Goal: Task Accomplishment & Management: Manage account settings

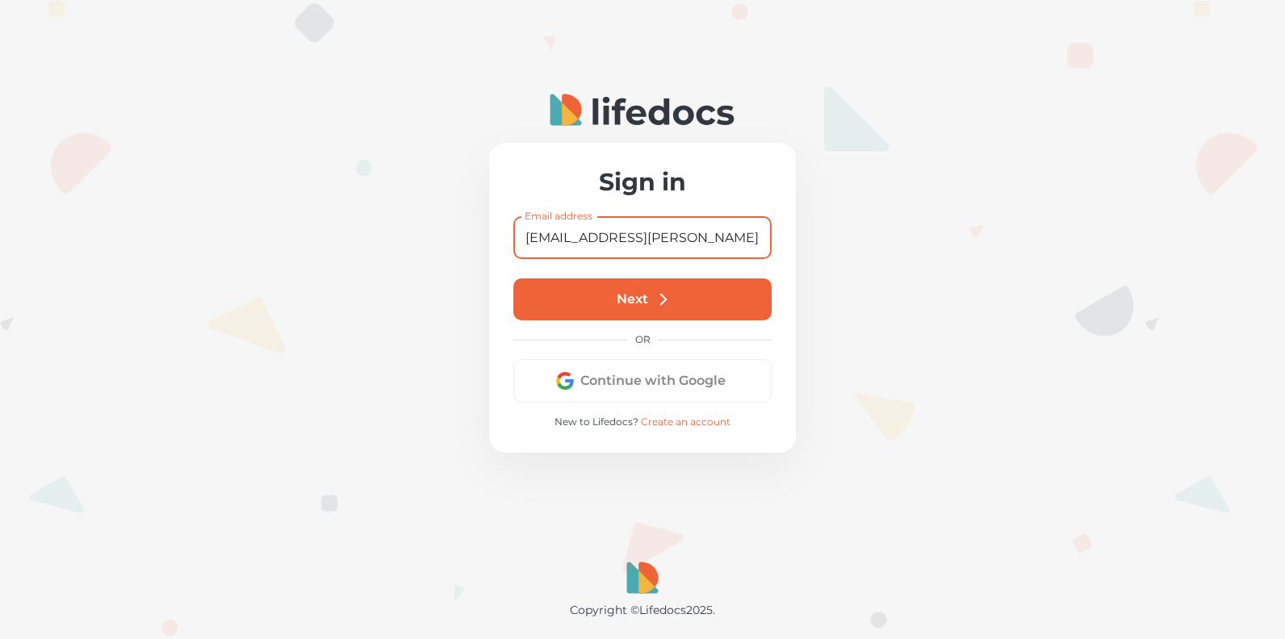
click at [641, 301] on button "Next" at bounding box center [642, 299] width 258 height 42
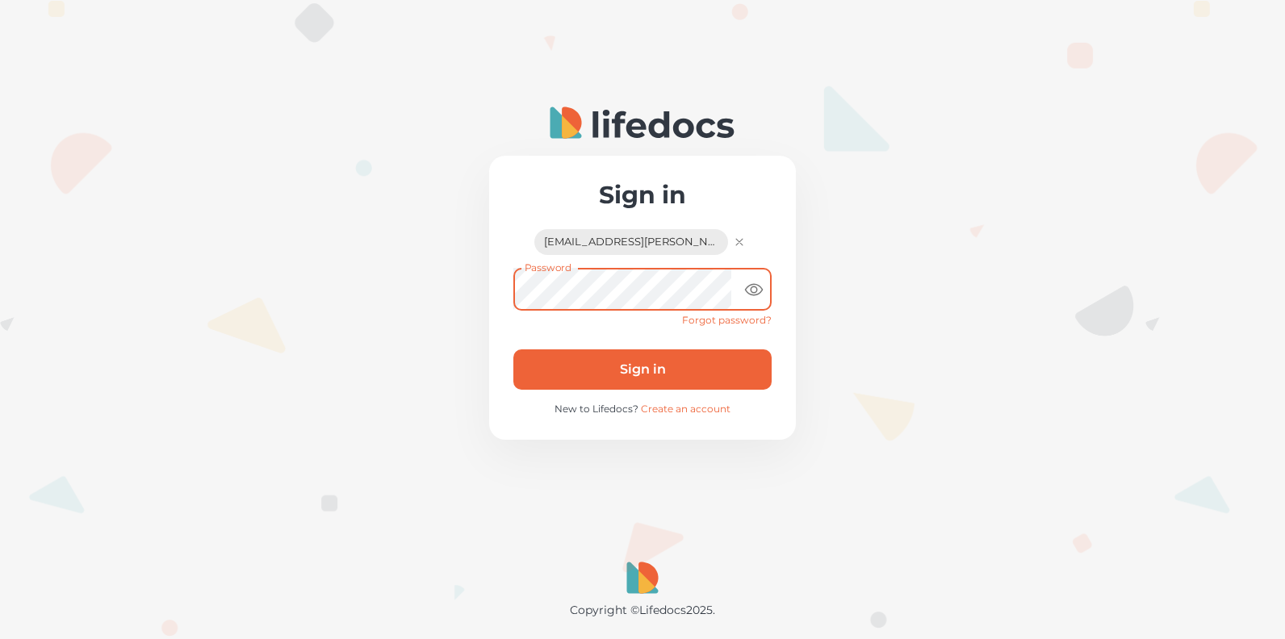
click at [652, 362] on button "Sign in" at bounding box center [642, 369] width 258 height 40
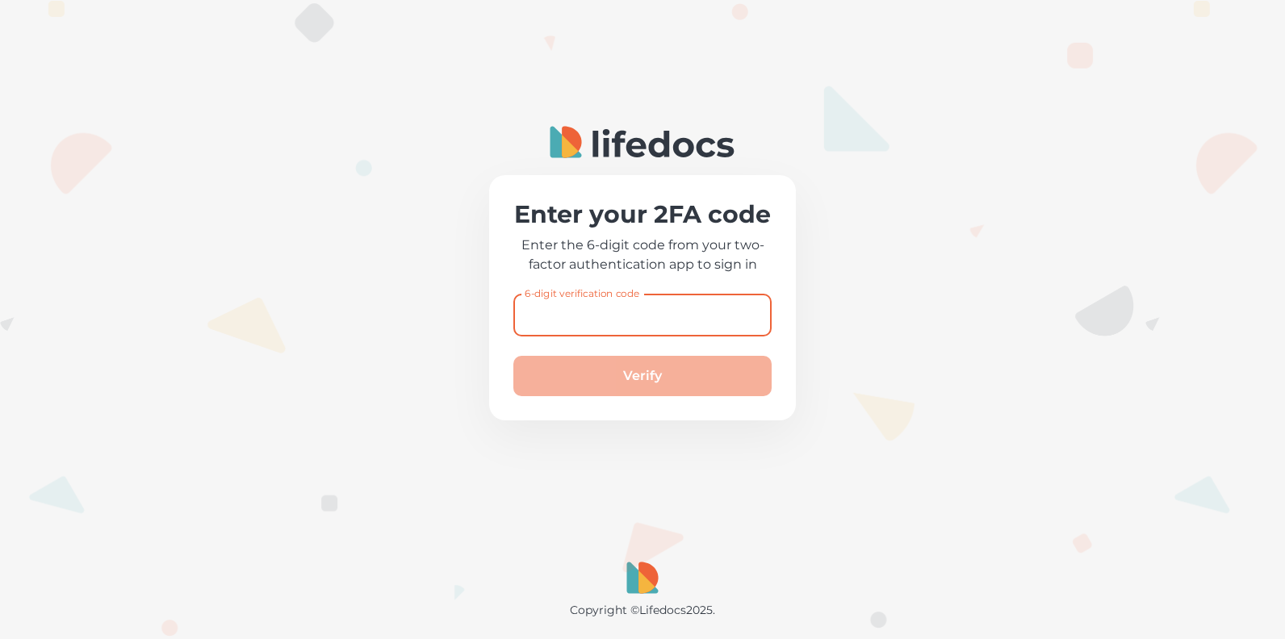
click at [631, 300] on div "6-digit verification code 6-digit verification code" at bounding box center [642, 315] width 258 height 43
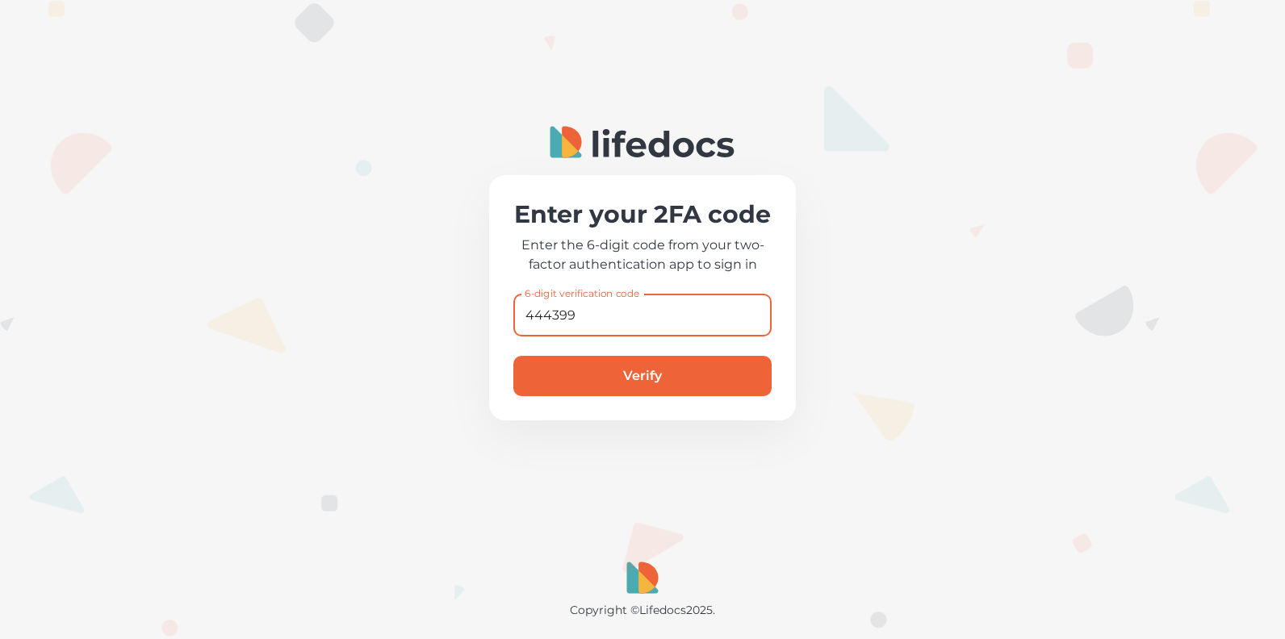
type input "444399"
click at [513, 356] on button "Verify" at bounding box center [642, 376] width 258 height 40
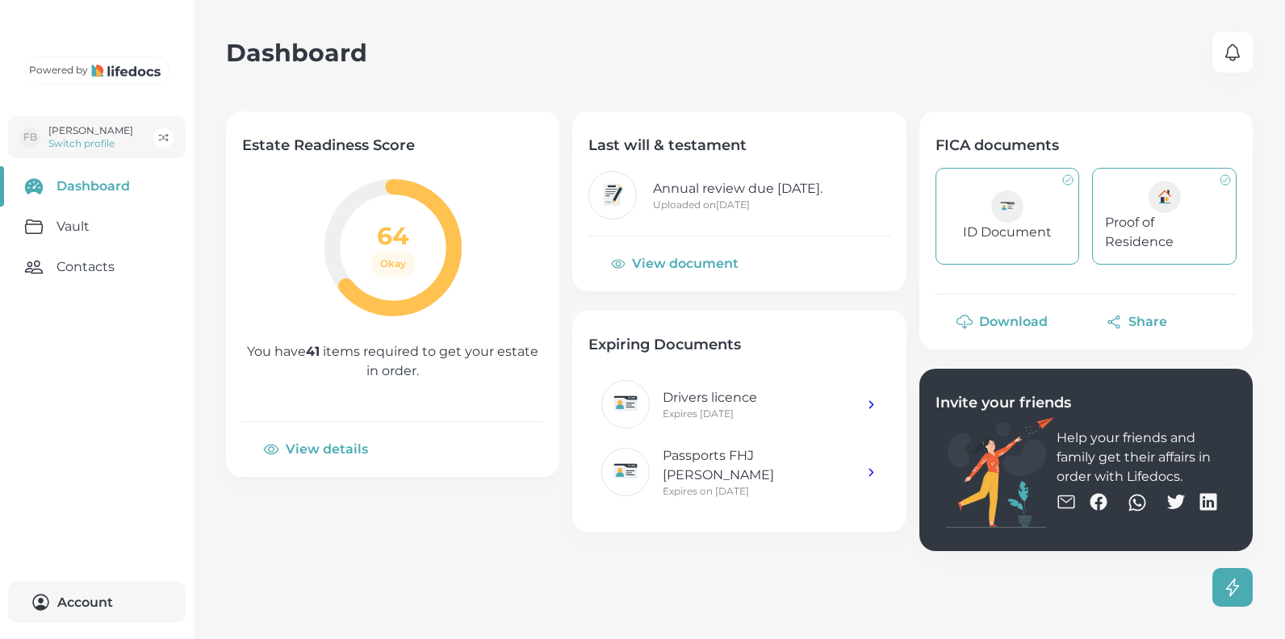
click at [96, 247] on link "Vault" at bounding box center [97, 227] width 194 height 40
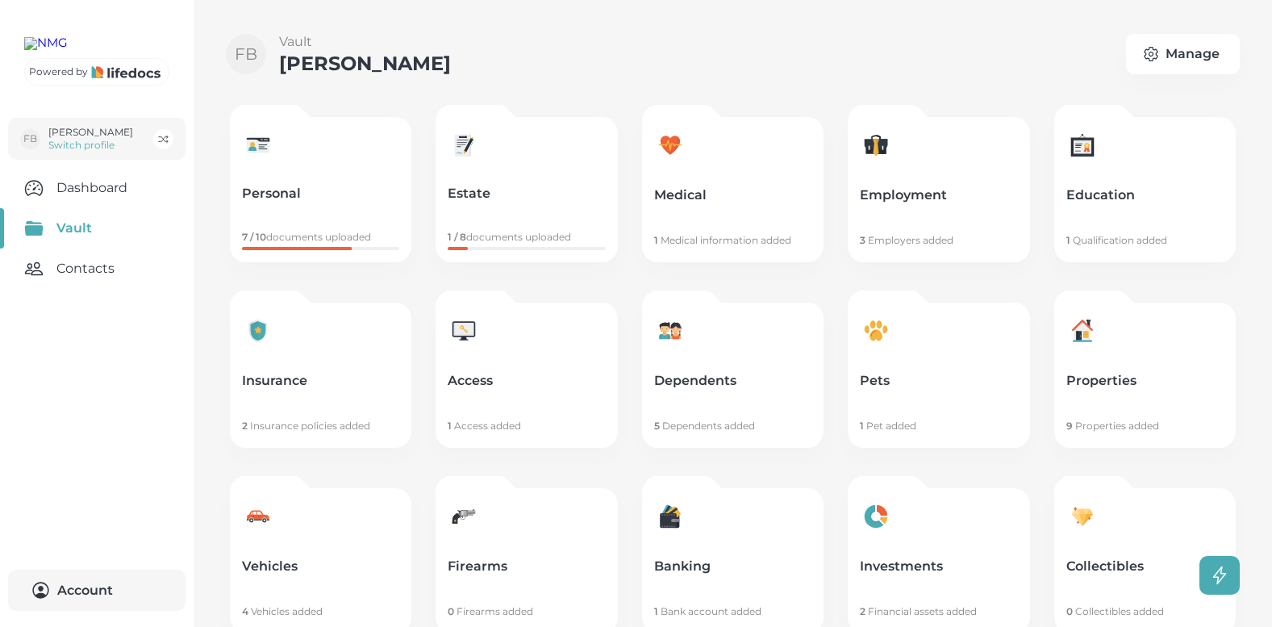
click at [80, 289] on link "Contacts" at bounding box center [97, 269] width 194 height 40
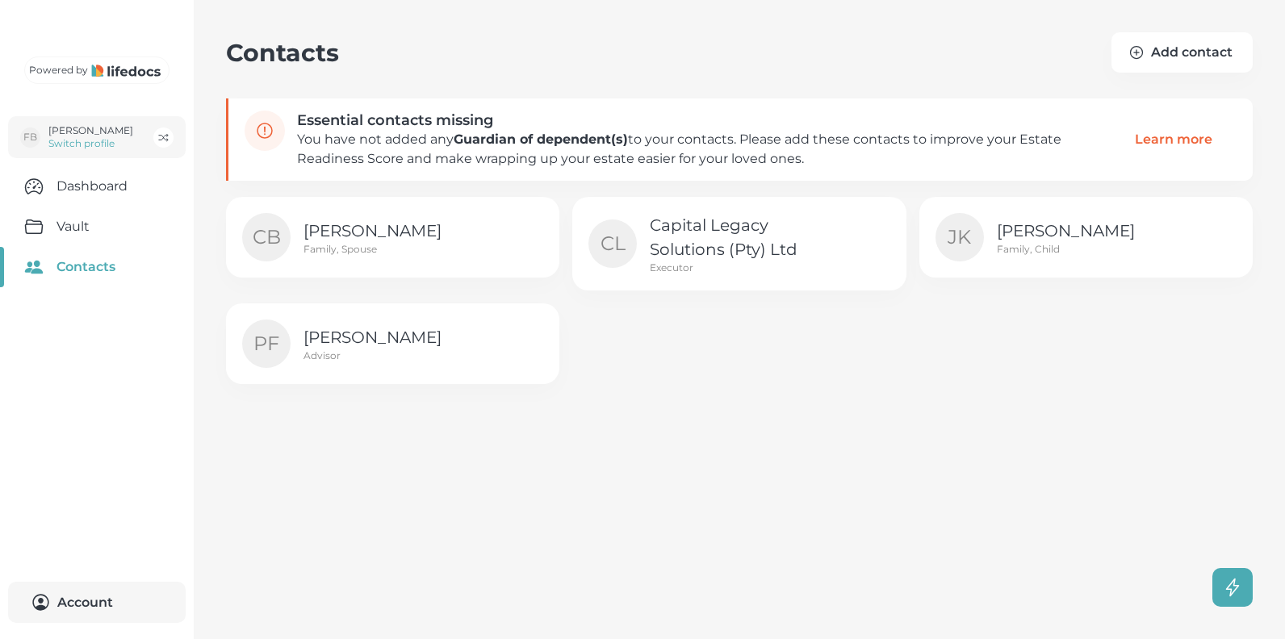
click at [1040, 226] on p "Jolanie Kleynhans" at bounding box center [1086, 231] width 181 height 24
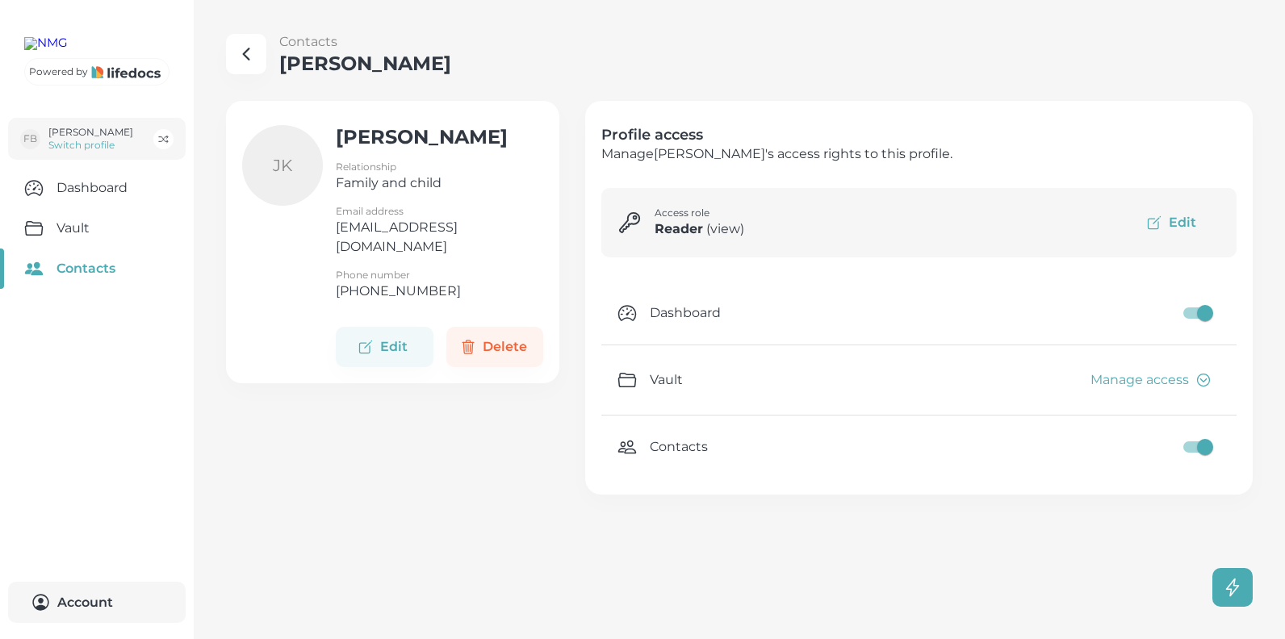
click at [1126, 377] on button "Manage access" at bounding box center [1149, 379] width 142 height 37
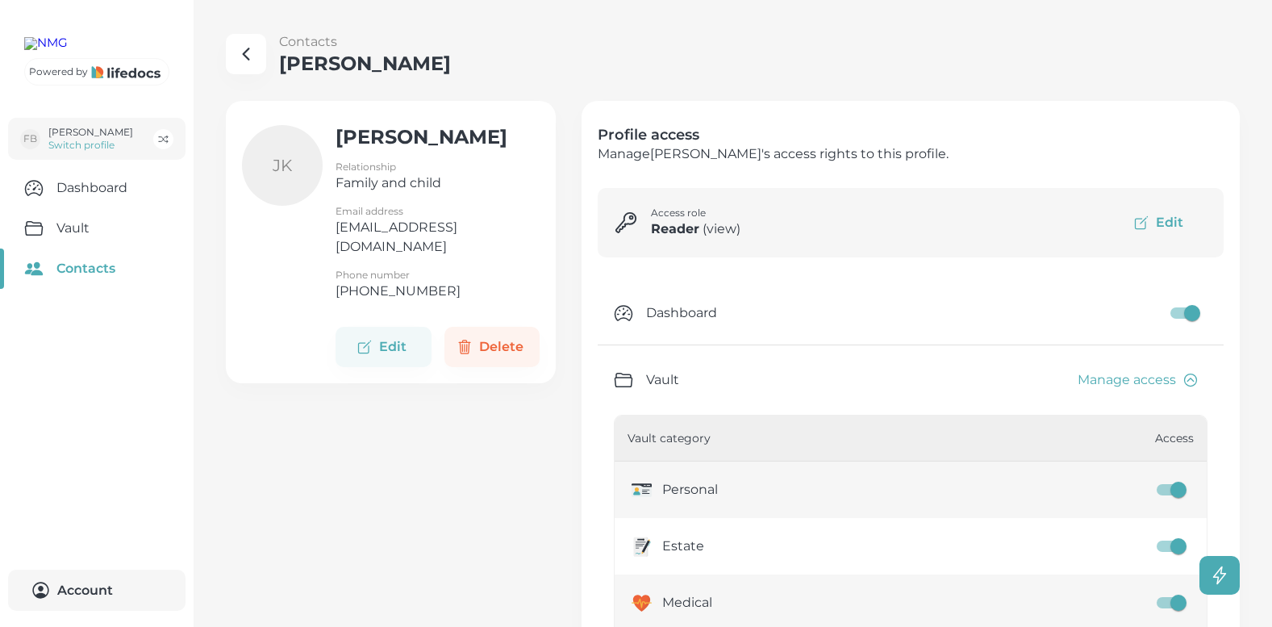
click at [1180, 219] on button "Edit" at bounding box center [1160, 222] width 95 height 37
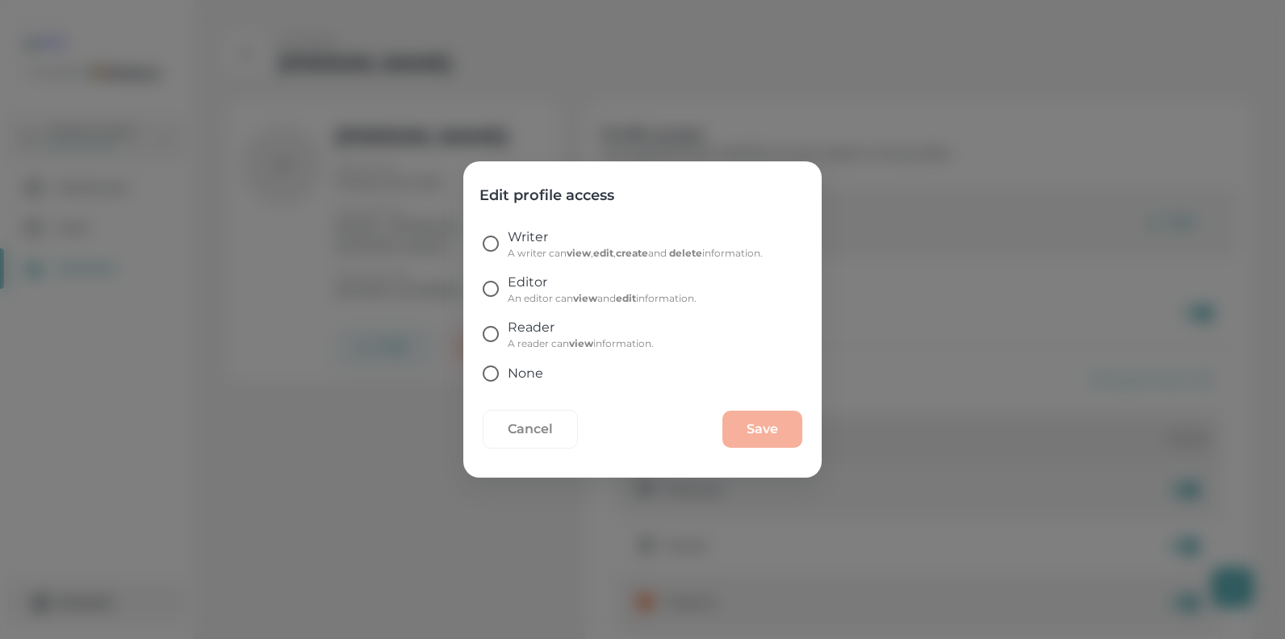
click at [494, 336] on input "Reader A reader can view information." at bounding box center [491, 334] width 34 height 34
radio input "true"
click at [751, 430] on div "Cancel Save" at bounding box center [643, 436] width 320 height 52
click at [764, 428] on div "Cancel Save" at bounding box center [643, 436] width 320 height 52
click at [582, 342] on b "view" at bounding box center [581, 343] width 24 height 12
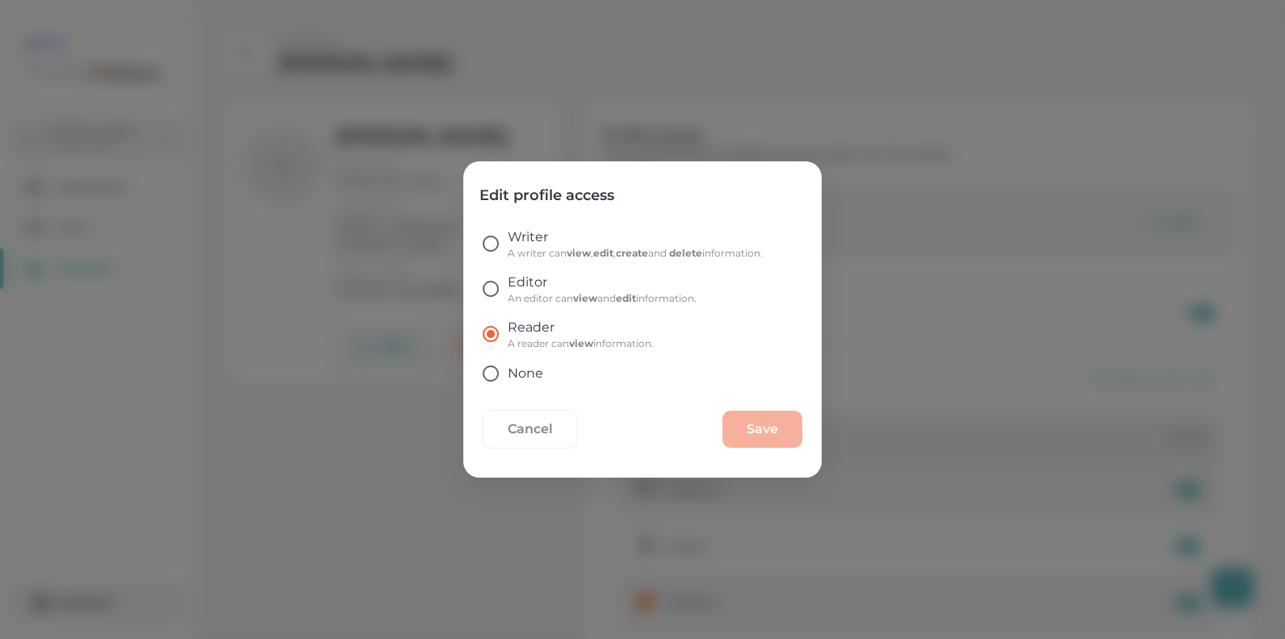
click at [508, 342] on input "Reader A reader can view information." at bounding box center [491, 334] width 34 height 34
click at [758, 430] on div "Cancel Save" at bounding box center [643, 436] width 320 height 52
click at [541, 417] on button "Cancel" at bounding box center [530, 429] width 95 height 39
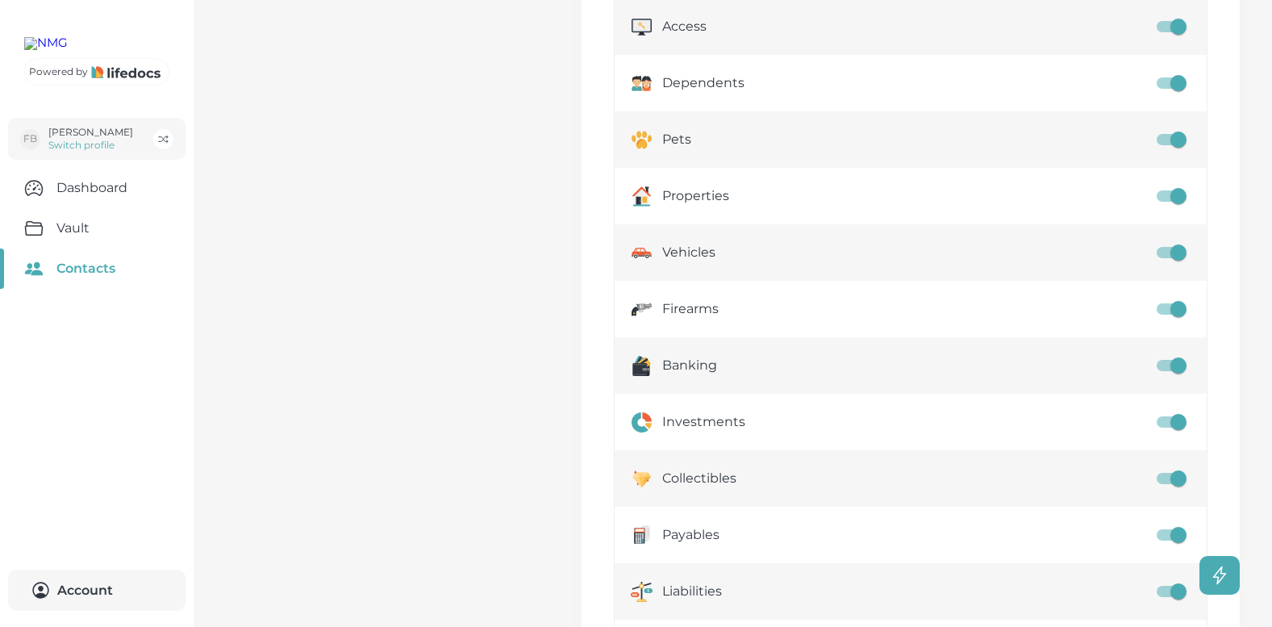
scroll to position [807, 0]
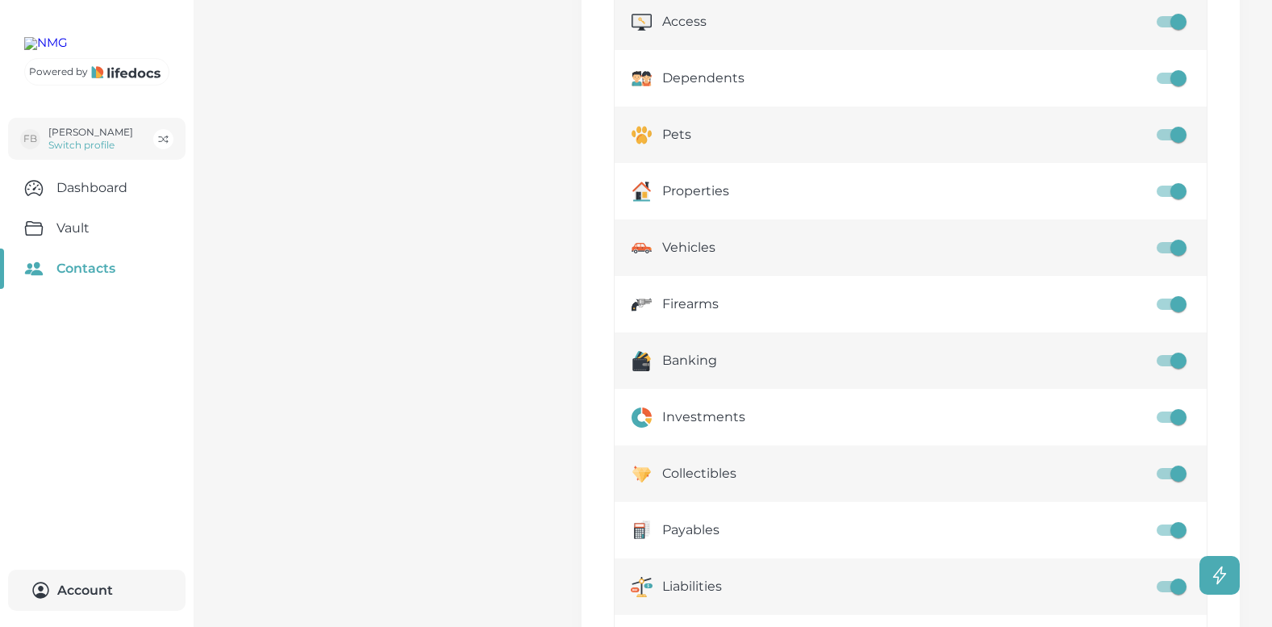
click at [1176, 304] on input "profile access config" at bounding box center [1179, 304] width 92 height 31
checkbox input "false"
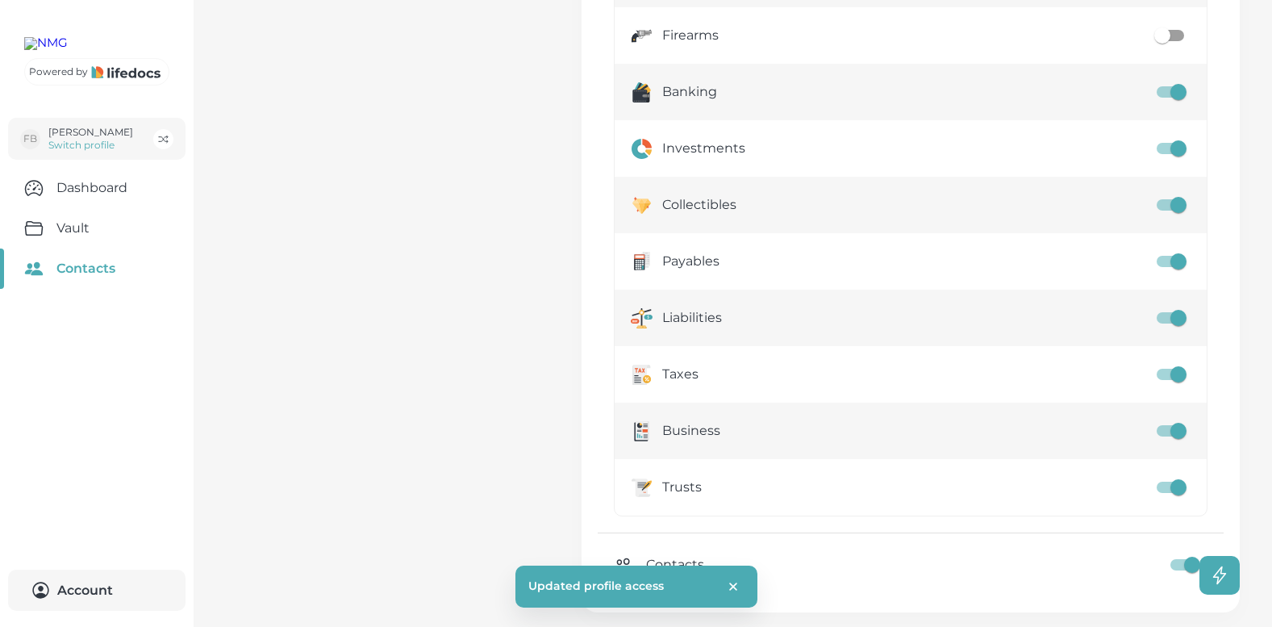
scroll to position [1093, 0]
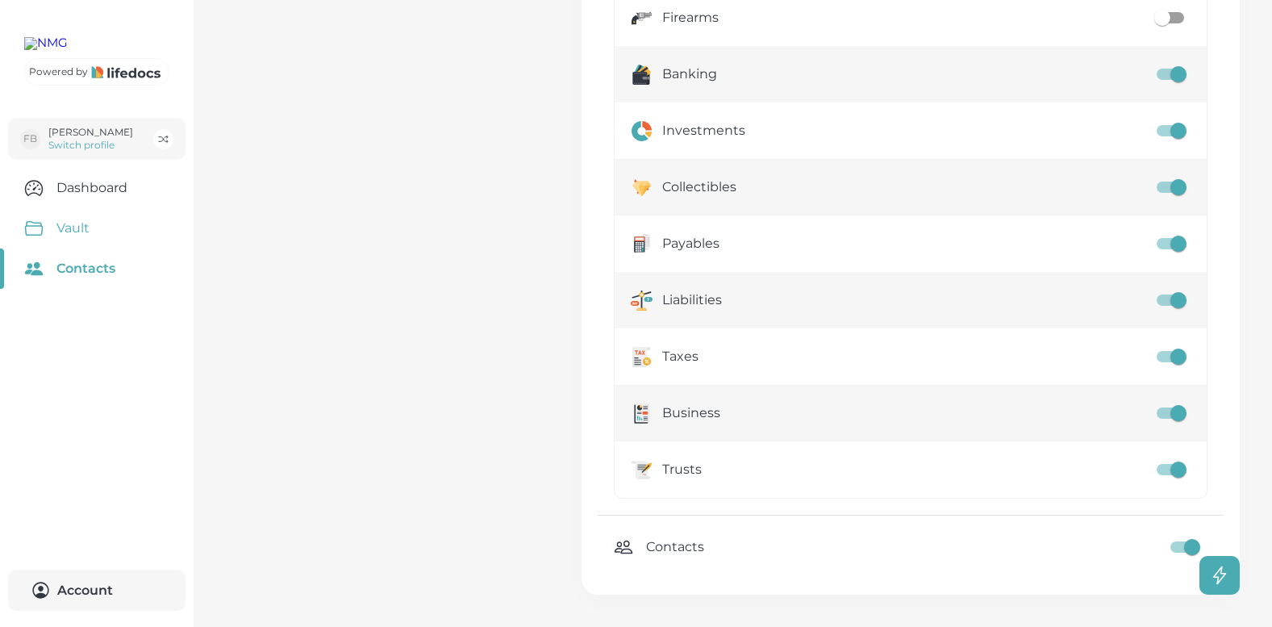
click at [65, 249] on link "Vault" at bounding box center [97, 228] width 194 height 40
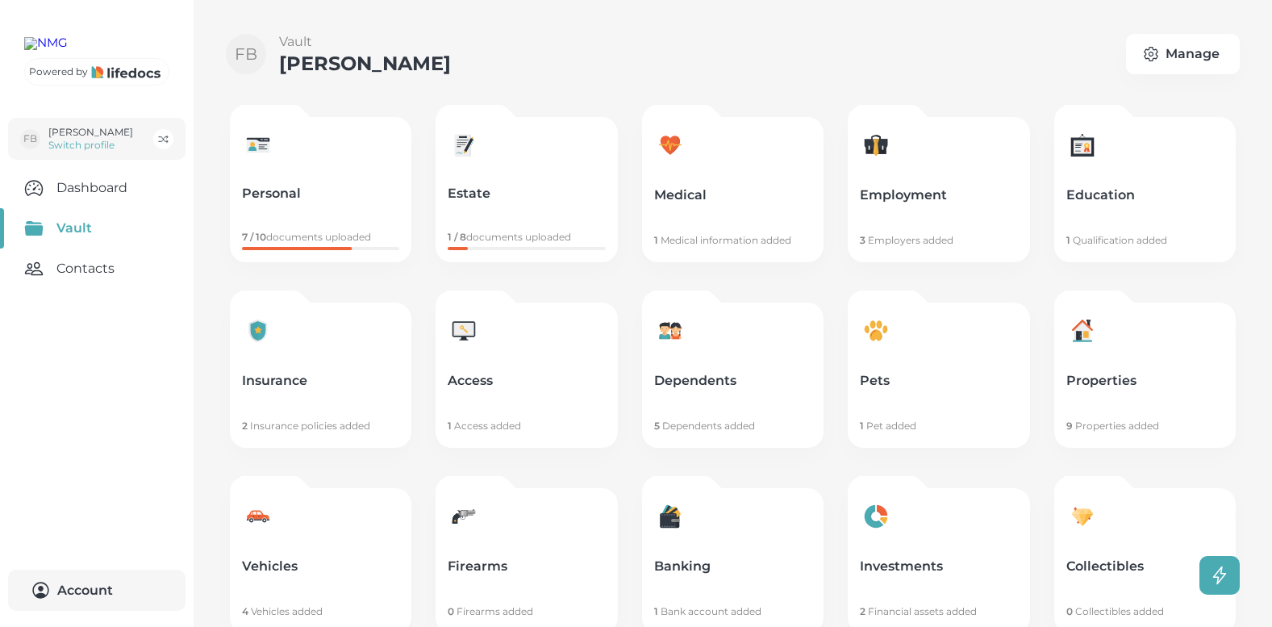
click at [907, 191] on p "Employment" at bounding box center [938, 195] width 157 height 16
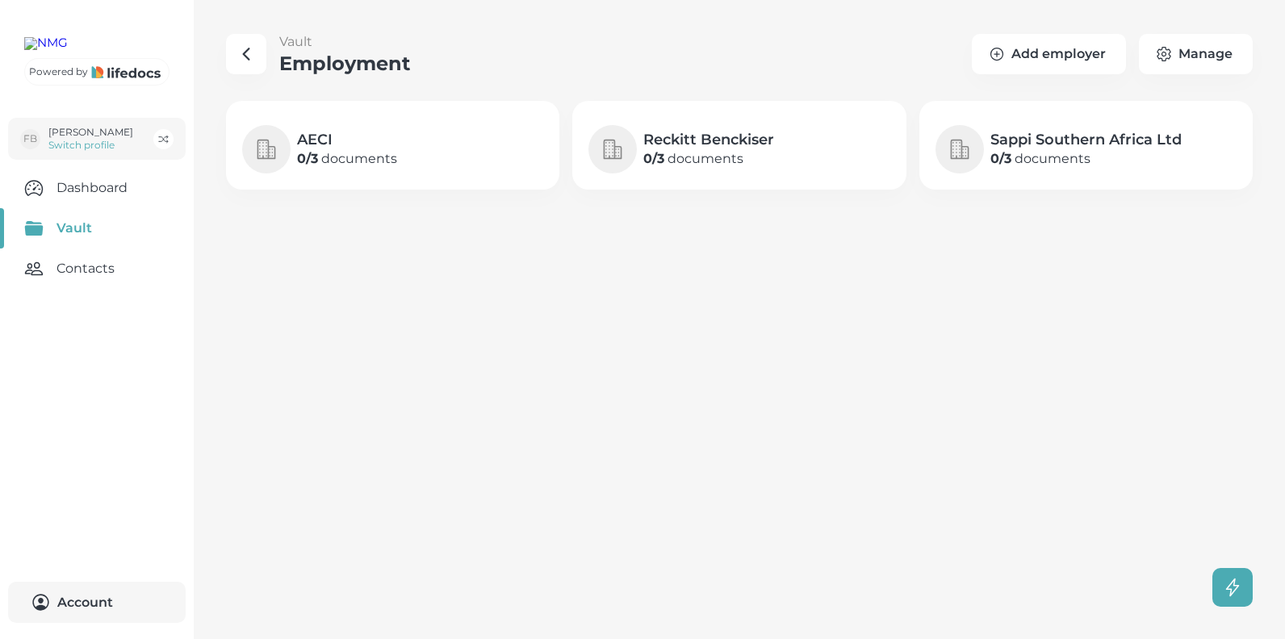
click at [82, 289] on link "Contacts" at bounding box center [97, 269] width 194 height 40
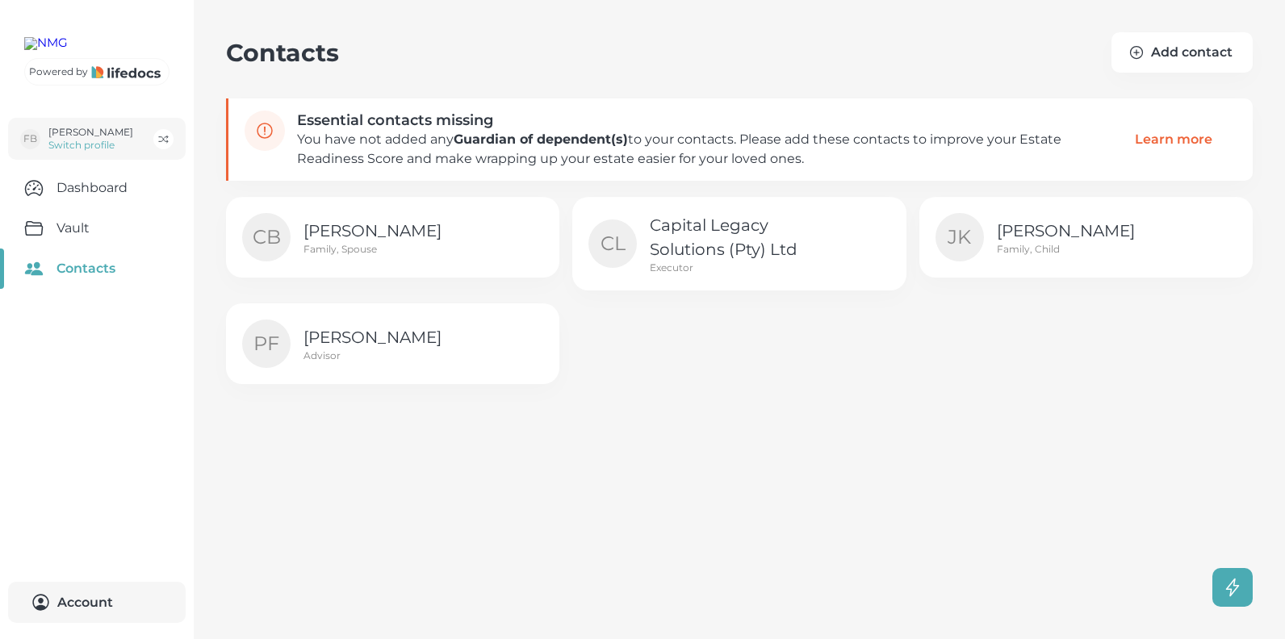
click at [1037, 232] on p "[PERSON_NAME]" at bounding box center [1086, 231] width 181 height 24
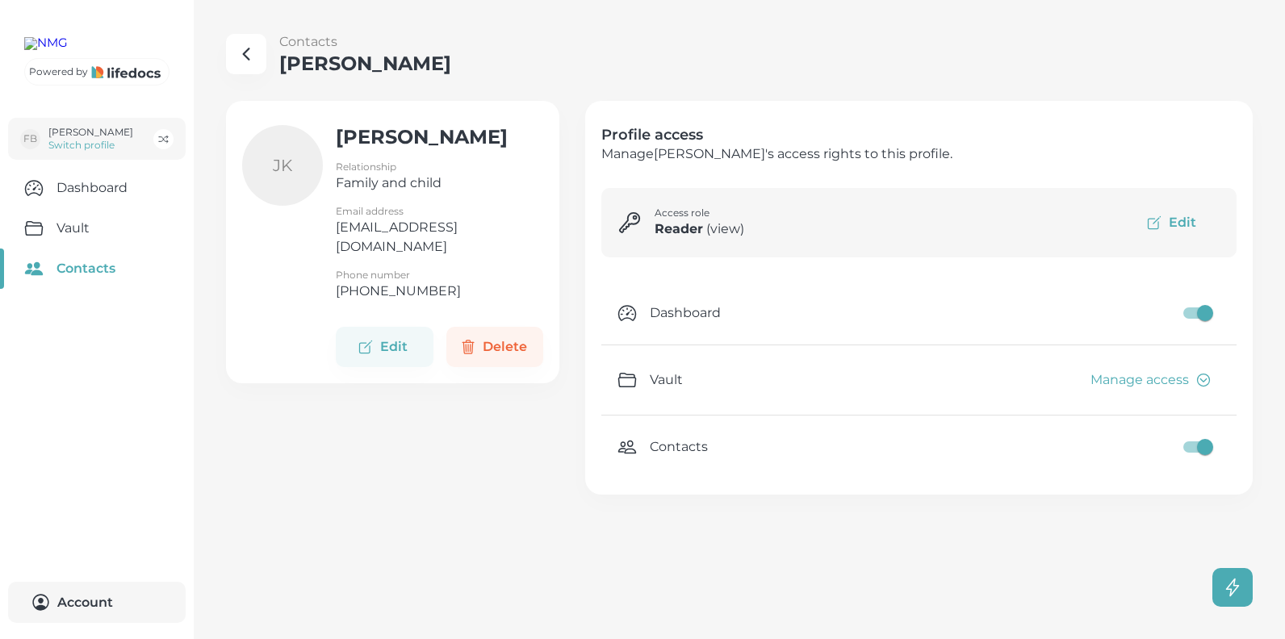
click at [1154, 224] on icon "Edit" at bounding box center [1154, 223] width 16 height 16
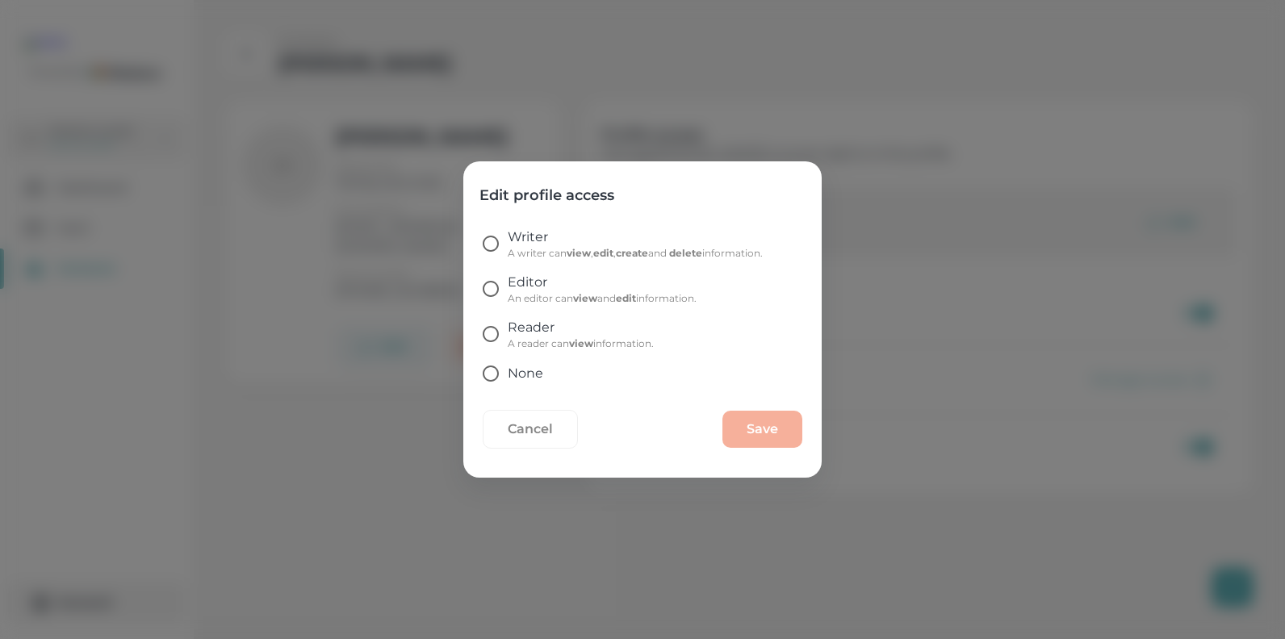
click at [487, 289] on input "Editor An editor can view and edit information." at bounding box center [491, 289] width 34 height 34
radio input "true"
click at [492, 244] on input "Writer A writer can view , edit , create and delete information." at bounding box center [491, 244] width 34 height 34
radio input "true"
click at [757, 431] on button "Save" at bounding box center [762, 429] width 80 height 37
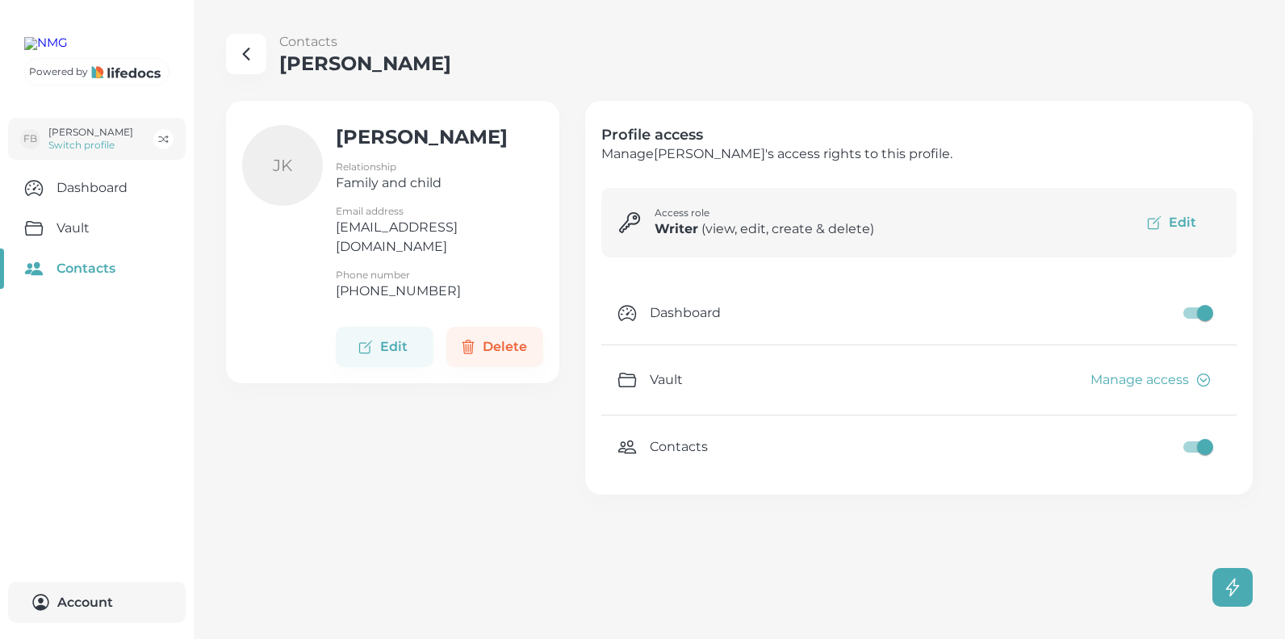
click at [1181, 223] on button "Edit" at bounding box center [1172, 222] width 95 height 37
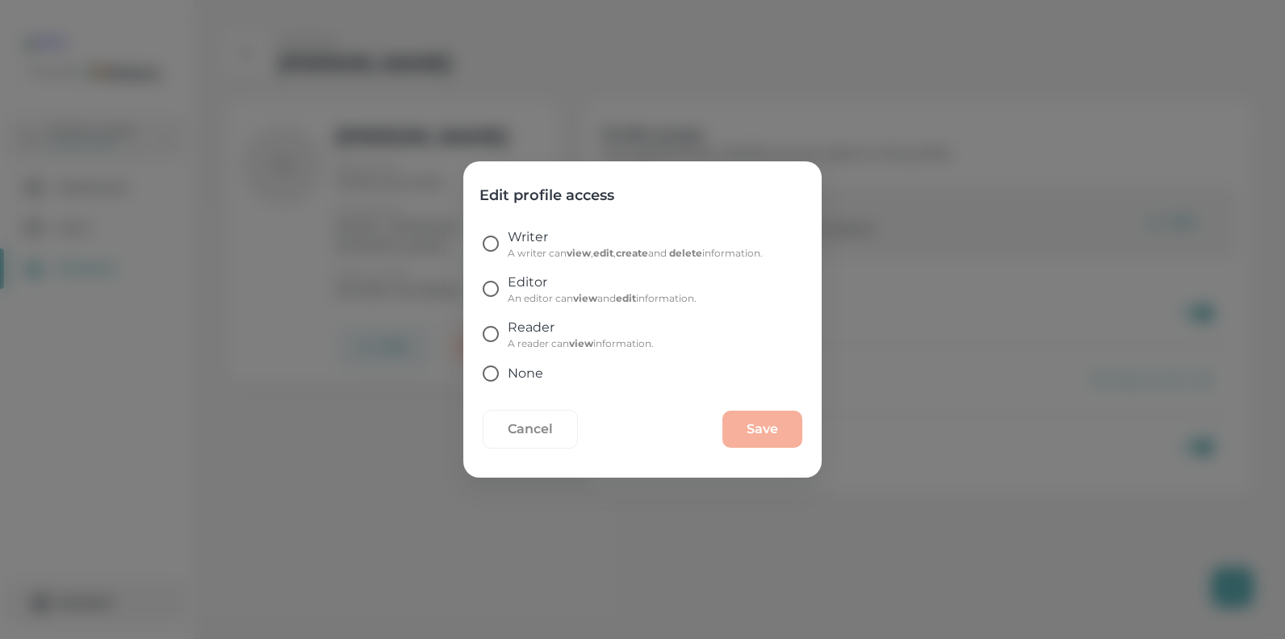
click at [497, 333] on input "Reader A reader can view information." at bounding box center [491, 334] width 34 height 34
radio input "true"
click at [783, 432] on button "Save" at bounding box center [762, 429] width 80 height 37
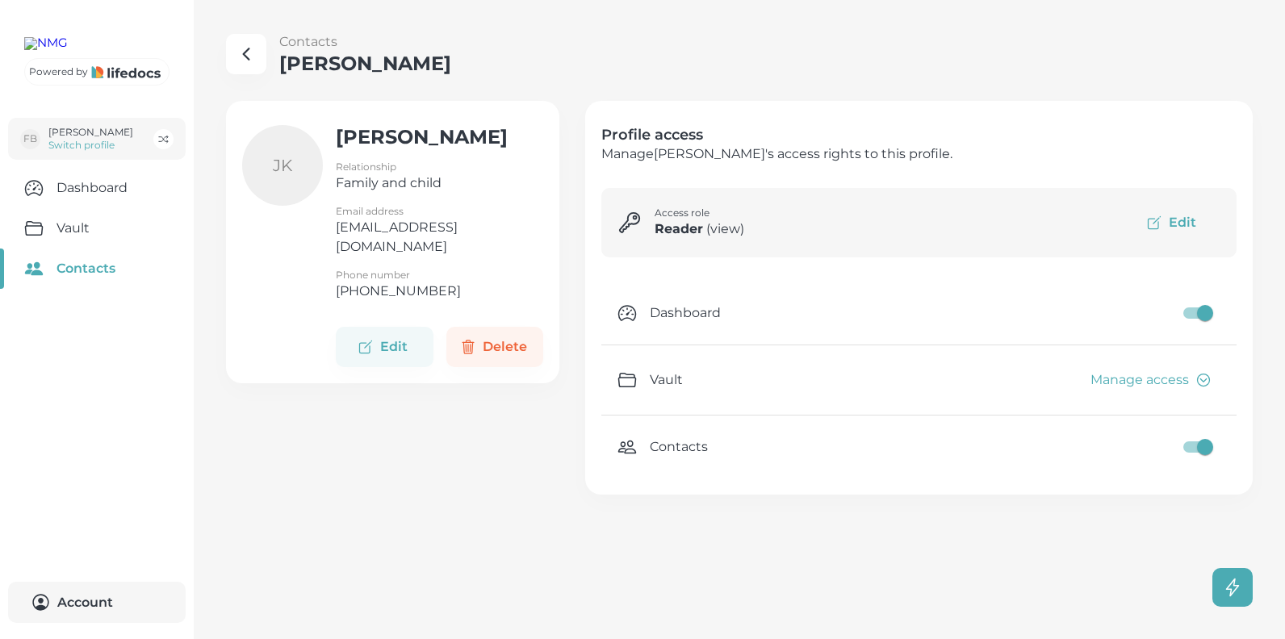
click at [1165, 378] on button "Manage access" at bounding box center [1149, 379] width 142 height 37
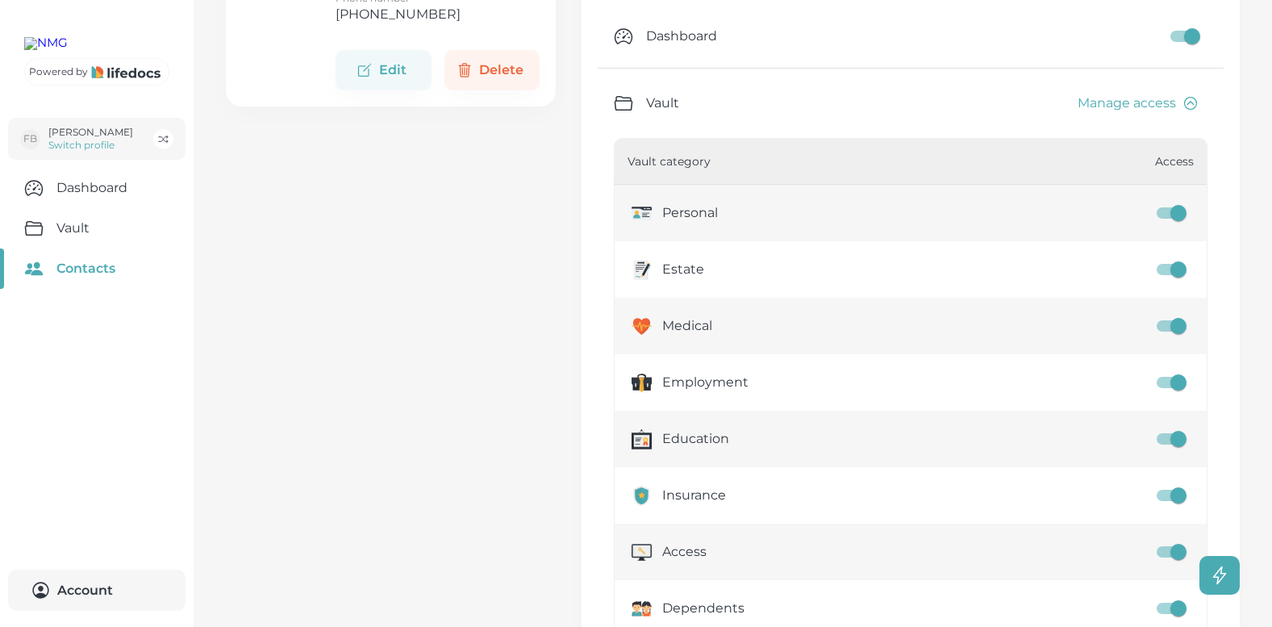
scroll to position [286, 0]
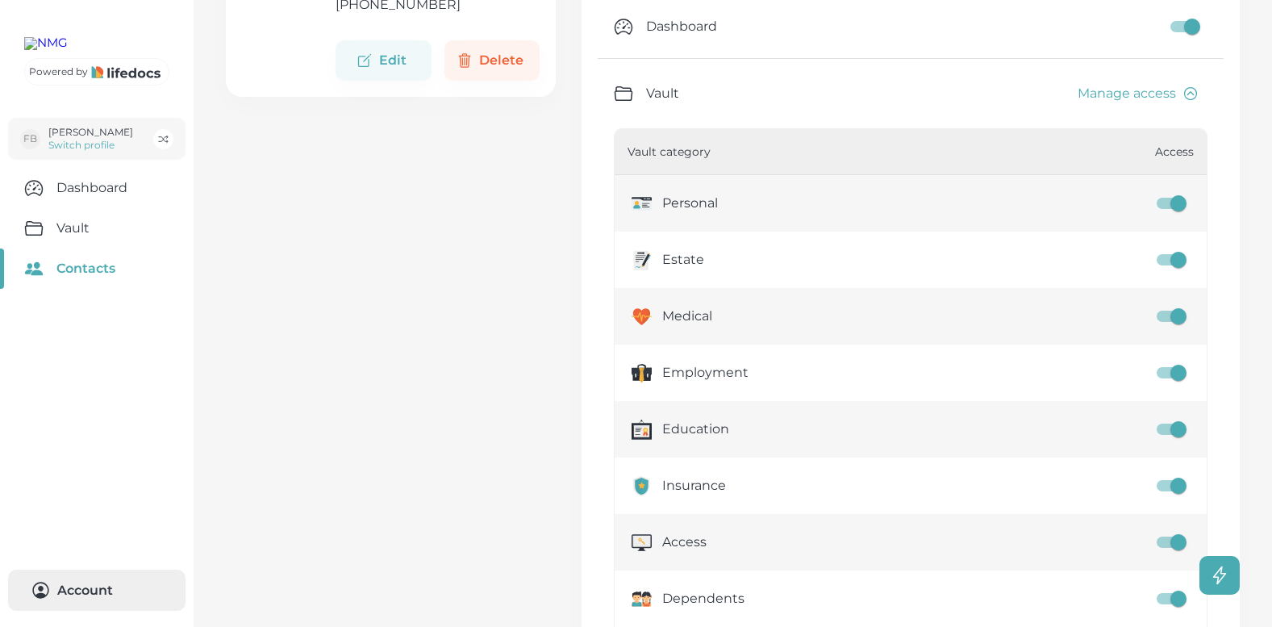
click at [90, 584] on button "Account 0" at bounding box center [97, 590] width 178 height 41
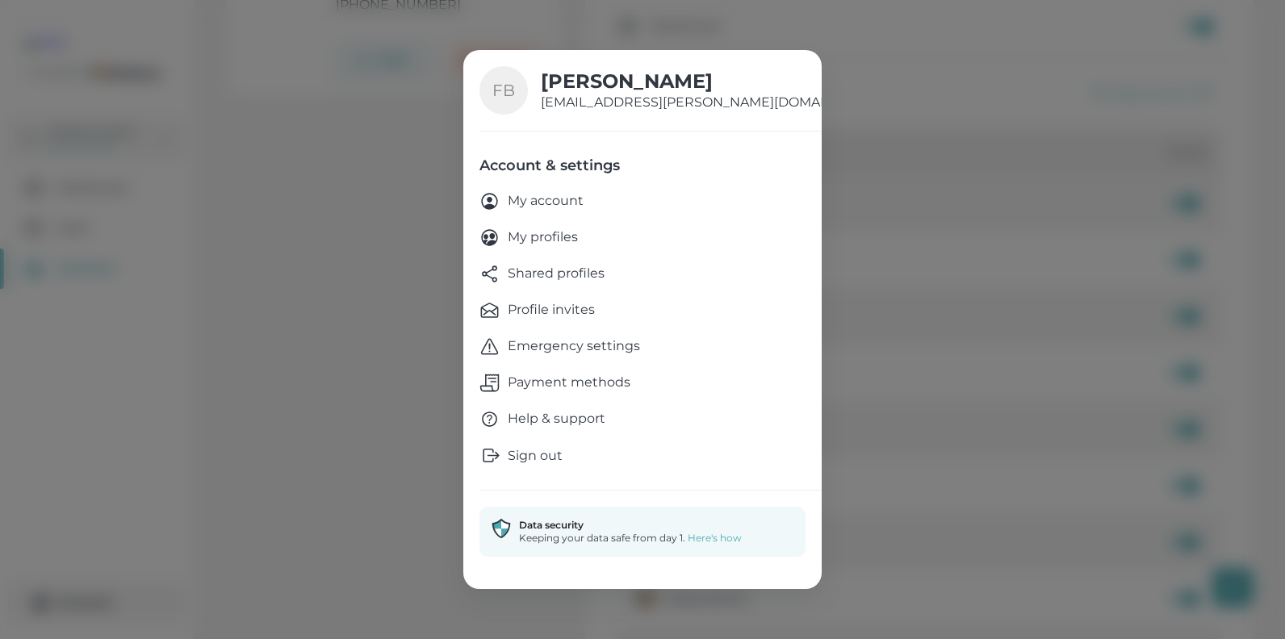
click at [889, 74] on icon "button" at bounding box center [895, 76] width 13 height 13
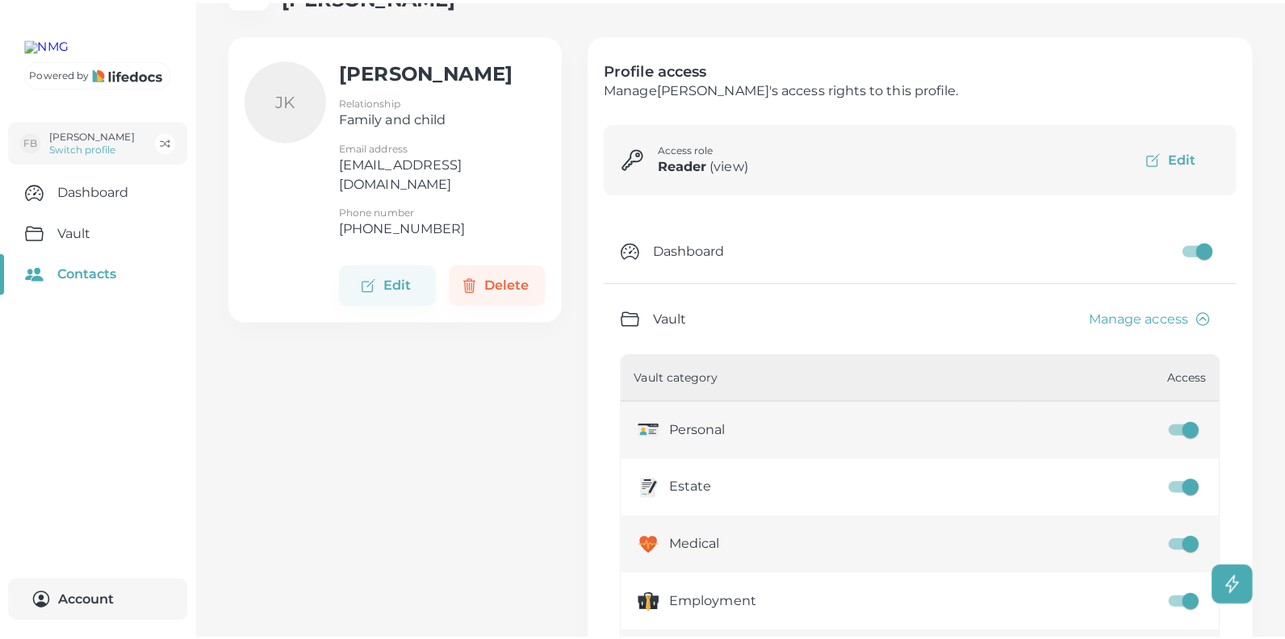
scroll to position [0, 0]
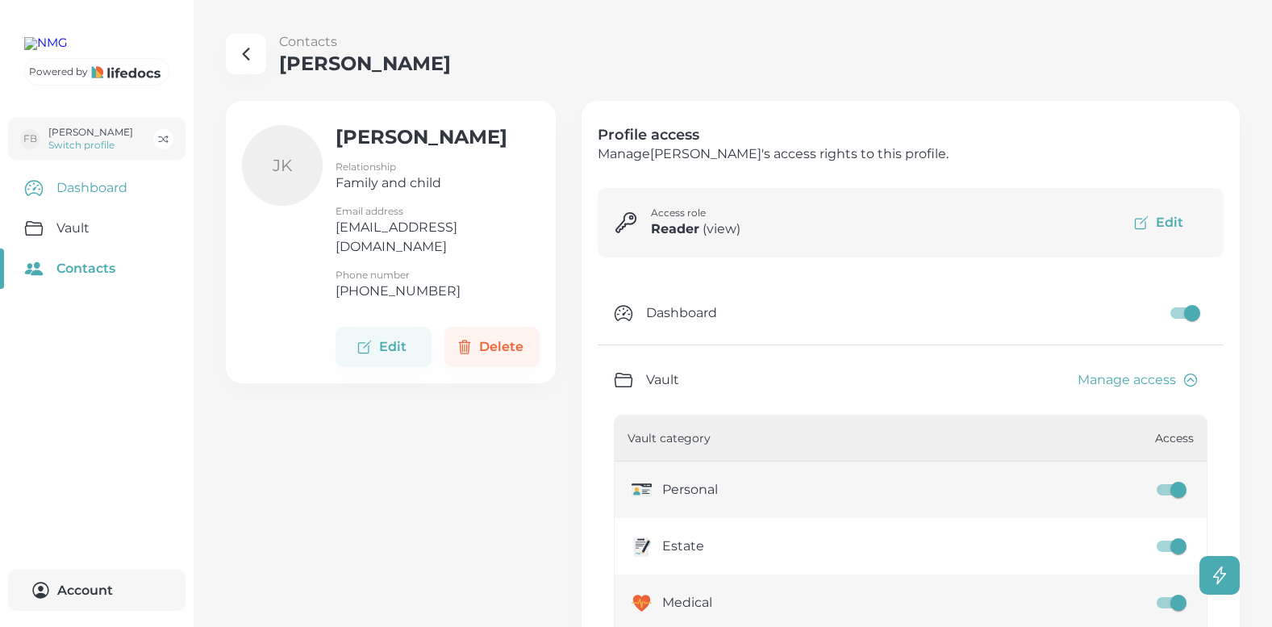
click at [77, 208] on link "Dashboard" at bounding box center [97, 188] width 194 height 40
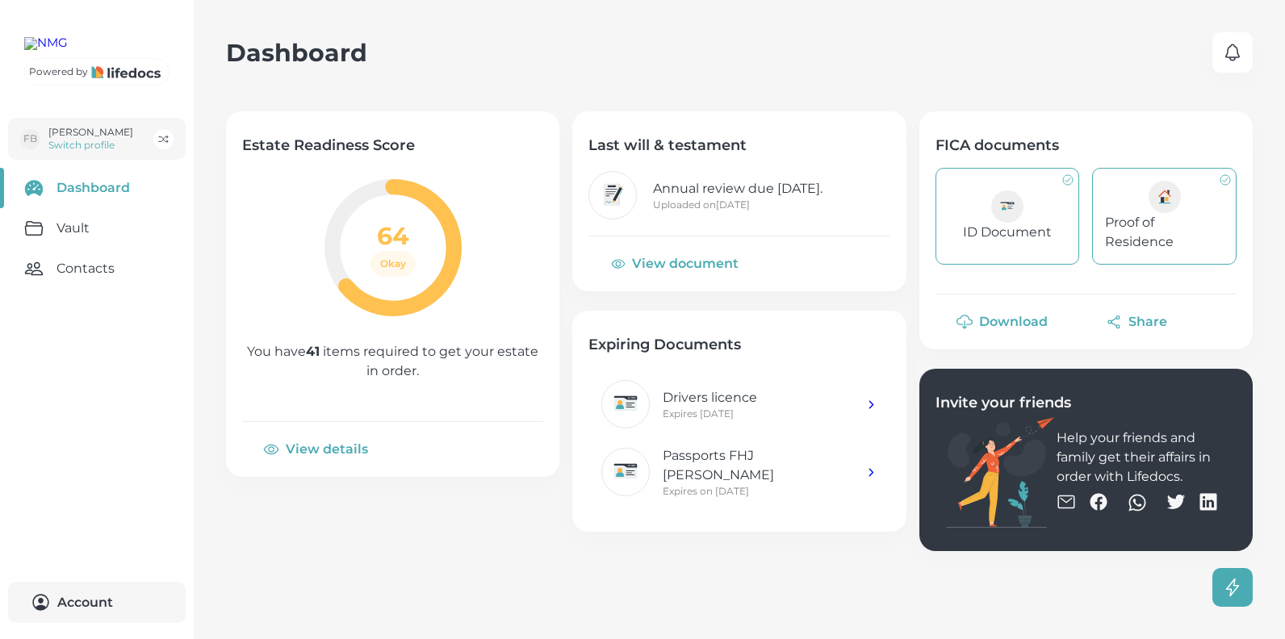
click at [704, 261] on button "View document" at bounding box center [675, 263] width 174 height 39
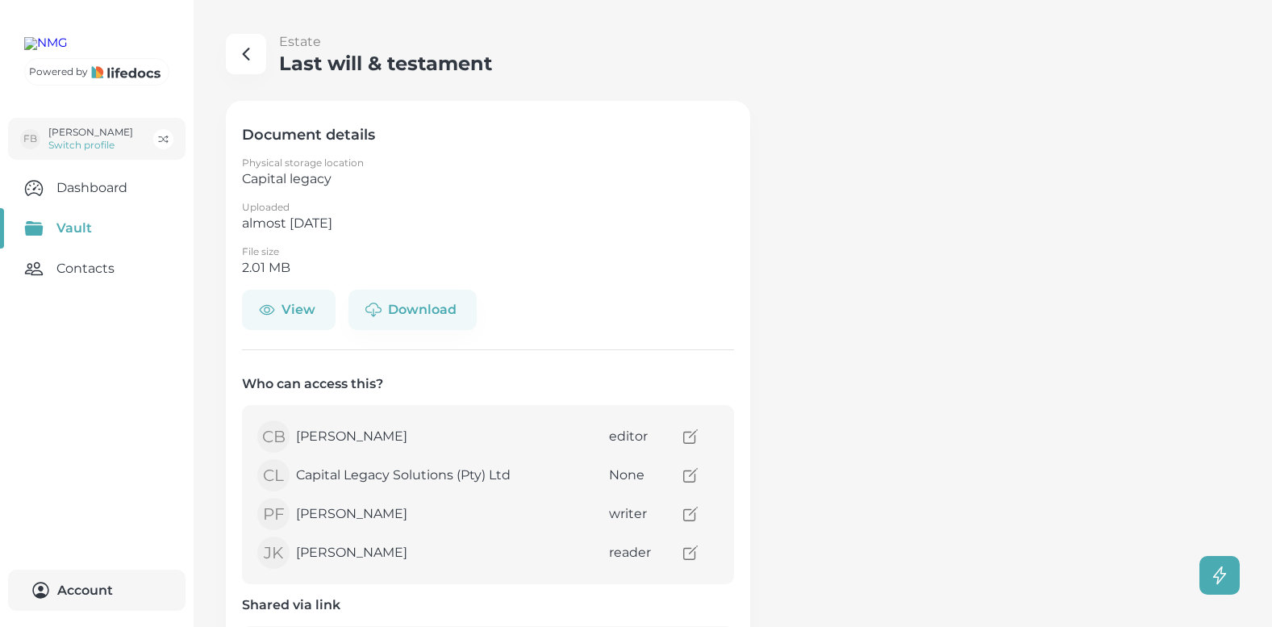
click at [289, 311] on button "View" at bounding box center [289, 310] width 94 height 40
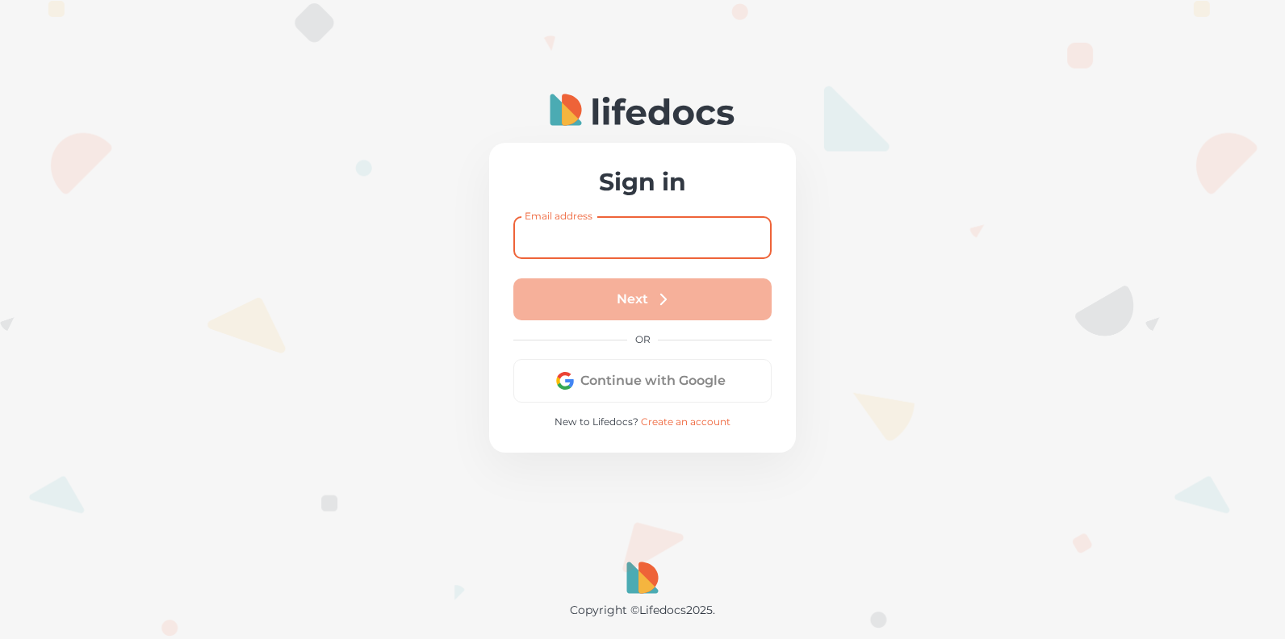
type input "[EMAIL_ADDRESS][PERSON_NAME][DOMAIN_NAME]"
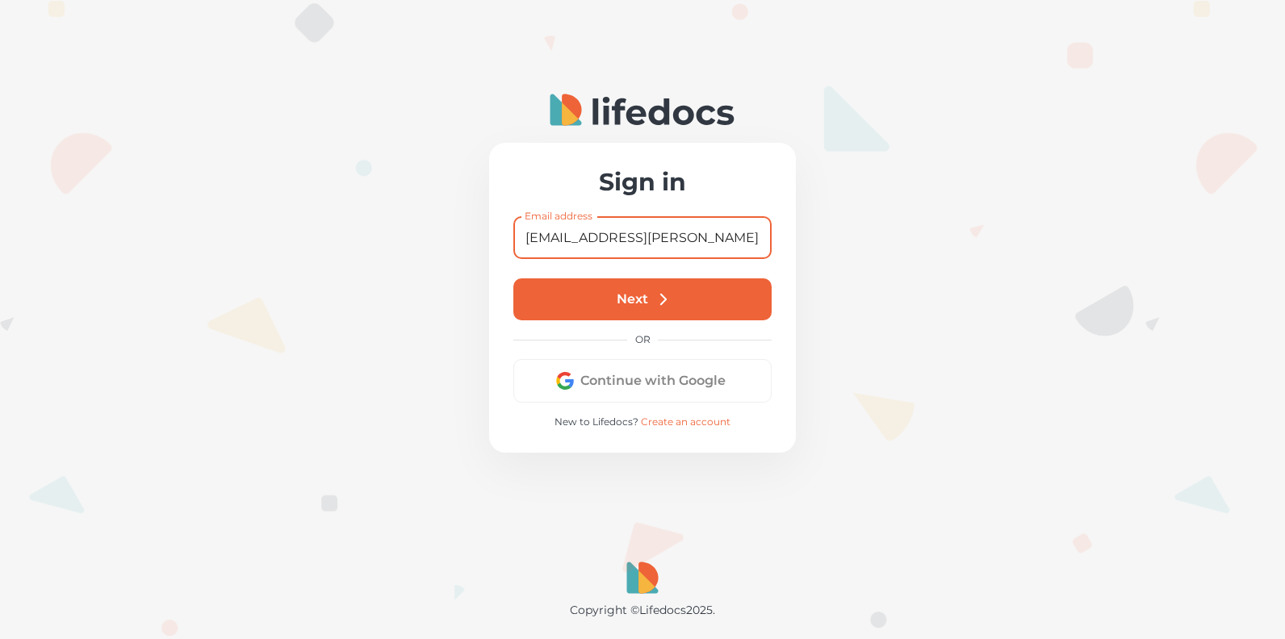
click at [638, 300] on button "Next" at bounding box center [642, 299] width 258 height 42
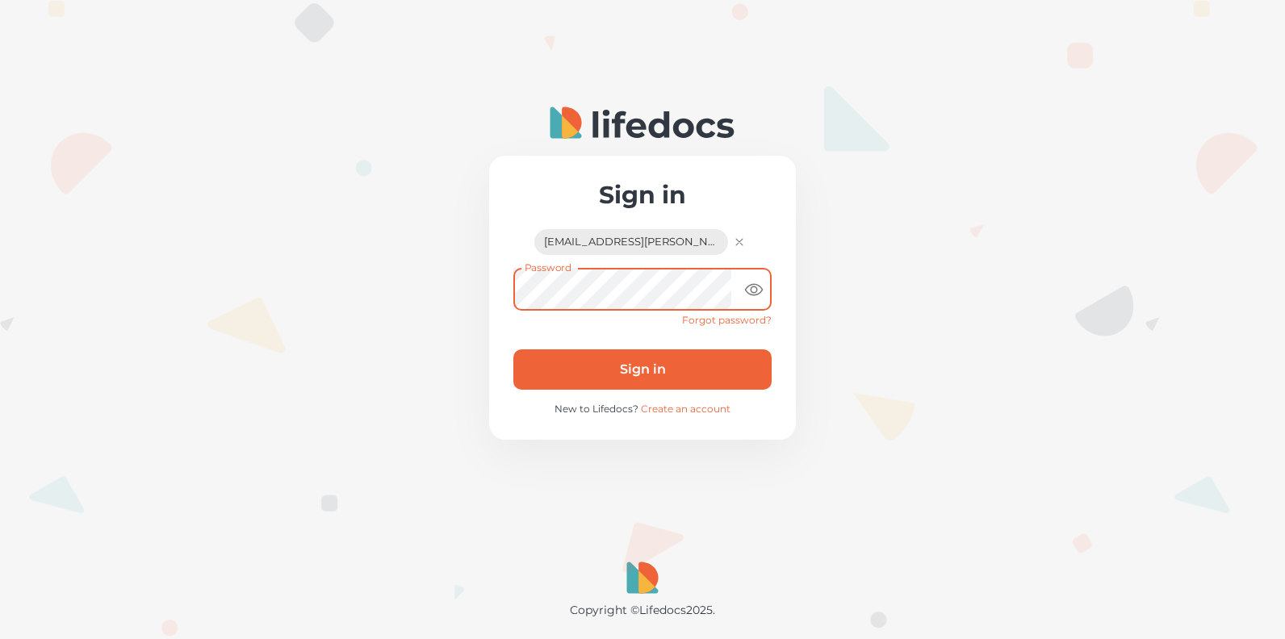
click at [513, 349] on button "Sign in" at bounding box center [642, 369] width 258 height 40
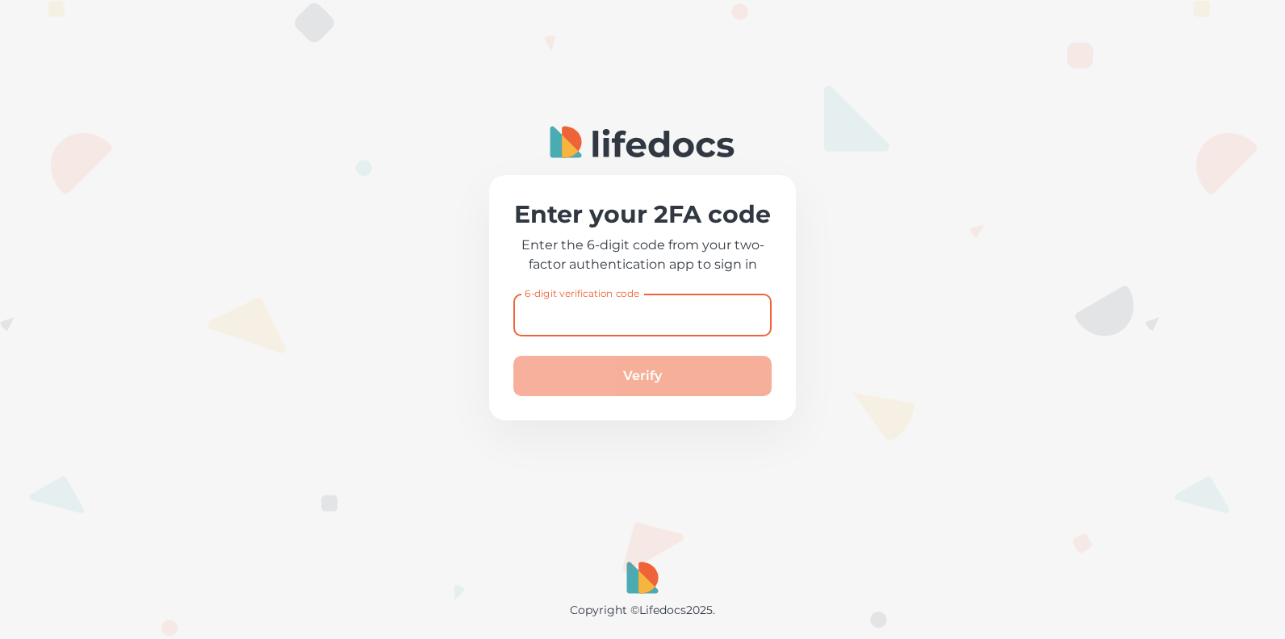
click at [600, 316] on input "6-digit verification code" at bounding box center [642, 315] width 258 height 43
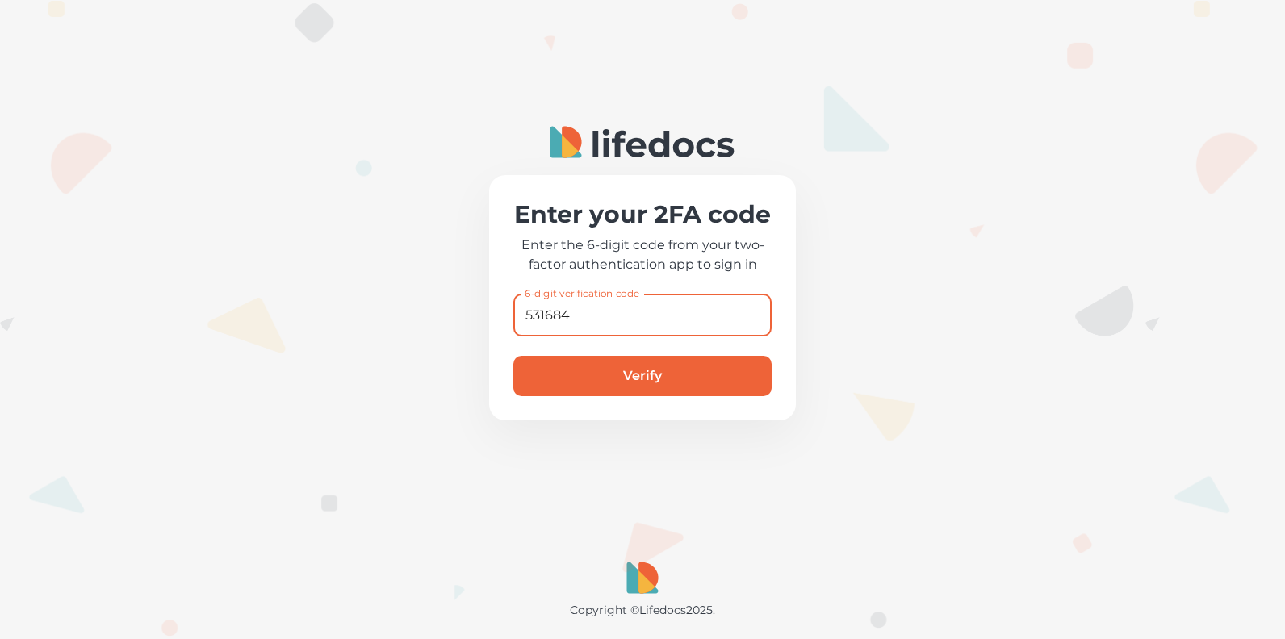
type input "531684"
click at [637, 375] on button "Verify" at bounding box center [642, 376] width 258 height 40
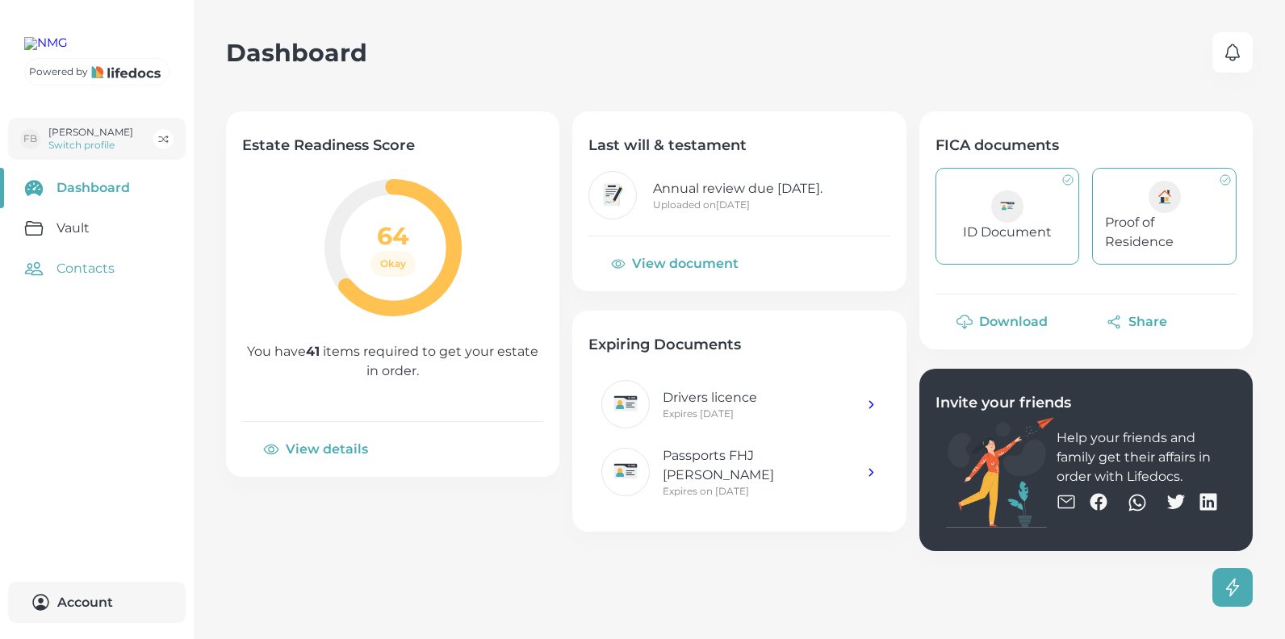
click at [73, 289] on link "Contacts" at bounding box center [97, 269] width 194 height 40
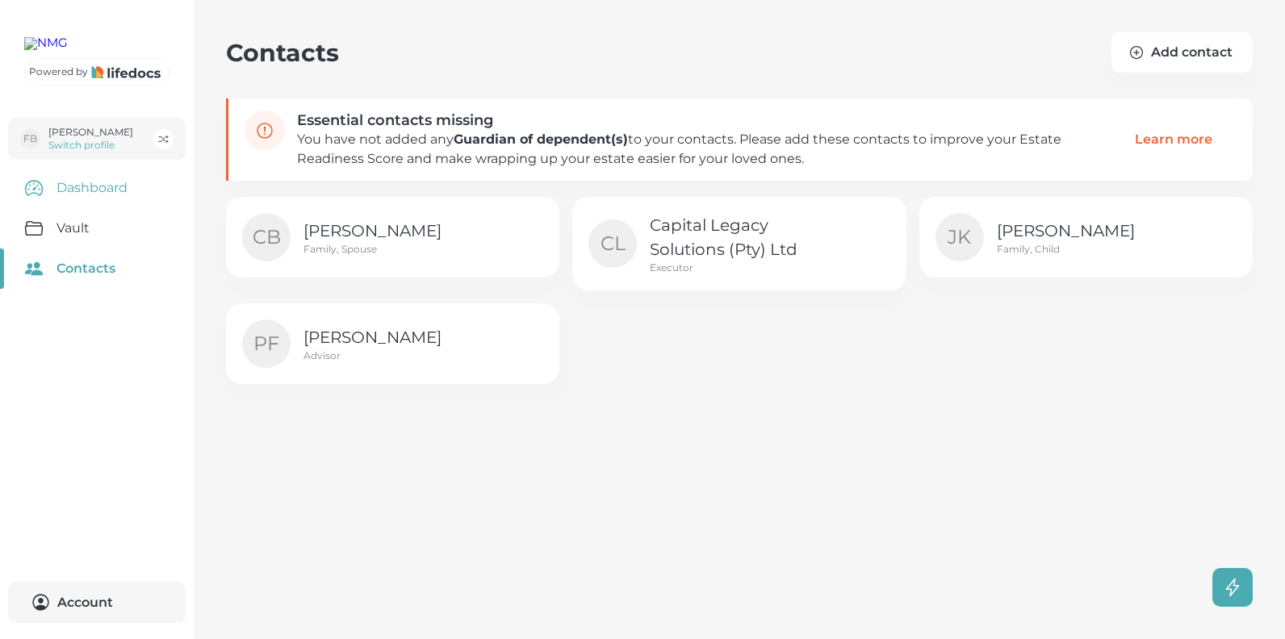
click at [69, 208] on link "Dashboard" at bounding box center [97, 188] width 194 height 40
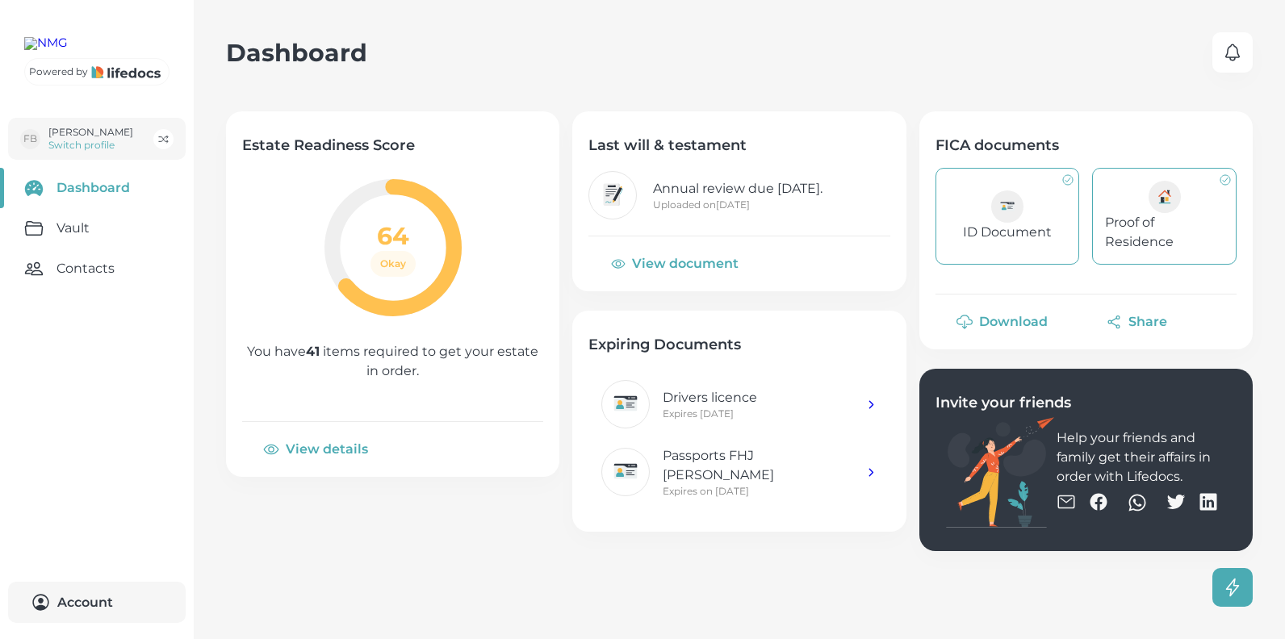
click at [84, 289] on link "Contacts" at bounding box center [97, 269] width 194 height 40
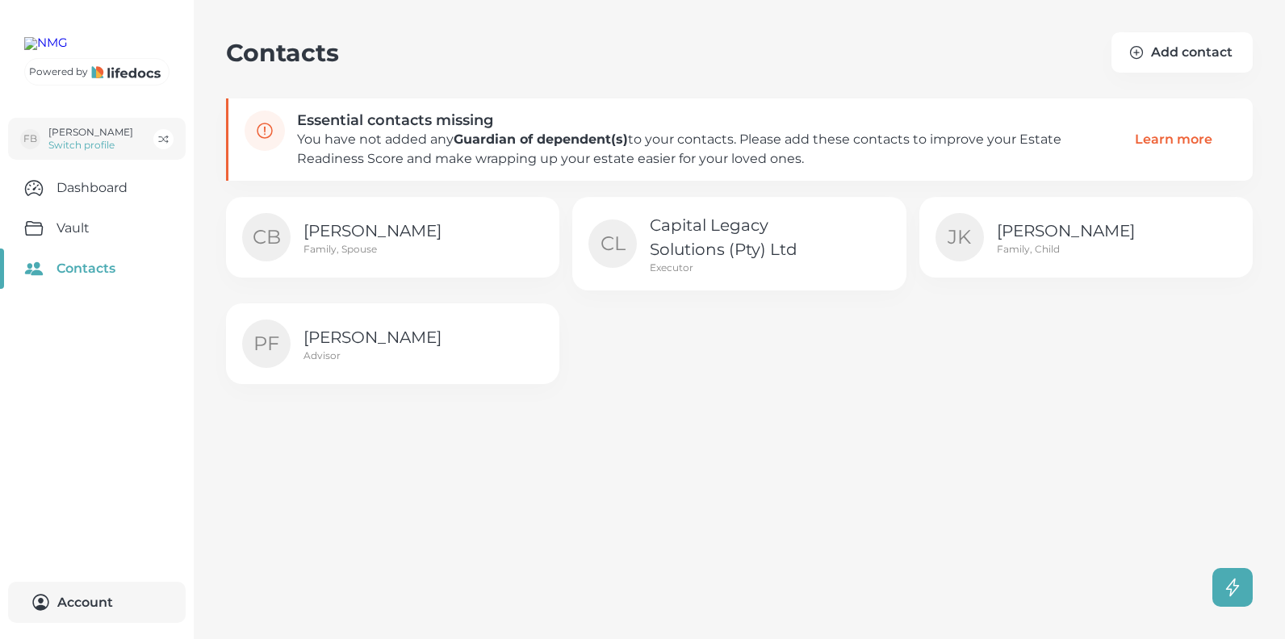
click at [1085, 238] on p "[PERSON_NAME]" at bounding box center [1086, 231] width 181 height 24
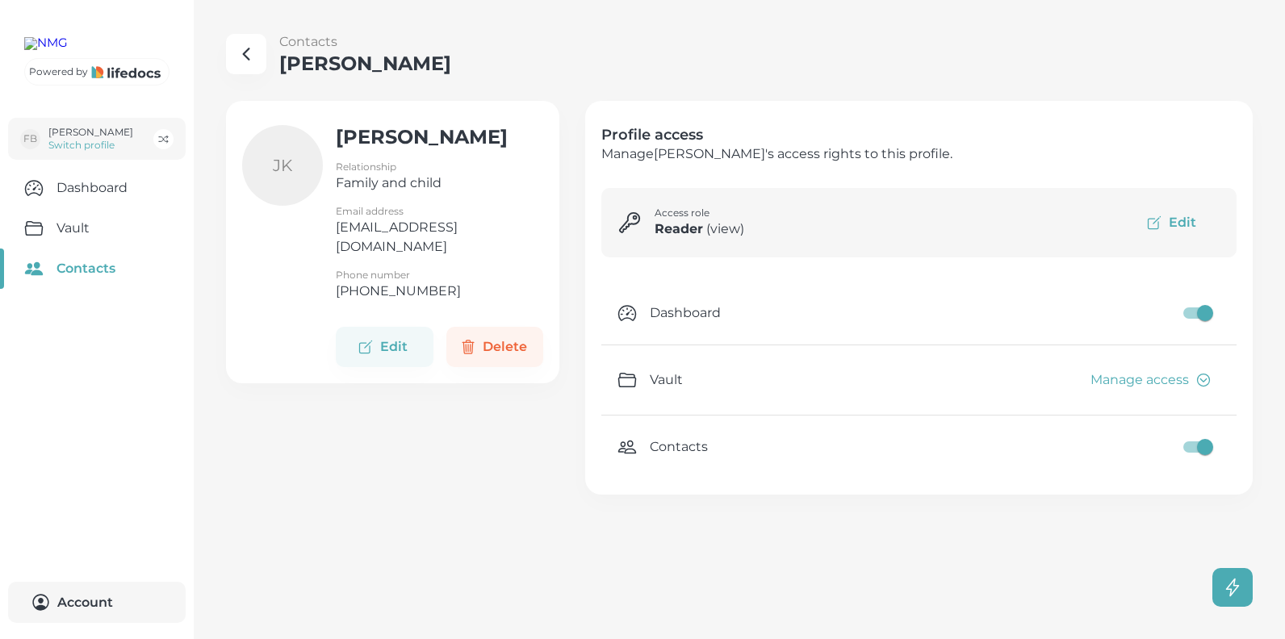
click at [1184, 311] on input "checkbox" at bounding box center [1205, 313] width 92 height 31
checkbox input "false"
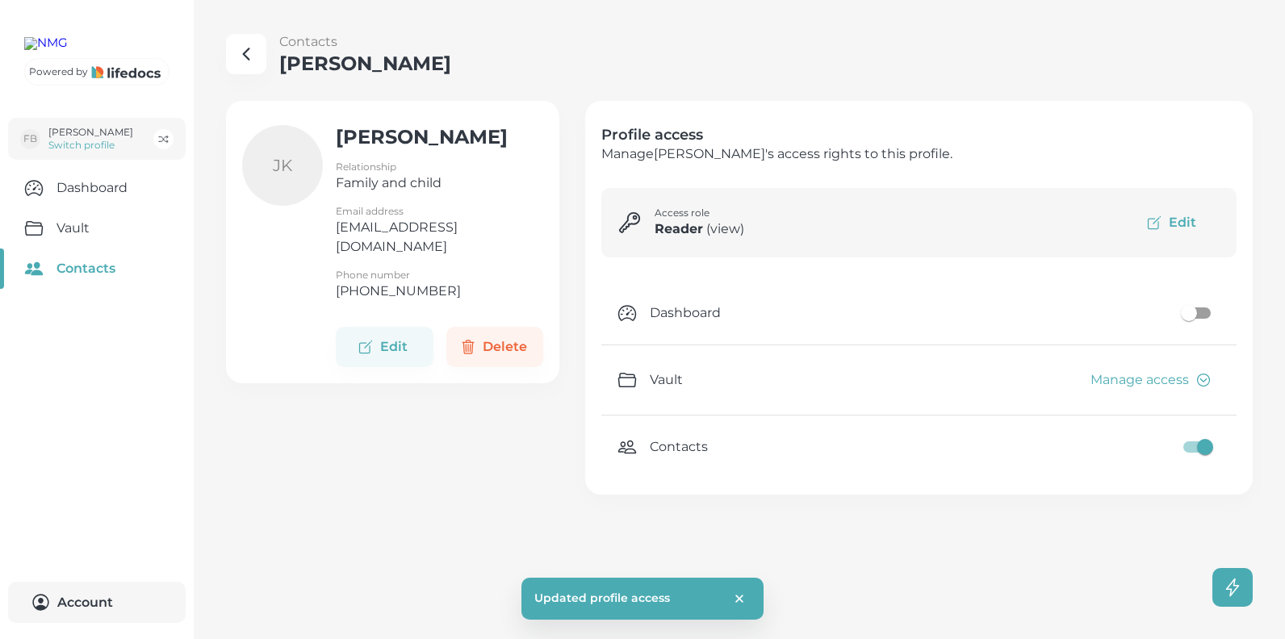
click at [1167, 380] on button "Manage access" at bounding box center [1149, 379] width 142 height 37
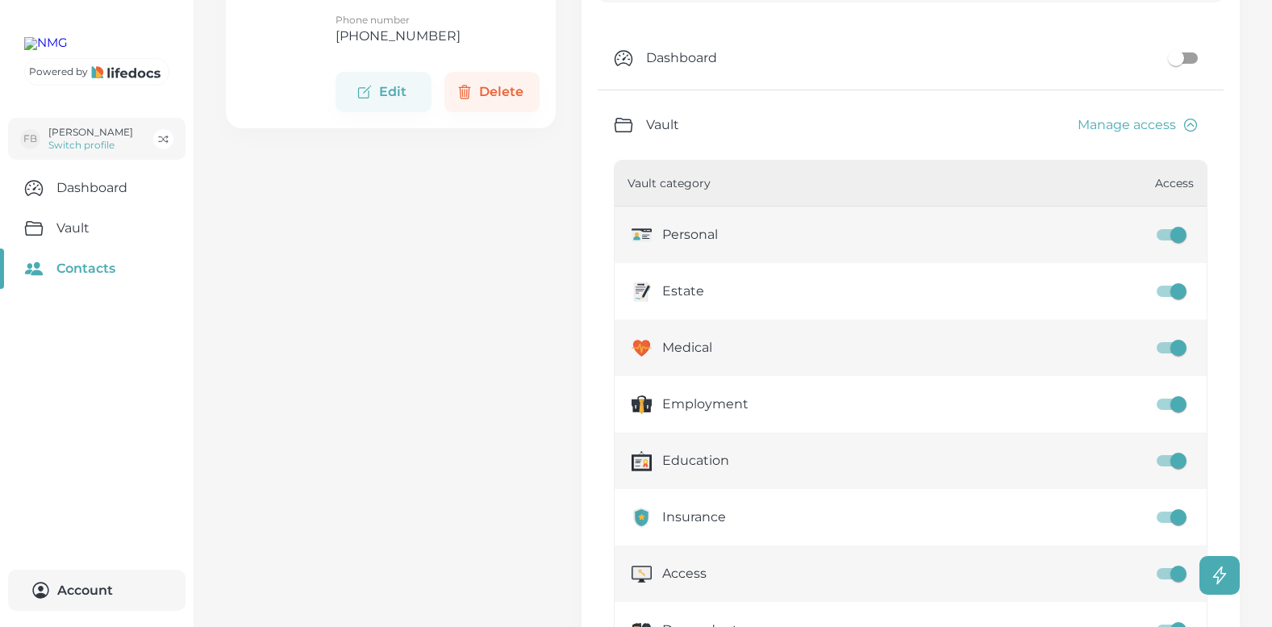
scroll to position [269, 0]
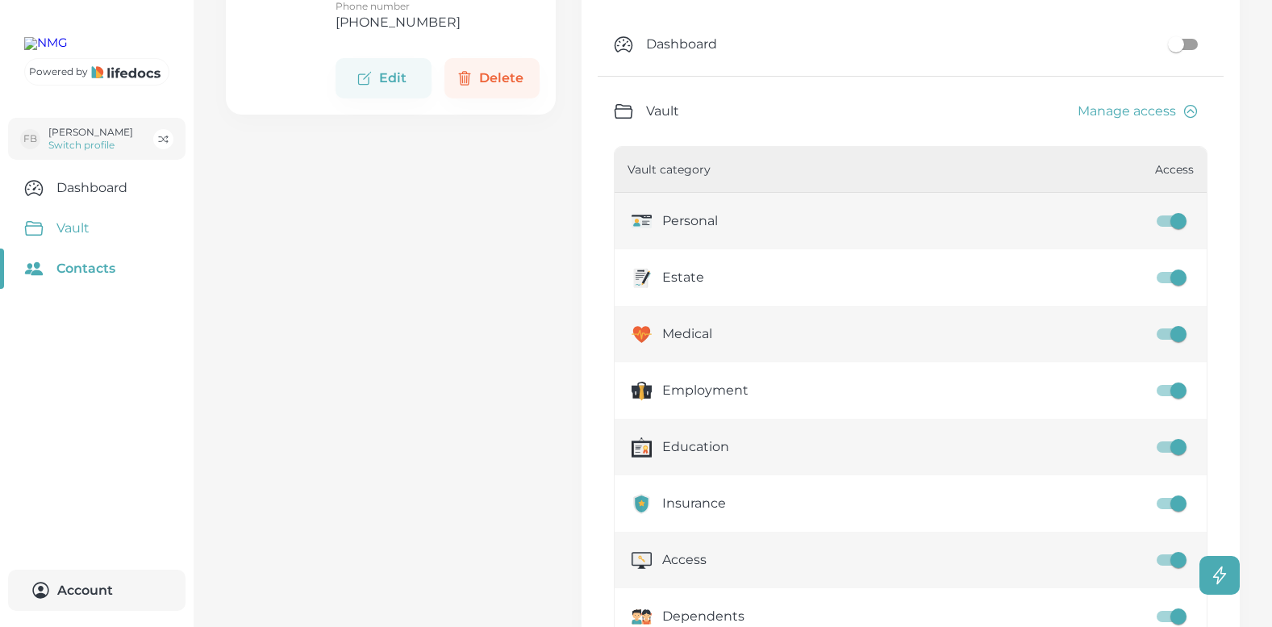
click at [81, 249] on link "Vault" at bounding box center [97, 228] width 194 height 40
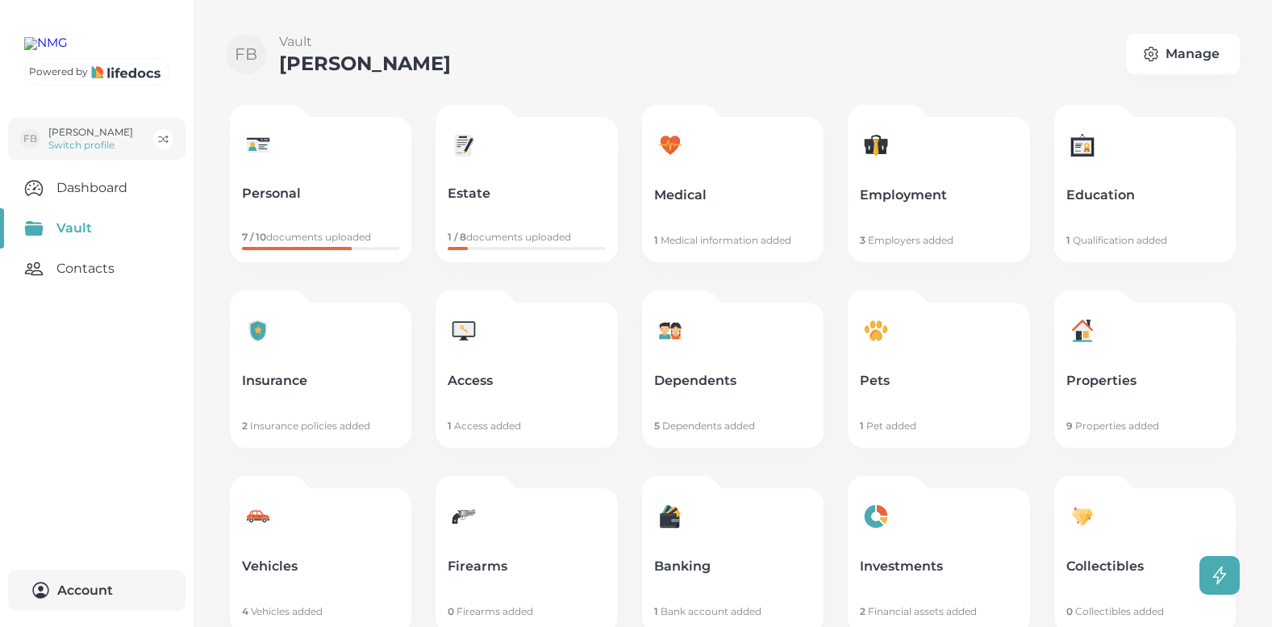
click at [518, 180] on link "Estate 1 / 8 documents uploaded" at bounding box center [527, 189] width 182 height 145
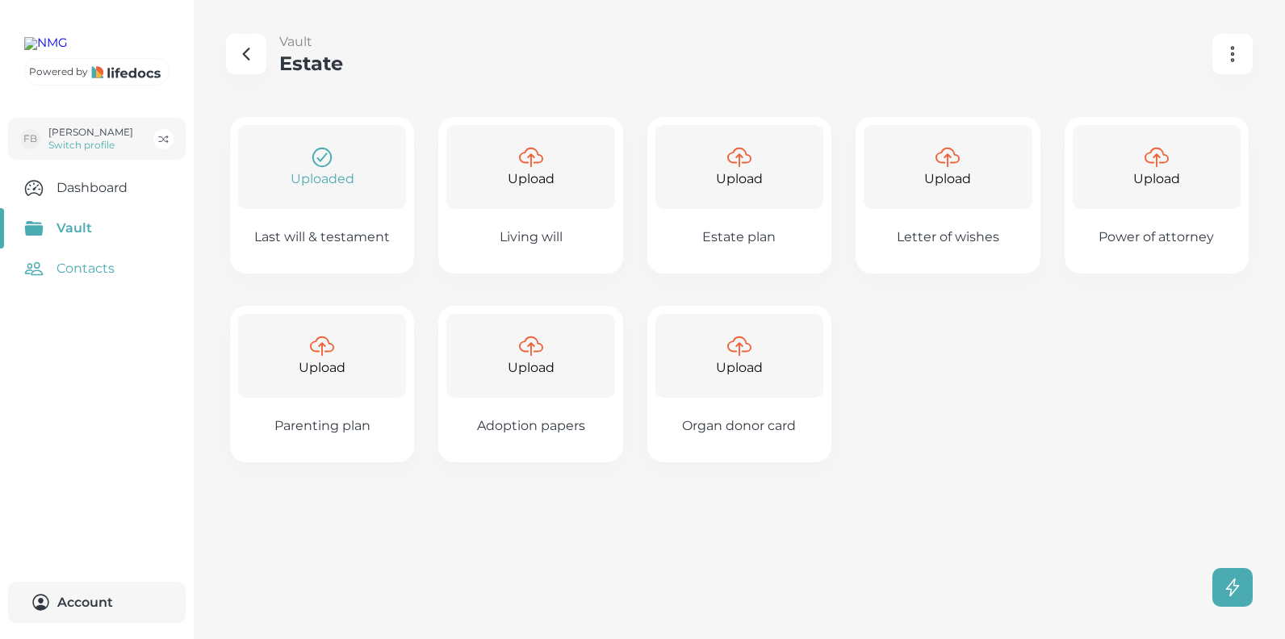
click at [86, 289] on link "Contacts" at bounding box center [97, 269] width 194 height 40
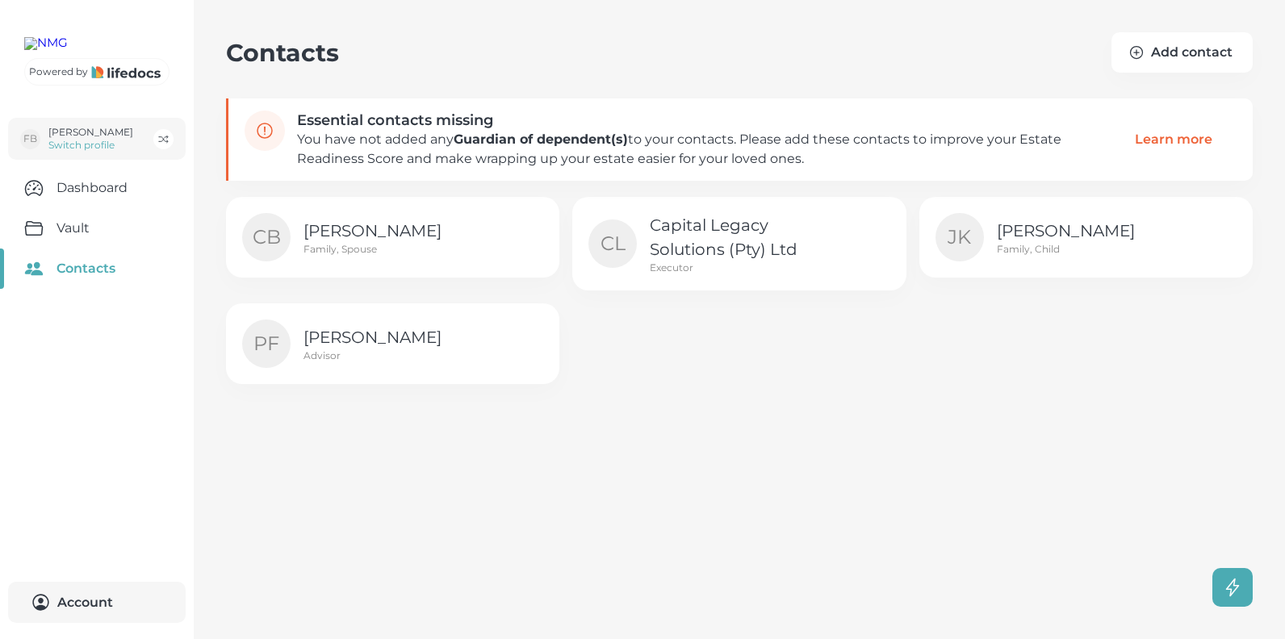
click at [1058, 233] on p "[PERSON_NAME]" at bounding box center [1086, 231] width 181 height 24
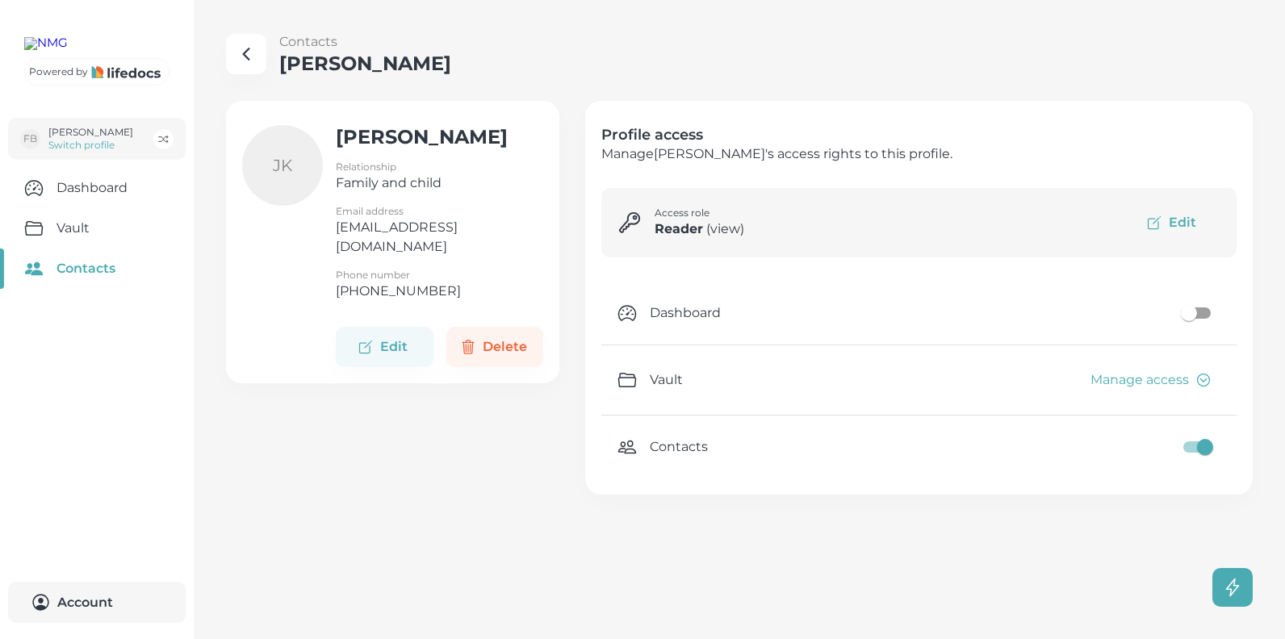
click at [1205, 382] on icon "button" at bounding box center [1203, 380] width 16 height 16
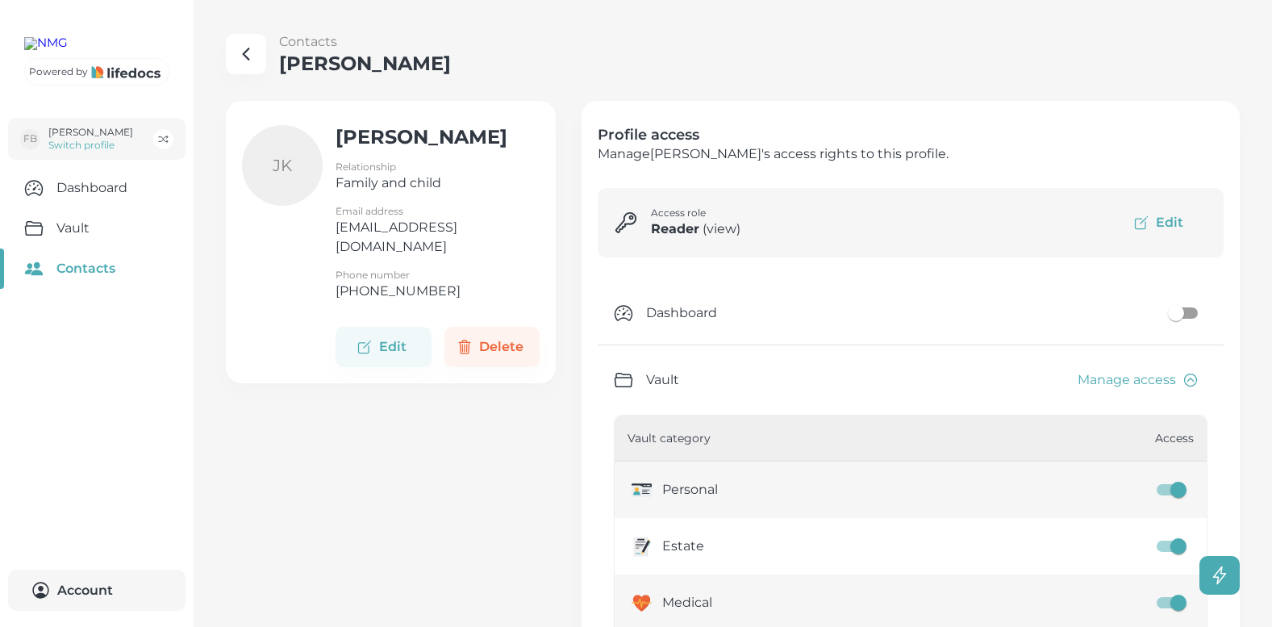
click at [1174, 548] on input "profile access config" at bounding box center [1179, 546] width 92 height 31
checkbox input "false"
click at [75, 249] on link "Vault" at bounding box center [97, 228] width 194 height 40
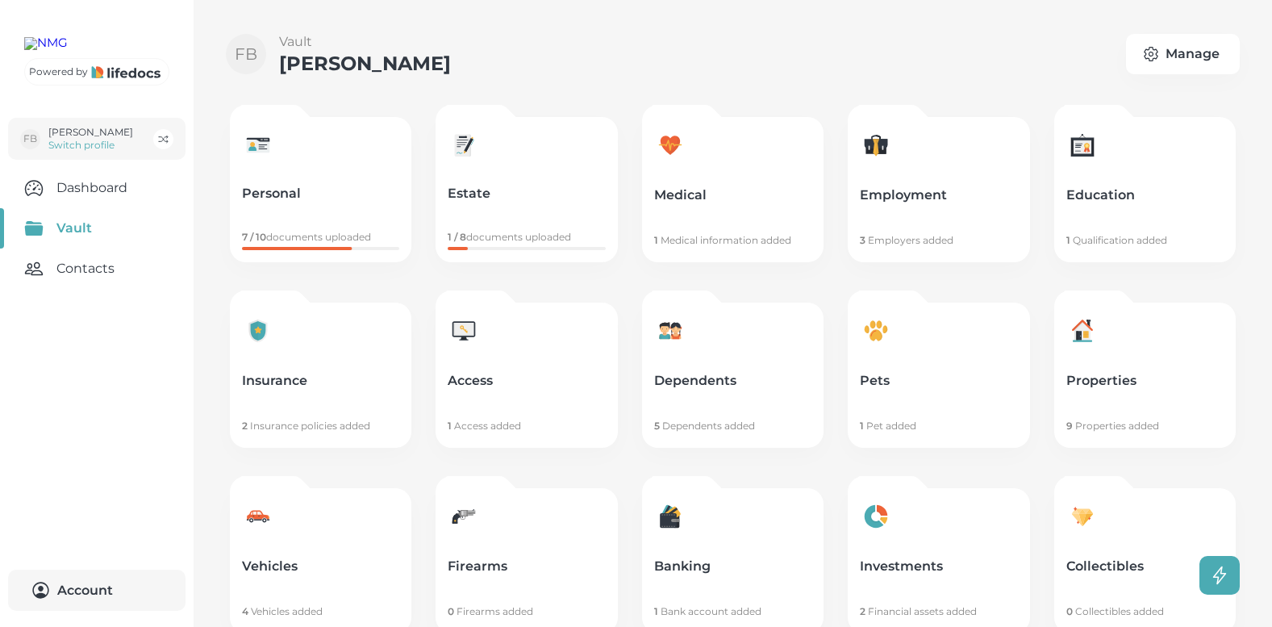
click at [353, 190] on p "Personal" at bounding box center [320, 194] width 157 height 16
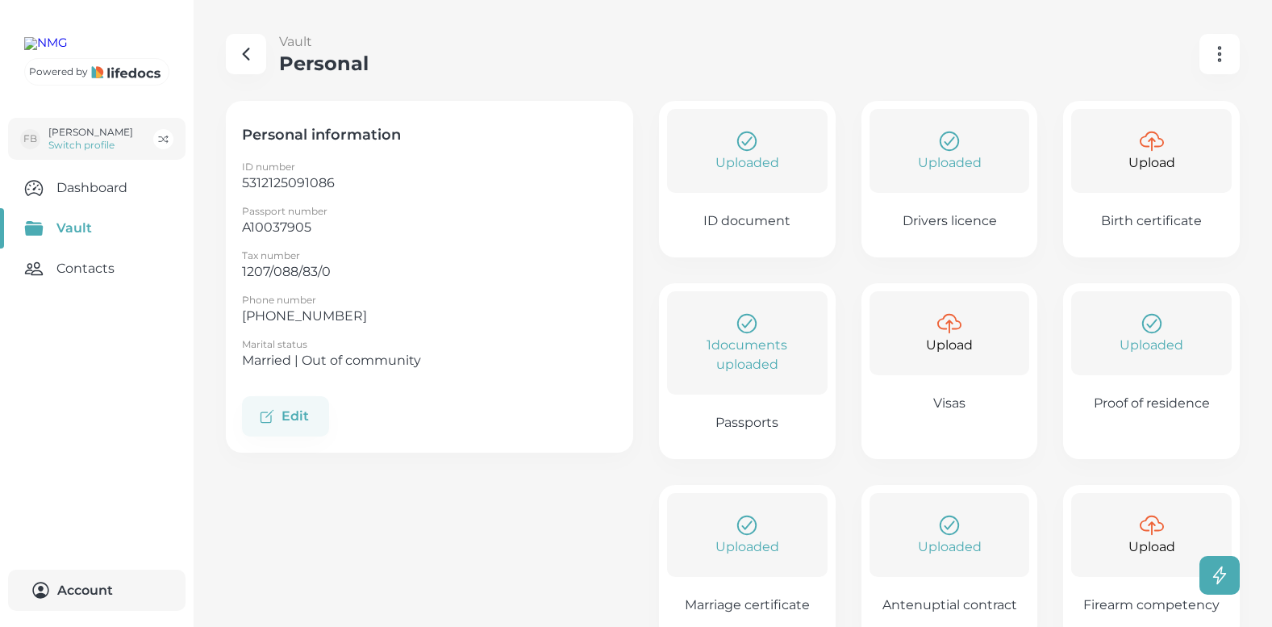
click at [86, 249] on link "Vault" at bounding box center [97, 228] width 194 height 40
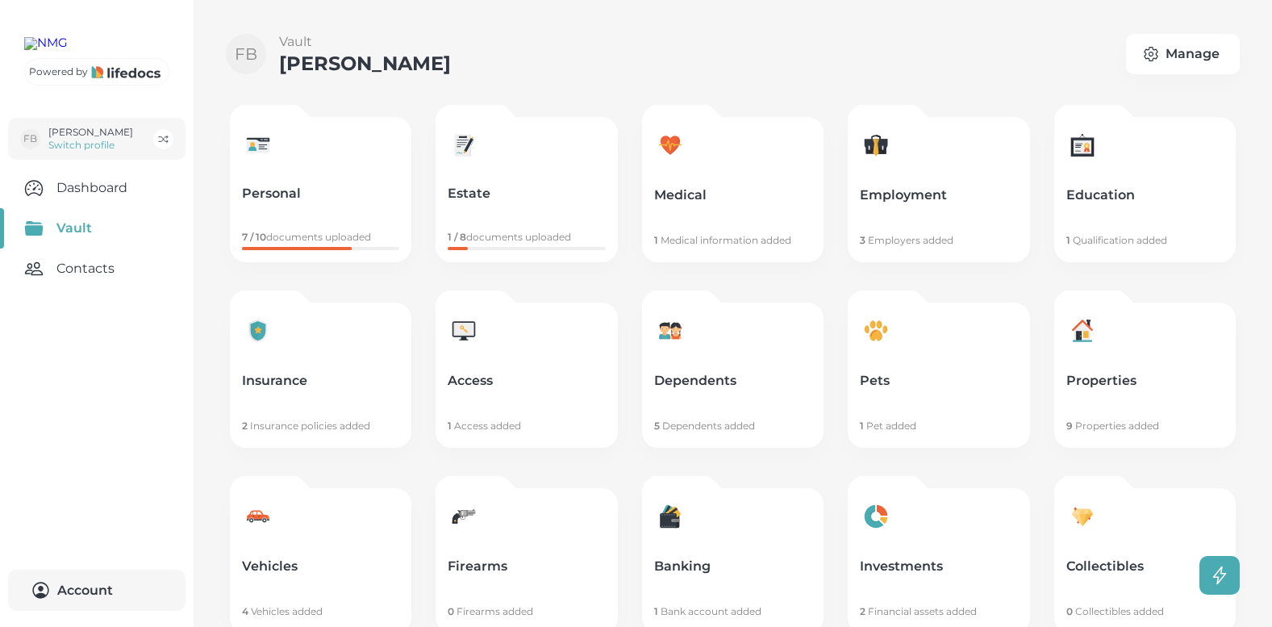
click at [521, 361] on link "Access 1 Access added" at bounding box center [527, 375] width 182 height 145
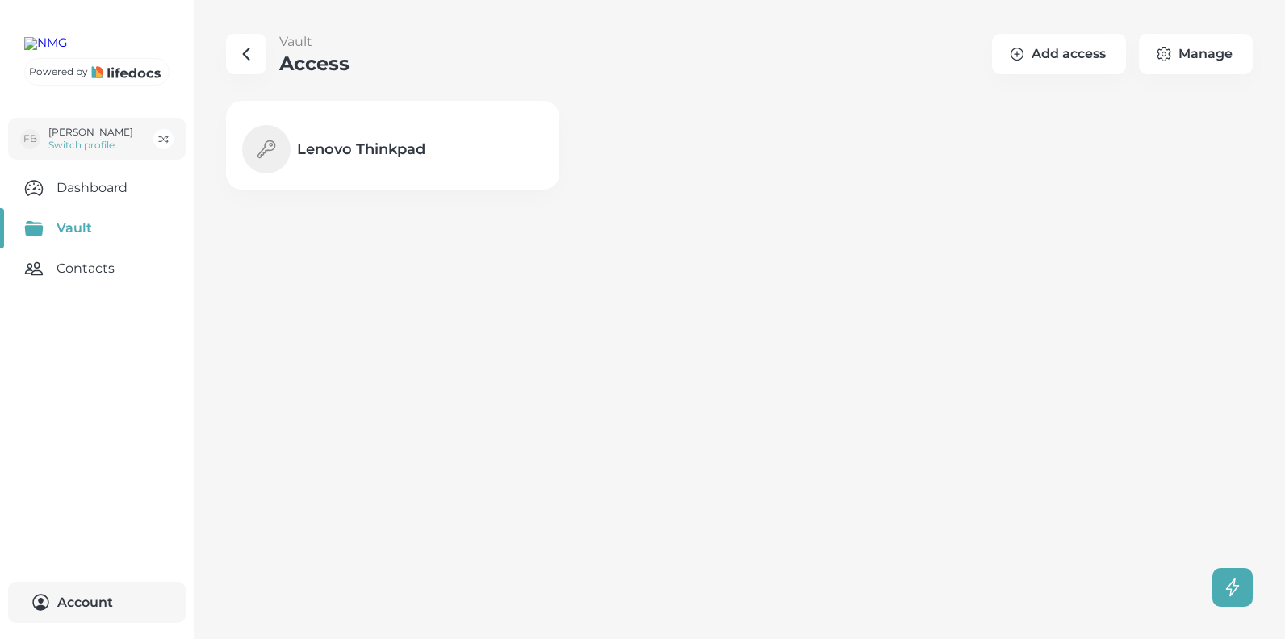
click at [356, 148] on h4 "Lenovo Thinkpad" at bounding box center [361, 149] width 128 height 19
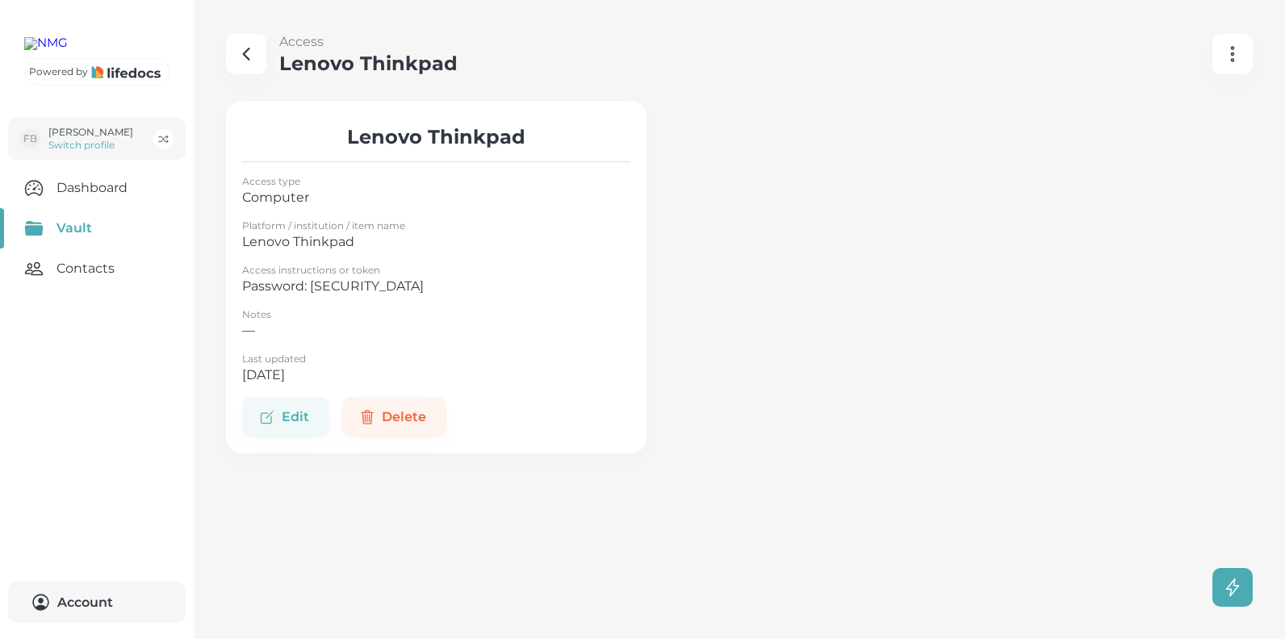
click at [1237, 56] on icon "button" at bounding box center [1231, 53] width 19 height 19
click at [1196, 94] on link "Manage" at bounding box center [1194, 95] width 116 height 29
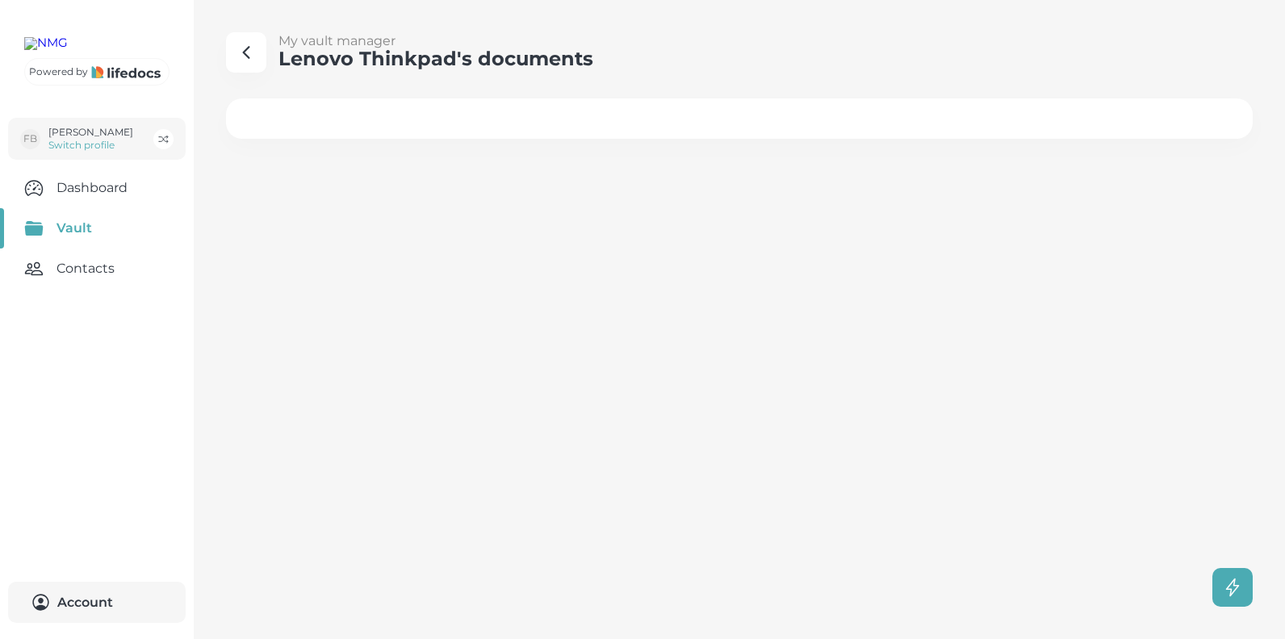
click at [282, 115] on div at bounding box center [739, 118] width 1026 height 40
click at [243, 50] on icon "button" at bounding box center [245, 52] width 19 height 19
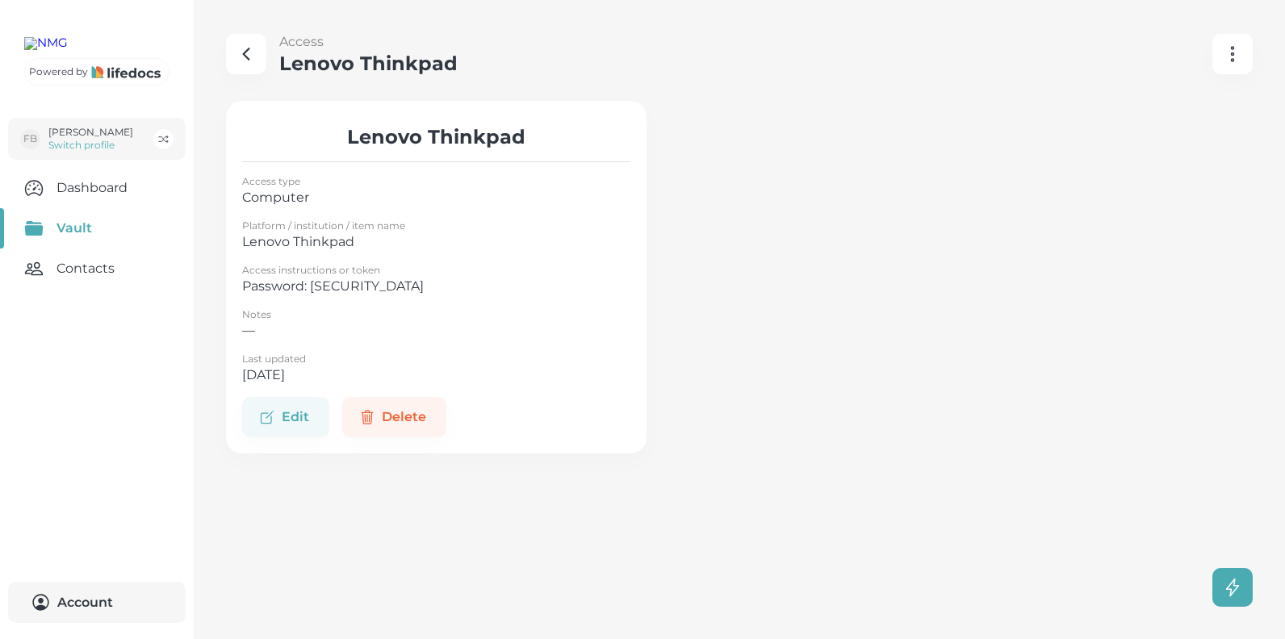
click at [243, 52] on icon "button" at bounding box center [245, 53] width 19 height 19
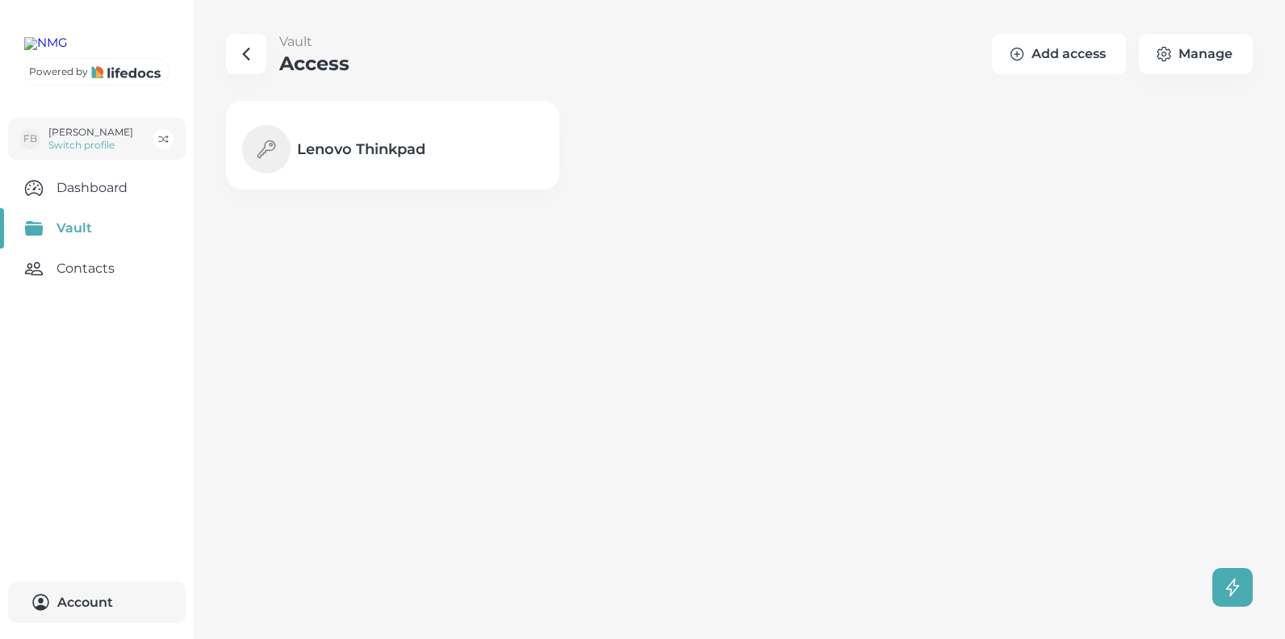
click at [1080, 50] on button "Add access" at bounding box center [1059, 54] width 134 height 40
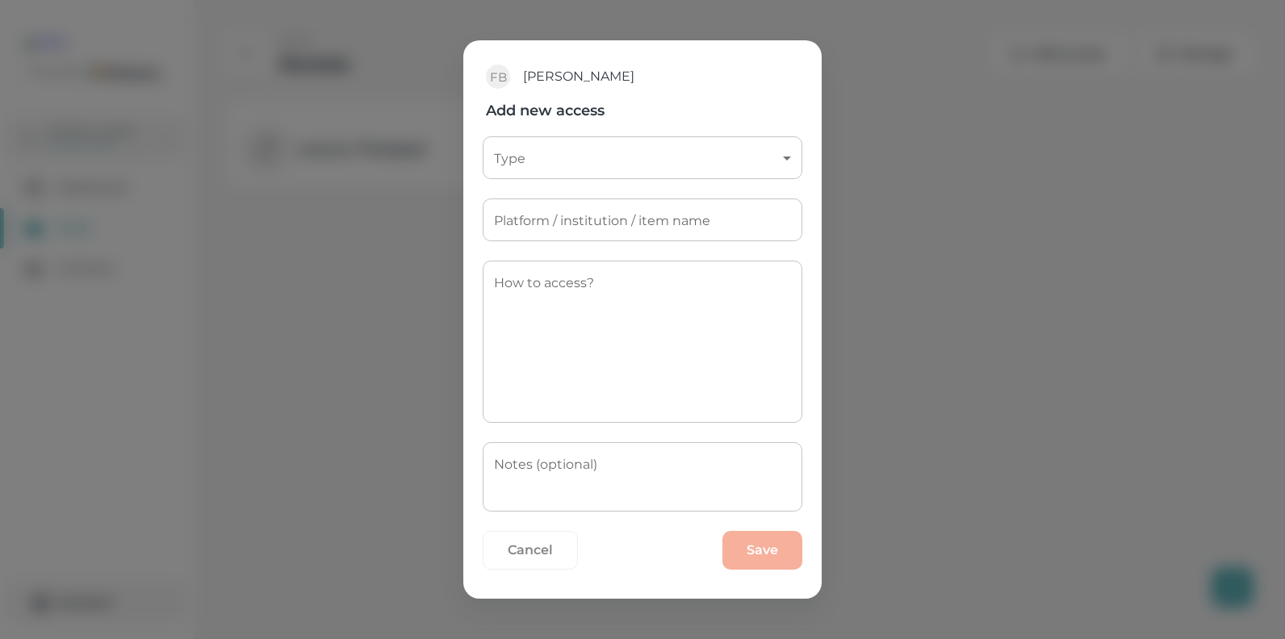
click at [786, 154] on body "Powered by FB Friedrich Brandt Switch profile Dashboard Vault Contacts Account …" at bounding box center [642, 319] width 1285 height 639
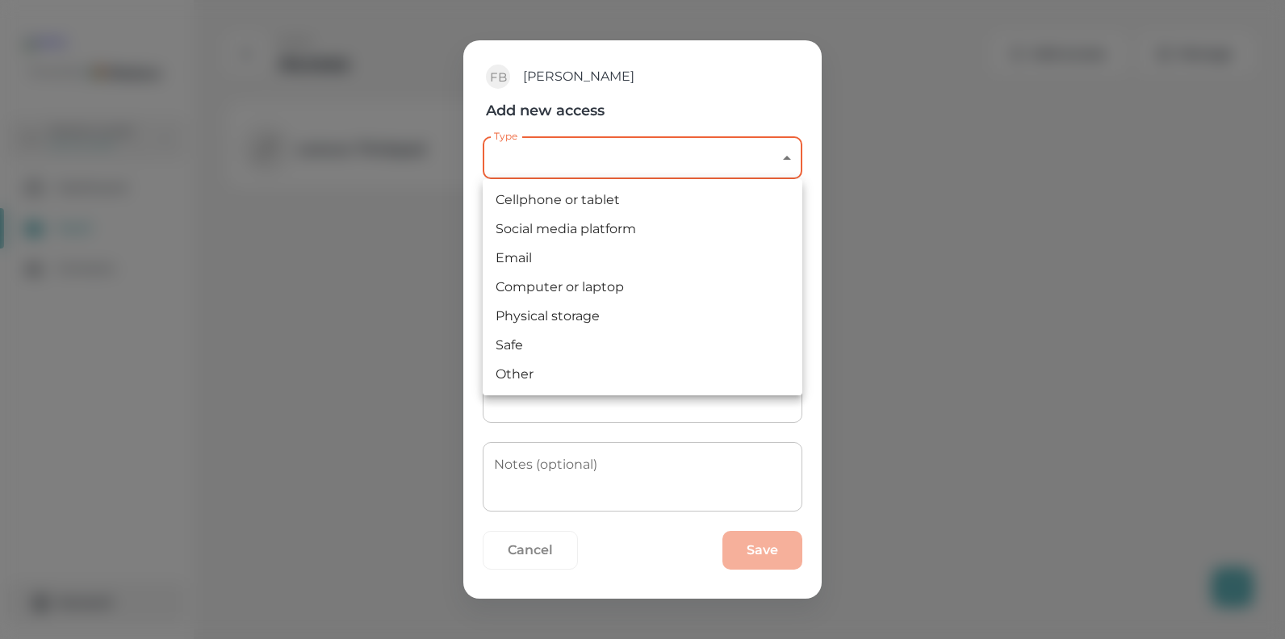
click at [534, 199] on li "Cellphone or tablet" at bounding box center [643, 200] width 320 height 29
type input "cellphone"
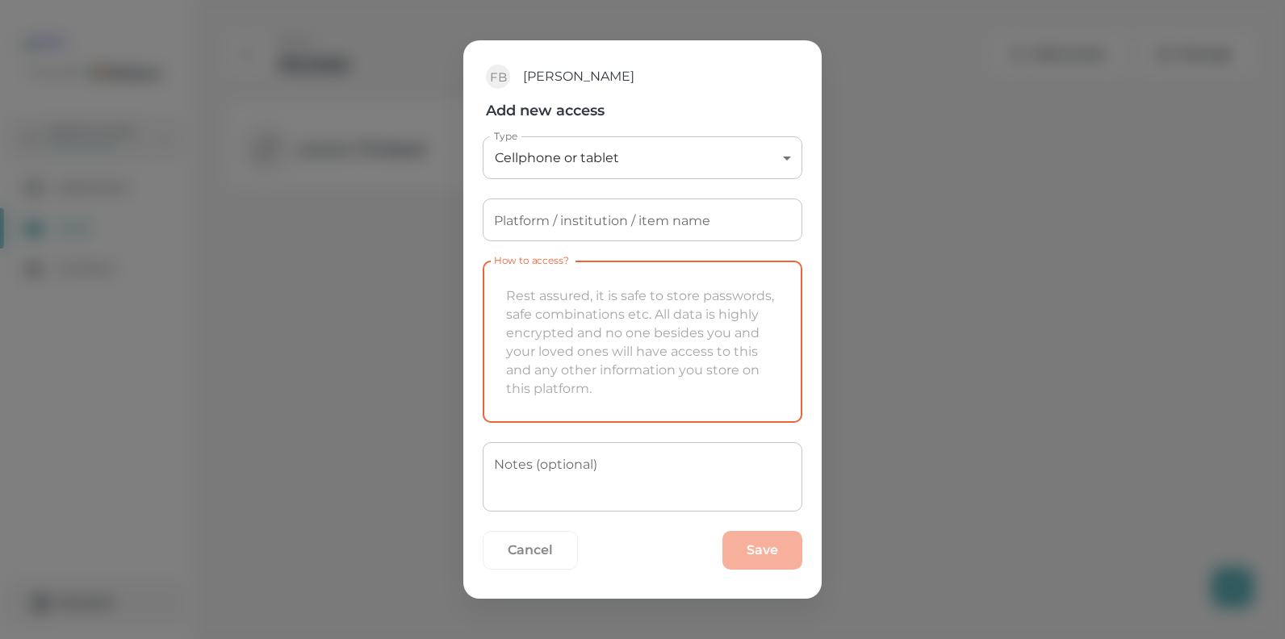
click at [550, 286] on textarea "How to access?" at bounding box center [642, 342] width 297 height 136
click at [558, 219] on input "Platform / institution / item name" at bounding box center [643, 219] width 320 height 43
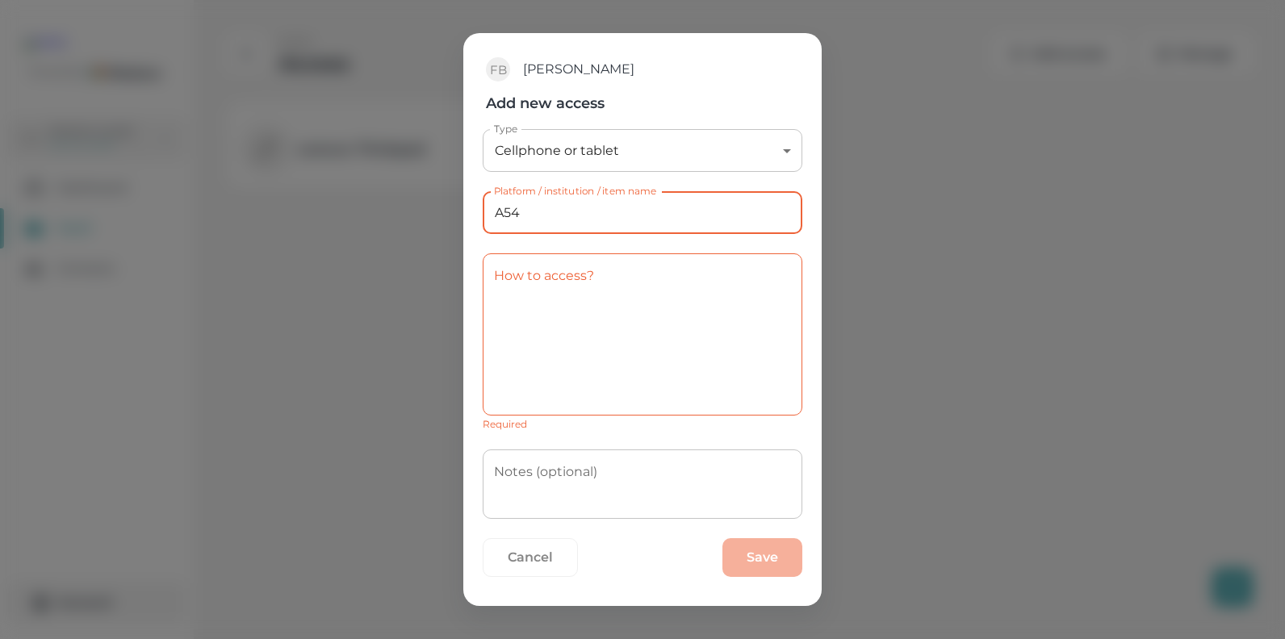
click at [499, 210] on input "A54" at bounding box center [643, 212] width 320 height 43
type input "Samsung A54"
click at [540, 278] on textarea "How to access?" at bounding box center [642, 335] width 297 height 136
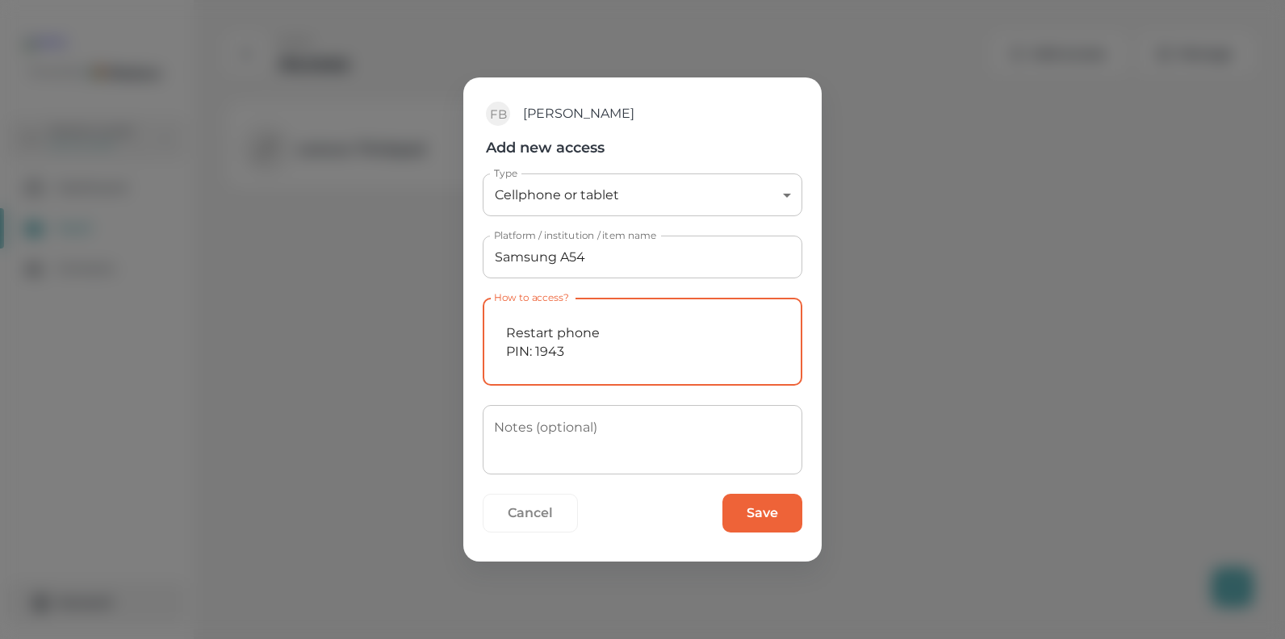
type textarea "Restart phone PIN: 1943"
click at [534, 427] on textarea "Notes (optional)" at bounding box center [642, 440] width 297 height 43
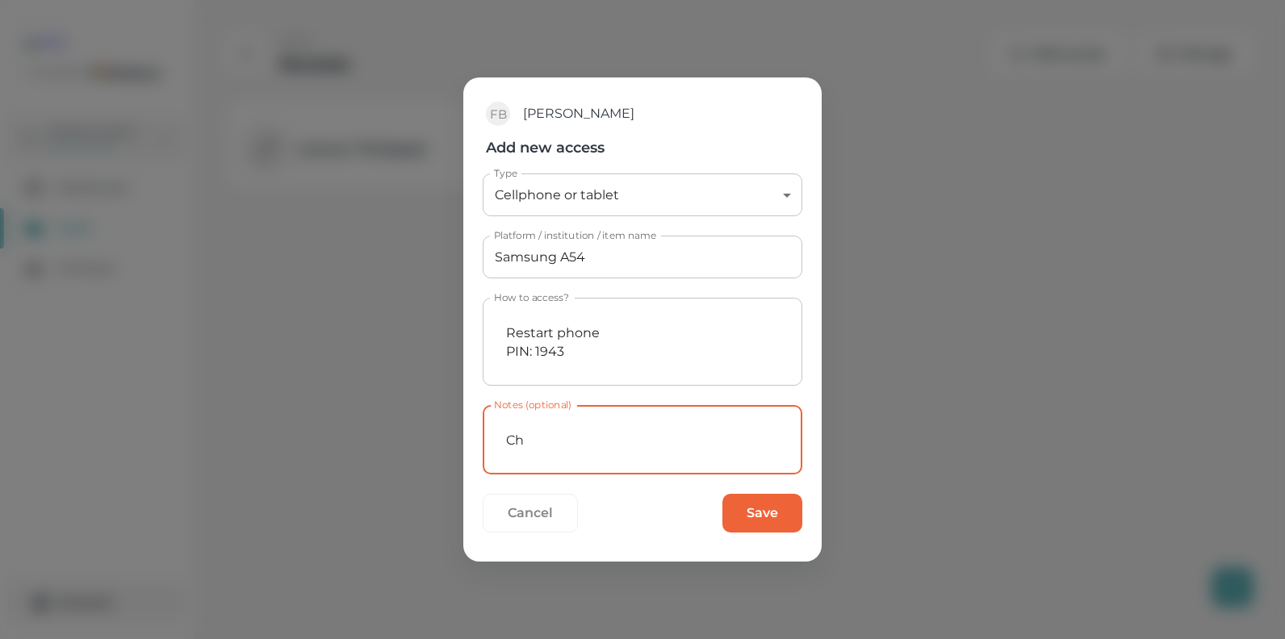
type textarea "C"
click at [647, 439] on textarea "Immediately change" at bounding box center [642, 440] width 297 height 43
type textarea "Immediately change screen lock"
click at [499, 349] on textarea "Restart phone PIN: 1943" at bounding box center [642, 341] width 297 height 61
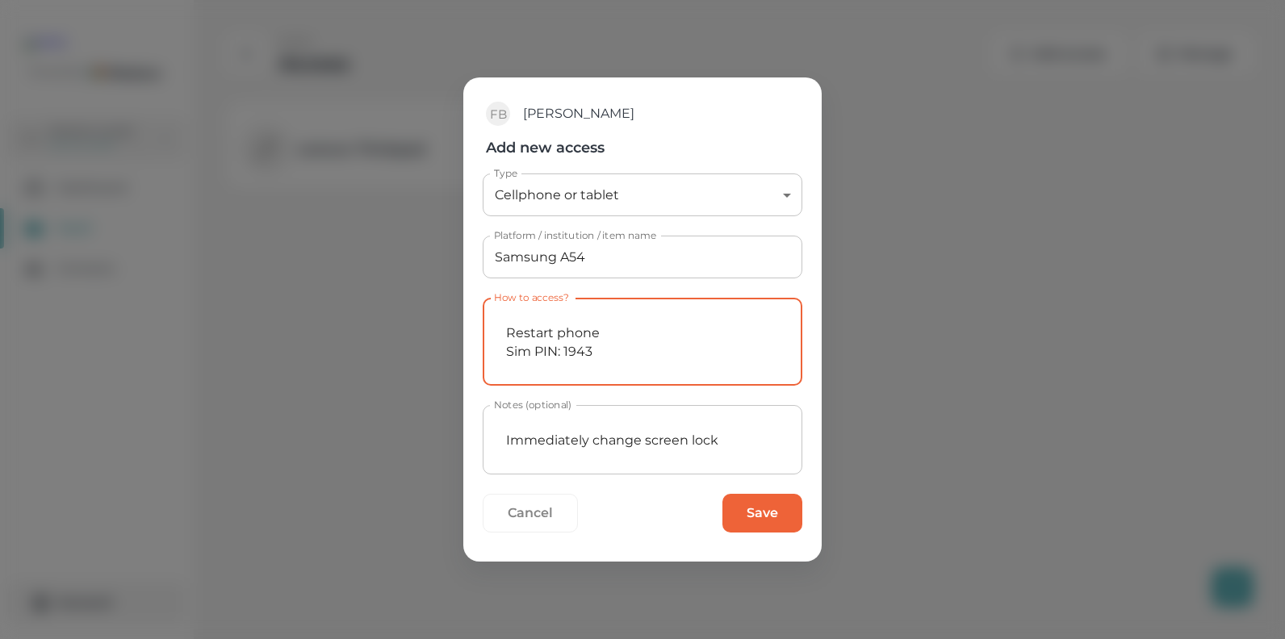
drag, startPoint x: 577, startPoint y: 351, endPoint x: 564, endPoint y: 357, distance: 14.1
click at [564, 357] on textarea "Restart phone Sim PIN: 1943" at bounding box center [642, 341] width 297 height 61
type textarea "Restart phone Sim PIN: 9043"
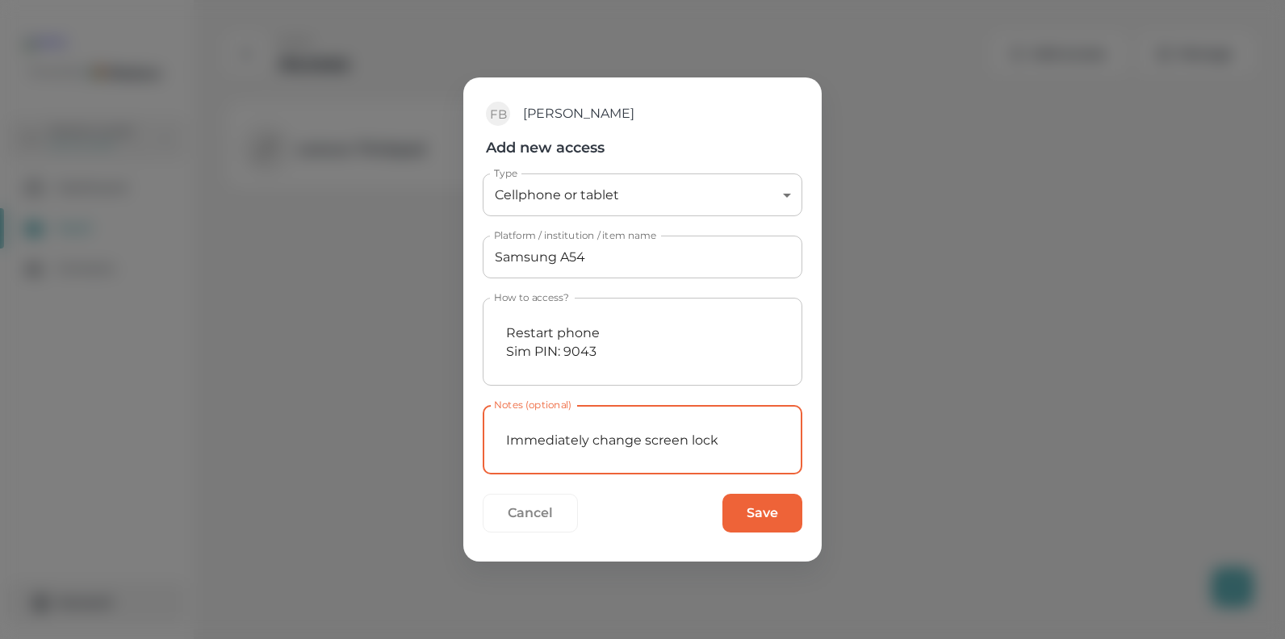
click at [507, 435] on textarea "Immediately change screen lock" at bounding box center [642, 440] width 297 height 43
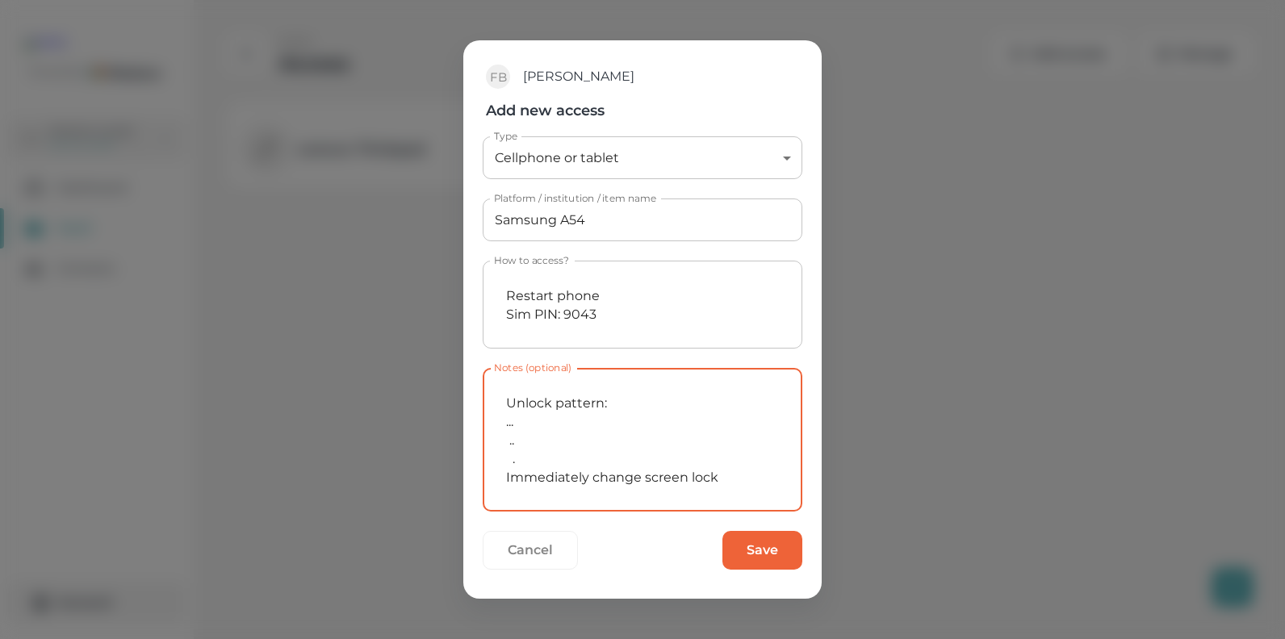
click at [508, 430] on textarea "Unlock pattern: ... .. . Immediately change screen lock" at bounding box center [642, 440] width 297 height 117
drag, startPoint x: 518, startPoint y: 421, endPoint x: 523, endPoint y: 432, distance: 11.6
click at [519, 421] on textarea "Unlock pattern: . .. .. . Immediately change screen lock" at bounding box center [642, 440] width 297 height 117
click at [508, 443] on textarea "Unlock pattern: . . . .. . Immediately change screen lock" at bounding box center [642, 440] width 297 height 117
click at [519, 444] on textarea "Unlock pattern: . . . .. . Immediately change screen lock" at bounding box center [642, 440] width 297 height 117
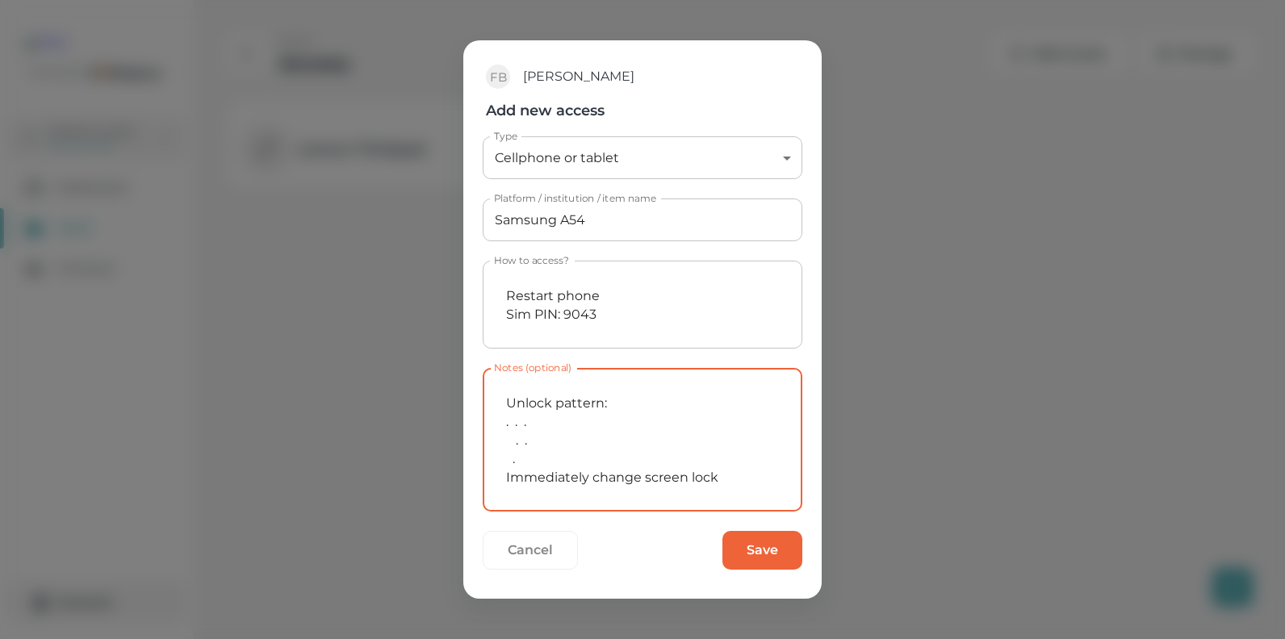
click at [511, 460] on textarea "Unlock pattern: . . . . . . Immediately change screen lock" at bounding box center [642, 440] width 297 height 117
click at [571, 464] on textarea "Unlock pattern: . . . . . . Immediately change screen lock" at bounding box center [642, 440] width 297 height 117
drag, startPoint x: 503, startPoint y: 427, endPoint x: 533, endPoint y: 424, distance: 30.0
click at [533, 424] on textarea "Unlock pattern: . . . . . . Immediately change screen lock" at bounding box center [642, 440] width 297 height 117
click at [586, 424] on textarea "Unlock pattern: . . . . . . Immediately change screen lock" at bounding box center [642, 440] width 297 height 117
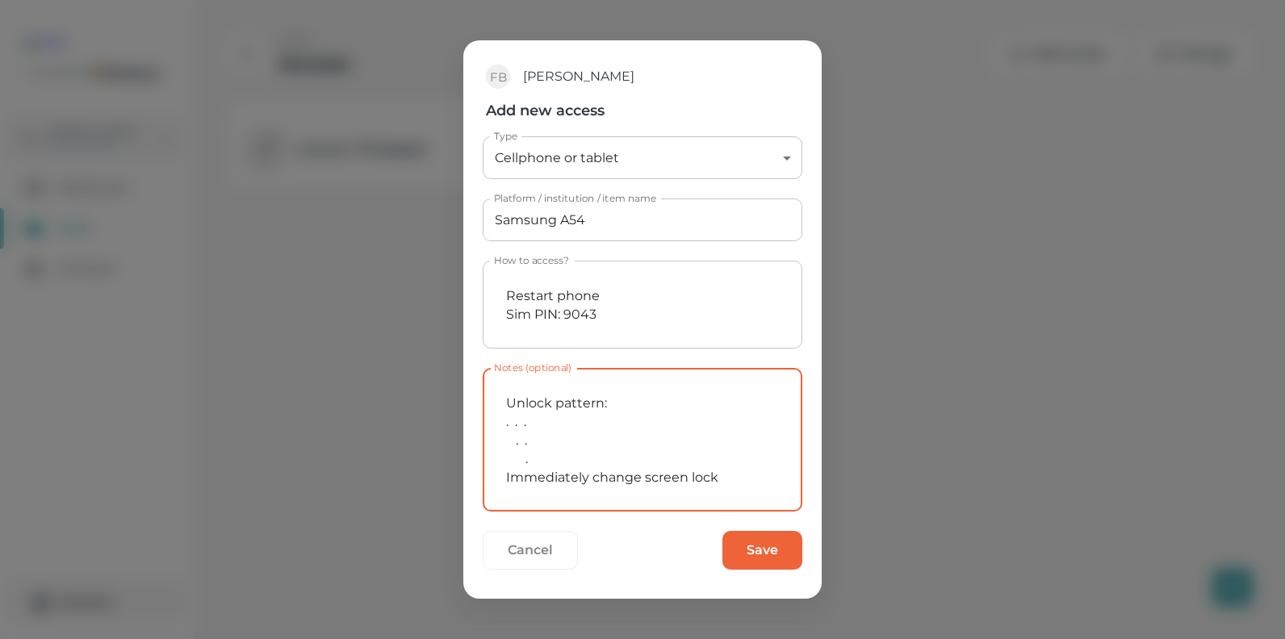
click at [511, 426] on textarea "Unlock pattern: . . . . . . Immediately change screen lock" at bounding box center [642, 440] width 297 height 117
drag, startPoint x: 503, startPoint y: 425, endPoint x: 533, endPoint y: 423, distance: 30.0
click at [533, 423] on textarea "Unlock pattern: . . . . . . Immediately change screen lock" at bounding box center [642, 440] width 297 height 117
drag, startPoint x: 512, startPoint y: 413, endPoint x: 970, endPoint y: 253, distance: 484.6
click at [971, 256] on div "FB Friedrich Brandt Add new access Type Cellphone or tablet cellphone Type Plat…" at bounding box center [642, 319] width 1285 height 639
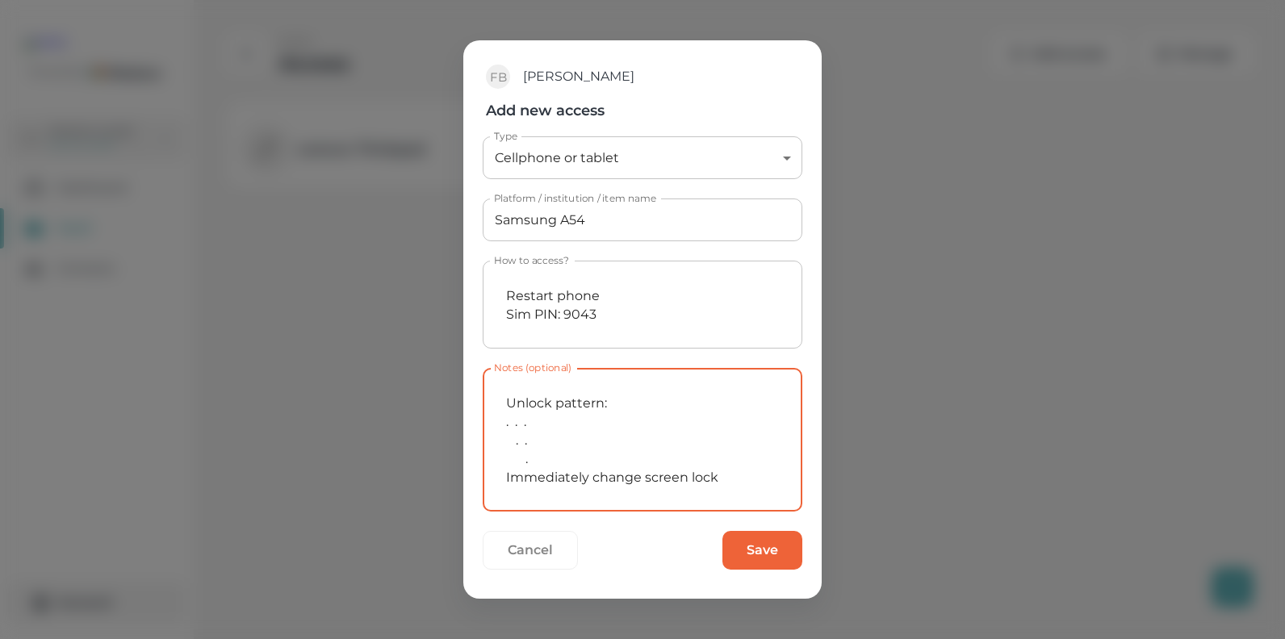
click at [566, 462] on textarea "Unlock pattern: . . . . . . Immediately change screen lock" at bounding box center [642, 440] width 297 height 117
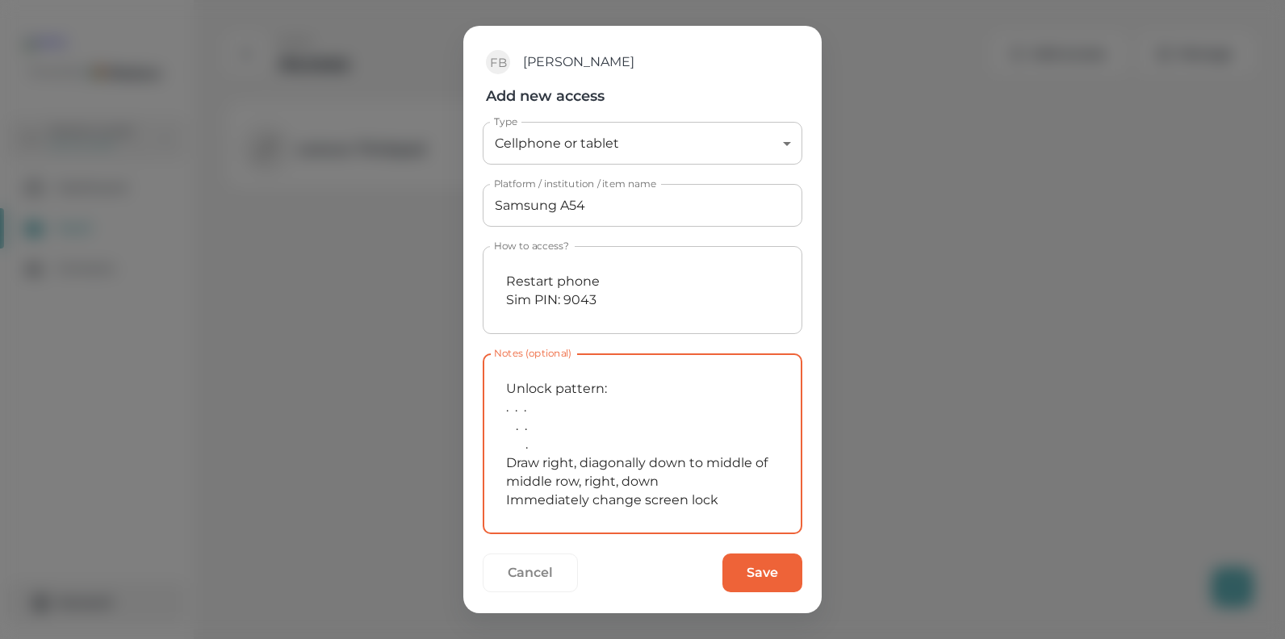
type textarea "Unlock pattern: . . . . . . Draw right, diagonally down to middle of middle row…"
click at [754, 571] on button "Save" at bounding box center [762, 573] width 80 height 39
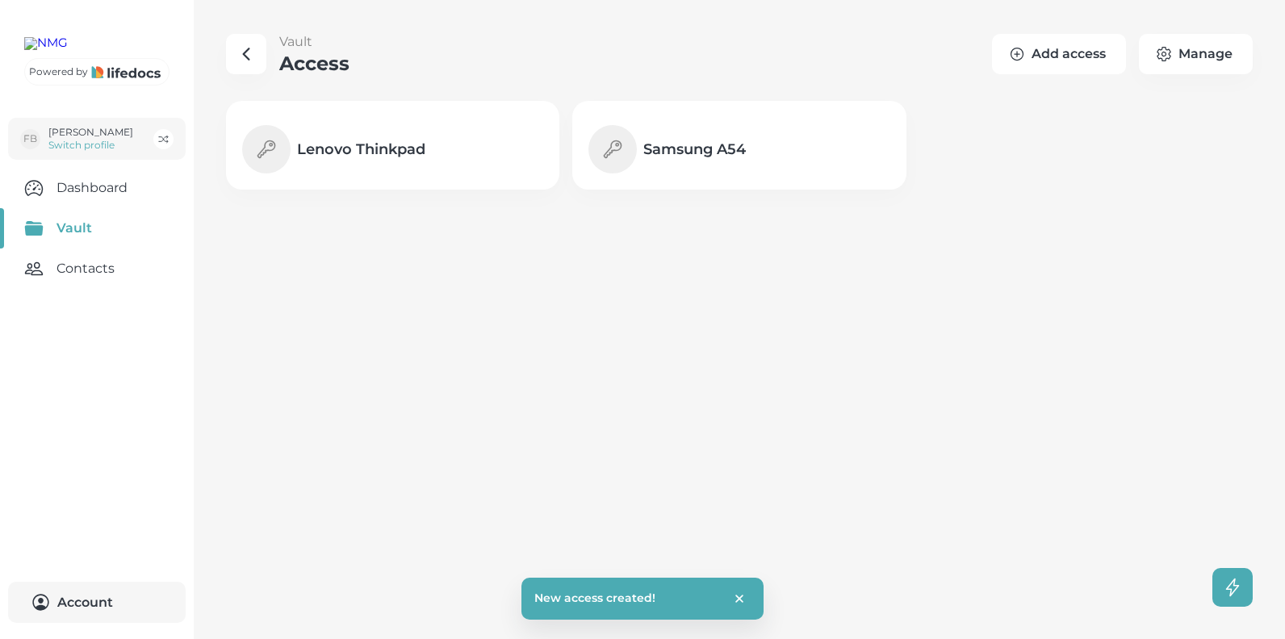
click at [1056, 49] on button "Add access" at bounding box center [1059, 54] width 134 height 40
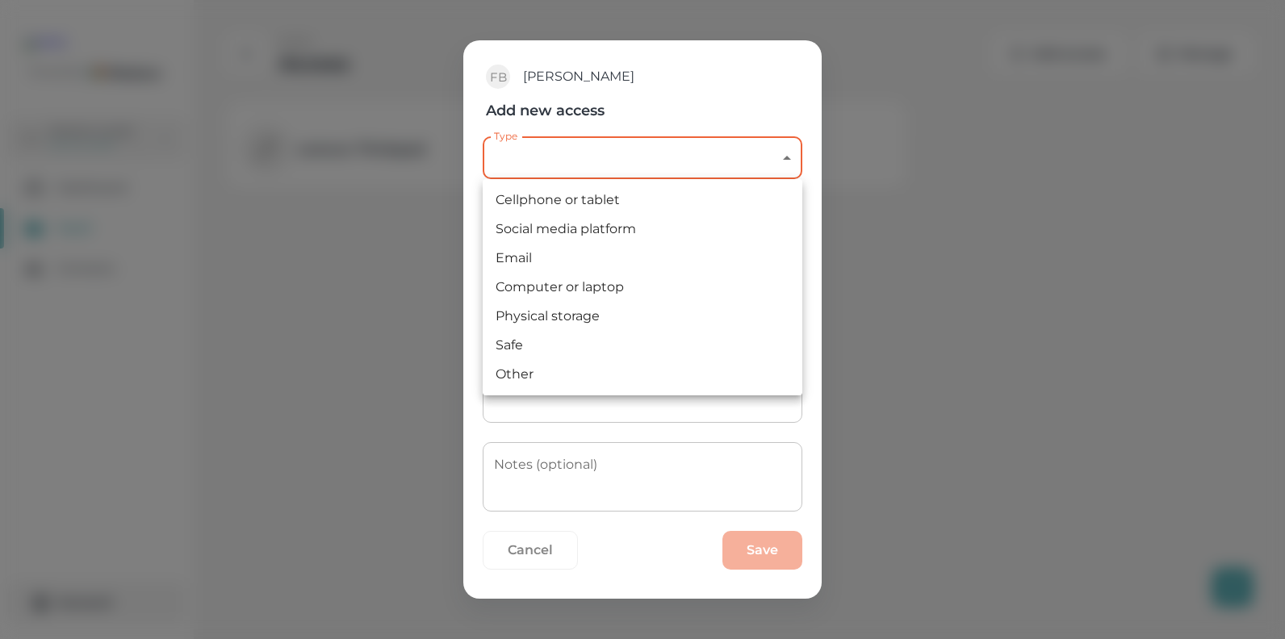
click at [605, 150] on body "Powered by FB Friedrich Brandt Switch profile Dashboard Vault Contacts Account …" at bounding box center [642, 319] width 1285 height 639
click at [520, 371] on li "Other" at bounding box center [643, 374] width 320 height 29
type input "other"
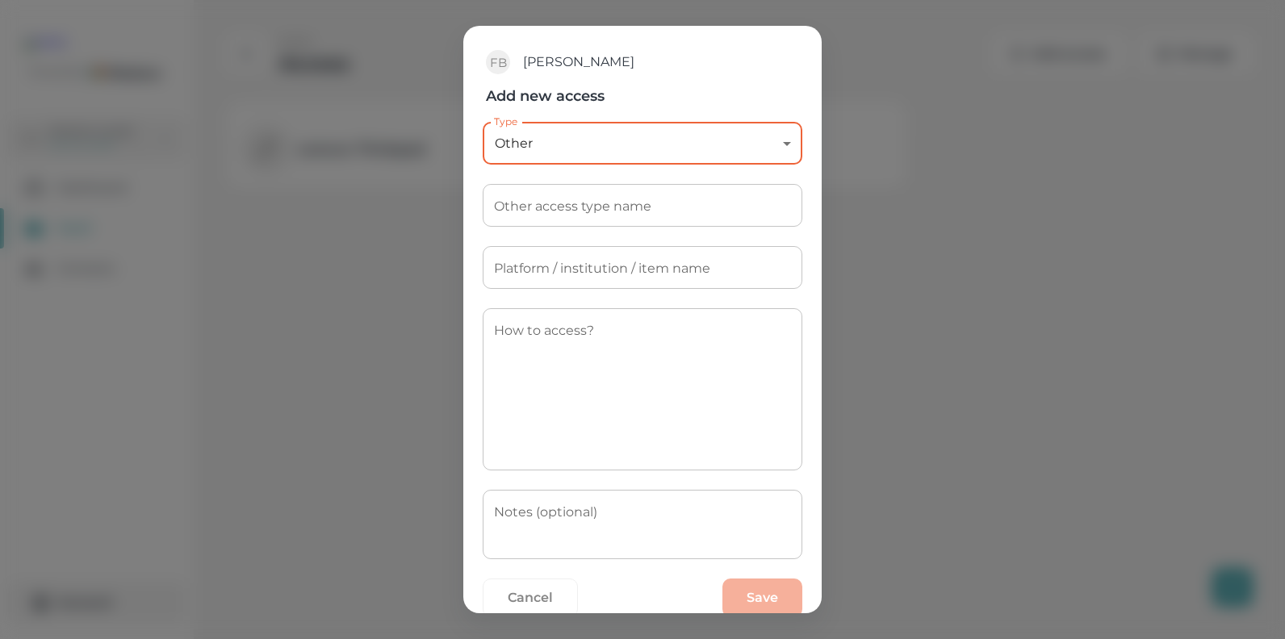
click at [596, 209] on input "Other access type name" at bounding box center [643, 205] width 320 height 43
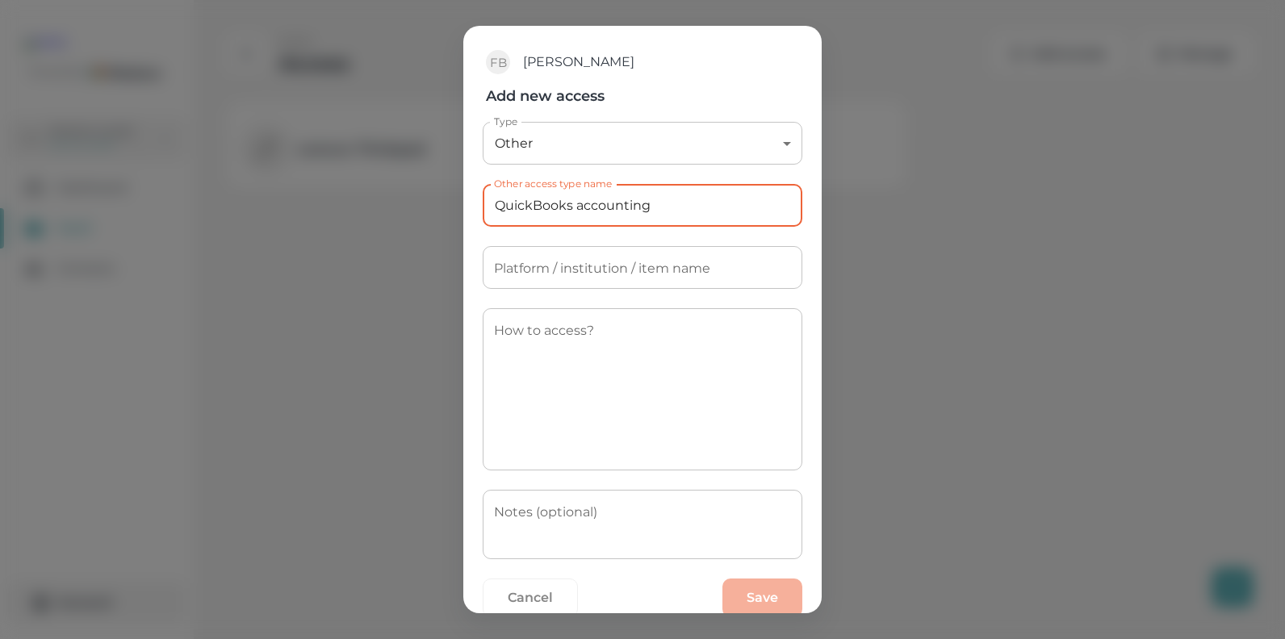
drag, startPoint x: 662, startPoint y: 206, endPoint x: 577, endPoint y: 207, distance: 84.7
click at [577, 207] on input "QuickBooks accounting" at bounding box center [643, 205] width 320 height 43
type input "QuickBooks"
click at [520, 340] on textarea "How to access?" at bounding box center [642, 390] width 297 height 136
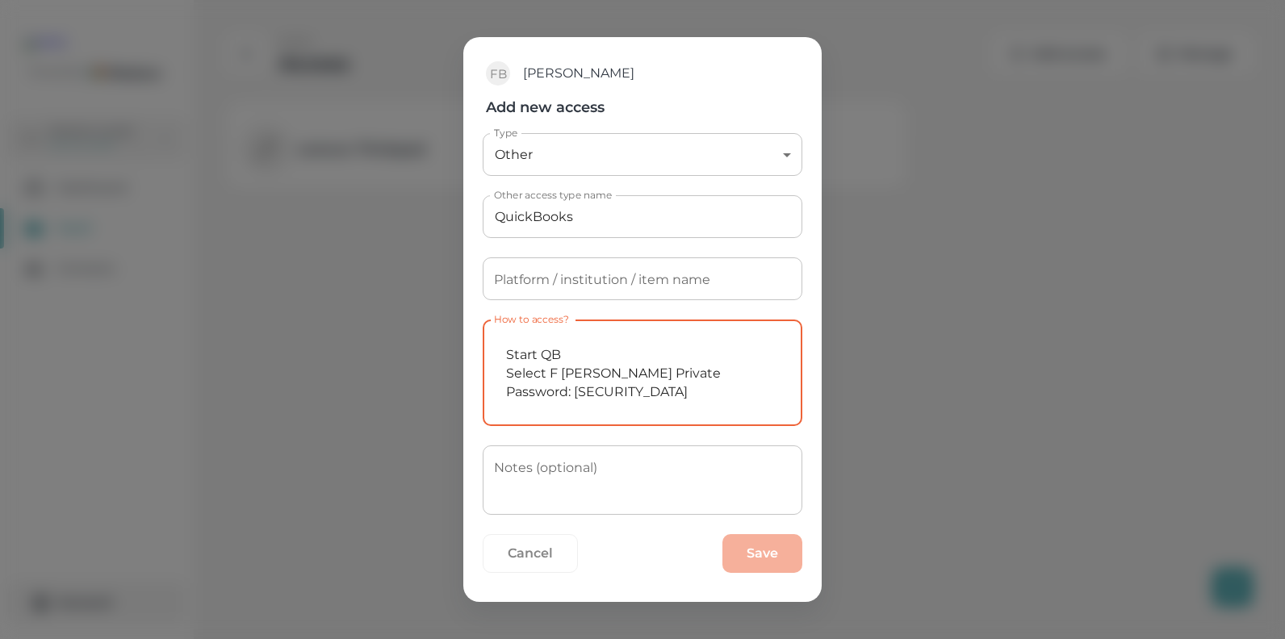
type textarea "Start QB Select F Brandt Private Password: Cerflod1220"
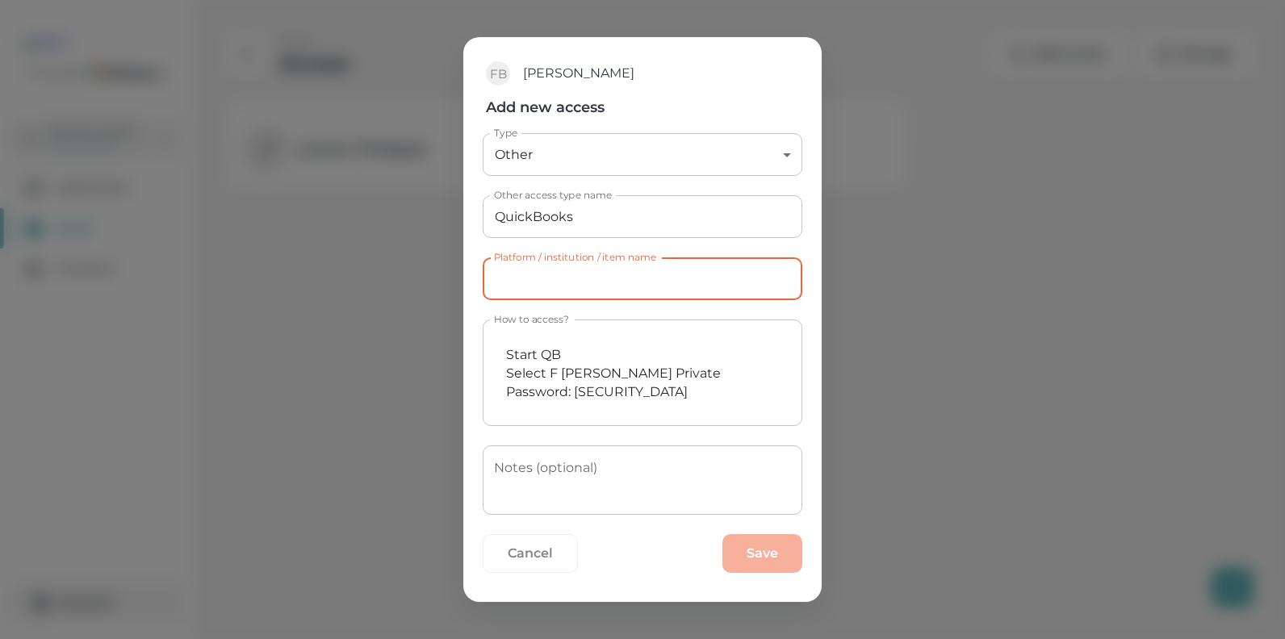
click at [520, 273] on input "Platform / institution / item name" at bounding box center [643, 278] width 320 height 43
type input "Lenovo Thinkpad"
click at [926, 296] on div "FB Friedrich Brandt Add new access Type Other other Type Other access type name…" at bounding box center [642, 319] width 1285 height 639
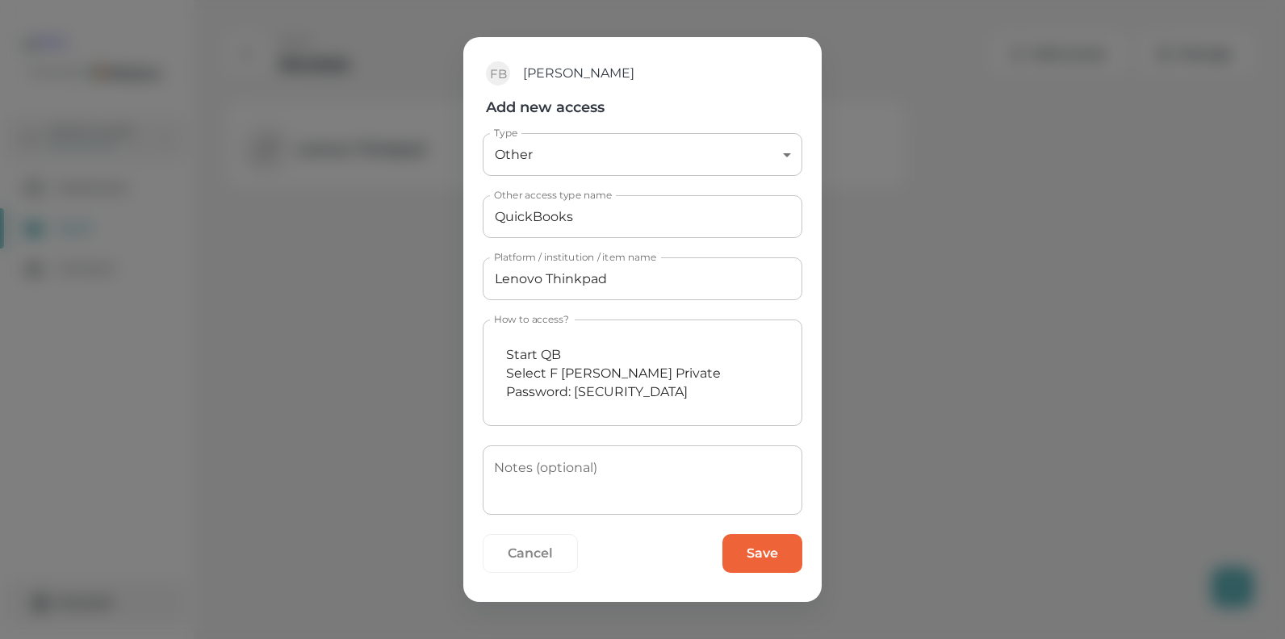
click at [751, 553] on button "Save" at bounding box center [762, 553] width 80 height 39
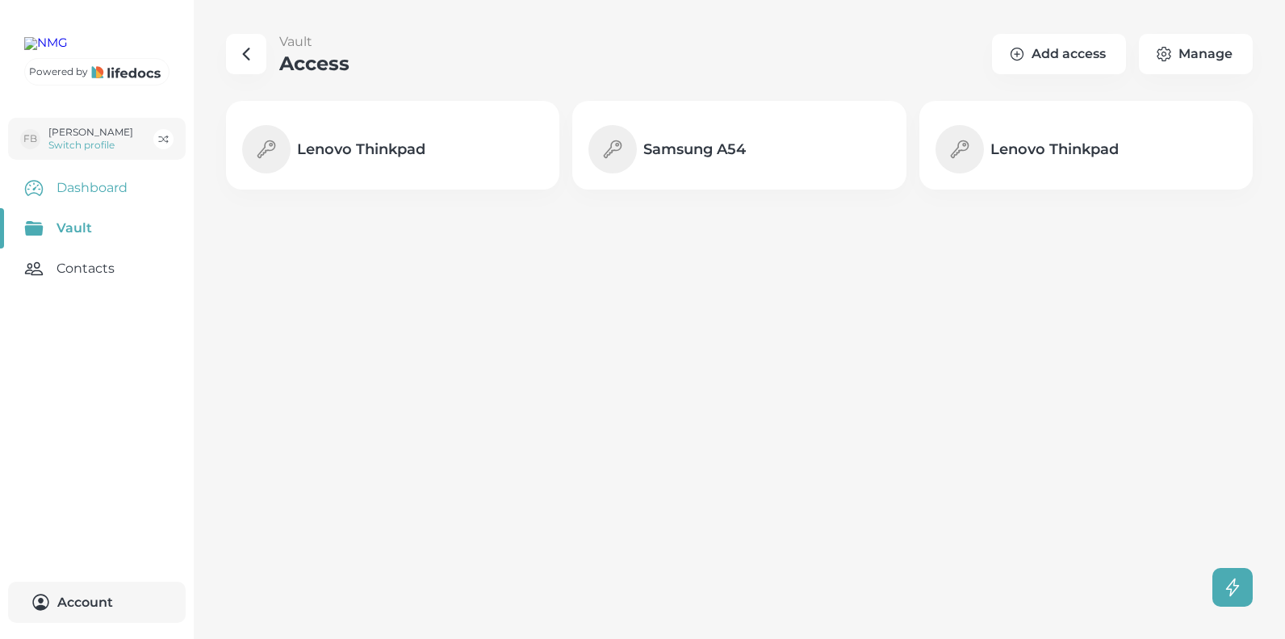
click at [95, 208] on link "Dashboard" at bounding box center [97, 188] width 194 height 40
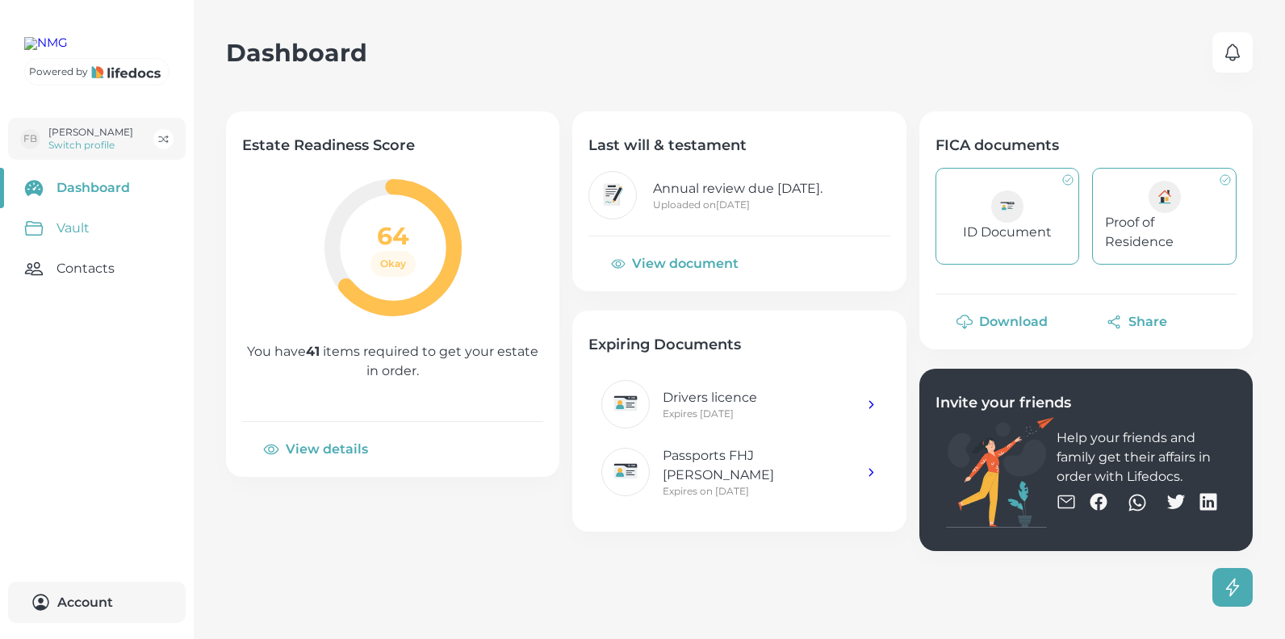
click at [78, 249] on link "Vault" at bounding box center [97, 228] width 194 height 40
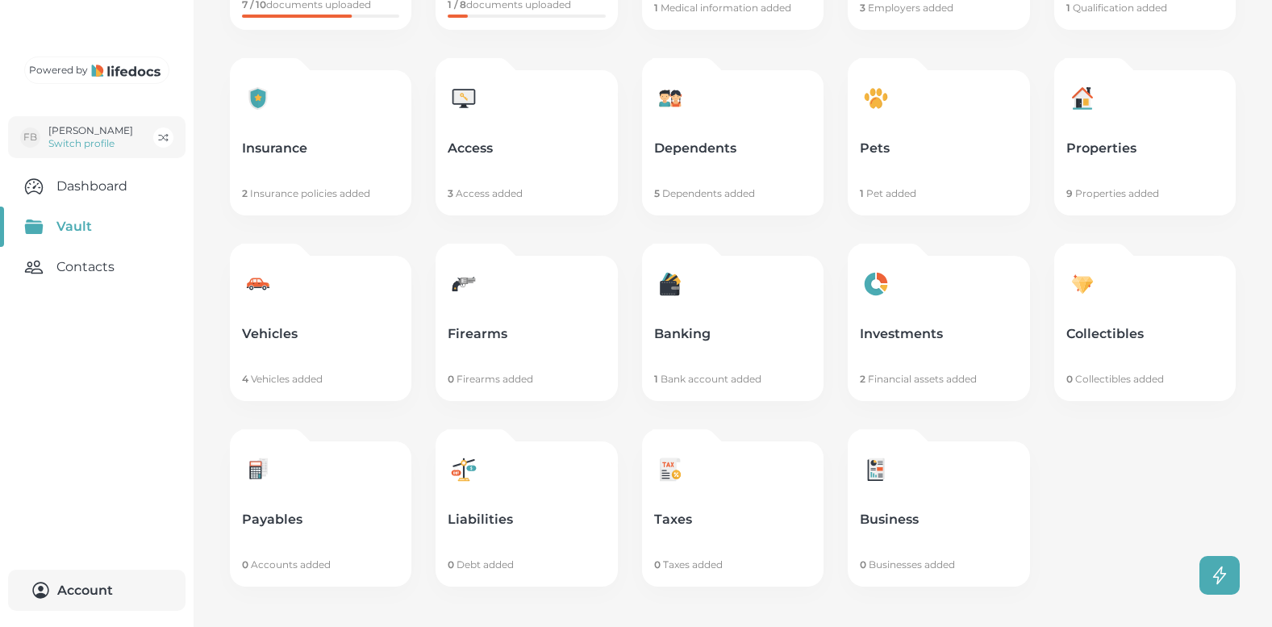
scroll to position [249, 0]
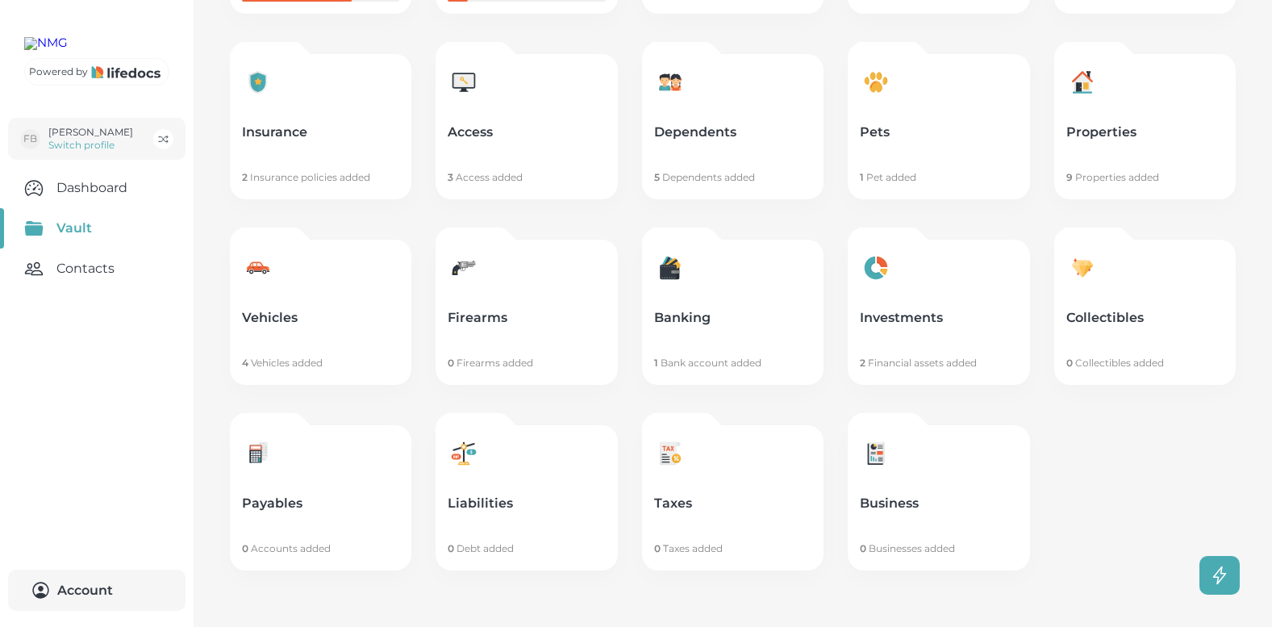
click at [85, 289] on link "Contacts" at bounding box center [97, 269] width 194 height 40
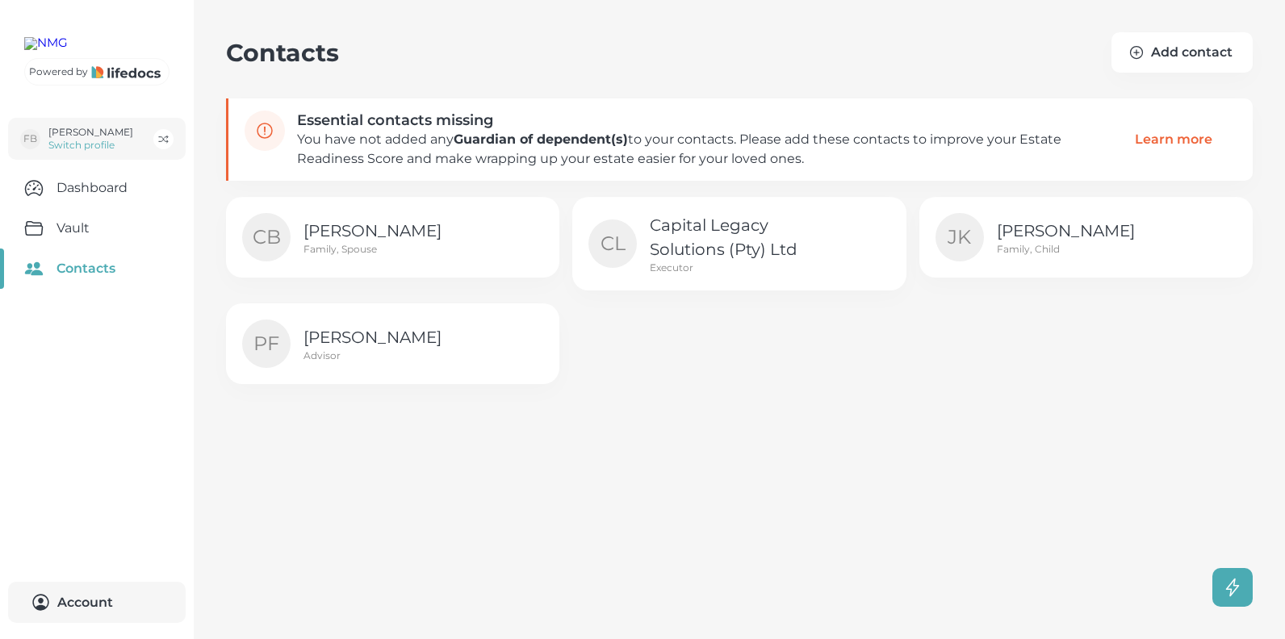
click at [382, 335] on p "Pierre-Johan Fourie" at bounding box center [393, 337] width 181 height 24
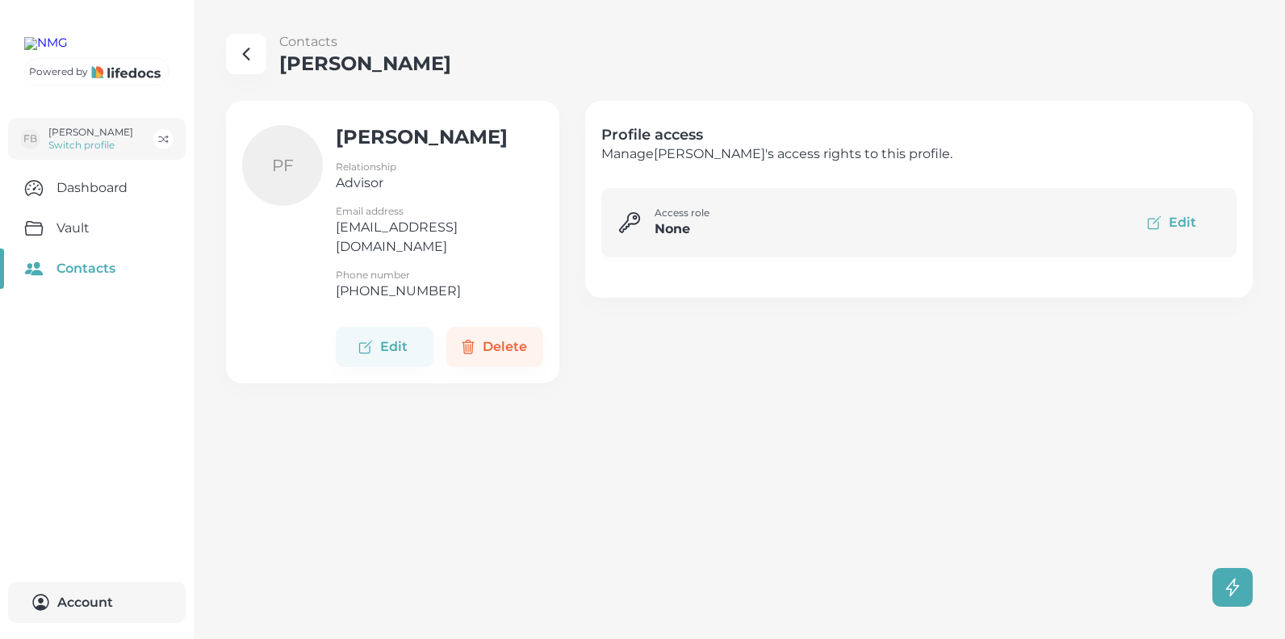
click at [98, 289] on link "Contacts" at bounding box center [97, 269] width 194 height 40
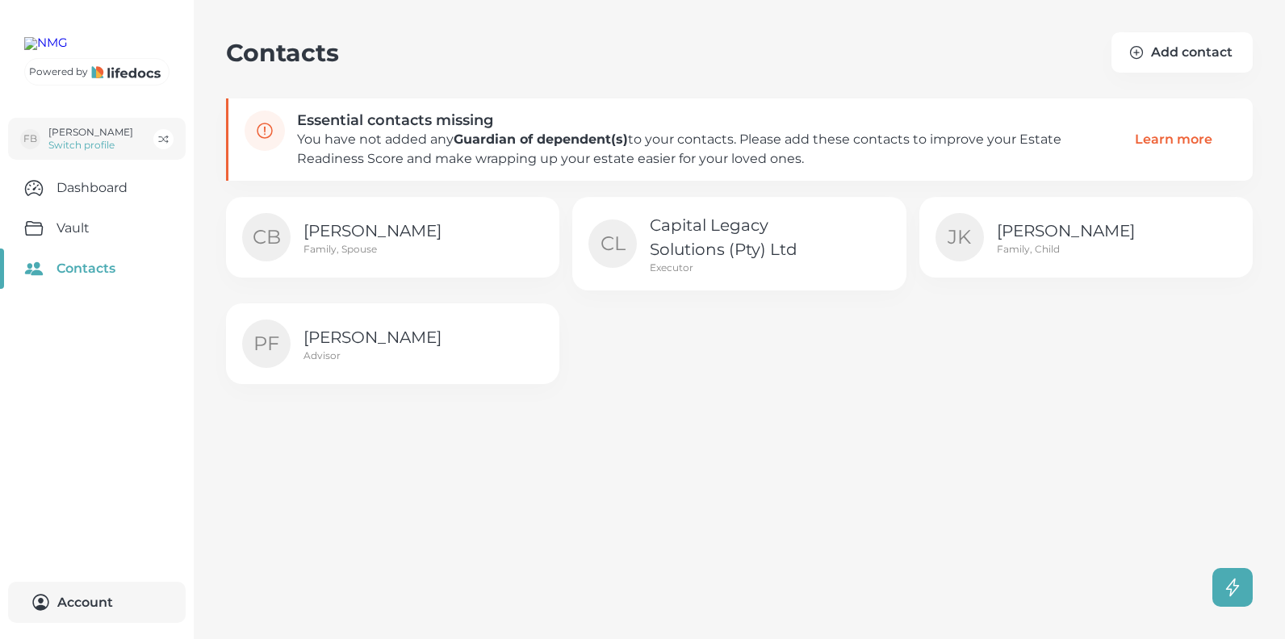
click at [694, 252] on p "Capital Legacy Solutions (Pty) Ltd" at bounding box center [740, 237] width 181 height 48
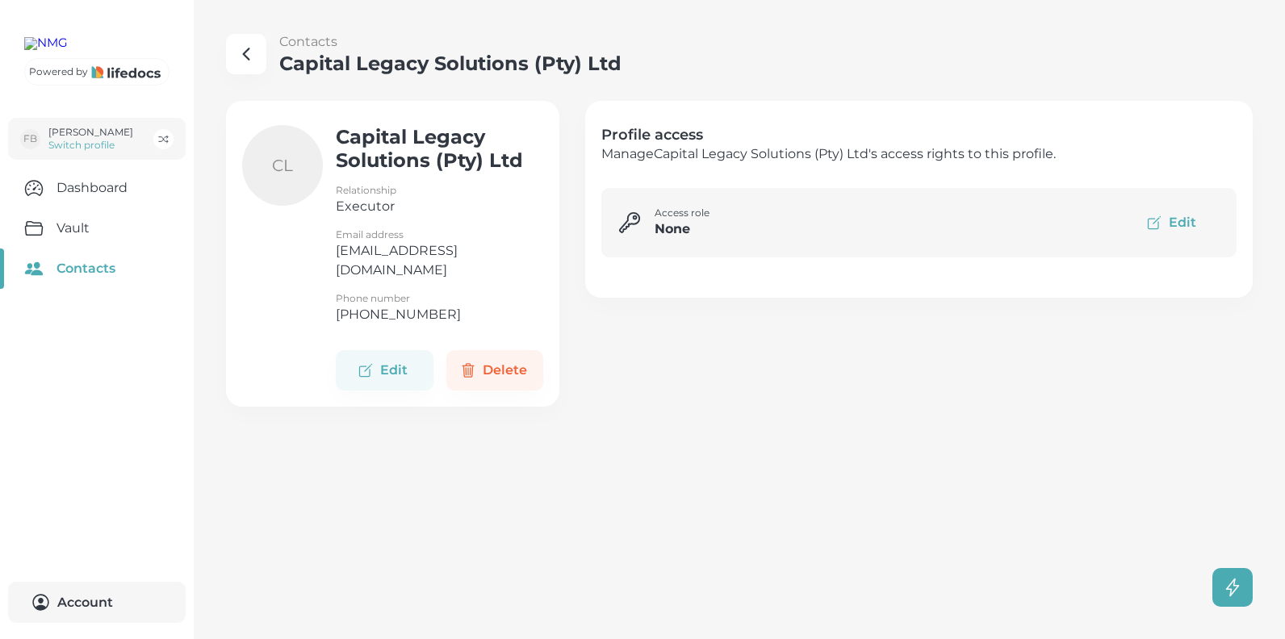
click at [96, 289] on link "Contacts" at bounding box center [97, 269] width 194 height 40
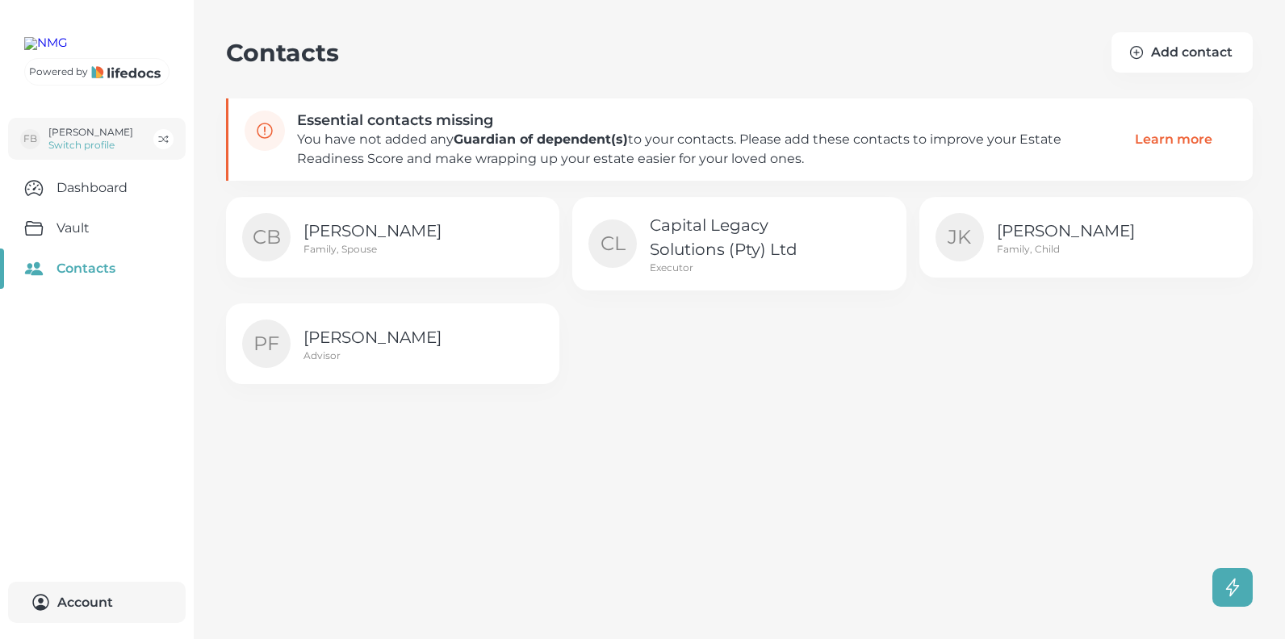
click at [1032, 242] on div "Jolanie Kleynhans Family, Child" at bounding box center [1086, 237] width 181 height 37
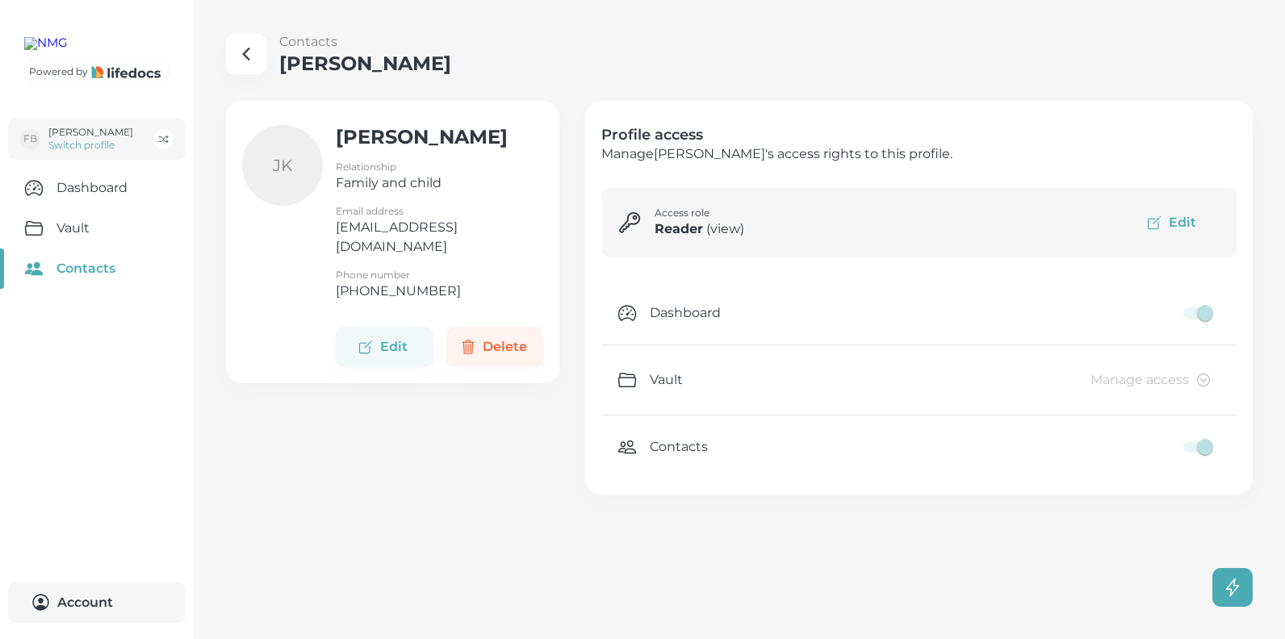
checkbox input "false"
click at [1172, 380] on button "Manage access" at bounding box center [1149, 379] width 142 height 37
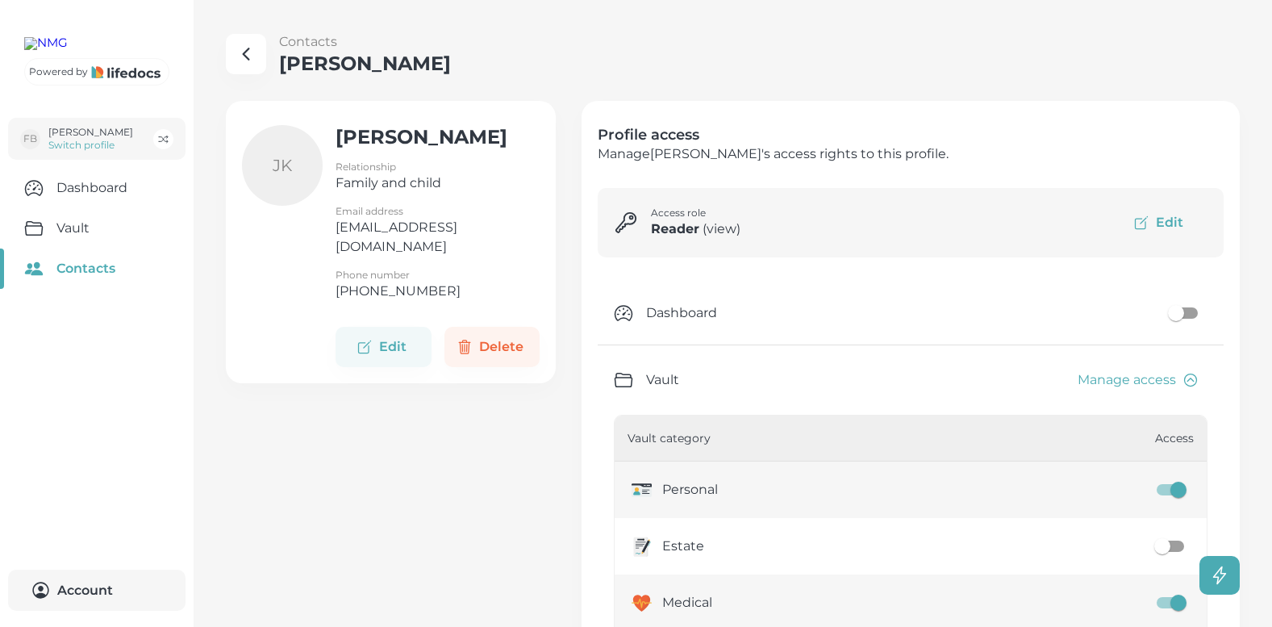
click at [85, 289] on link "Contacts" at bounding box center [97, 269] width 194 height 40
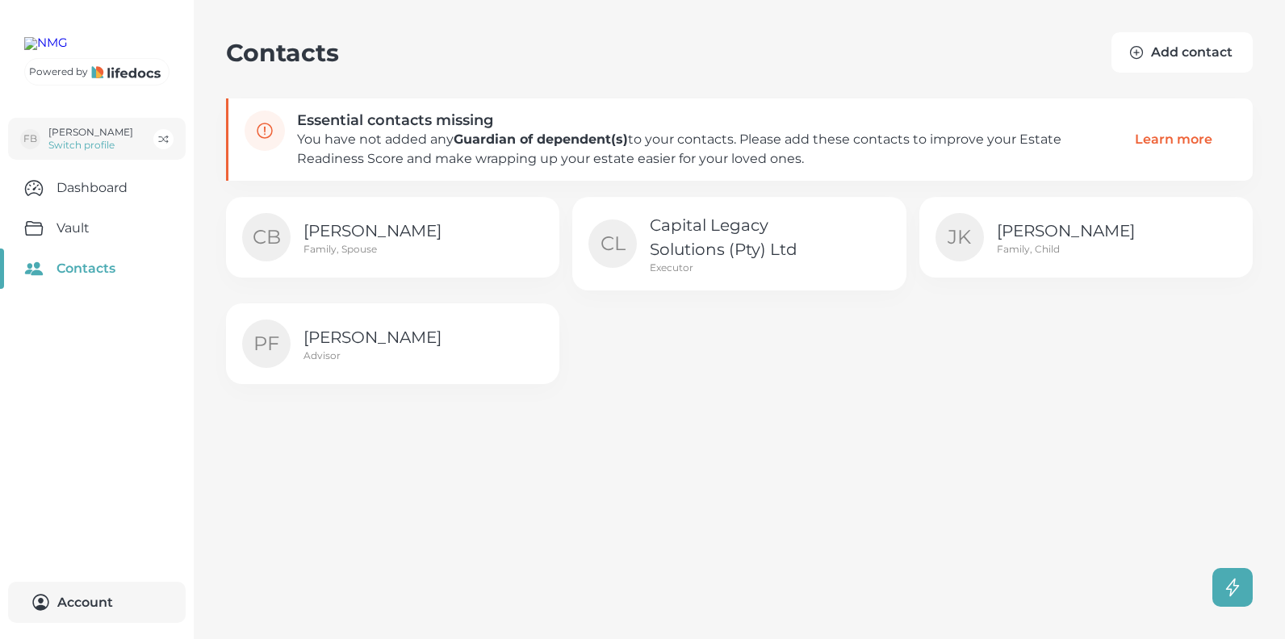
click at [1172, 45] on button "Add contact" at bounding box center [1181, 52] width 141 height 40
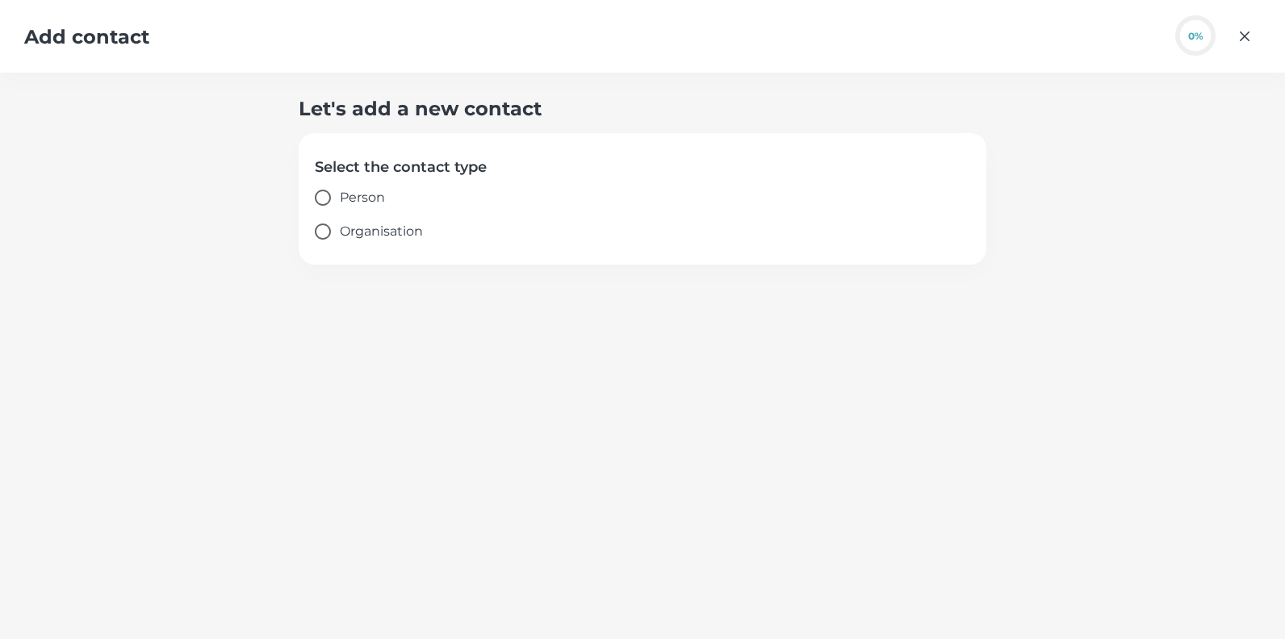
click at [345, 194] on span "Person" at bounding box center [362, 197] width 45 height 19
click at [340, 194] on input "Person" at bounding box center [323, 198] width 34 height 34
radio input "true"
select select "ZA"
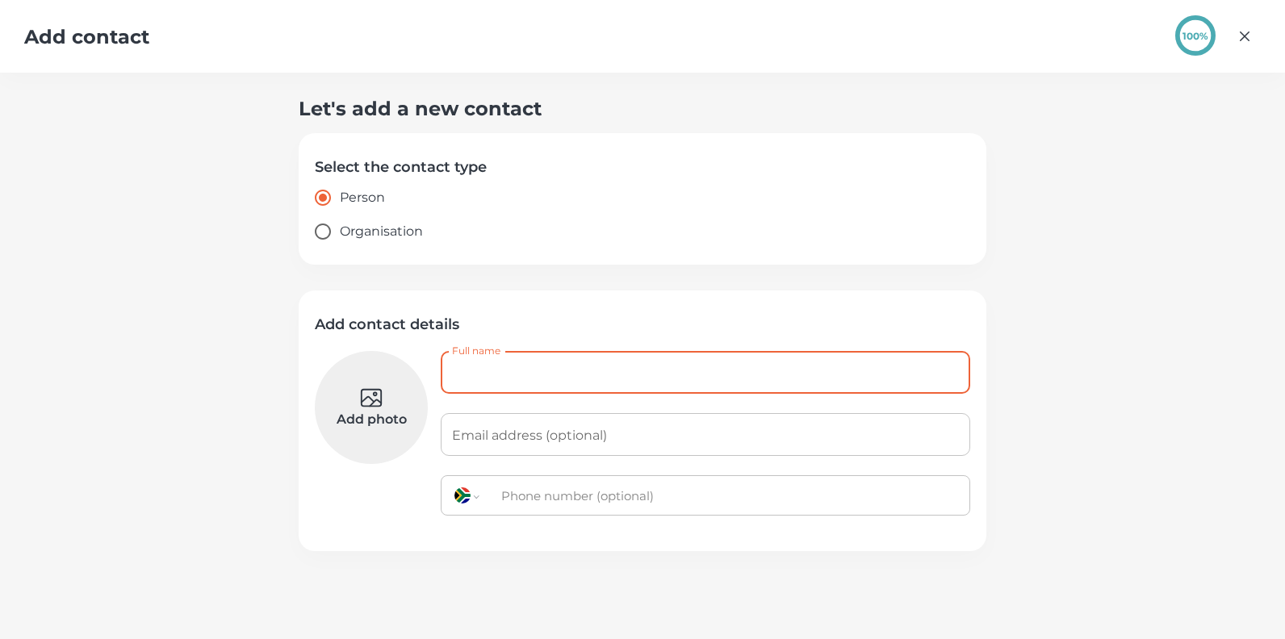
click at [511, 370] on input "Full name" at bounding box center [705, 372] width 529 height 43
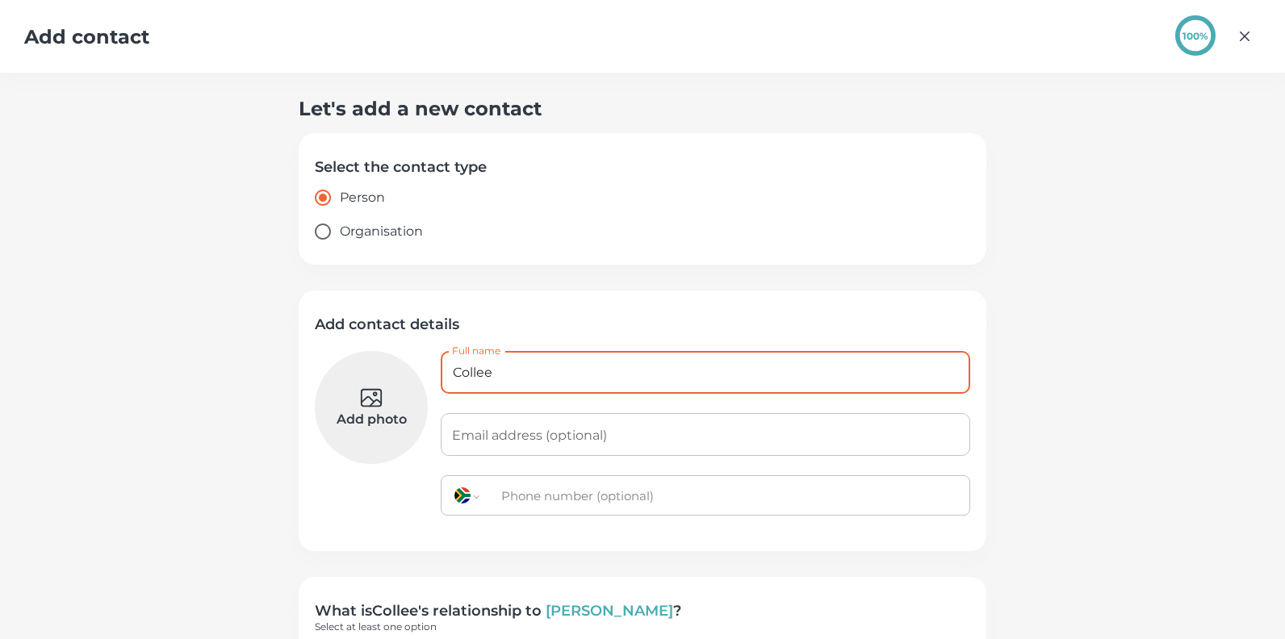
type input "[PERSON_NAME]"
type input "[EMAIL_ADDRESS][PERSON_NAME][DOMAIN_NAME]"
type input "+27 84 517 6834"
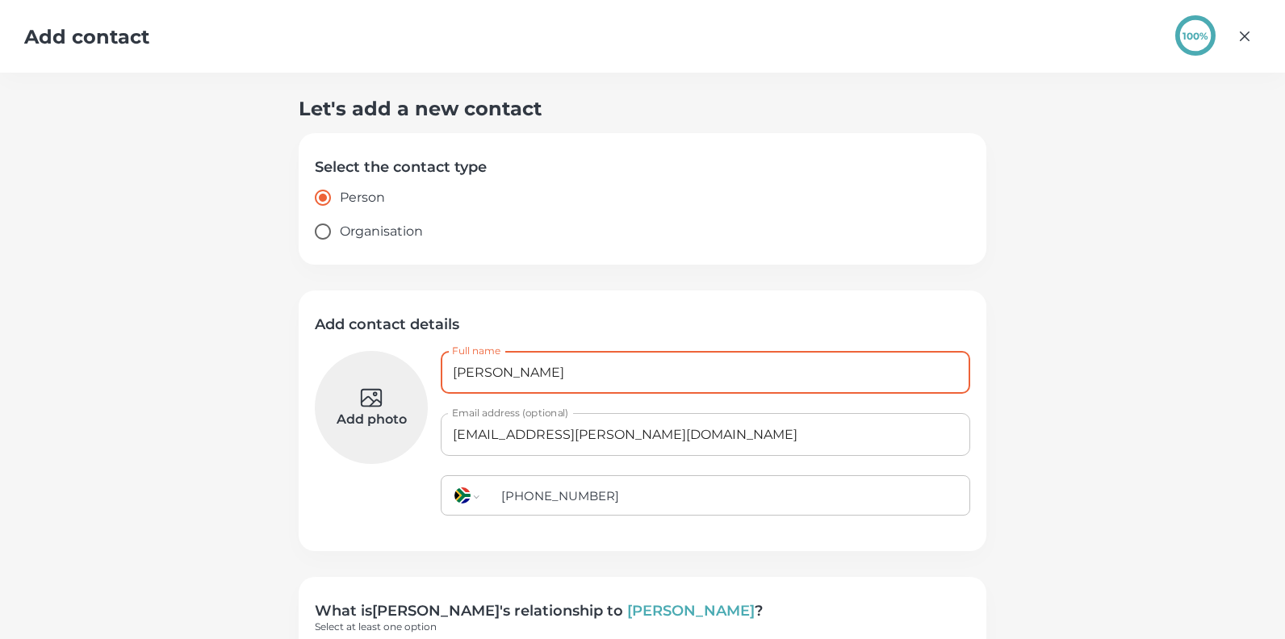
scroll to position [98, 0]
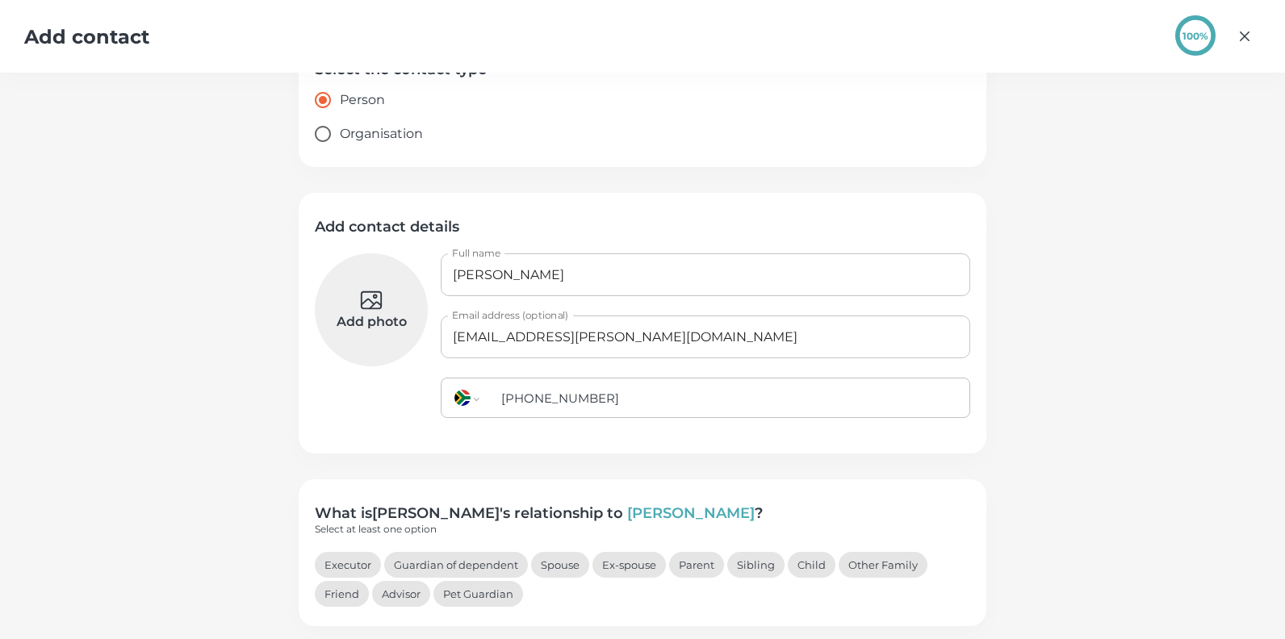
click at [547, 567] on button "Spouse" at bounding box center [560, 565] width 58 height 26
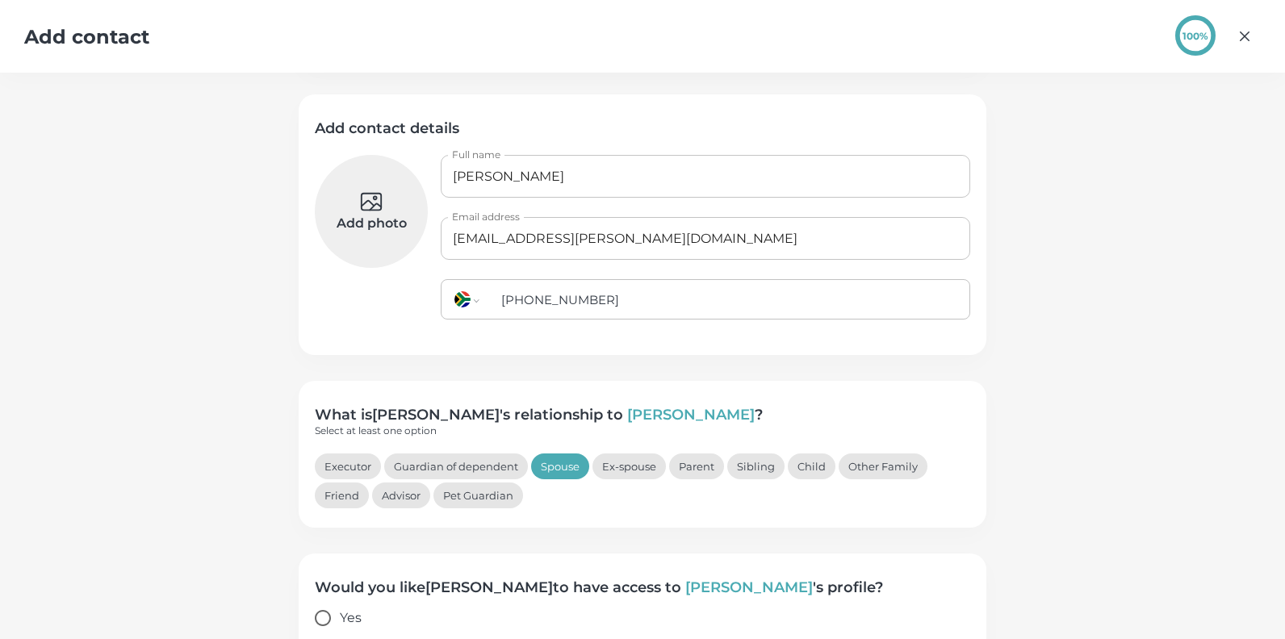
scroll to position [255, 0]
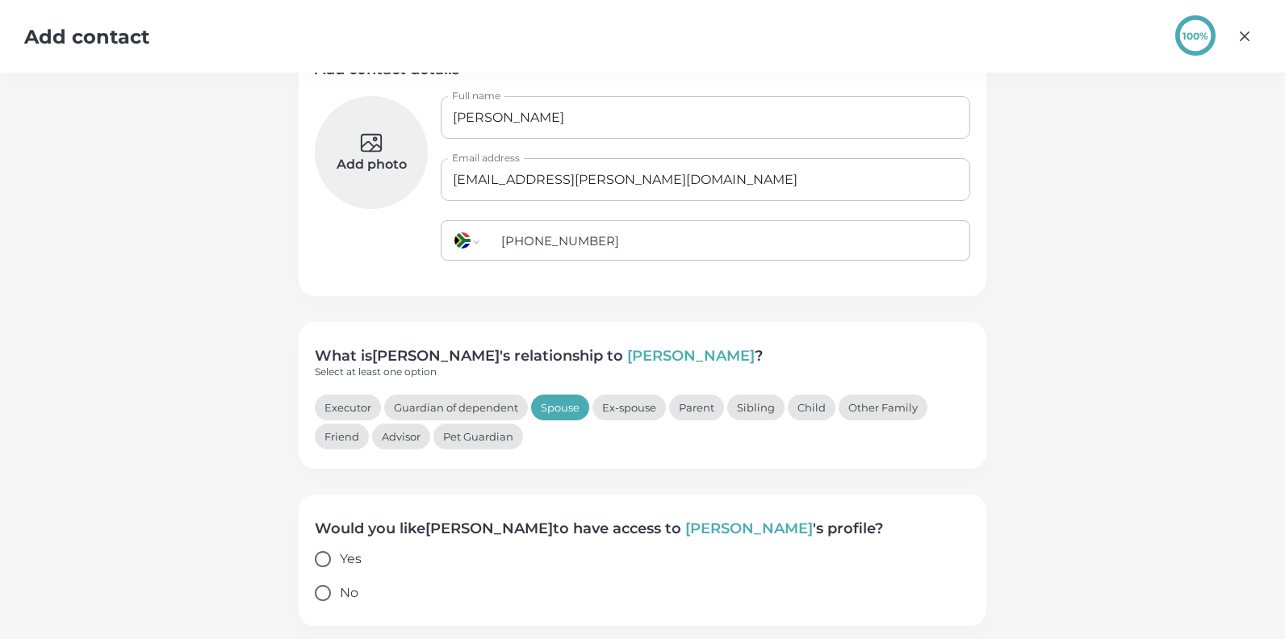
click at [312, 559] on input "Yes" at bounding box center [323, 559] width 34 height 34
radio input "true"
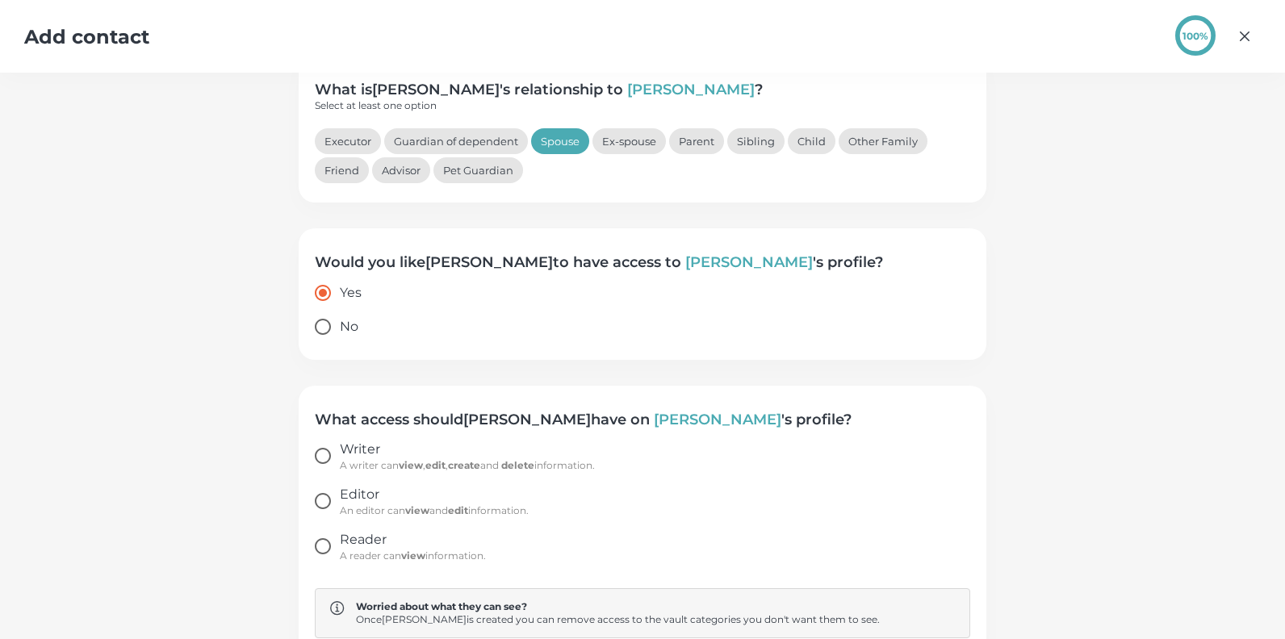
scroll to position [549, 0]
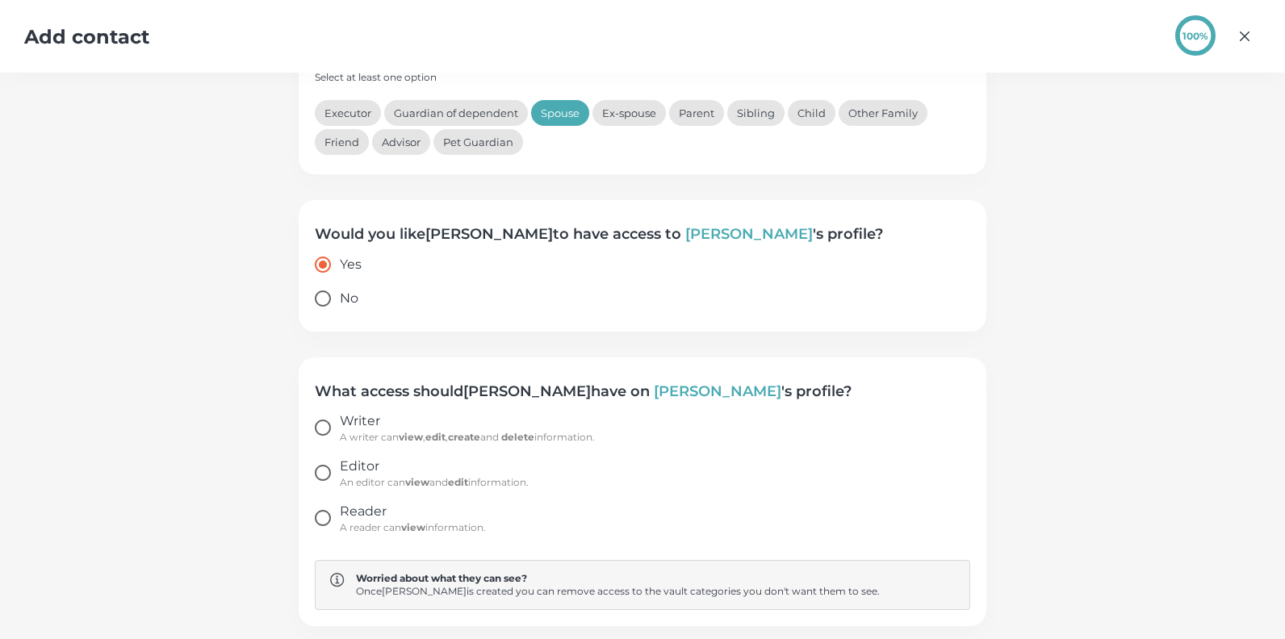
click at [316, 428] on input "Writer A writer can view , edit , create and delete information." at bounding box center [323, 428] width 34 height 34
radio input "true"
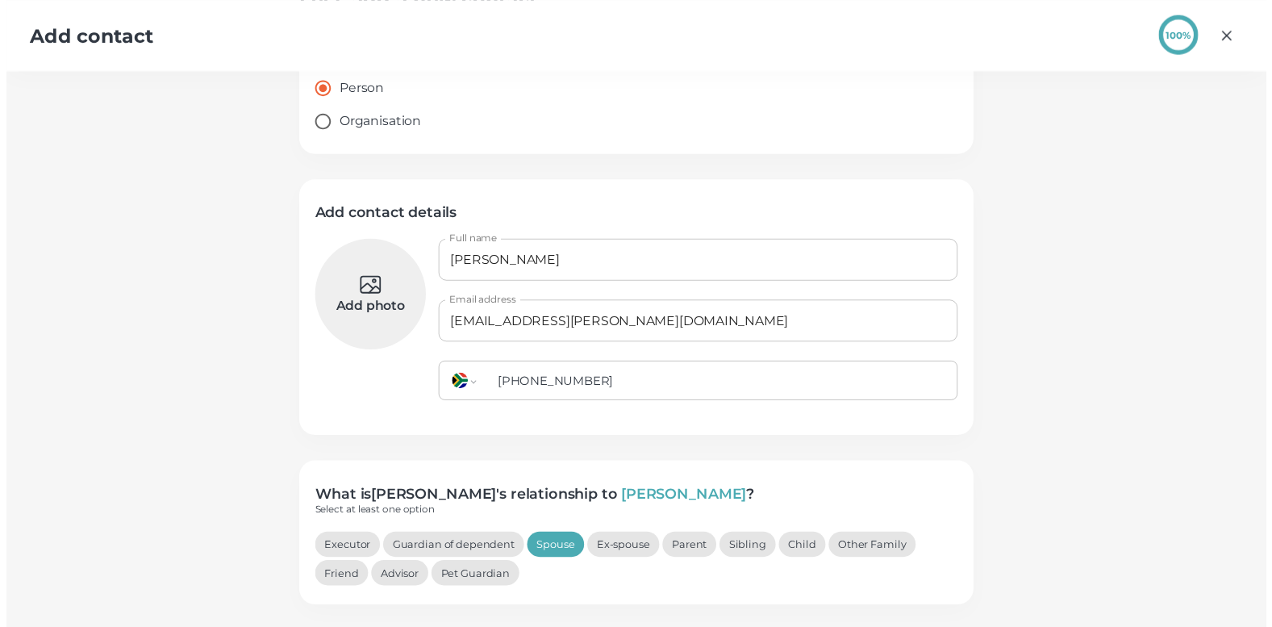
scroll to position [74, 0]
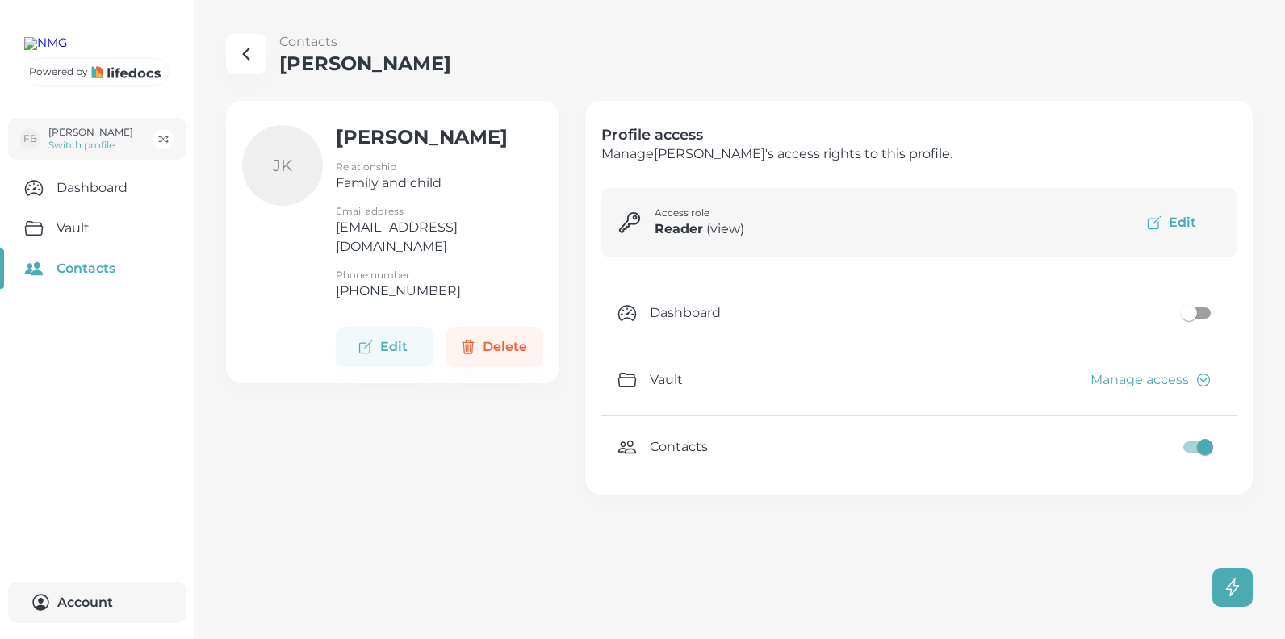
click at [80, 289] on link "Contacts" at bounding box center [97, 269] width 194 height 40
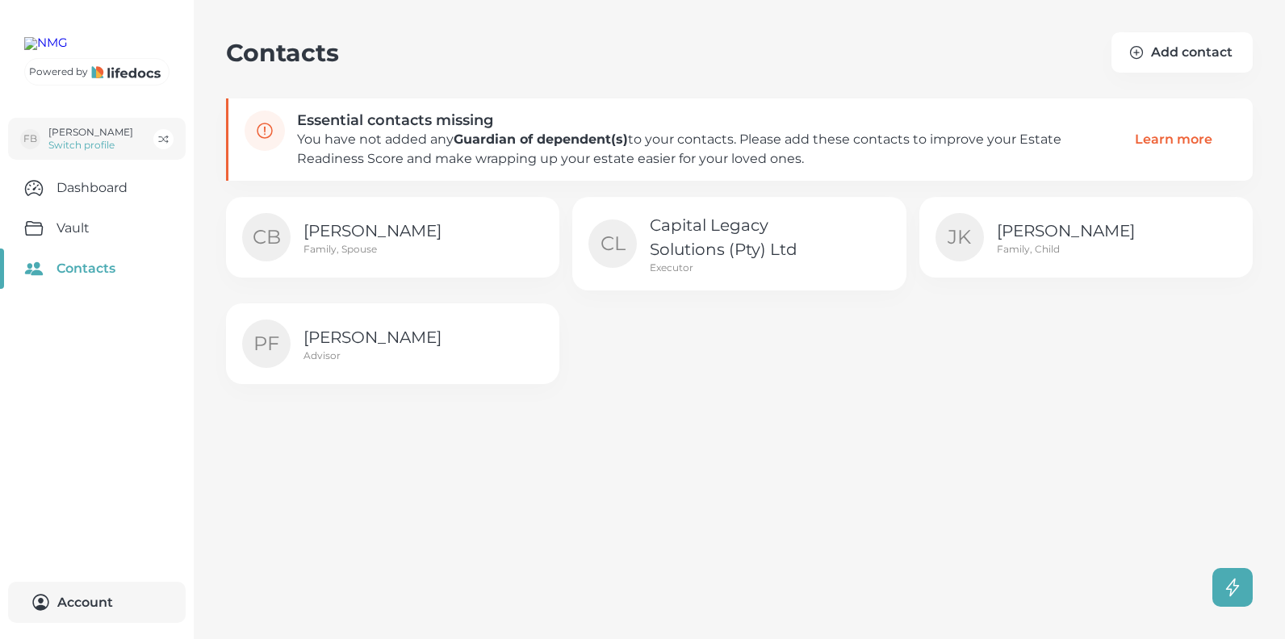
click at [338, 238] on p "[PERSON_NAME]" at bounding box center [393, 231] width 181 height 24
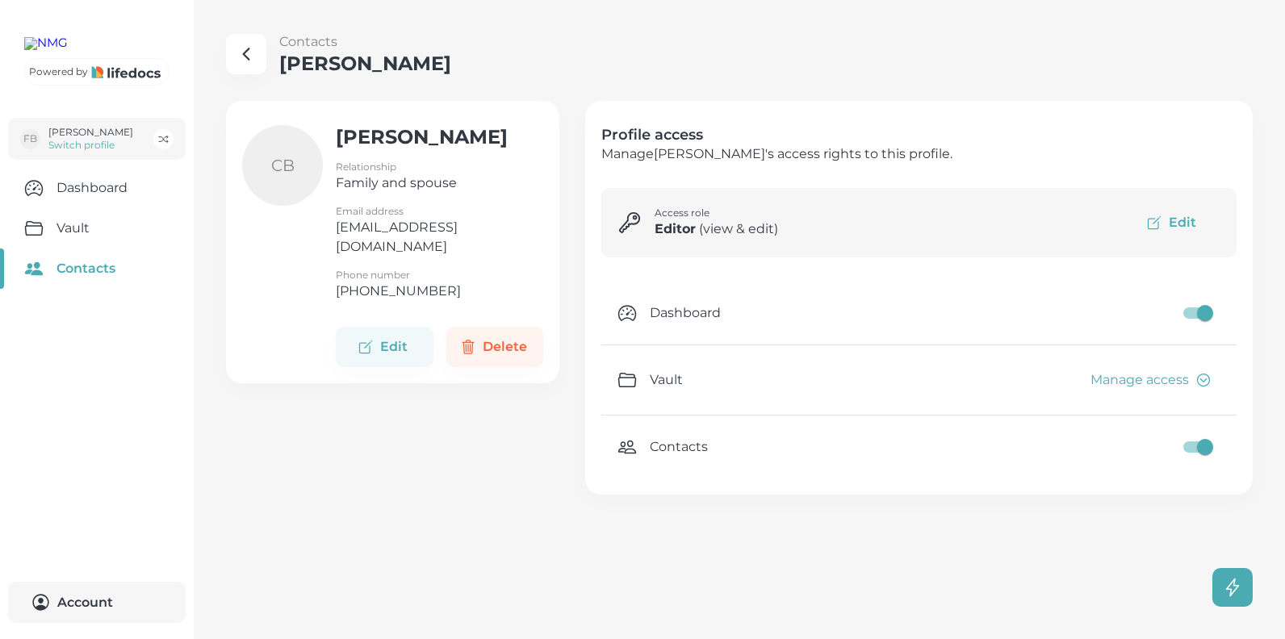
click at [1171, 222] on button "Edit" at bounding box center [1172, 222] width 95 height 37
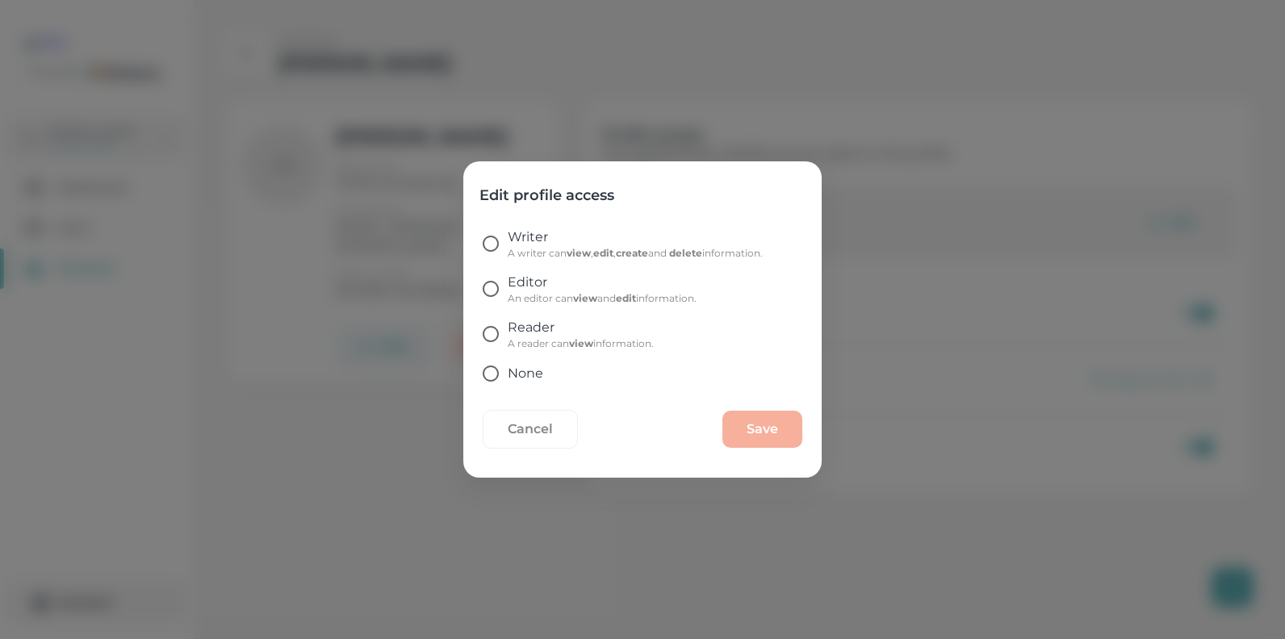
click at [529, 252] on p "A writer can view , edit , create and delete information." at bounding box center [635, 253] width 255 height 13
click at [508, 252] on input "Writer A writer can view , edit , create and delete information." at bounding box center [491, 244] width 34 height 34
radio input "true"
click at [751, 430] on button "Save" at bounding box center [762, 429] width 80 height 37
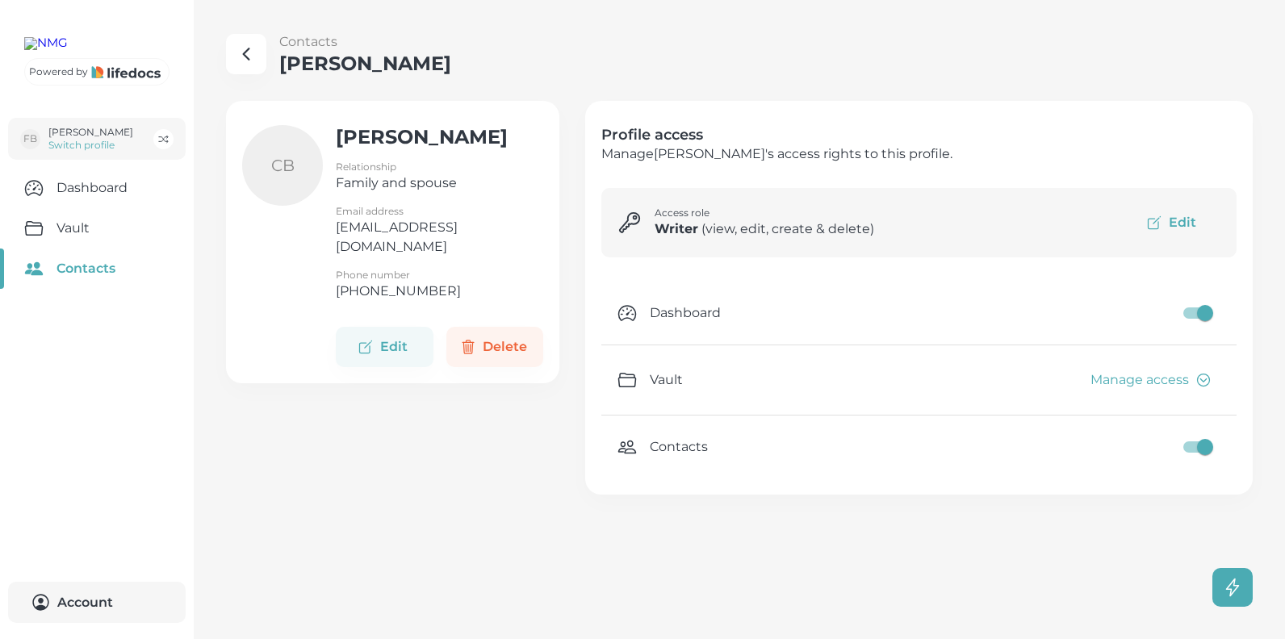
click at [1206, 380] on icon "button" at bounding box center [1203, 380] width 16 height 16
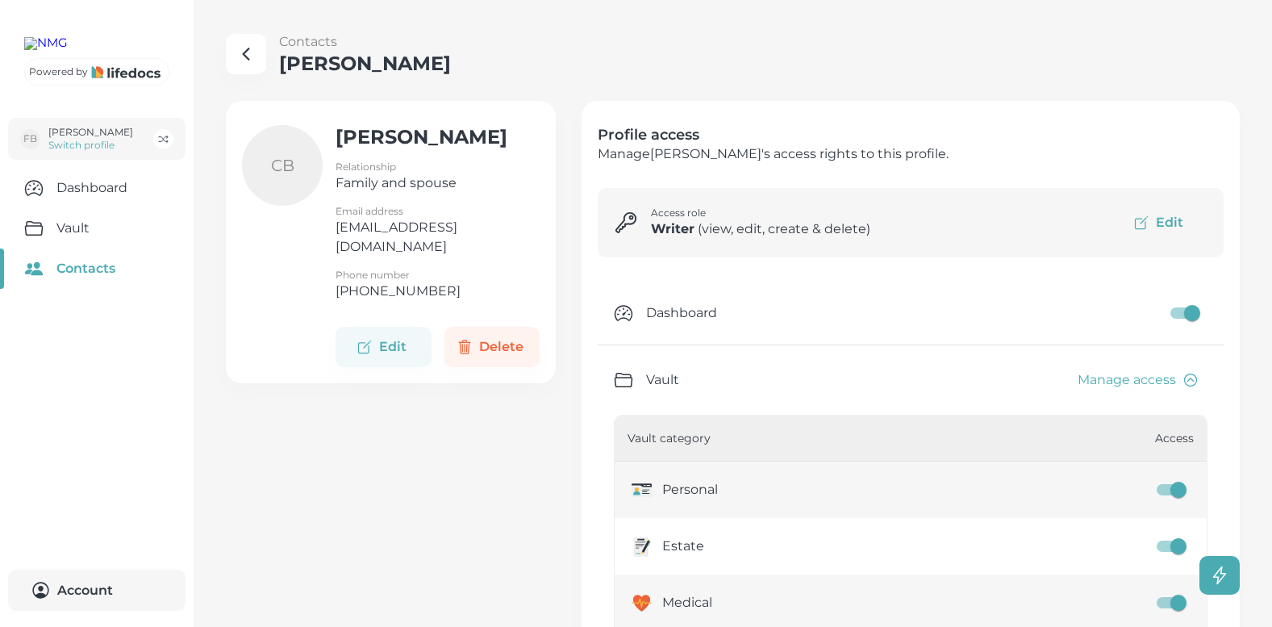
click at [87, 289] on link "Contacts" at bounding box center [97, 269] width 194 height 40
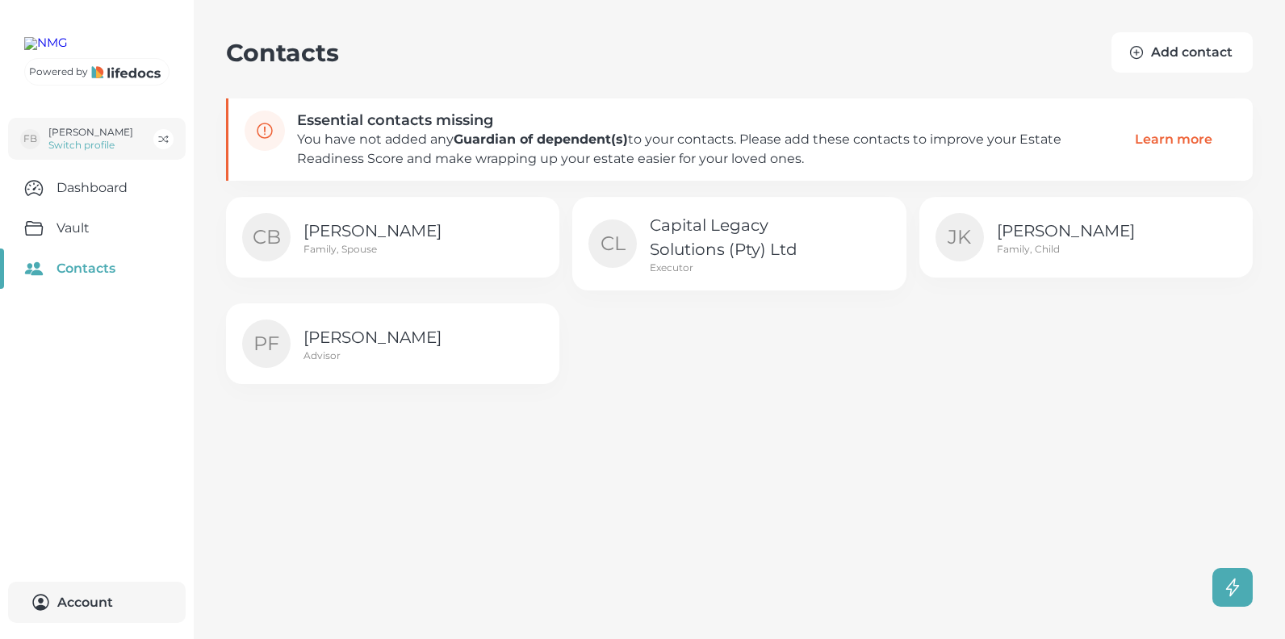
click at [1172, 44] on button "Add contact" at bounding box center [1181, 52] width 141 height 40
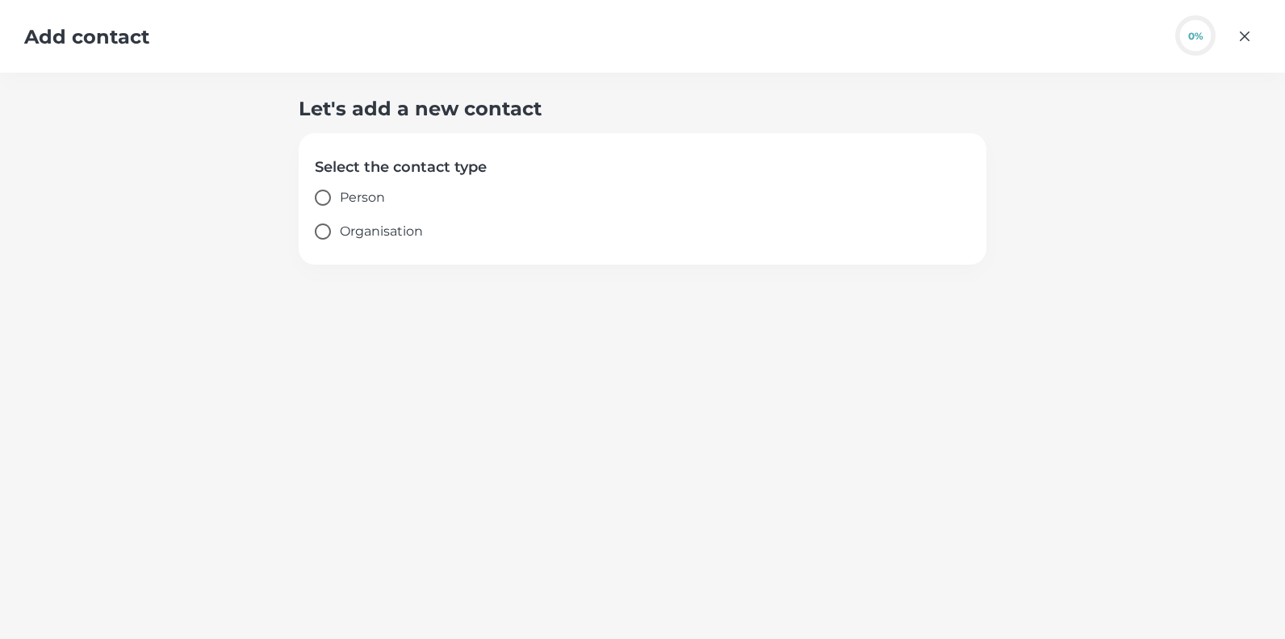
click at [365, 197] on span "Person" at bounding box center [362, 197] width 45 height 19
click at [340, 197] on input "Person" at bounding box center [323, 198] width 34 height 34
radio input "true"
select select "ZA"
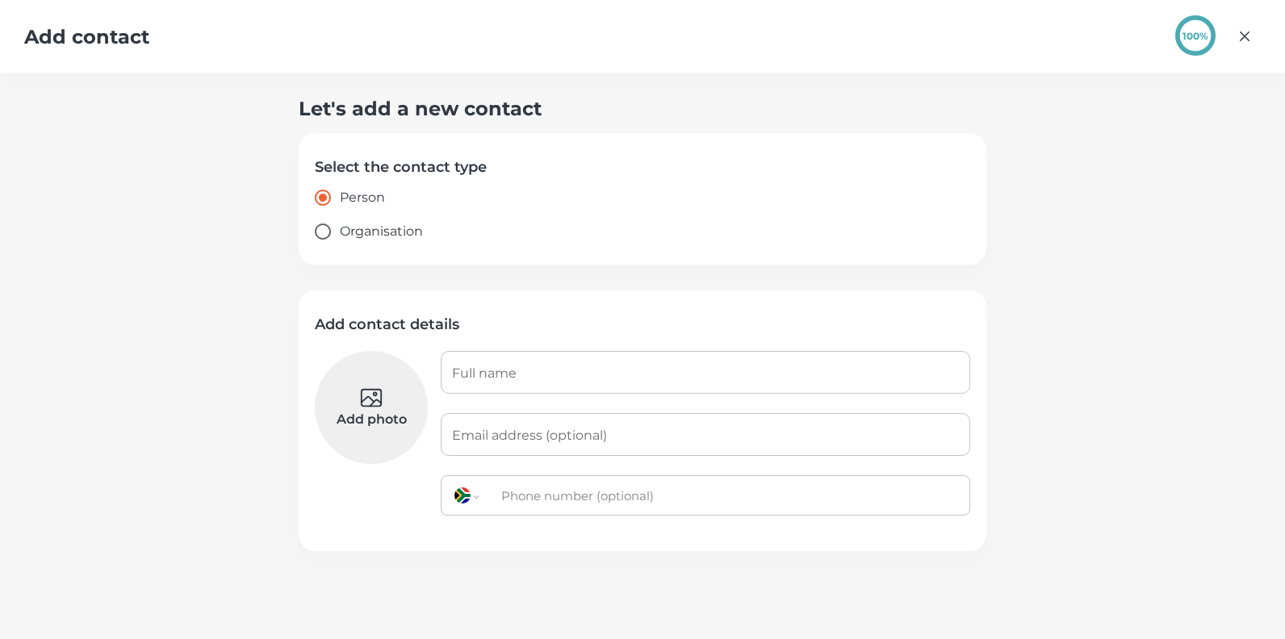
click at [493, 365] on input "Full name" at bounding box center [705, 372] width 529 height 43
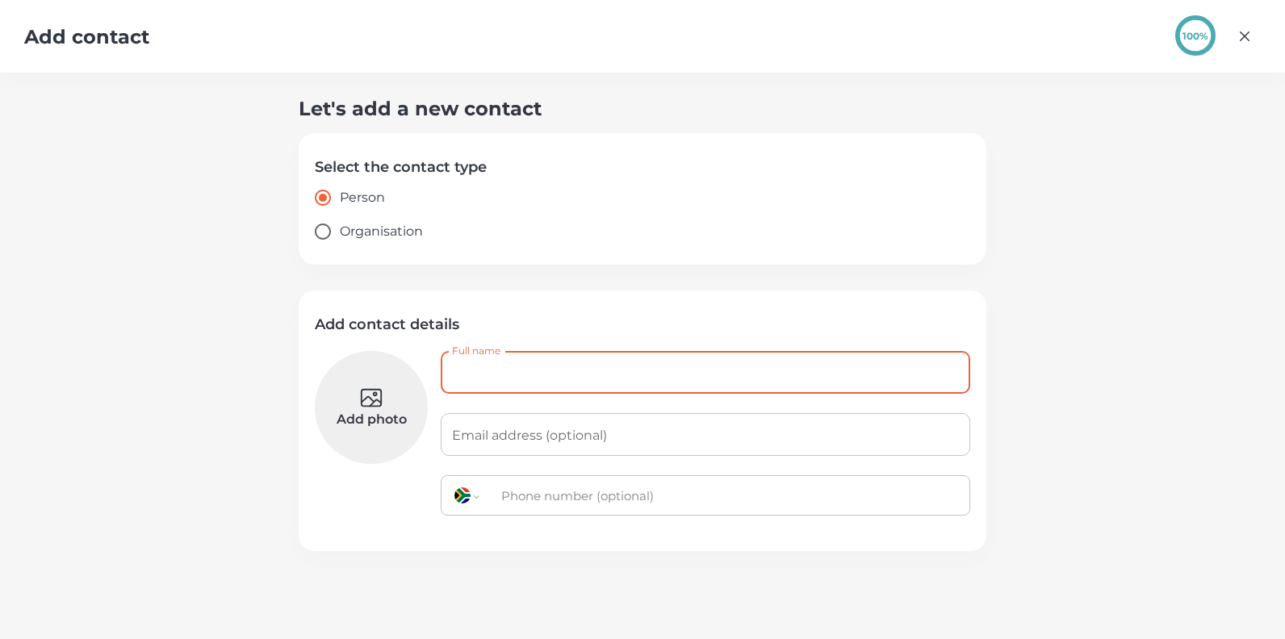
type input "[PERSON_NAME]"
type input "[EMAIL_ADDRESS][PERSON_NAME][DOMAIN_NAME]"
type input "+27 84 517 6834"
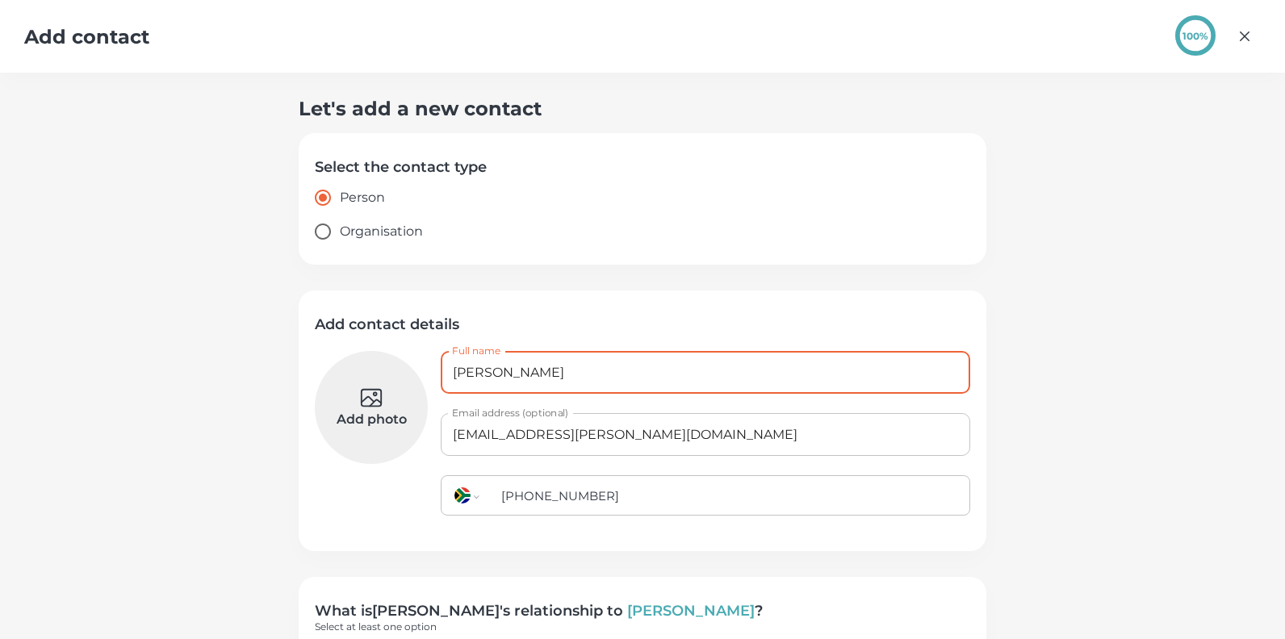
scroll to position [98, 0]
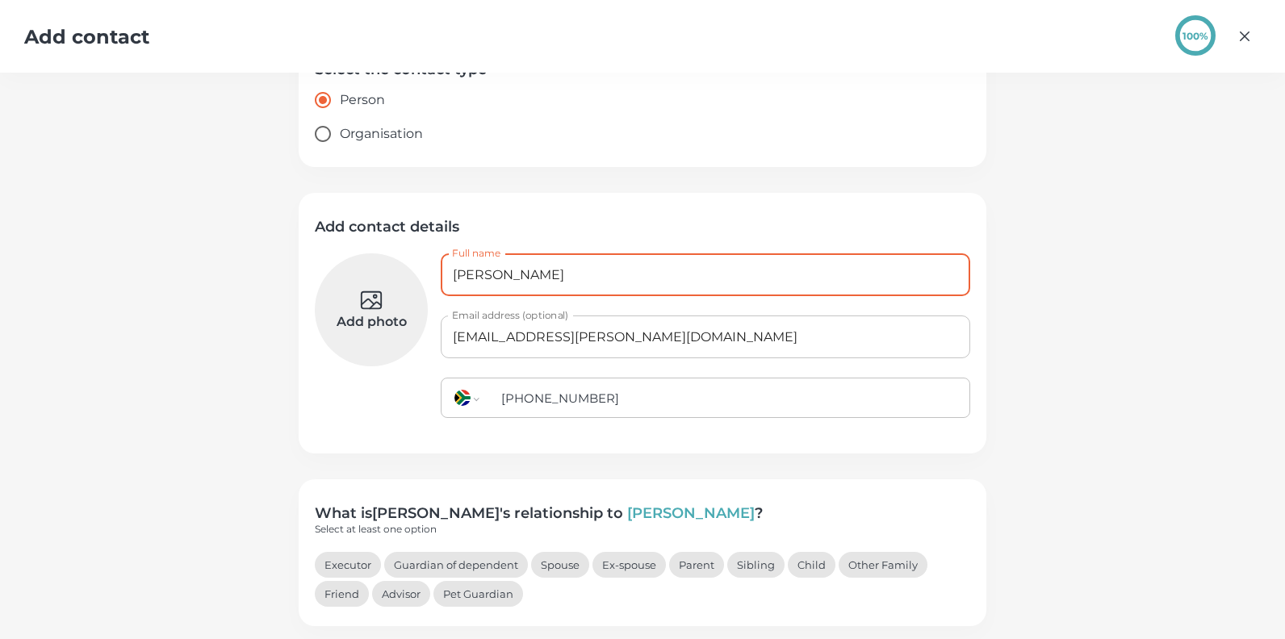
click at [556, 562] on button "Spouse" at bounding box center [560, 565] width 58 height 26
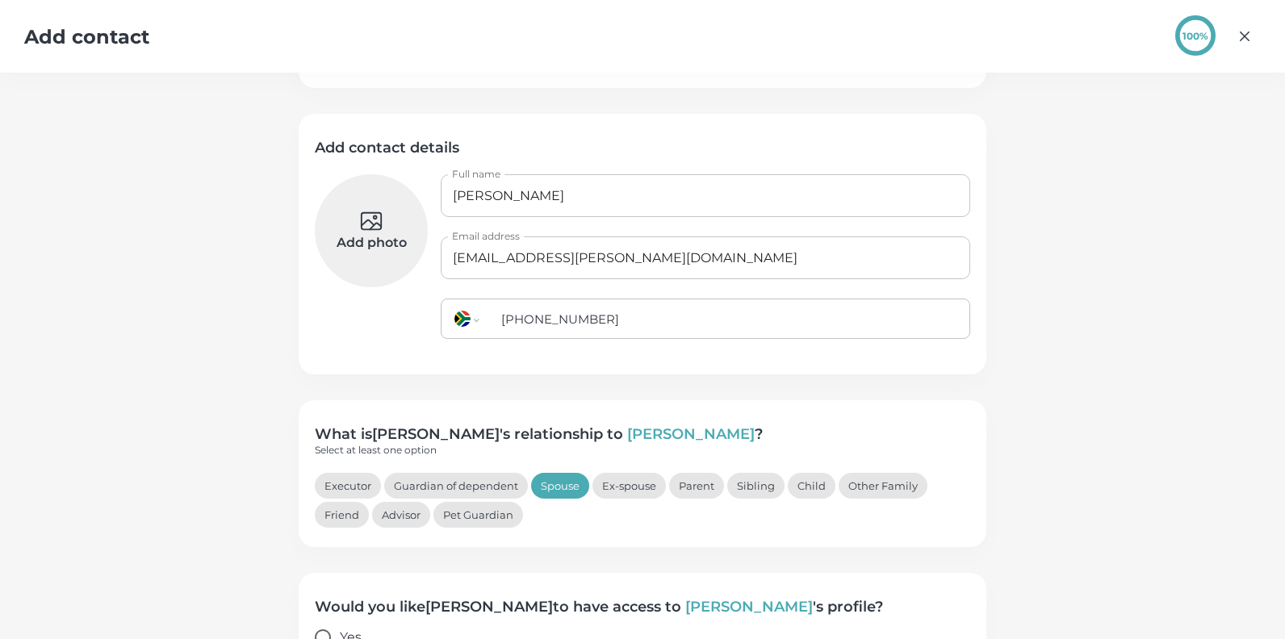
scroll to position [255, 0]
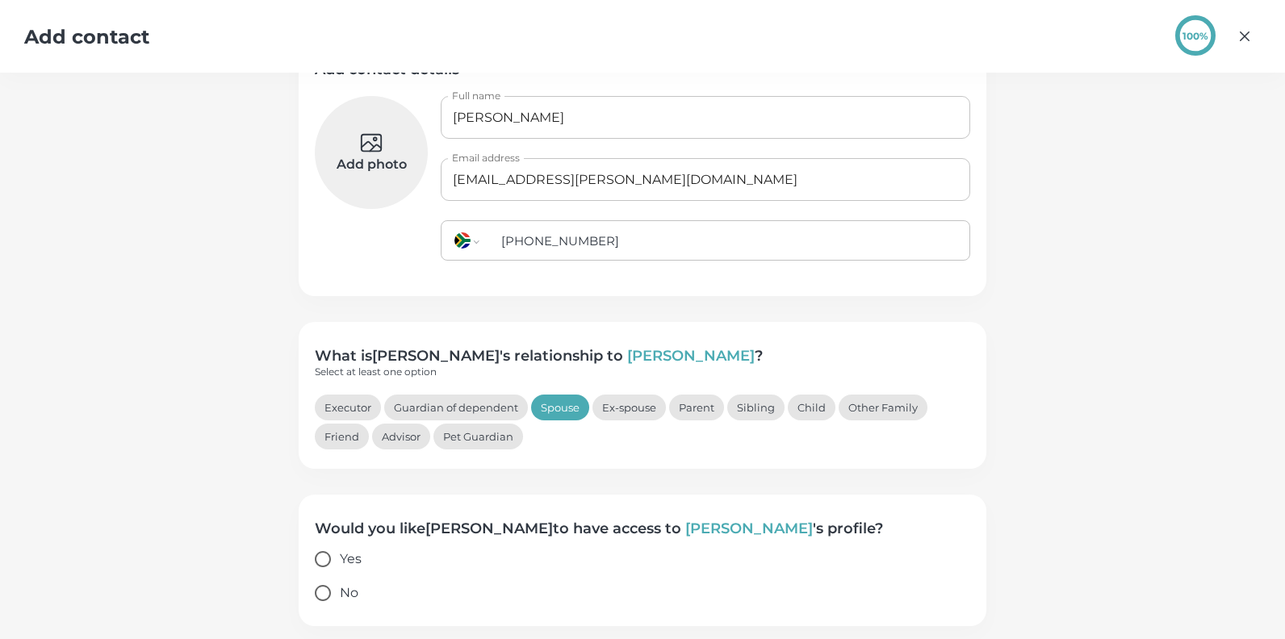
click at [314, 555] on input "Yes" at bounding box center [323, 559] width 34 height 34
radio input "true"
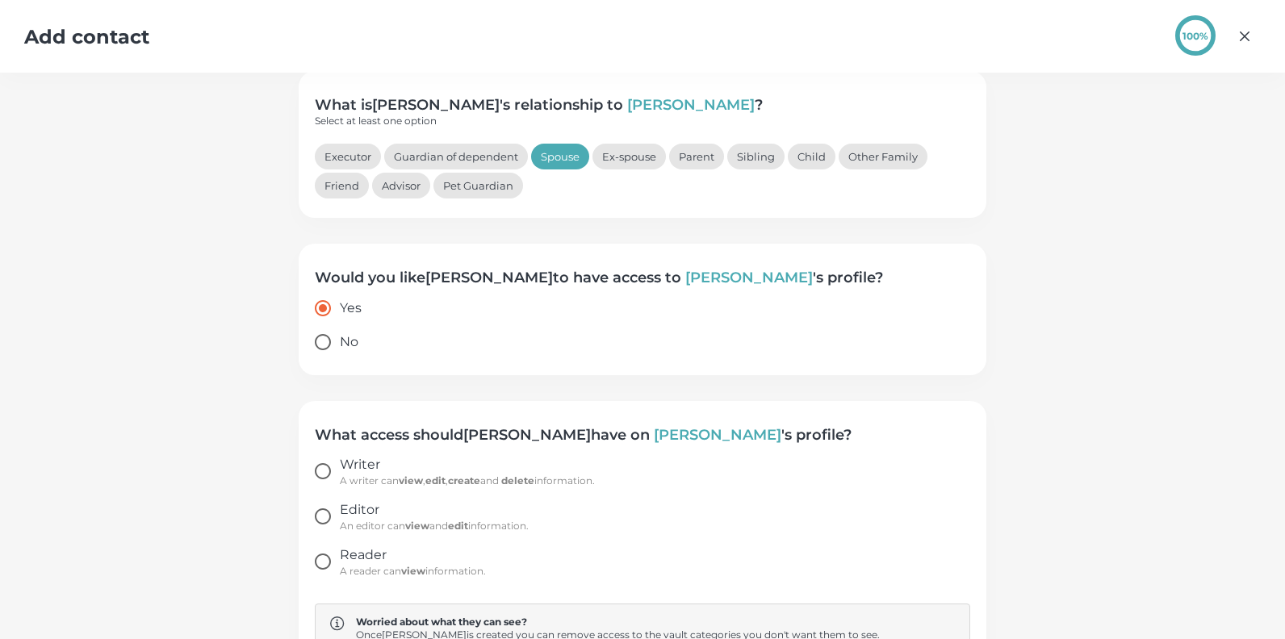
scroll to position [549, 0]
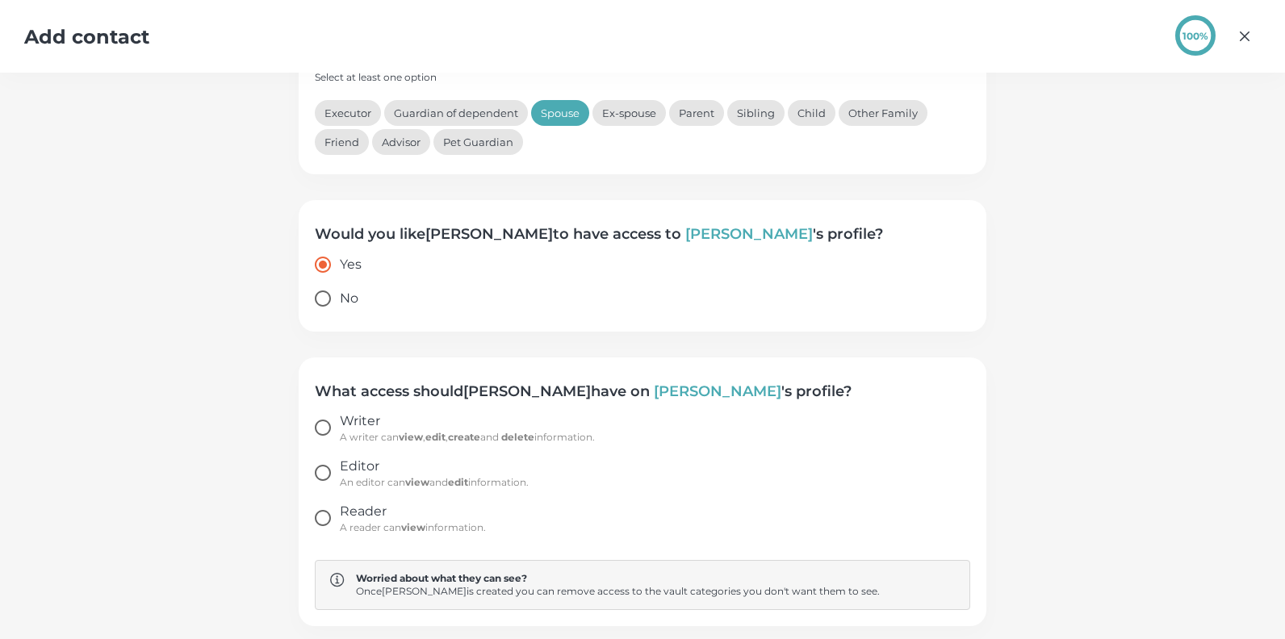
click at [317, 428] on input "Writer A writer can view , edit , create and delete information." at bounding box center [323, 428] width 34 height 34
radio input "true"
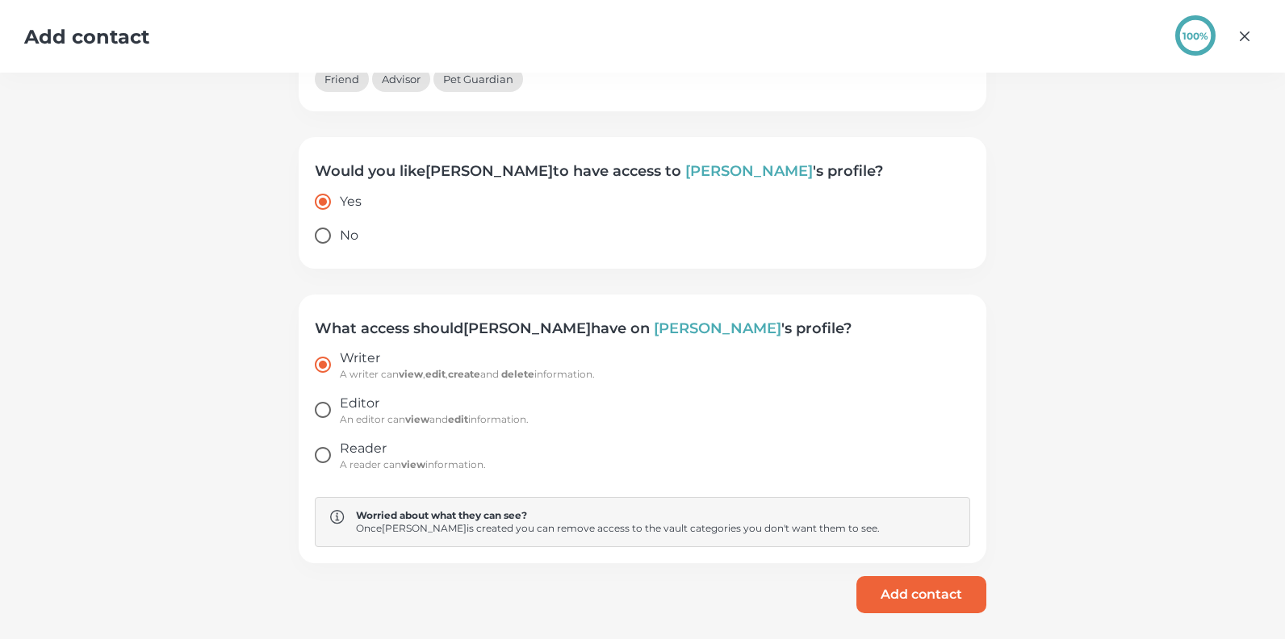
click at [928, 592] on button "Add contact" at bounding box center [921, 594] width 130 height 37
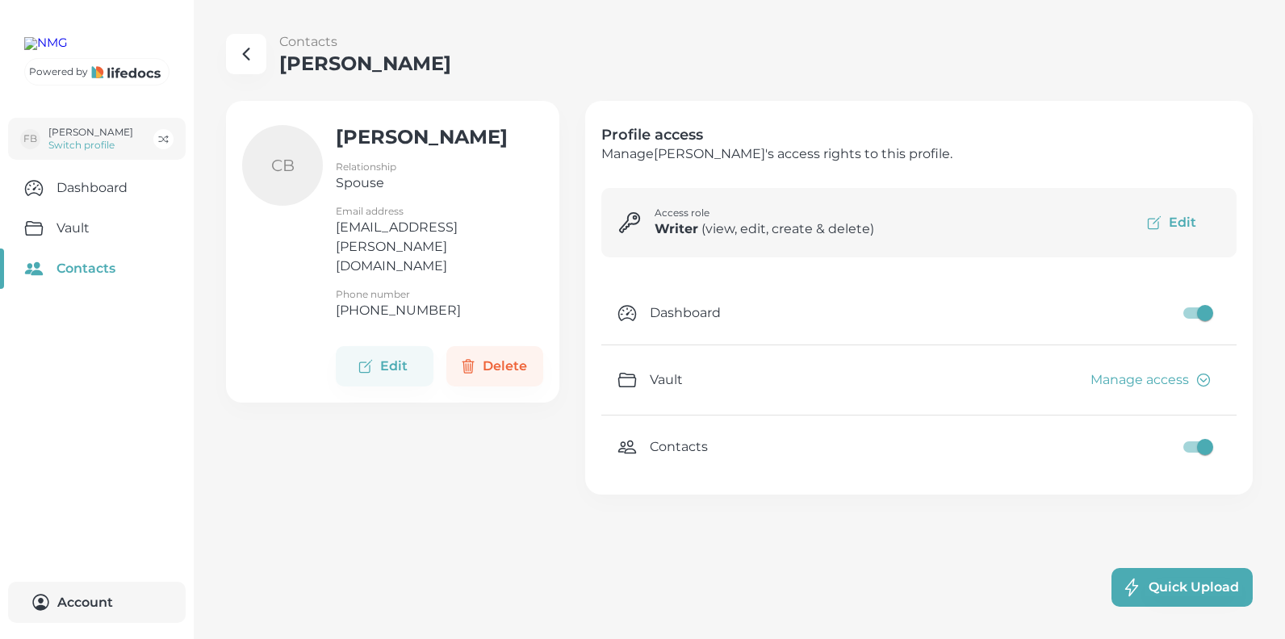
click at [1164, 585] on span "Quick upload" at bounding box center [1193, 588] width 97 height 18
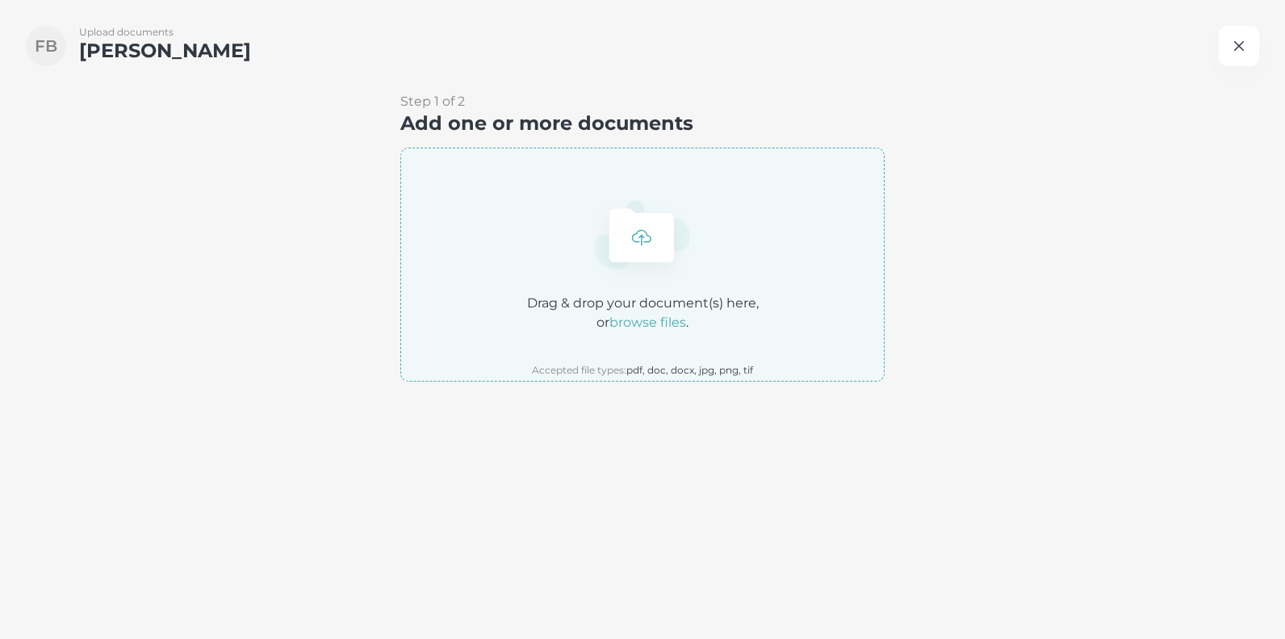
click at [1229, 46] on icon "button" at bounding box center [1238, 45] width 19 height 19
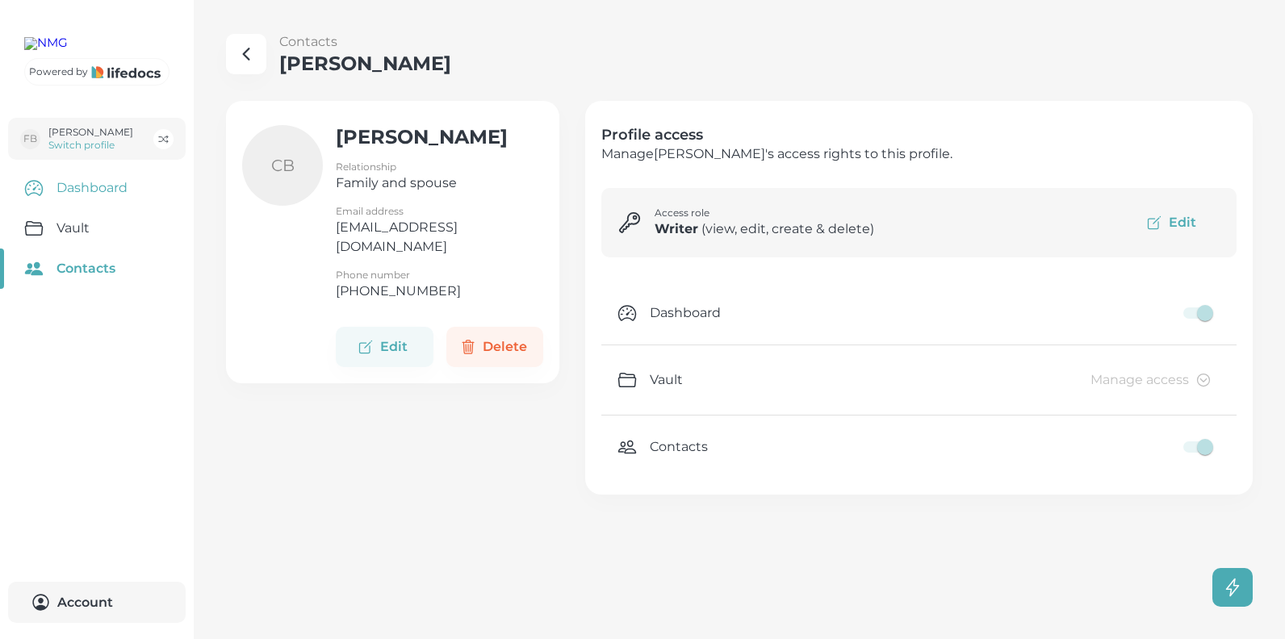
click at [74, 208] on link "Dashboard" at bounding box center [97, 188] width 194 height 40
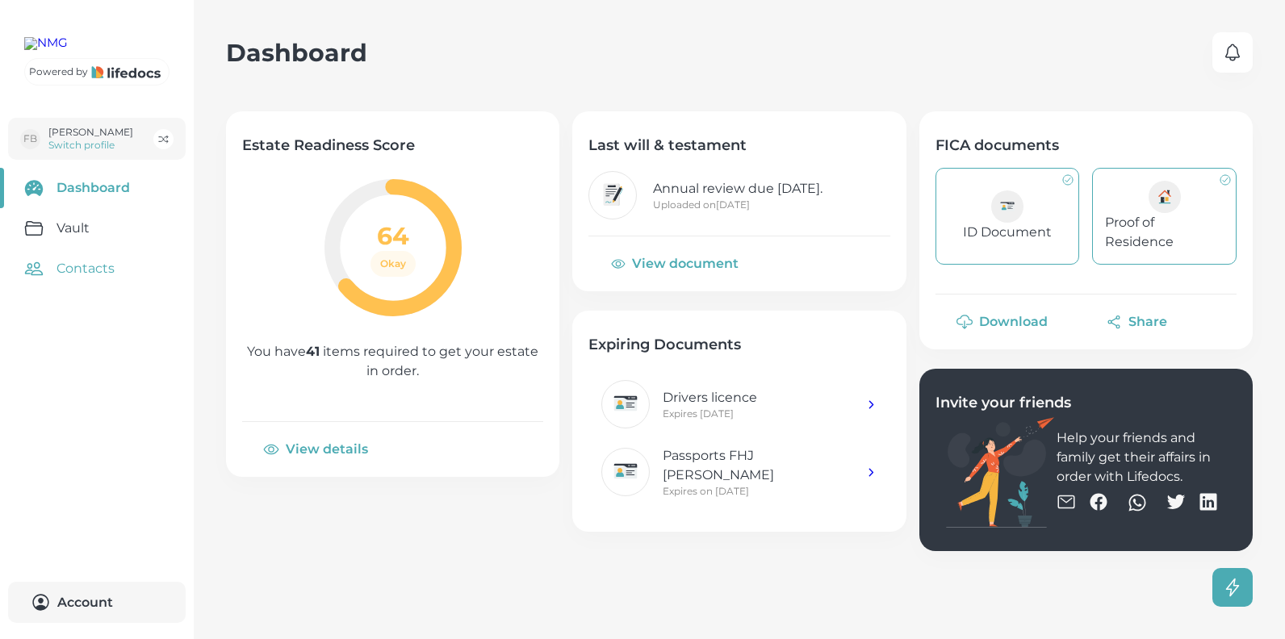
click at [80, 289] on link "Contacts" at bounding box center [97, 269] width 194 height 40
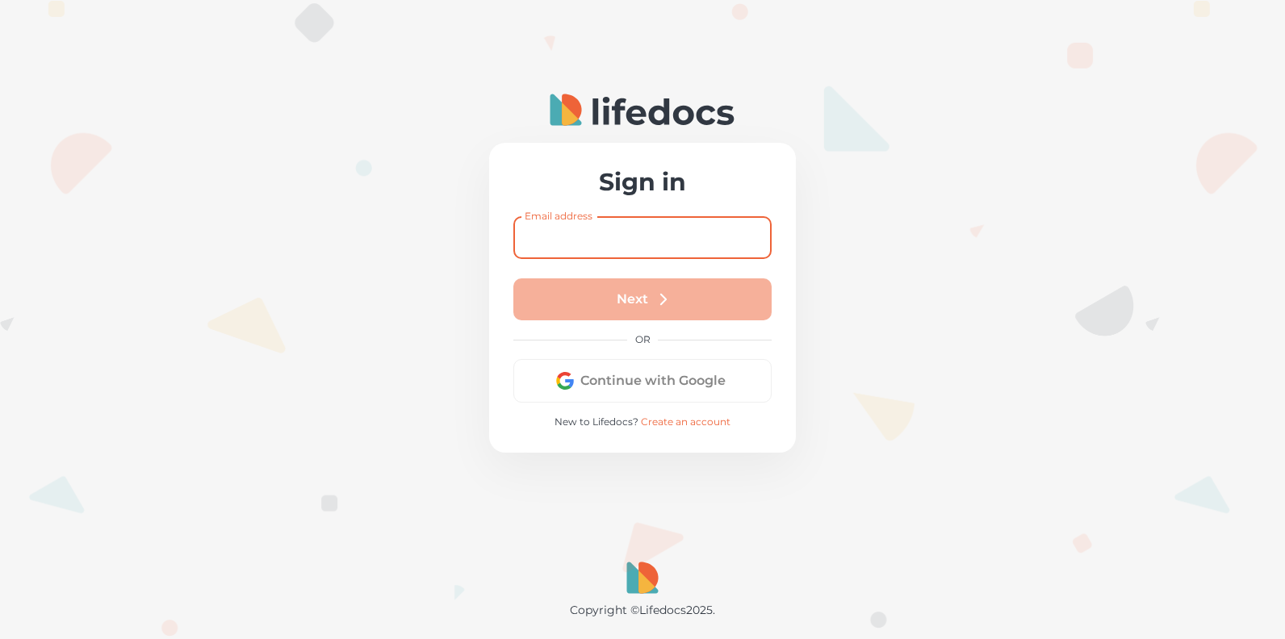
click at [564, 239] on input "Email address" at bounding box center [642, 237] width 258 height 43
type input "jolanie@gclandscaping.co.za"
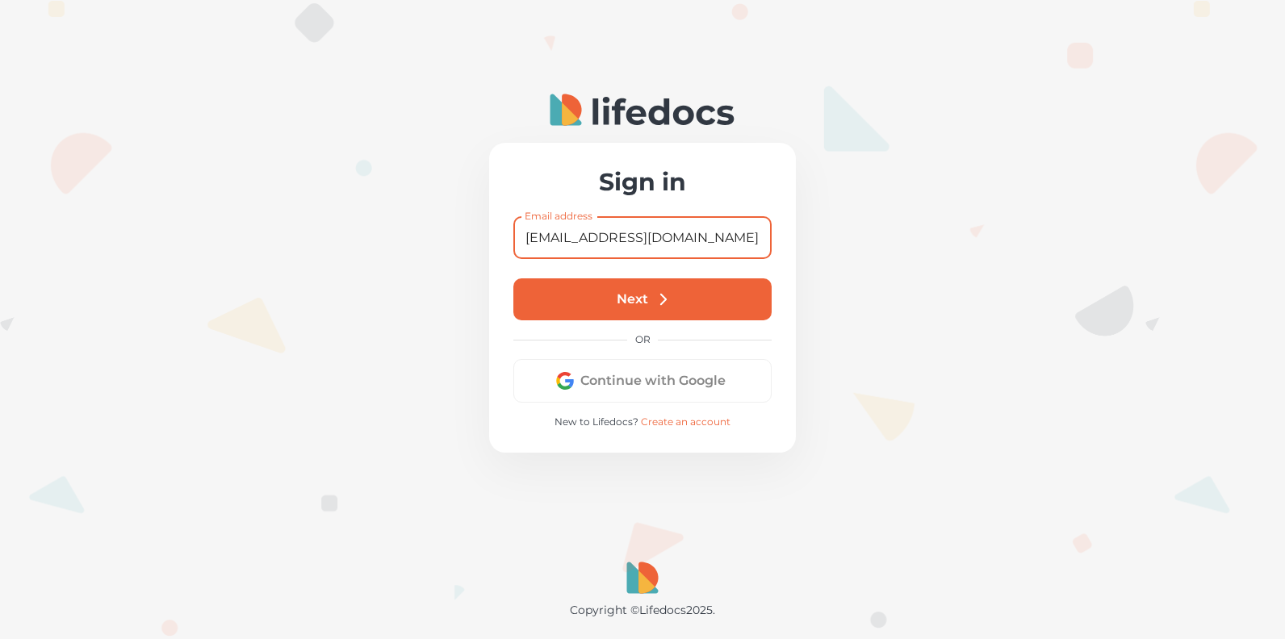
drag, startPoint x: 737, startPoint y: 236, endPoint x: 459, endPoint y: 244, distance: 278.5
click at [459, 244] on div "Sign in Email address jolanie@gclandscaping.co.za Email address Next OR Continu…" at bounding box center [642, 319] width 1285 height 639
click at [983, 236] on div at bounding box center [642, 319] width 1285 height 639
click at [668, 236] on input "[EMAIL_ADDRESS][DOMAIN_NAME]" at bounding box center [642, 237] width 258 height 43
click at [648, 237] on input "[EMAIL_ADDRESS][DOMAIN_NAME]" at bounding box center [642, 237] width 258 height 43
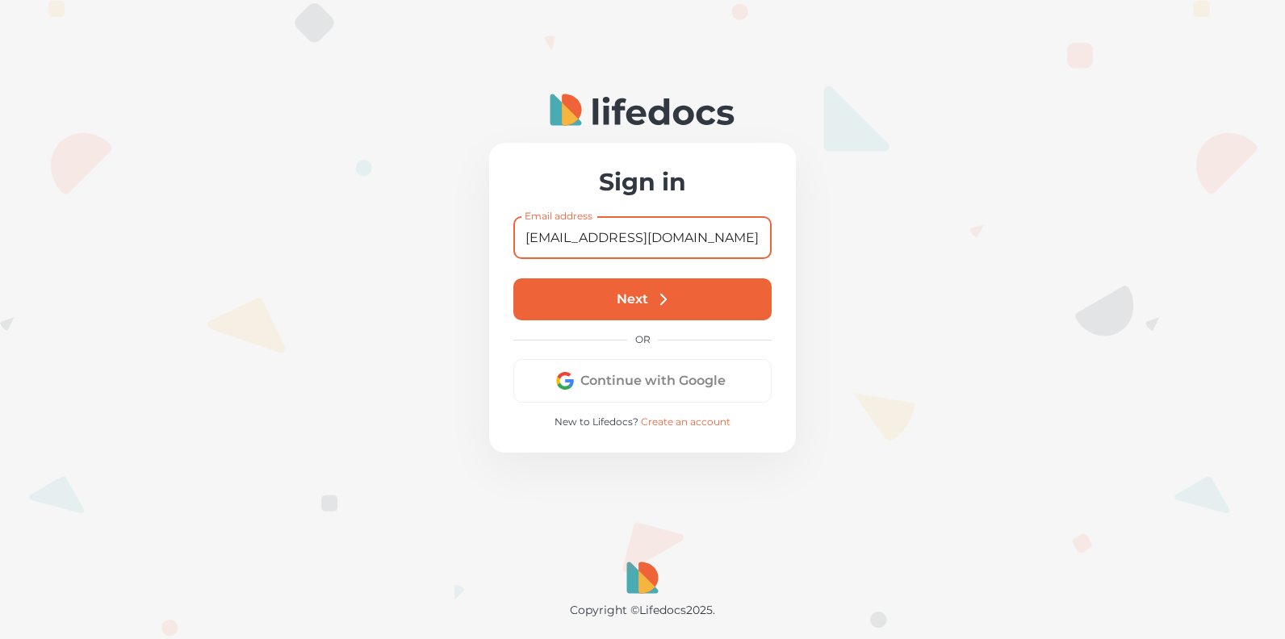
click at [648, 237] on input "[EMAIL_ADDRESS][DOMAIN_NAME]" at bounding box center [642, 237] width 258 height 43
drag, startPoint x: 719, startPoint y: 236, endPoint x: 455, endPoint y: 228, distance: 264.0
click at [455, 228] on div "Sign in Email address jolanie@gclandscaping.co.za Email address Next OR Continu…" at bounding box center [642, 319] width 1285 height 639
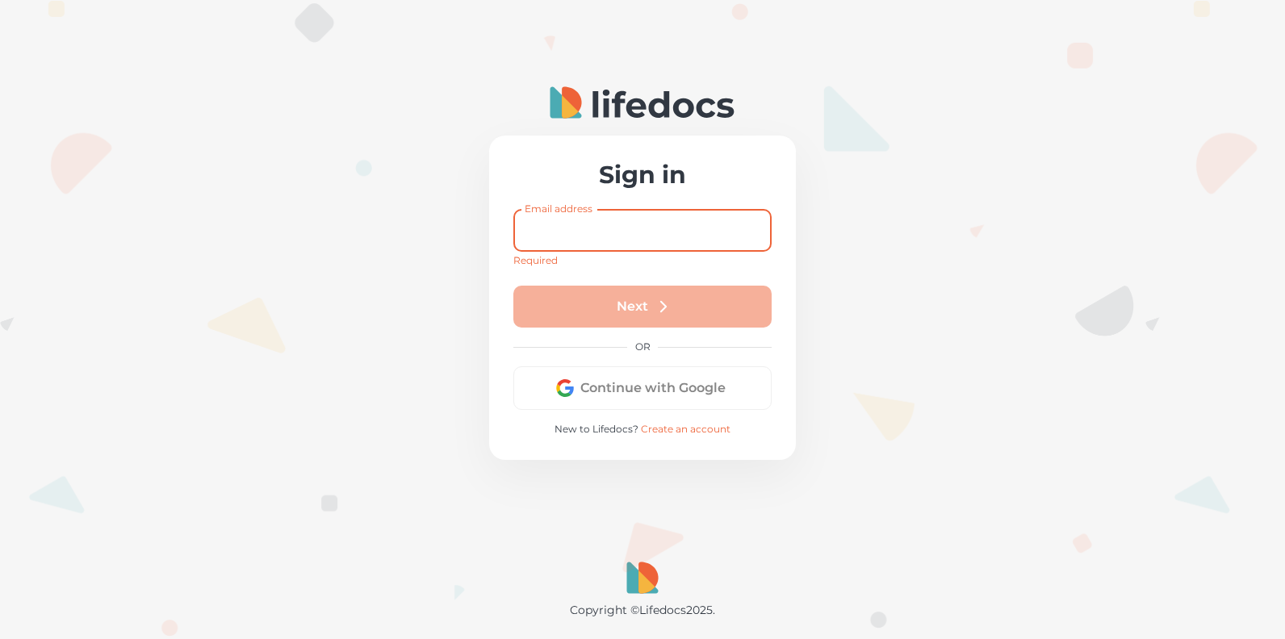
click at [549, 233] on input "Email address" at bounding box center [642, 230] width 258 height 43
type input "colleenbrandt086@gmail.com"
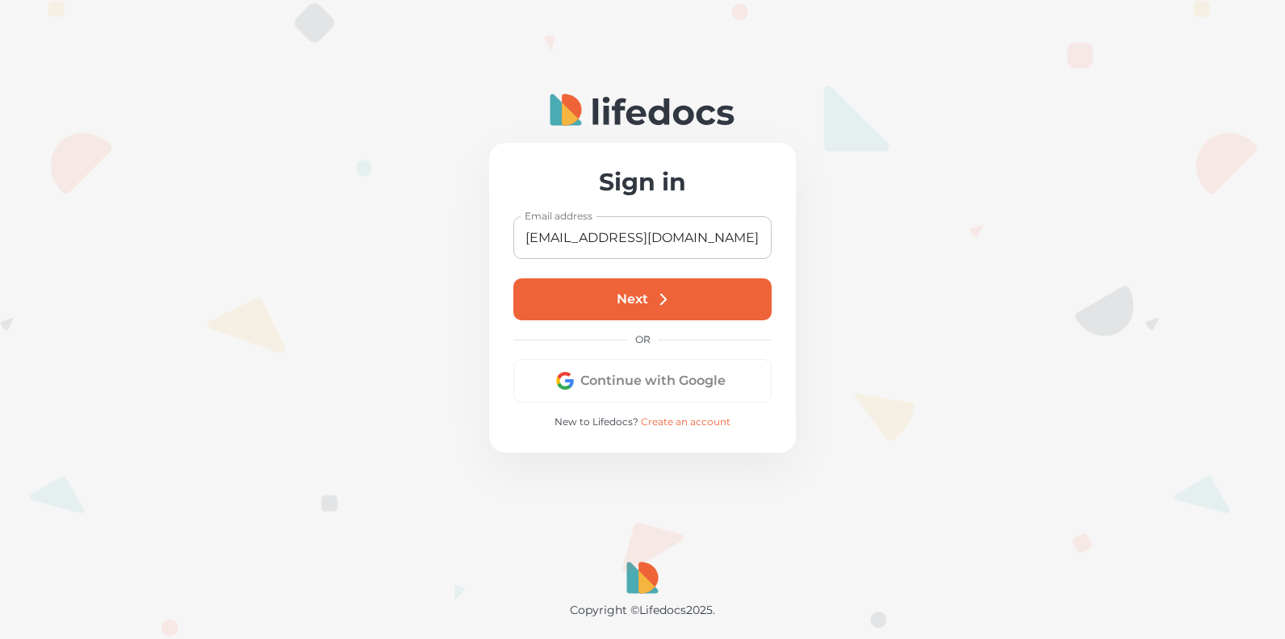
click at [634, 298] on button "Next" at bounding box center [642, 299] width 258 height 42
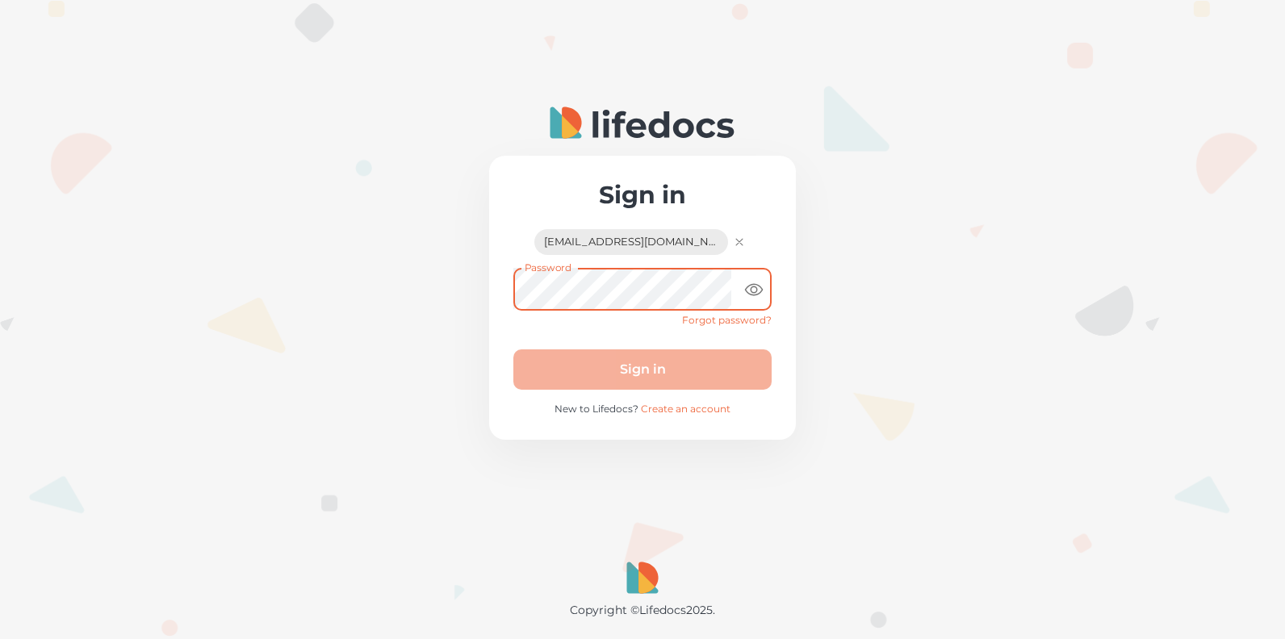
click at [705, 320] on div "Forgot password?" at bounding box center [642, 320] width 258 height 19
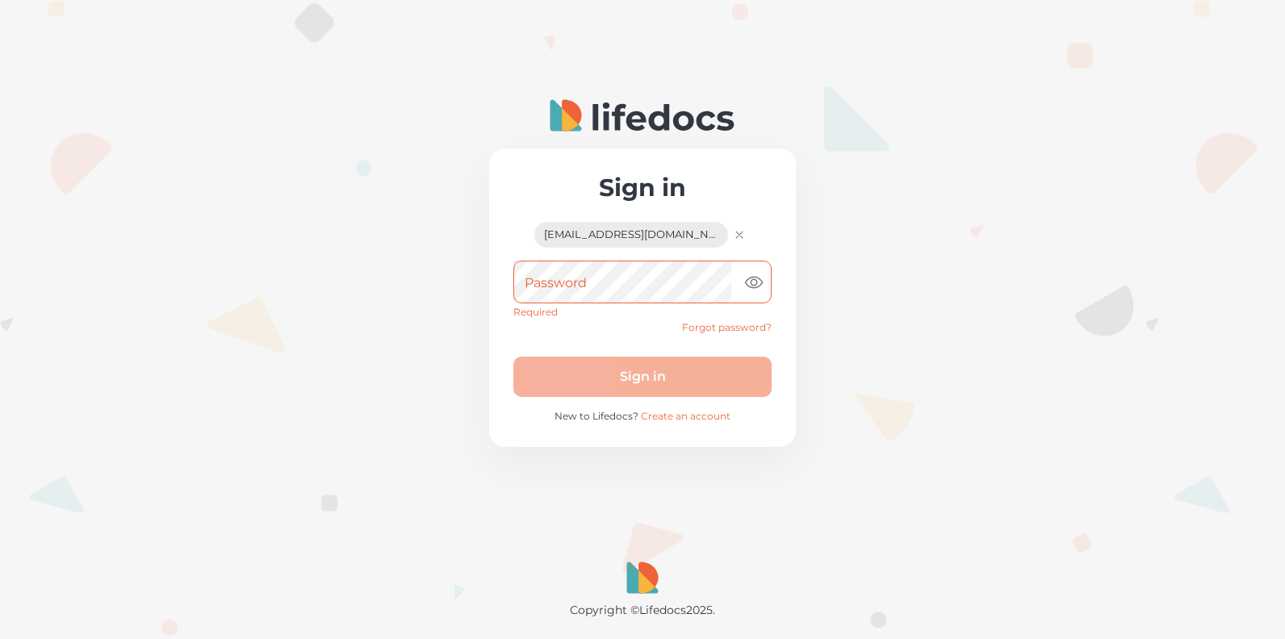
click at [705, 328] on link "Forgot password?" at bounding box center [727, 327] width 90 height 12
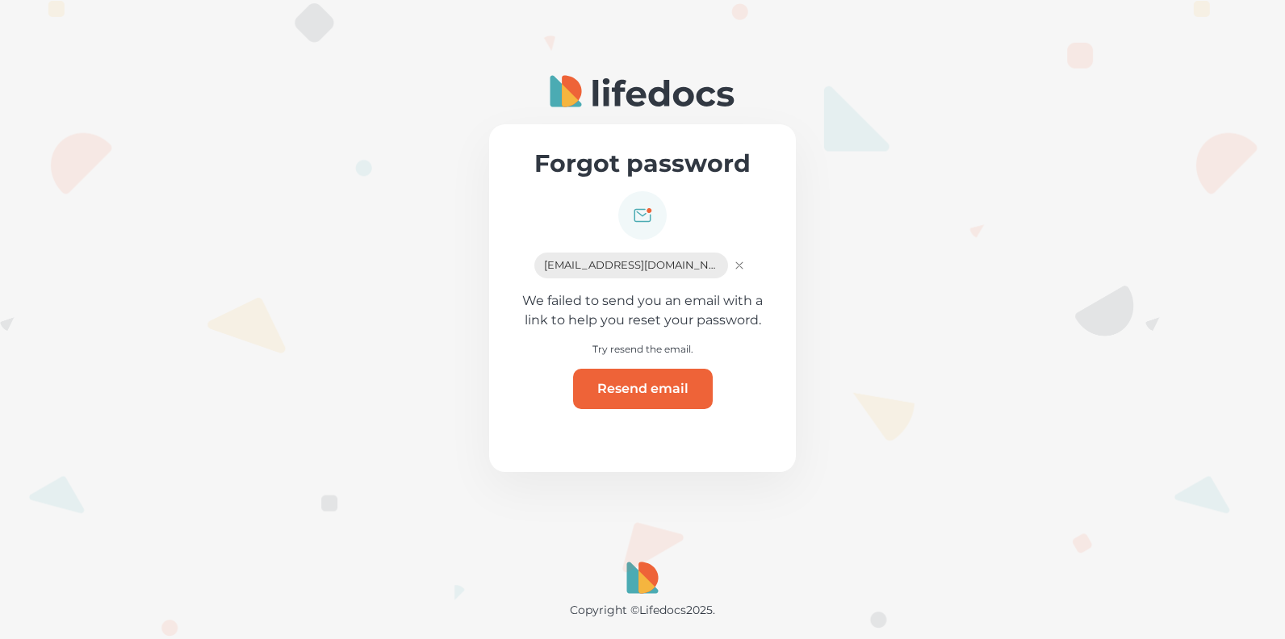
click at [635, 384] on button "Resend email" at bounding box center [643, 389] width 140 height 40
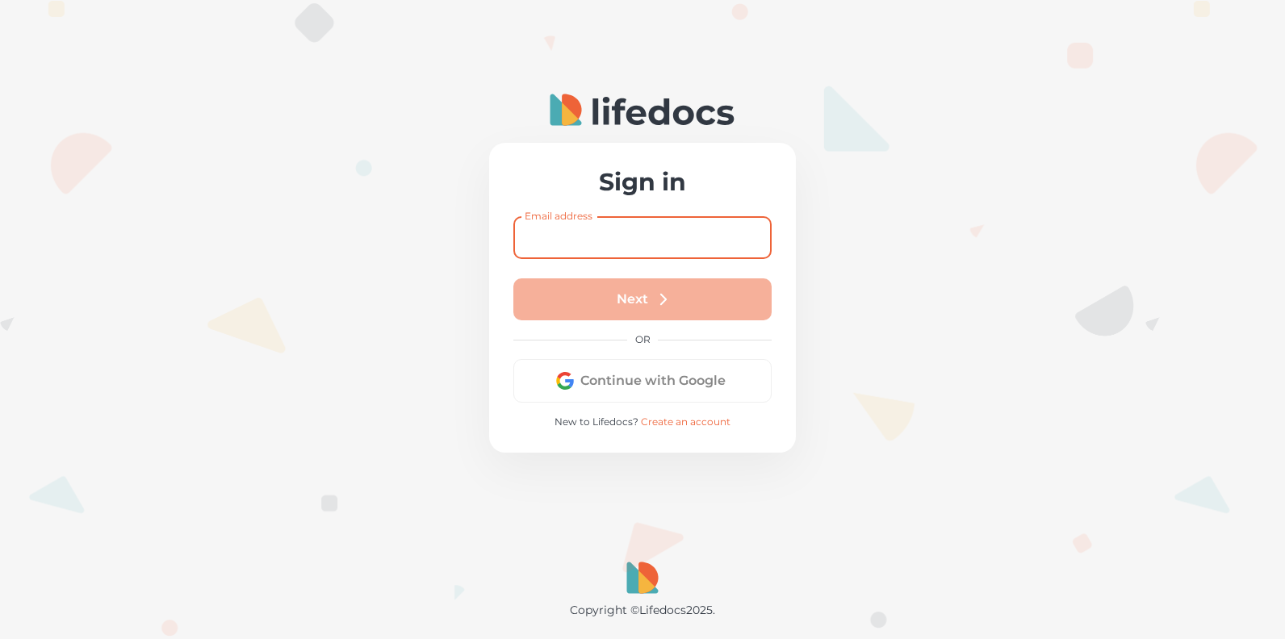
click at [566, 240] on input "Email address" at bounding box center [642, 237] width 258 height 43
click at [876, 269] on div at bounding box center [642, 319] width 1285 height 639
click at [575, 232] on input "Email address" at bounding box center [642, 237] width 258 height 43
type input "[EMAIL_ADDRESS][PERSON_NAME][DOMAIN_NAME]"
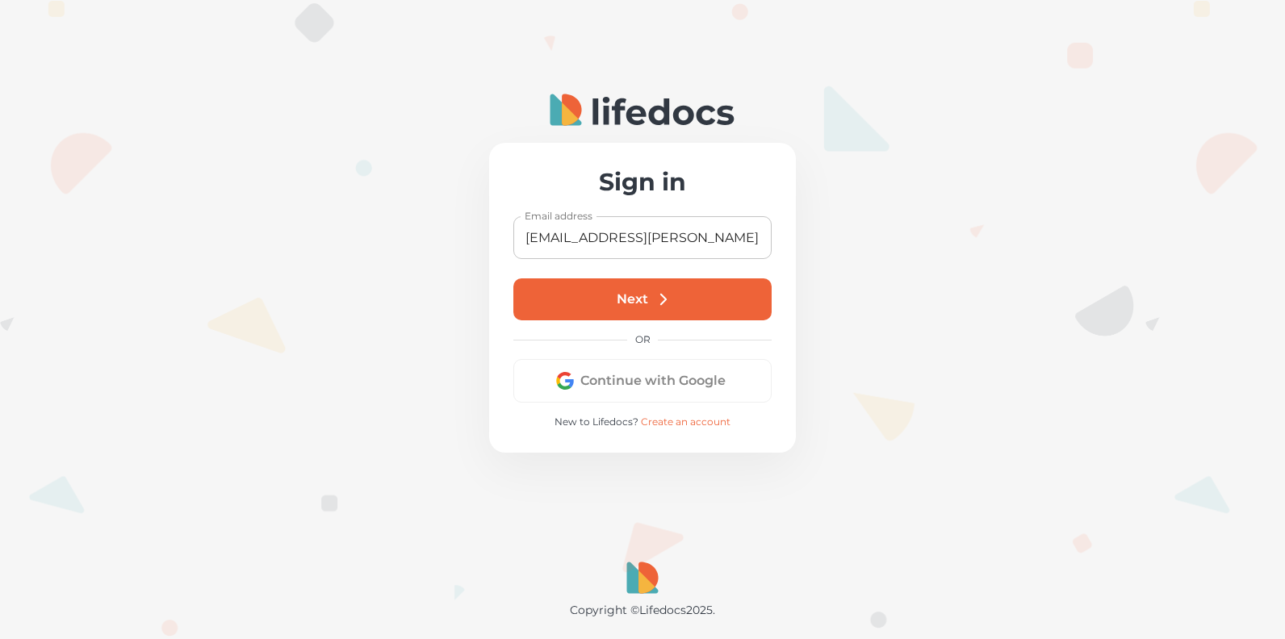
click at [603, 299] on button "Next" at bounding box center [642, 299] width 258 height 42
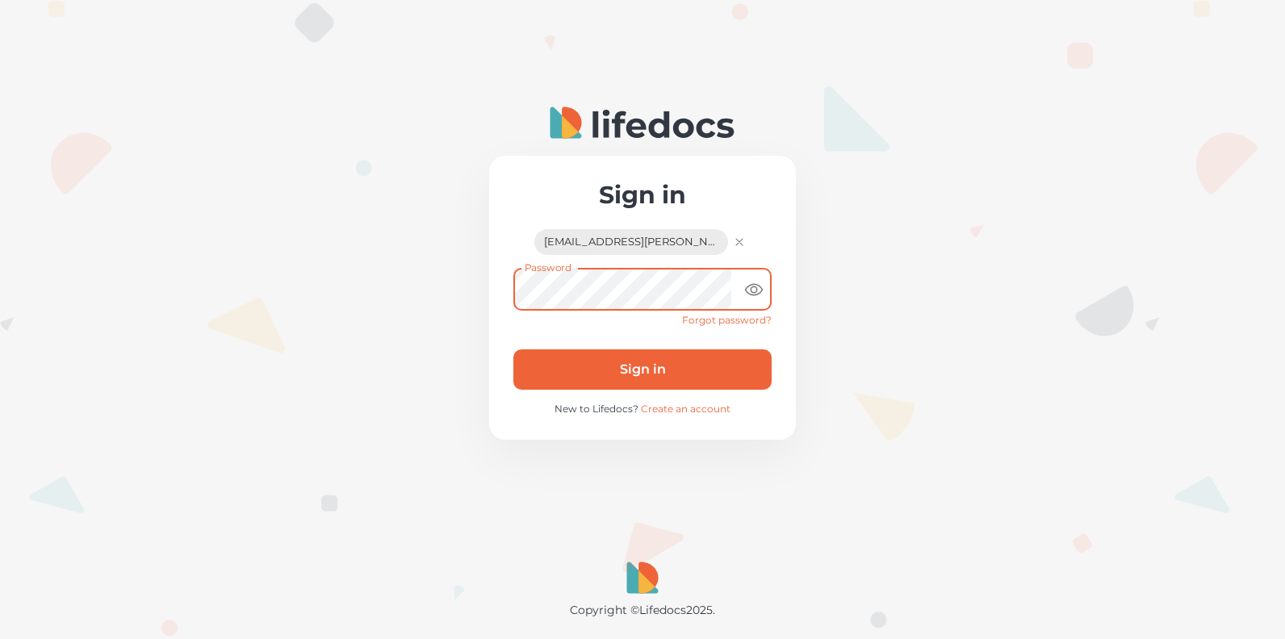
click at [513, 349] on button "Sign in" at bounding box center [642, 369] width 258 height 40
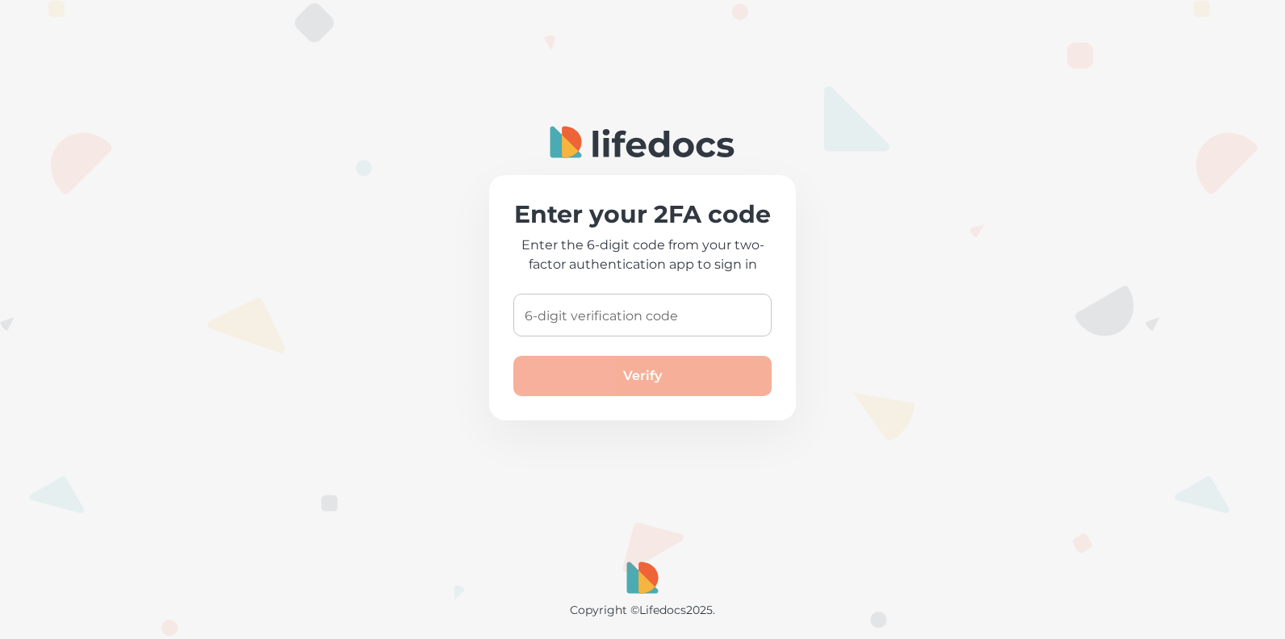
click at [590, 315] on input "6-digit verification code" at bounding box center [642, 315] width 258 height 43
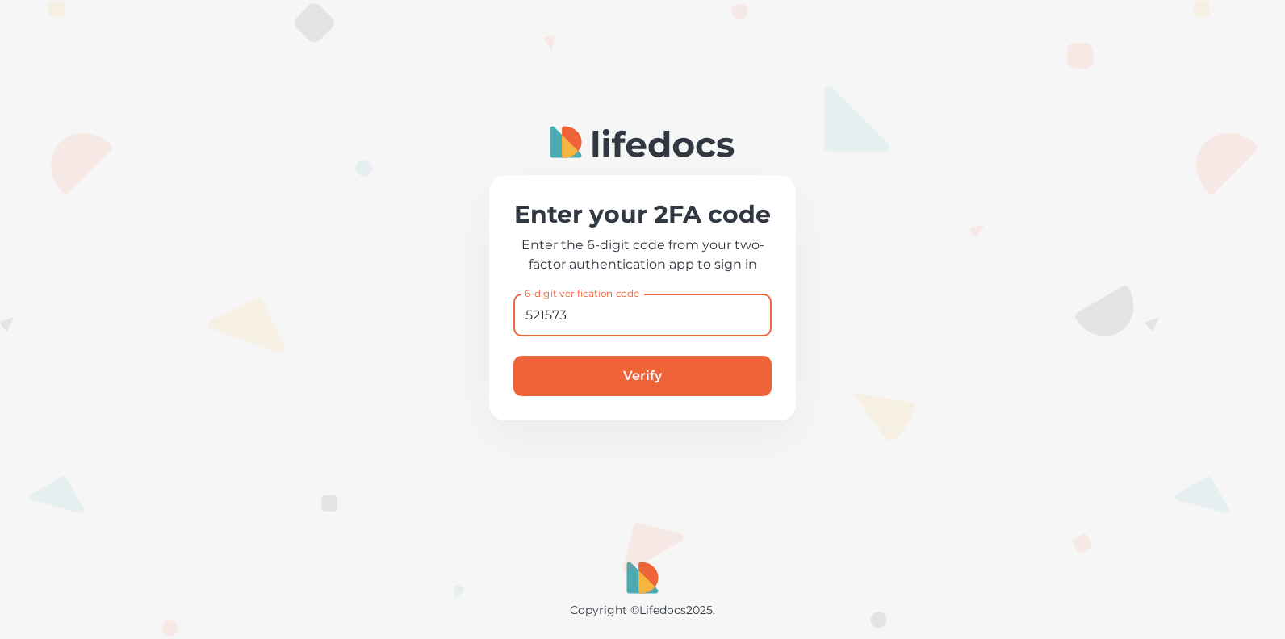
type input "521573"
click at [513, 356] on button "Verify" at bounding box center [642, 376] width 258 height 40
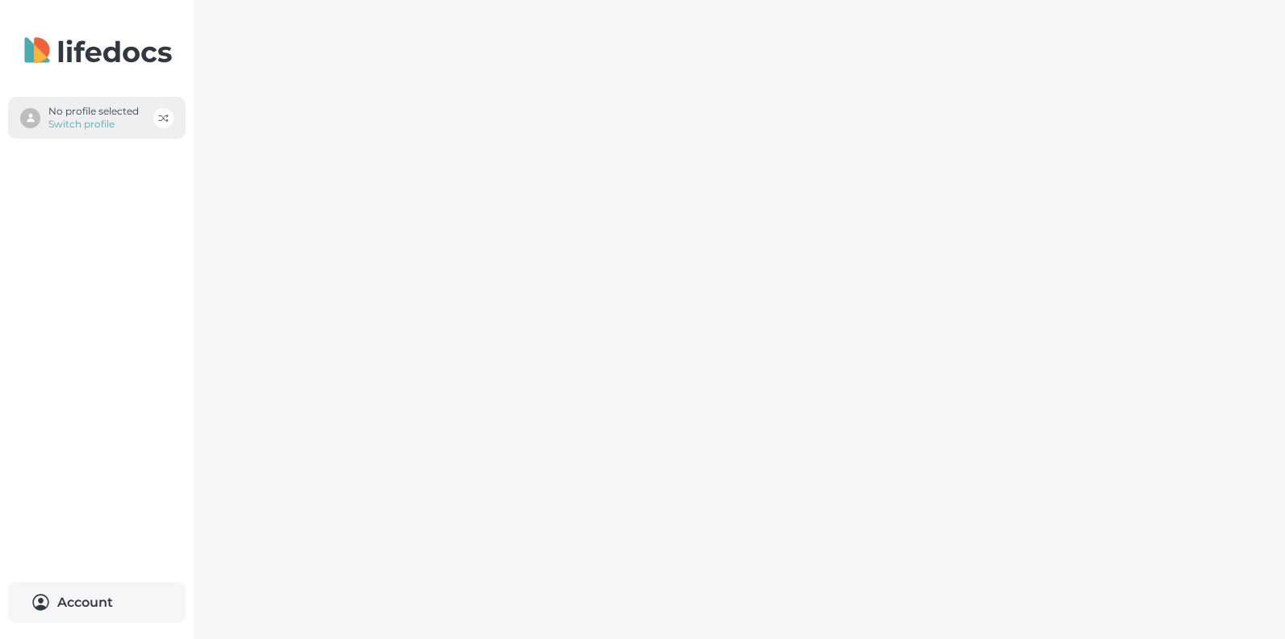
click at [65, 117] on p "No profile selected" at bounding box center [93, 111] width 90 height 13
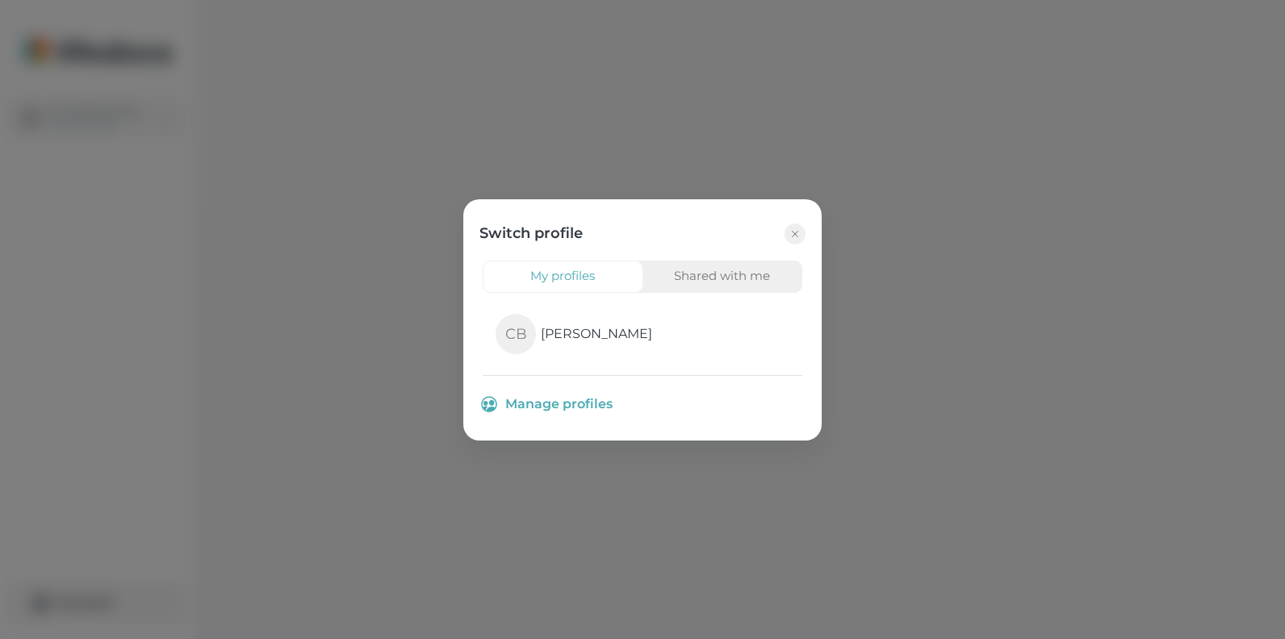
click at [689, 278] on button "Shared with me" at bounding box center [722, 277] width 161 height 32
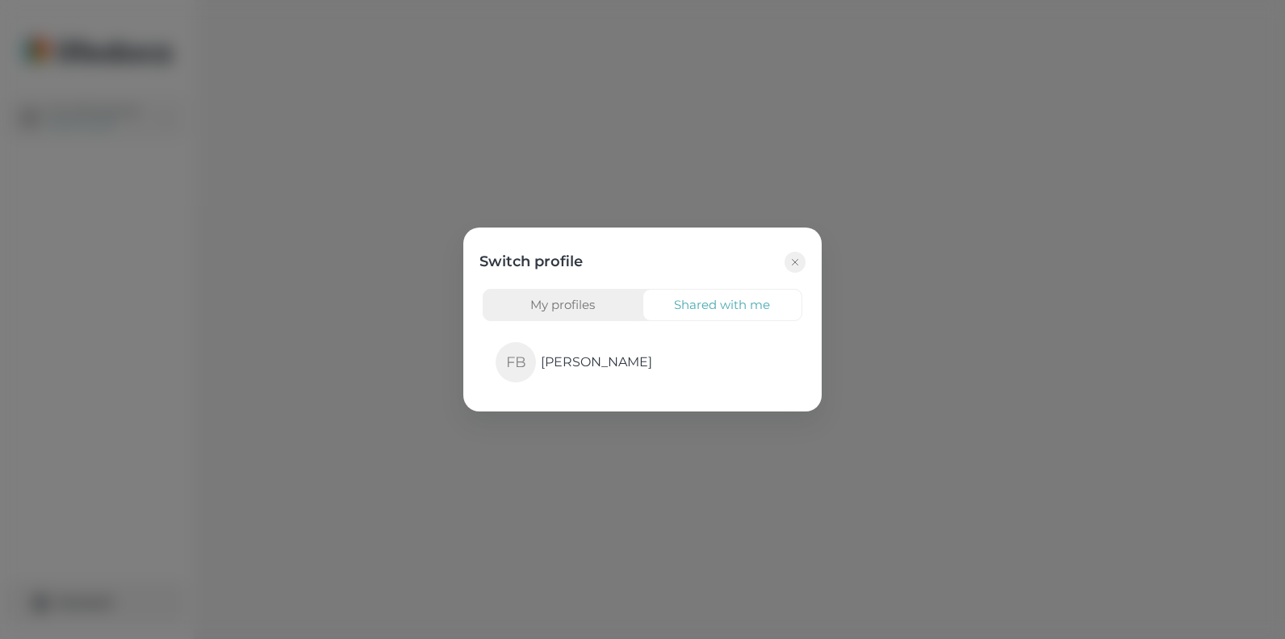
click at [557, 300] on button "My profiles" at bounding box center [563, 305] width 161 height 32
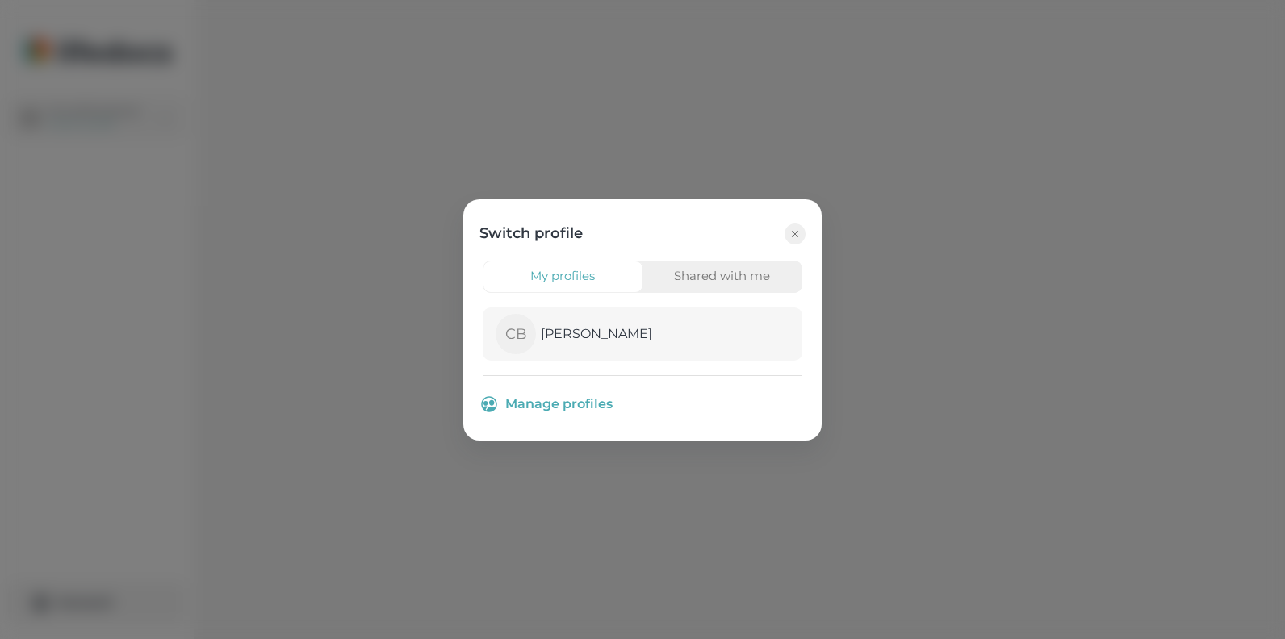
click at [565, 337] on p "[PERSON_NAME]" at bounding box center [596, 333] width 111 height 19
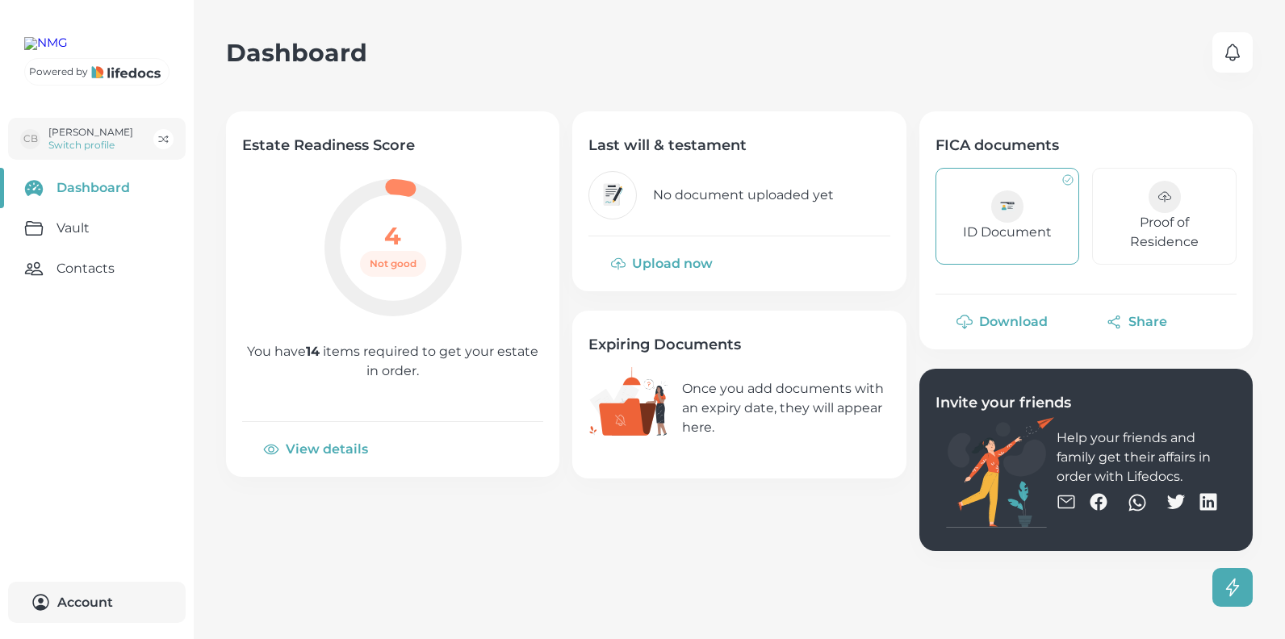
click at [1008, 210] on icon at bounding box center [1007, 207] width 14 height 8
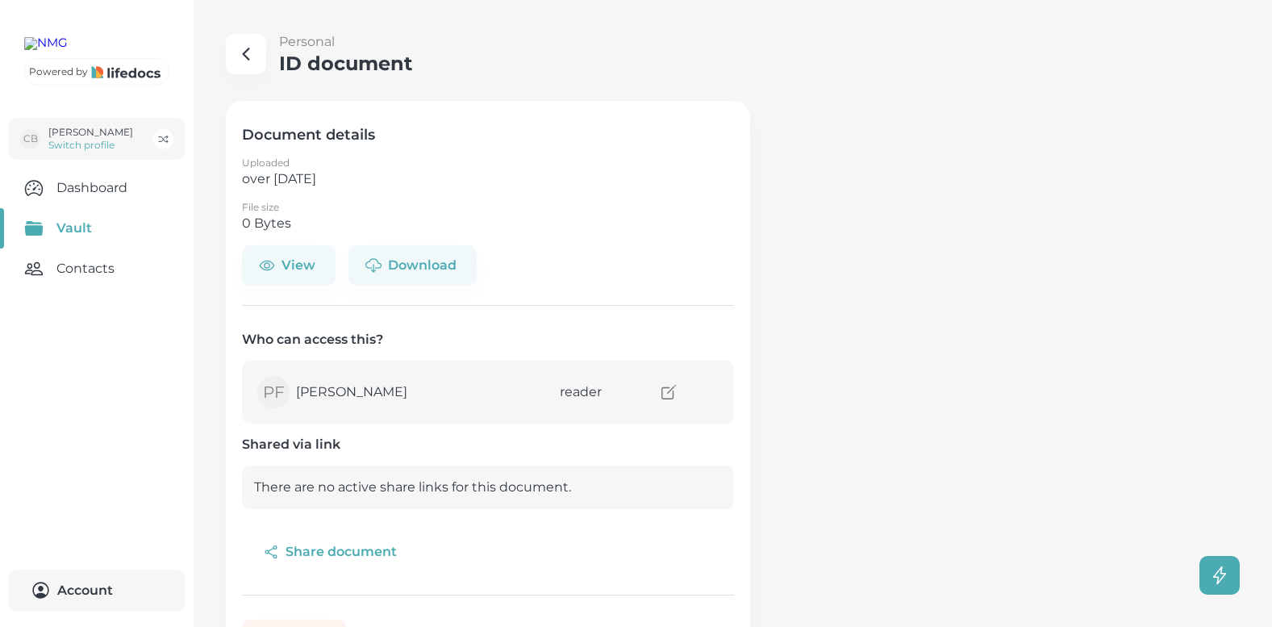
click at [94, 289] on link "Contacts" at bounding box center [97, 269] width 194 height 40
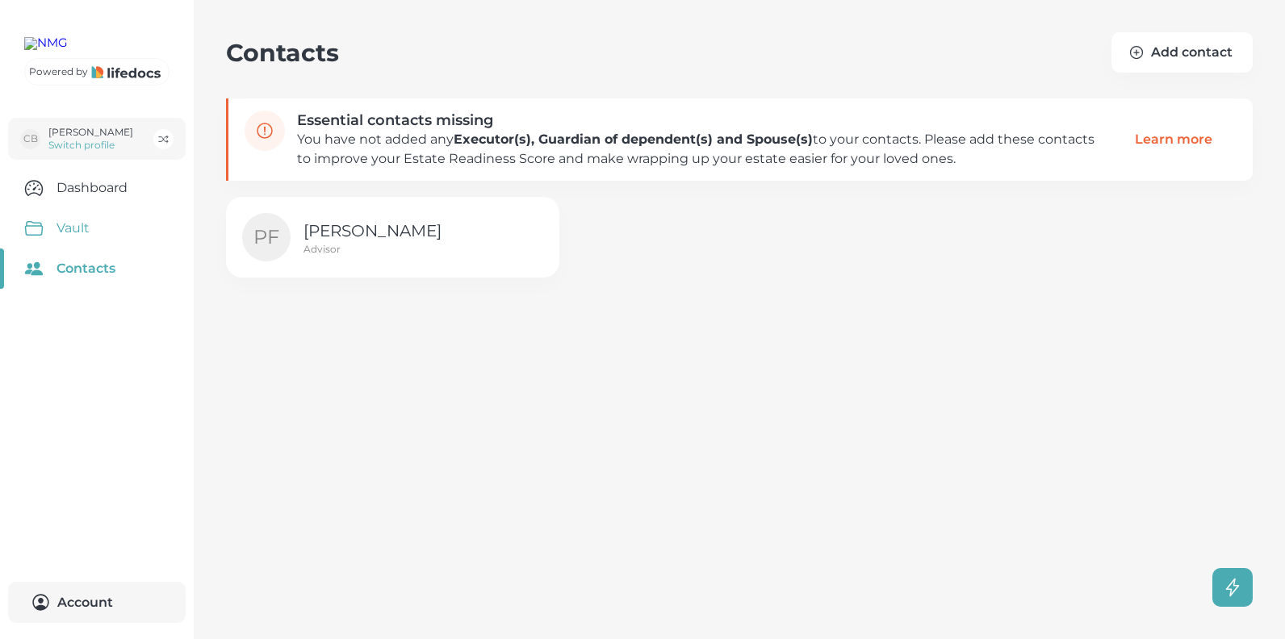
click at [85, 249] on link "Vault" at bounding box center [97, 228] width 194 height 40
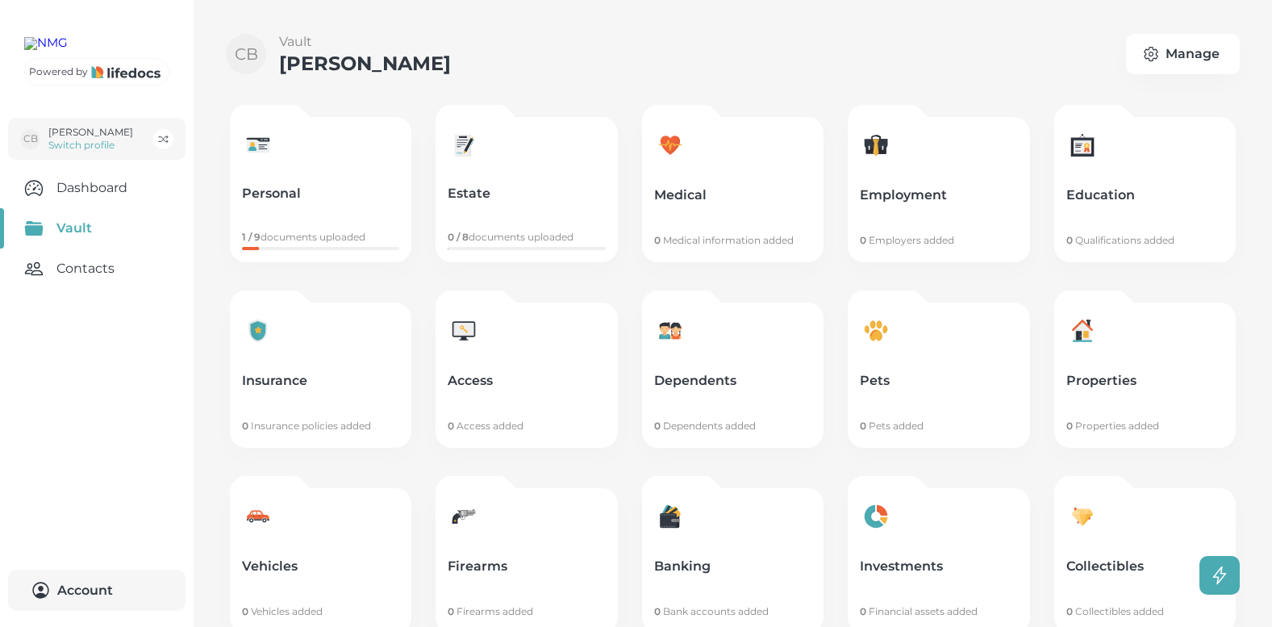
click at [278, 186] on link "Personal 1 / 9 documents uploaded" at bounding box center [321, 189] width 182 height 145
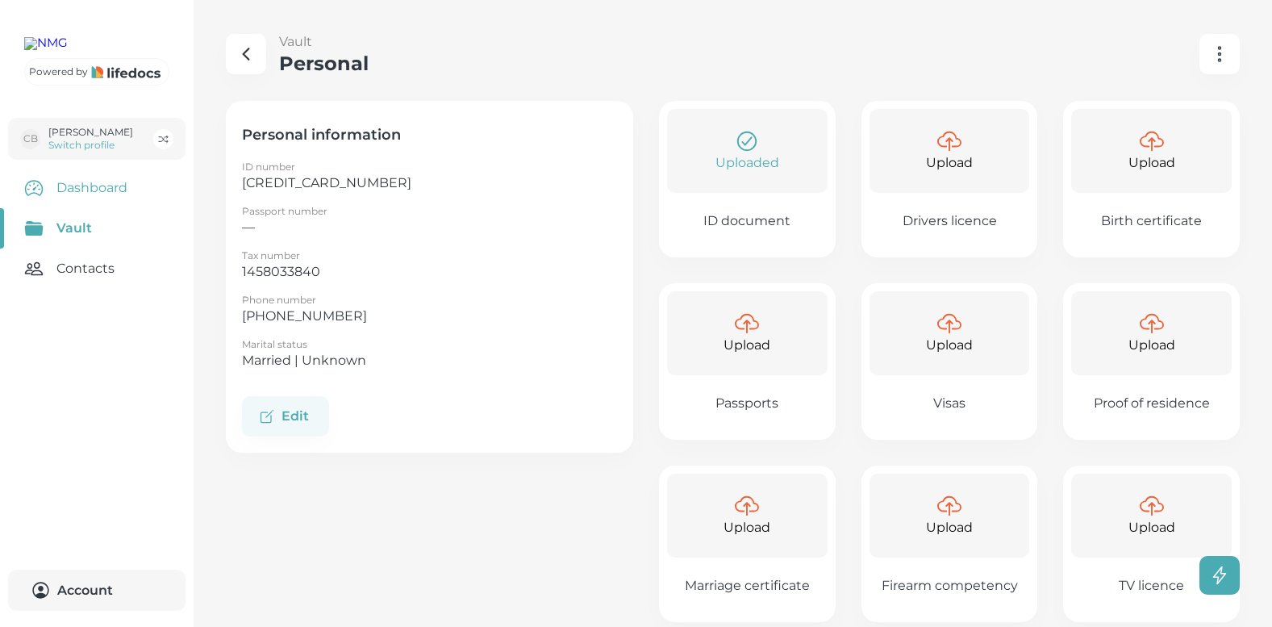
click at [85, 208] on link "Dashboard" at bounding box center [97, 188] width 194 height 40
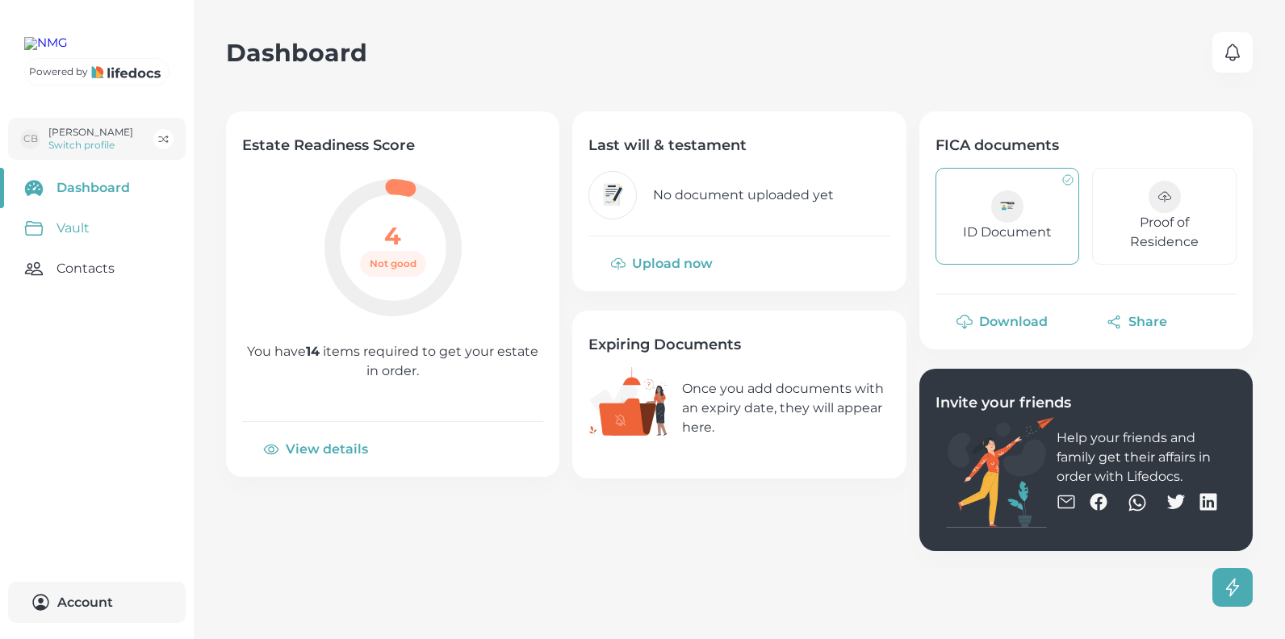
click at [83, 249] on link "Vault" at bounding box center [97, 228] width 194 height 40
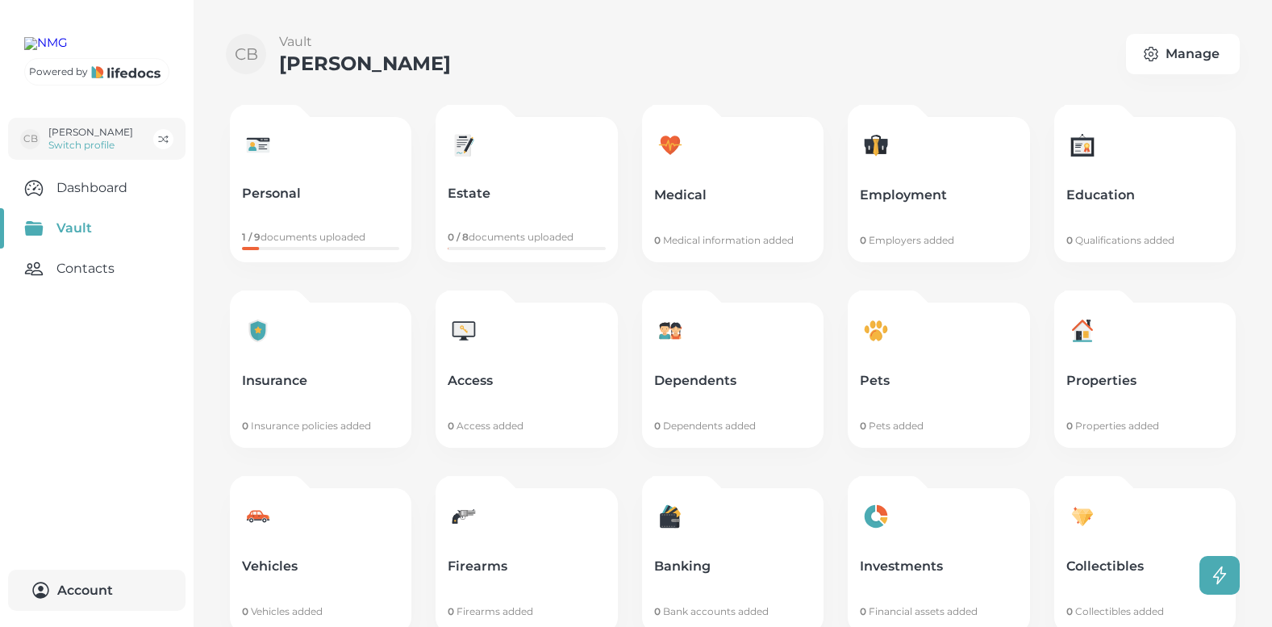
click at [495, 180] on link "Estate 0 / 8 documents uploaded" at bounding box center [527, 189] width 182 height 145
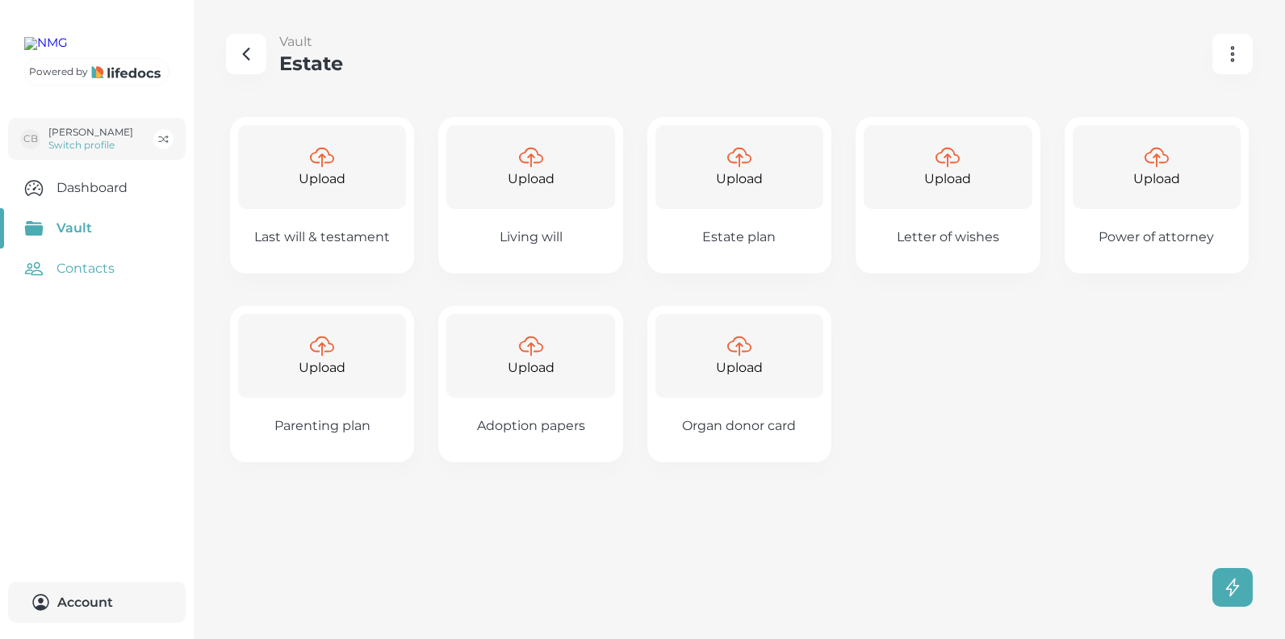
click at [69, 289] on link "Contacts" at bounding box center [97, 269] width 194 height 40
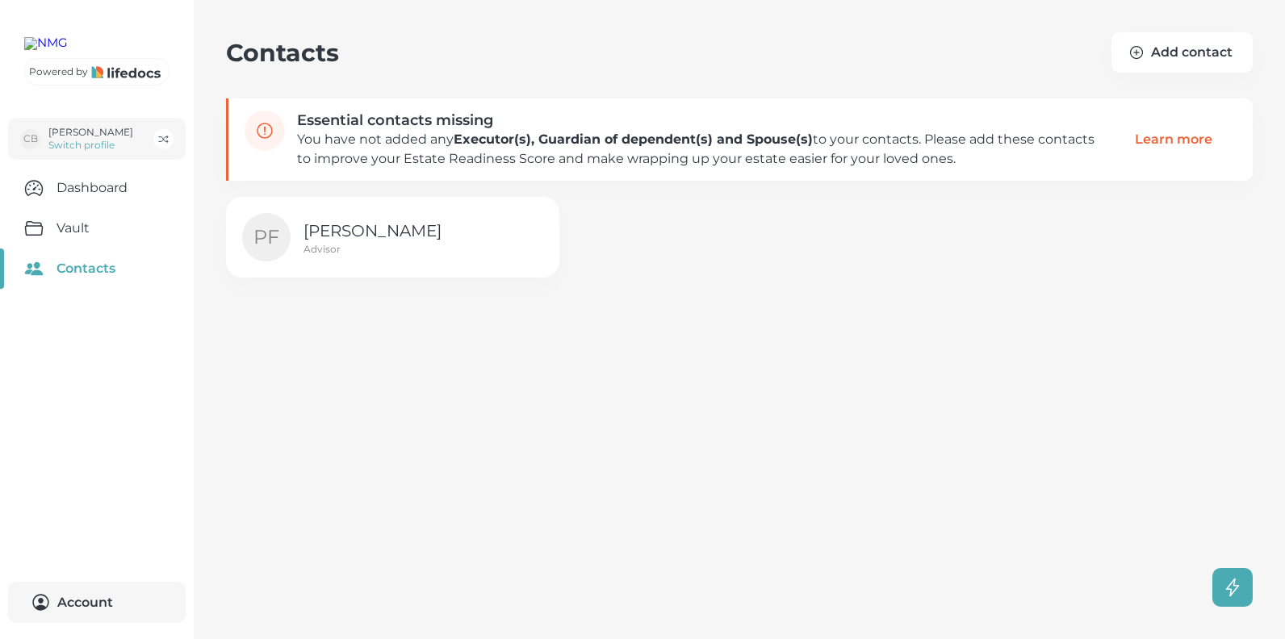
click at [331, 232] on p "[PERSON_NAME]" at bounding box center [393, 231] width 181 height 24
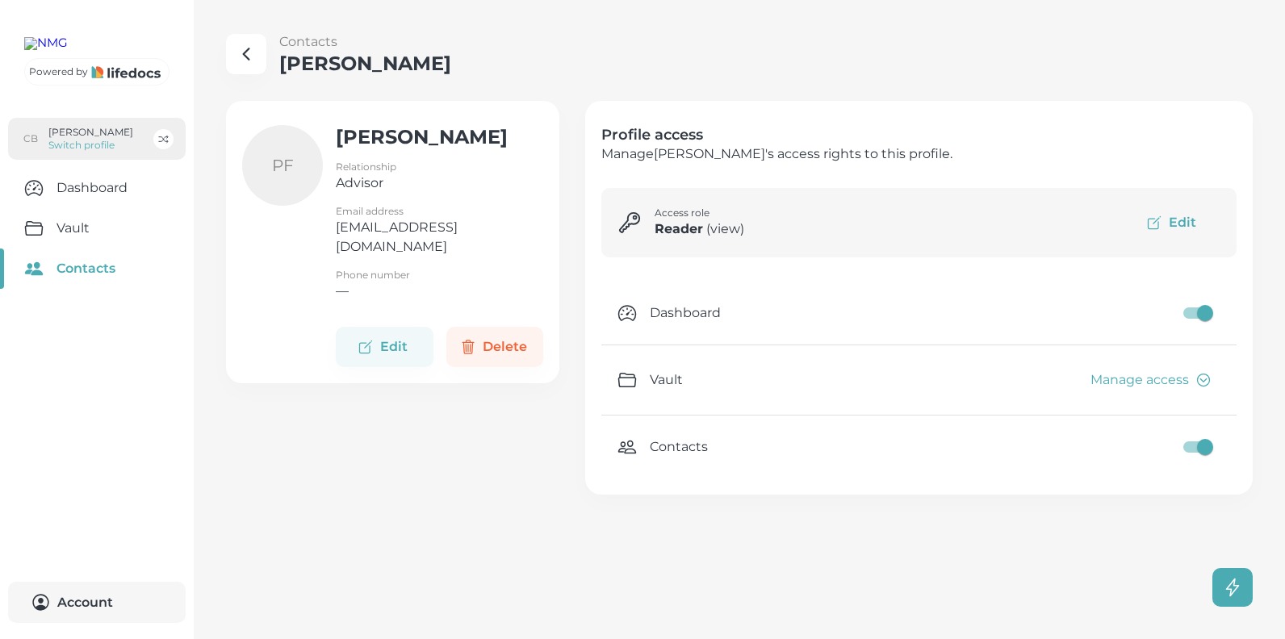
click at [164, 145] on icon "button" at bounding box center [163, 139] width 12 height 12
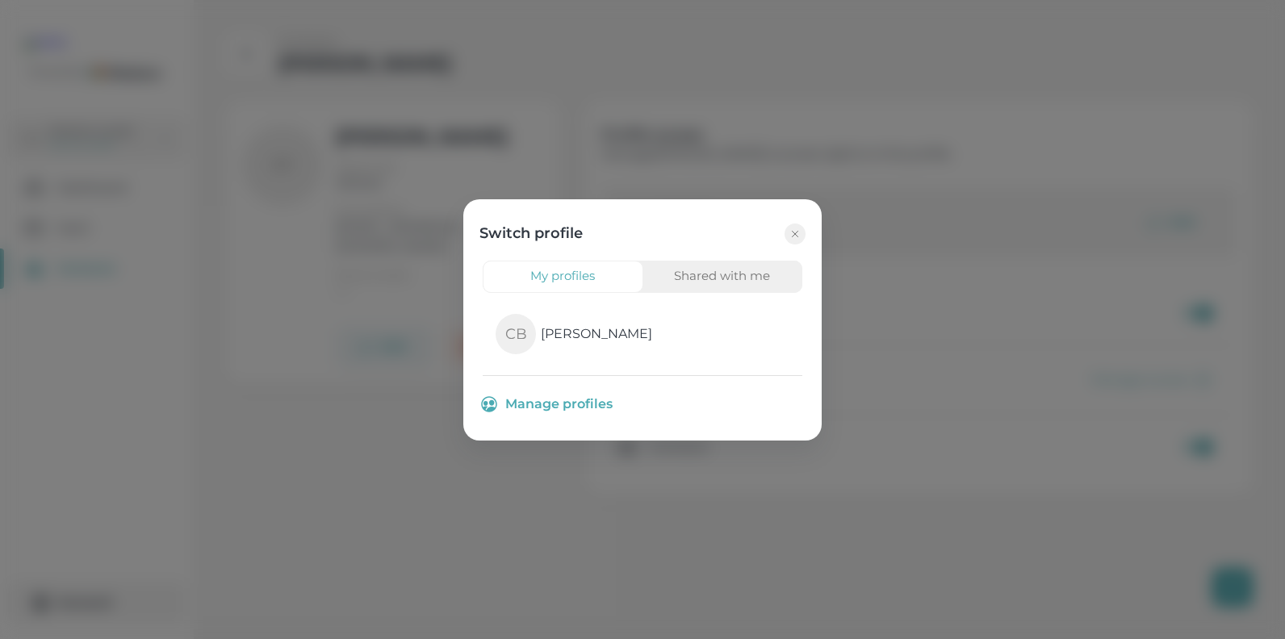
click at [552, 274] on button "My profiles" at bounding box center [563, 277] width 161 height 32
click at [708, 275] on button "Shared with me" at bounding box center [722, 277] width 161 height 32
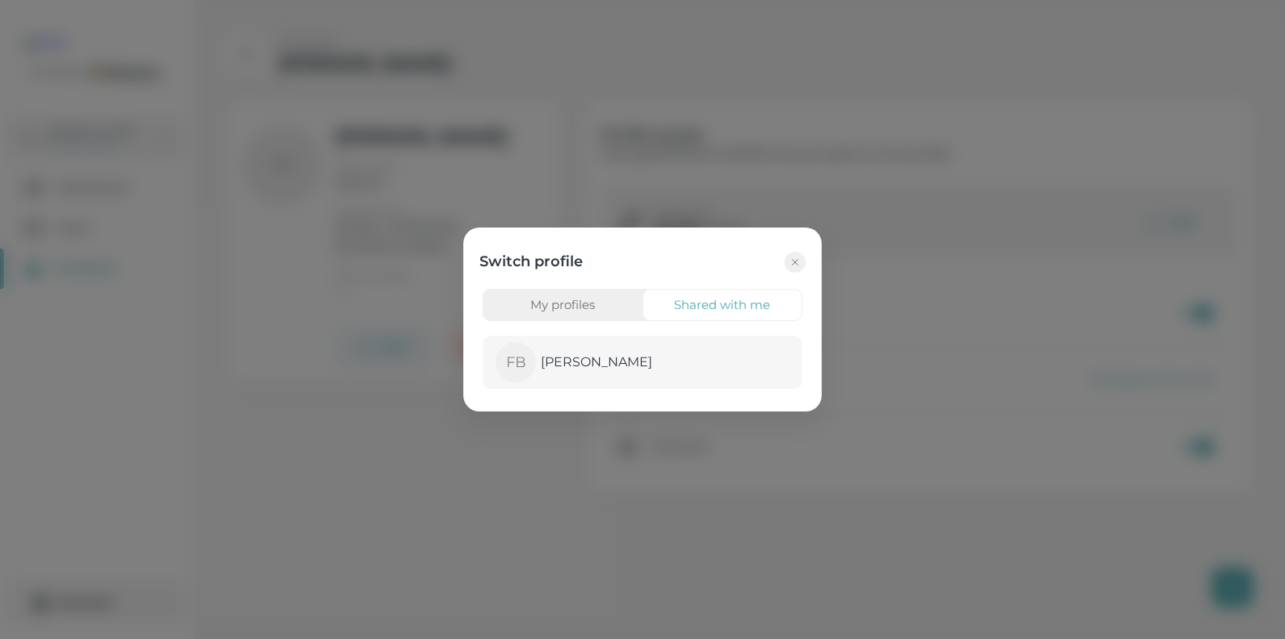
click at [569, 363] on p "[PERSON_NAME]" at bounding box center [596, 362] width 111 height 19
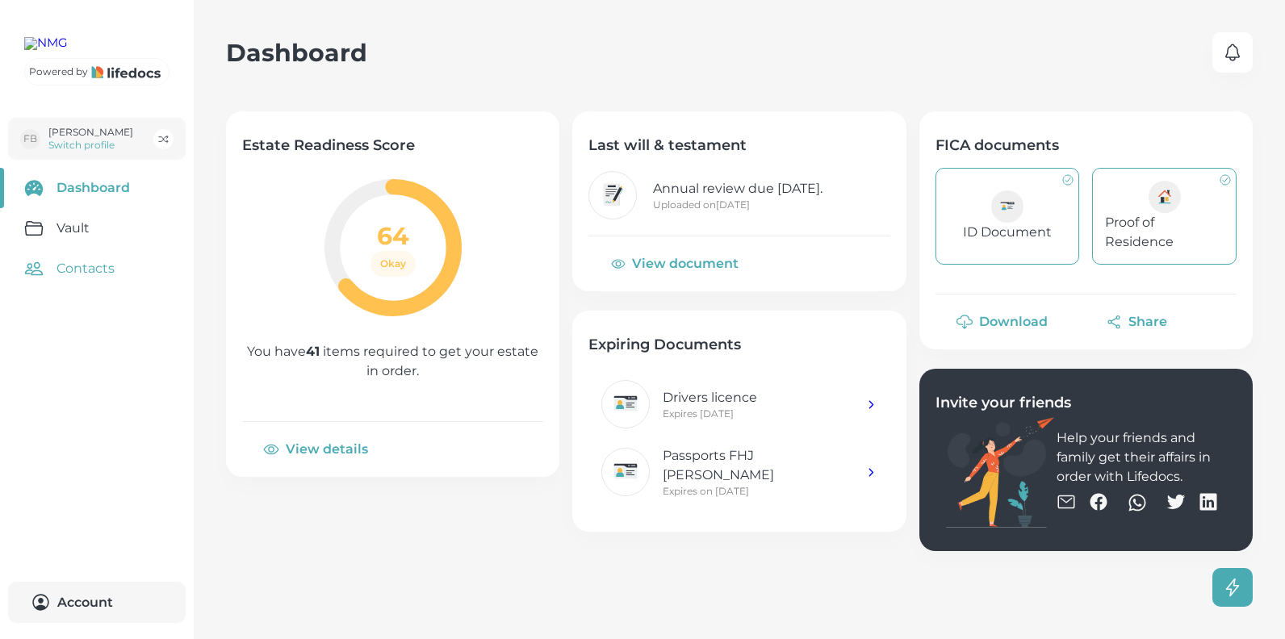
click at [71, 289] on link "Contacts" at bounding box center [97, 269] width 194 height 40
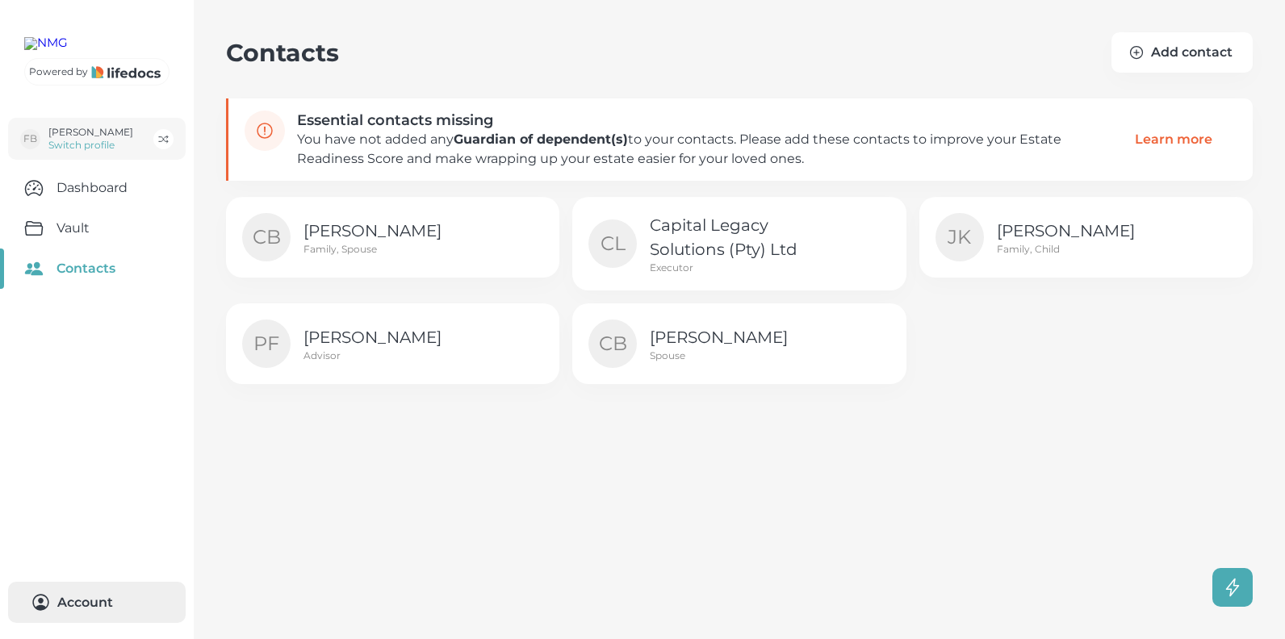
click at [68, 597] on button "Account 0" at bounding box center [97, 602] width 178 height 41
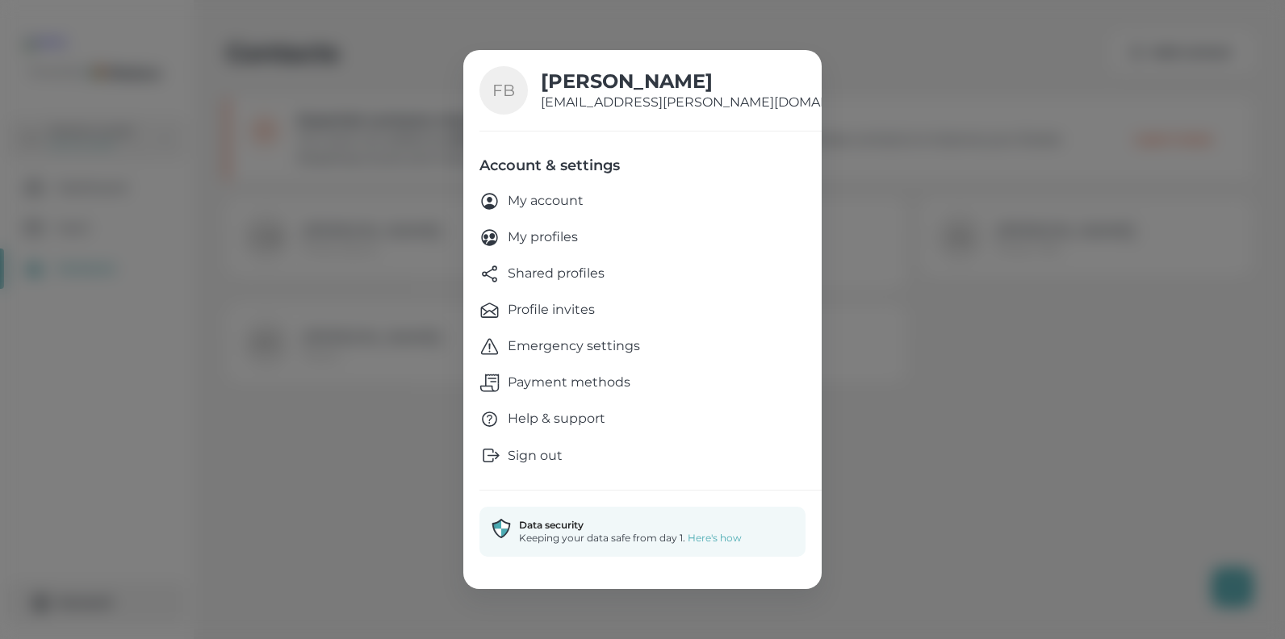
click at [558, 272] on p "Shared profiles" at bounding box center [556, 274] width 97 height 20
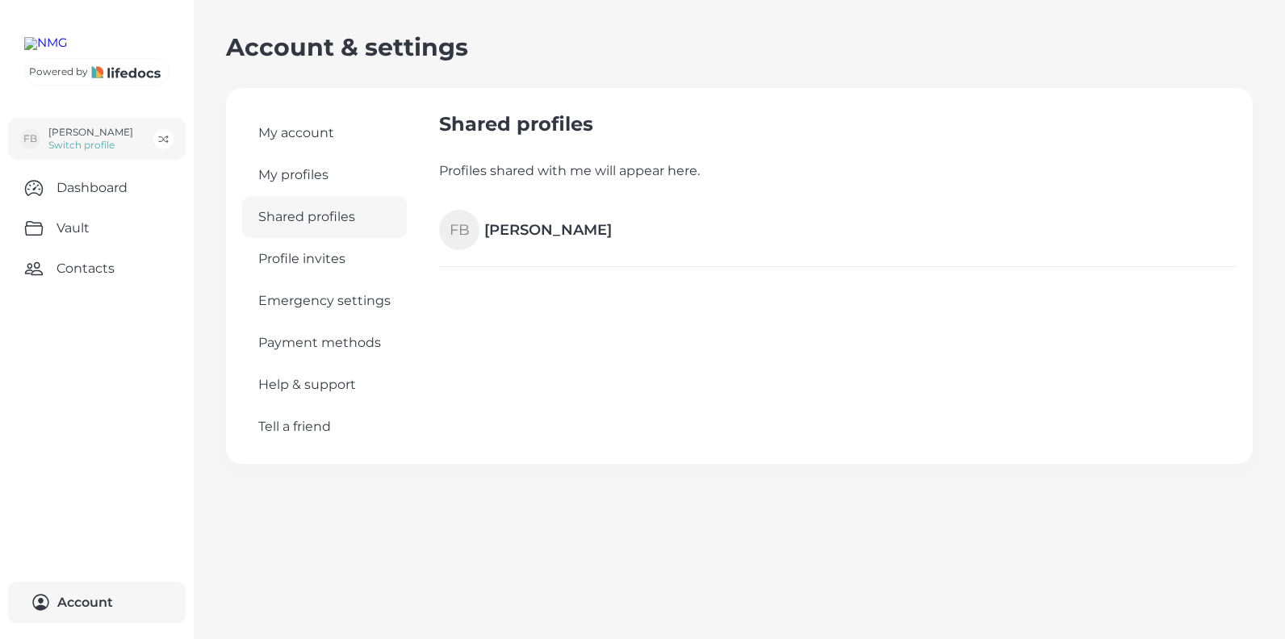
click at [311, 173] on link "My profiles" at bounding box center [324, 175] width 165 height 42
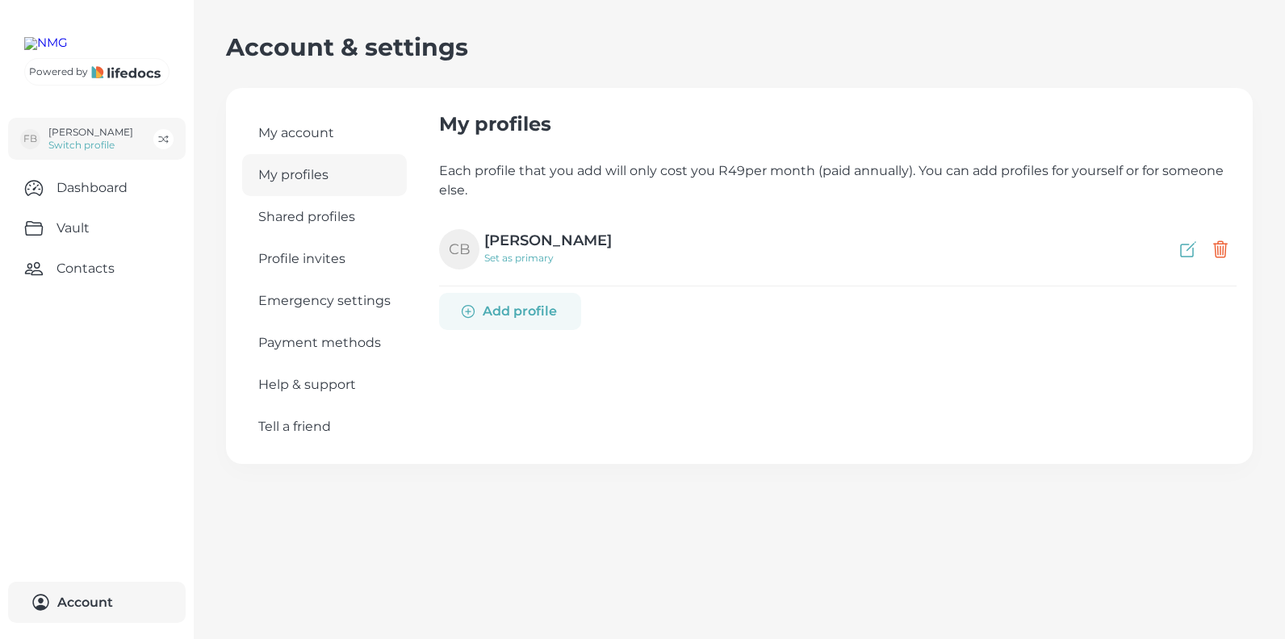
click at [300, 174] on link "My profiles" at bounding box center [324, 175] width 165 height 42
click at [306, 215] on link "Shared profiles" at bounding box center [324, 217] width 165 height 42
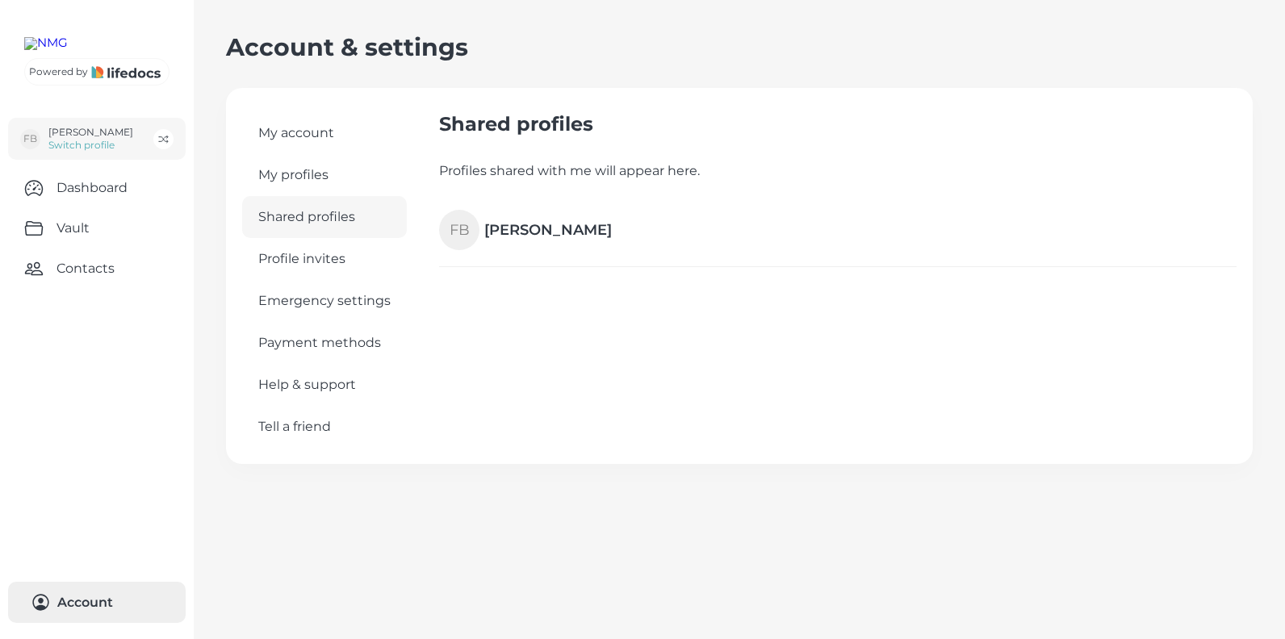
click at [108, 606] on button "Account 0" at bounding box center [97, 602] width 178 height 41
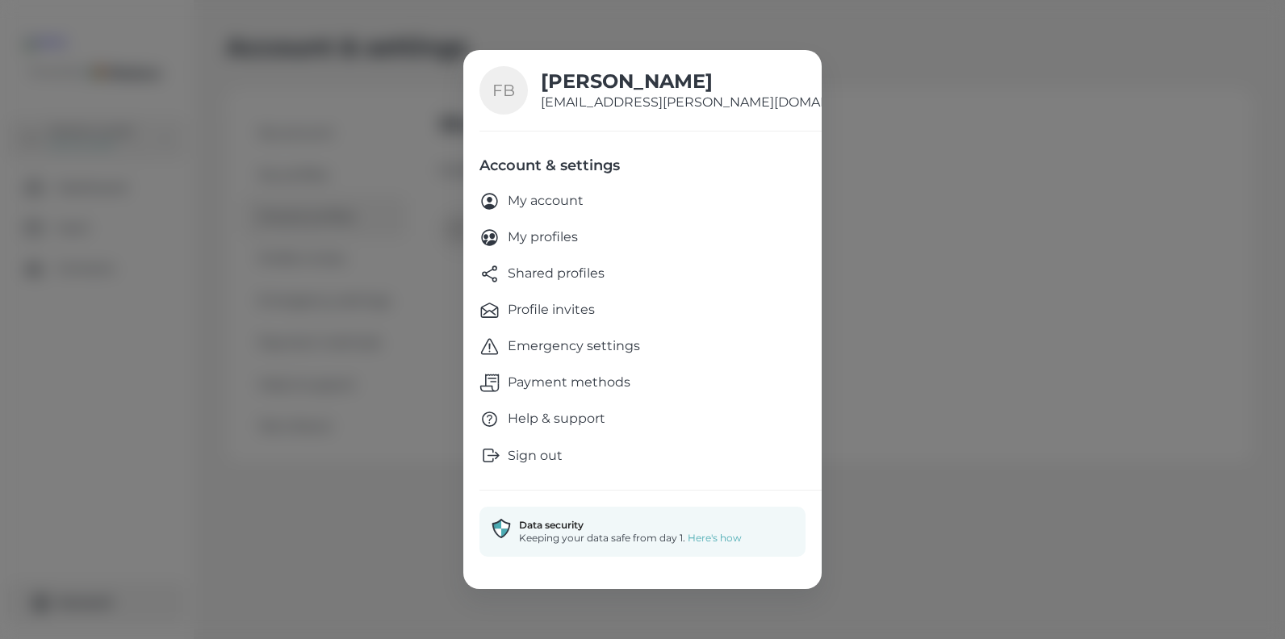
click at [545, 455] on p "Sign out" at bounding box center [535, 455] width 55 height 19
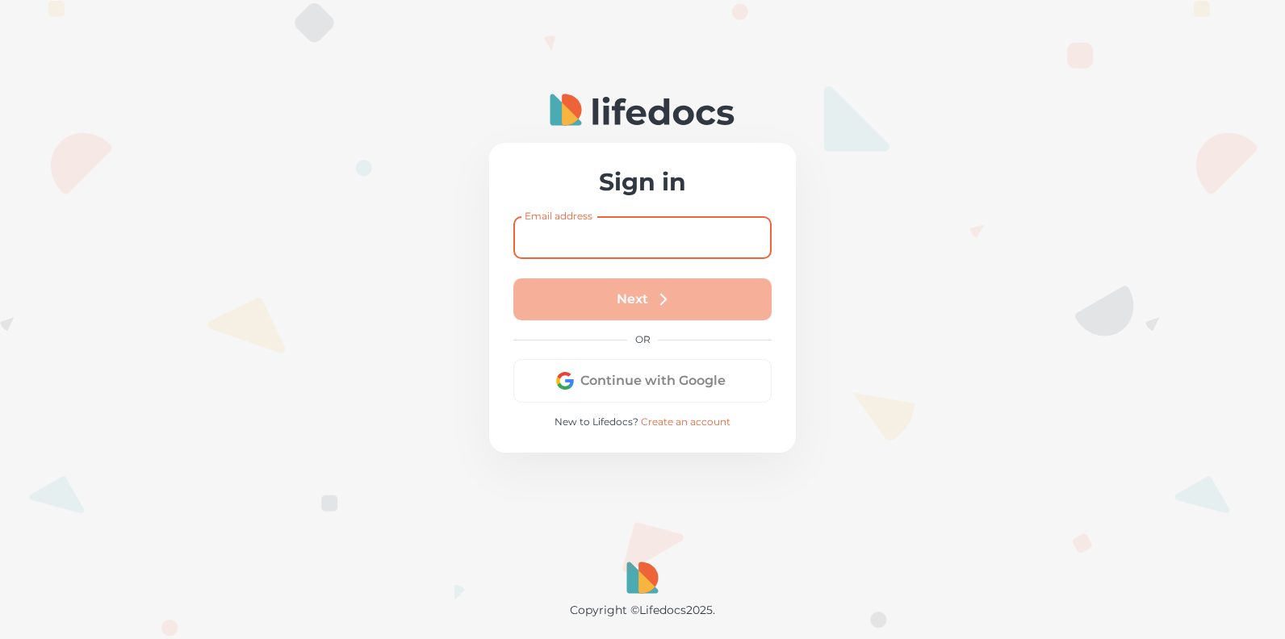
click at [588, 234] on input "Email address" at bounding box center [642, 237] width 258 height 43
type input "[EMAIL_ADDRESS][PERSON_NAME][DOMAIN_NAME]"
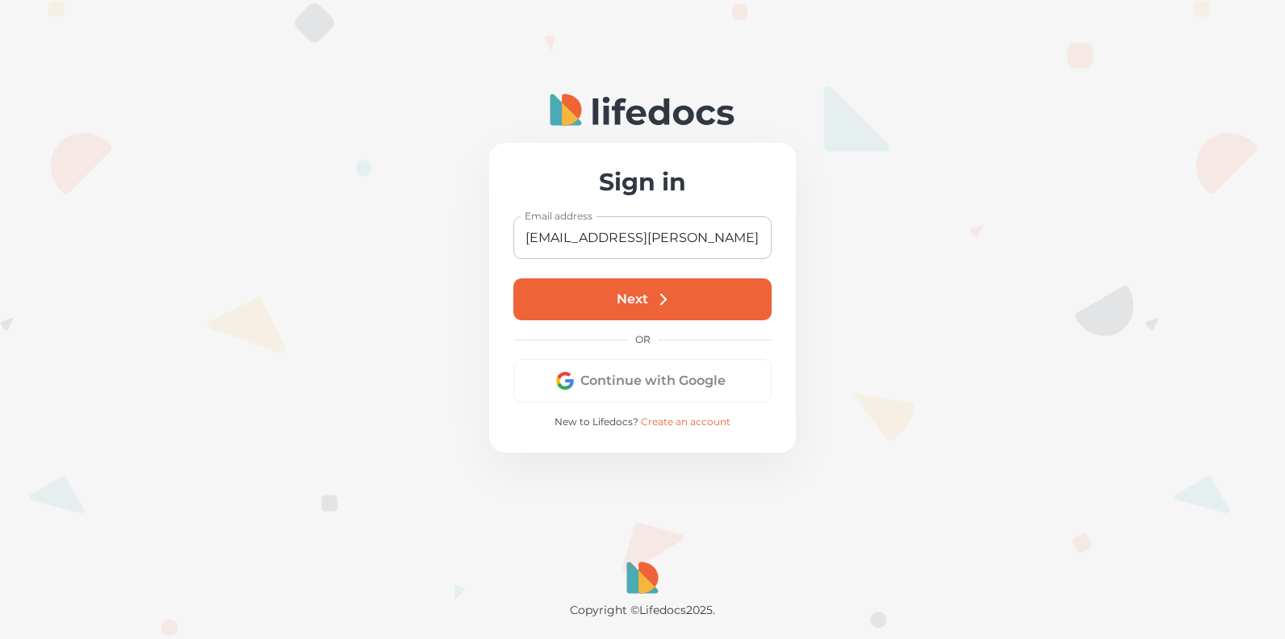
click at [627, 299] on button "Next" at bounding box center [642, 299] width 258 height 42
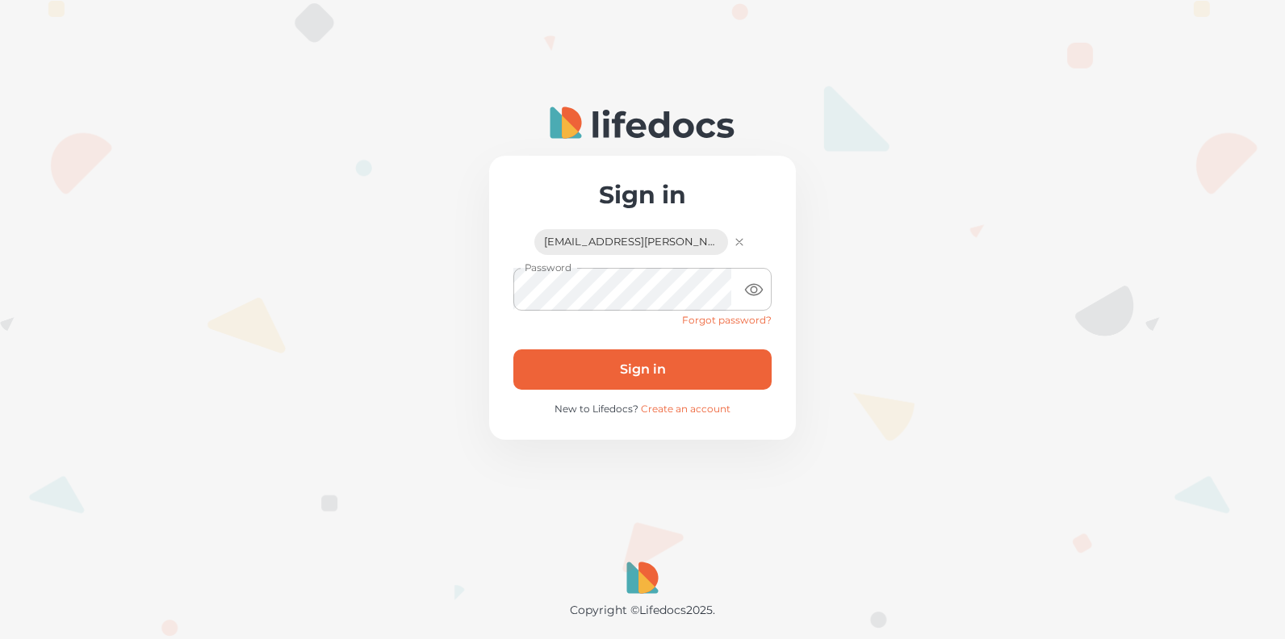
click at [676, 362] on button "Sign in" at bounding box center [642, 369] width 258 height 40
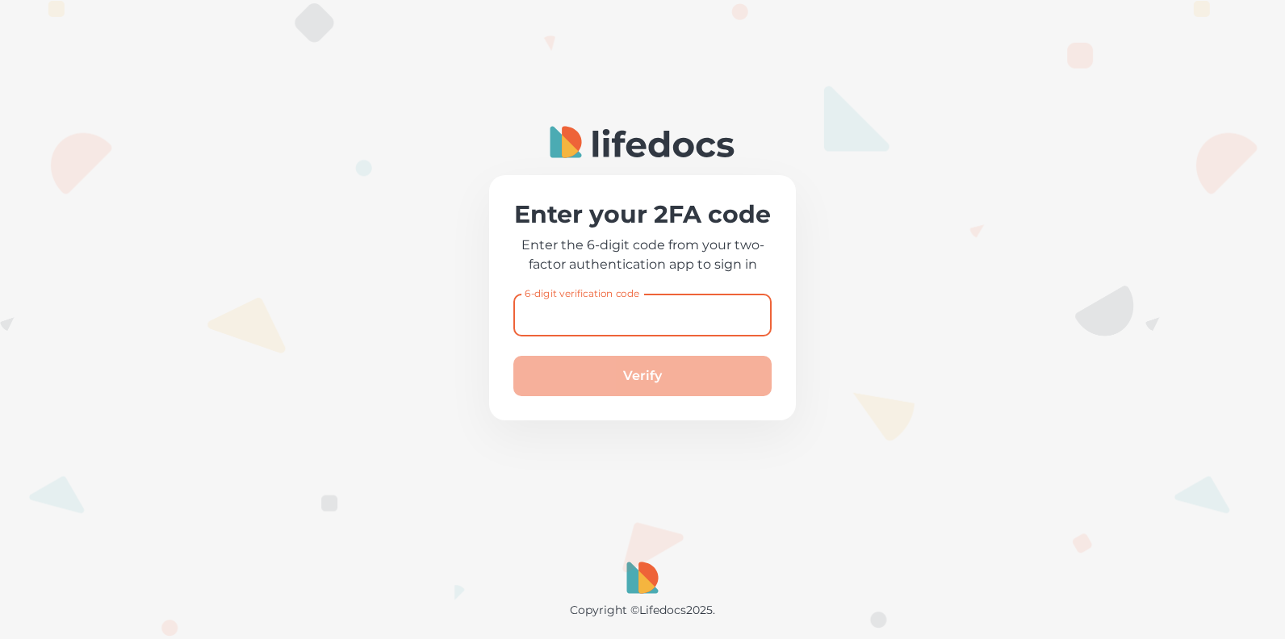
click at [597, 311] on input "6-digit verification code" at bounding box center [642, 315] width 258 height 43
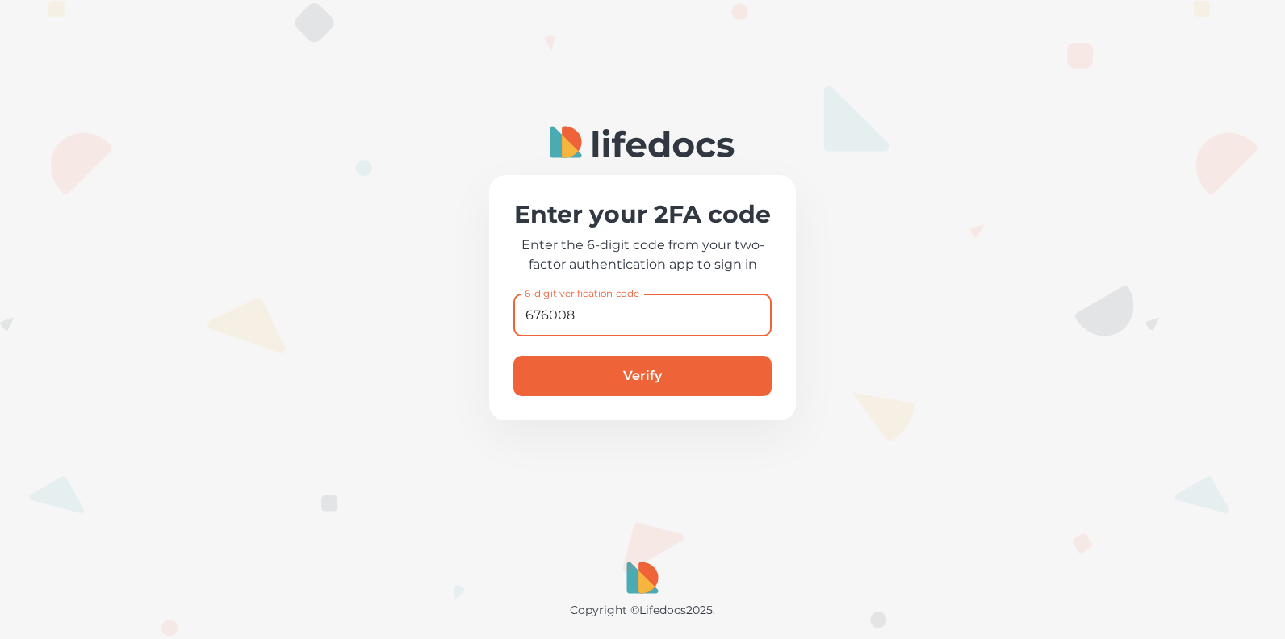
type input "676008"
click at [513, 356] on button "Verify" at bounding box center [642, 376] width 258 height 40
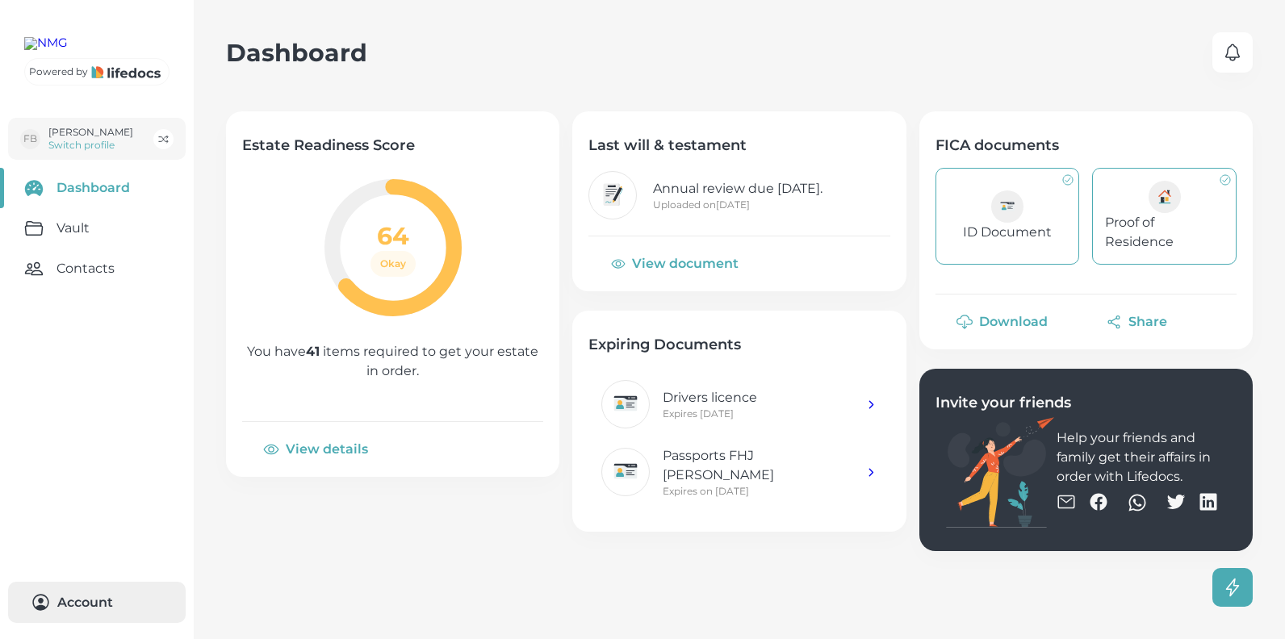
click at [97, 598] on button "Account 0" at bounding box center [97, 602] width 178 height 41
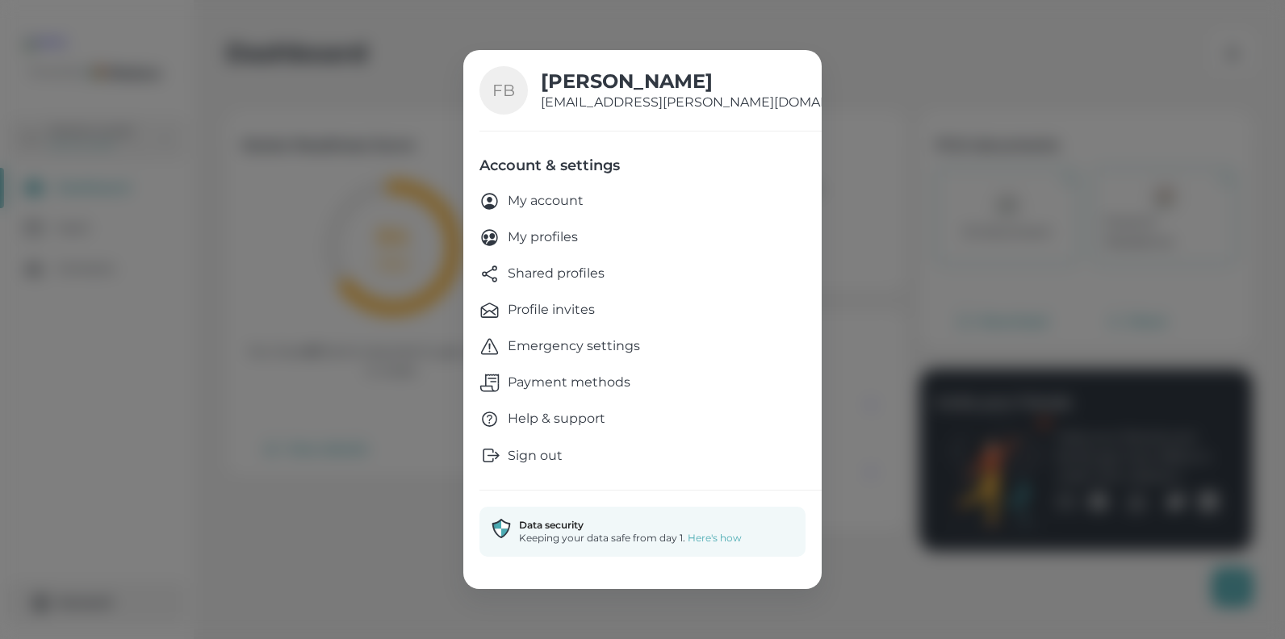
click at [586, 275] on p "Shared profiles" at bounding box center [556, 274] width 97 height 20
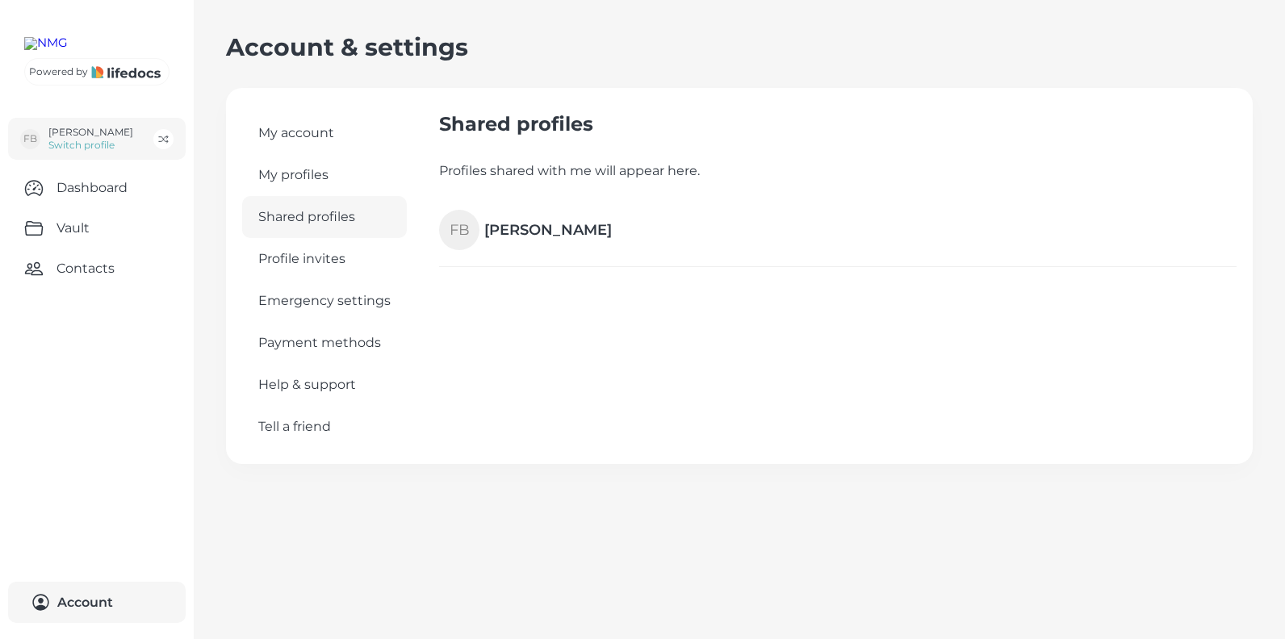
click at [301, 172] on link "My profiles" at bounding box center [324, 175] width 165 height 42
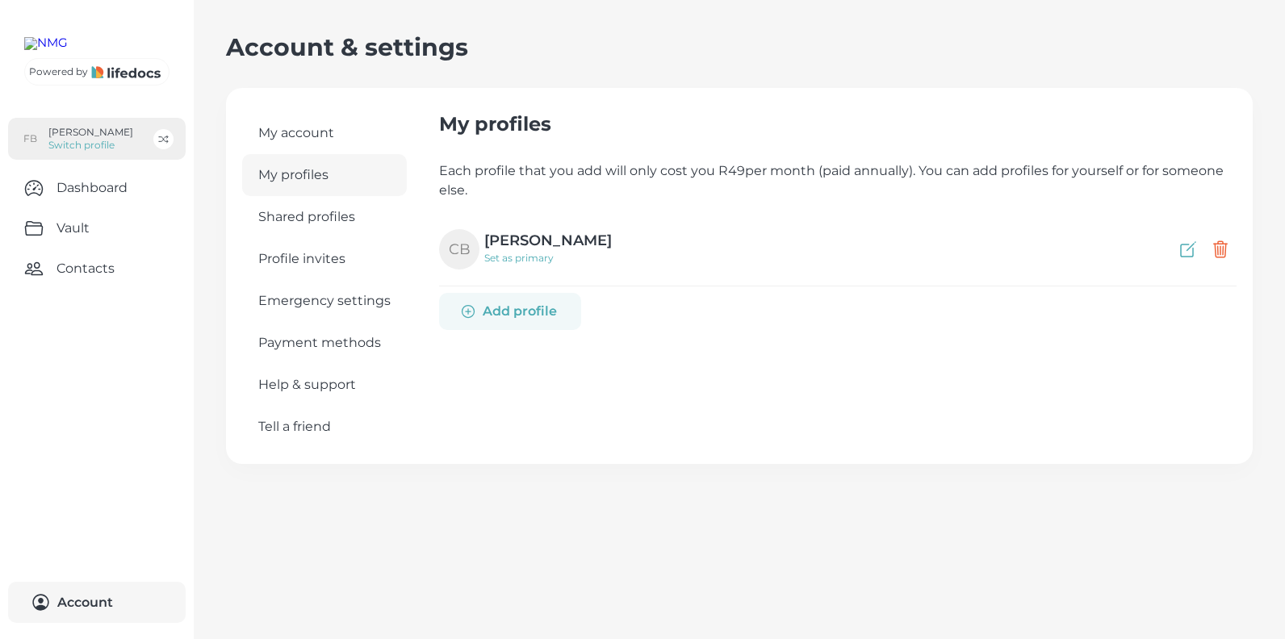
click at [65, 152] on p "Switch profile" at bounding box center [90, 145] width 85 height 13
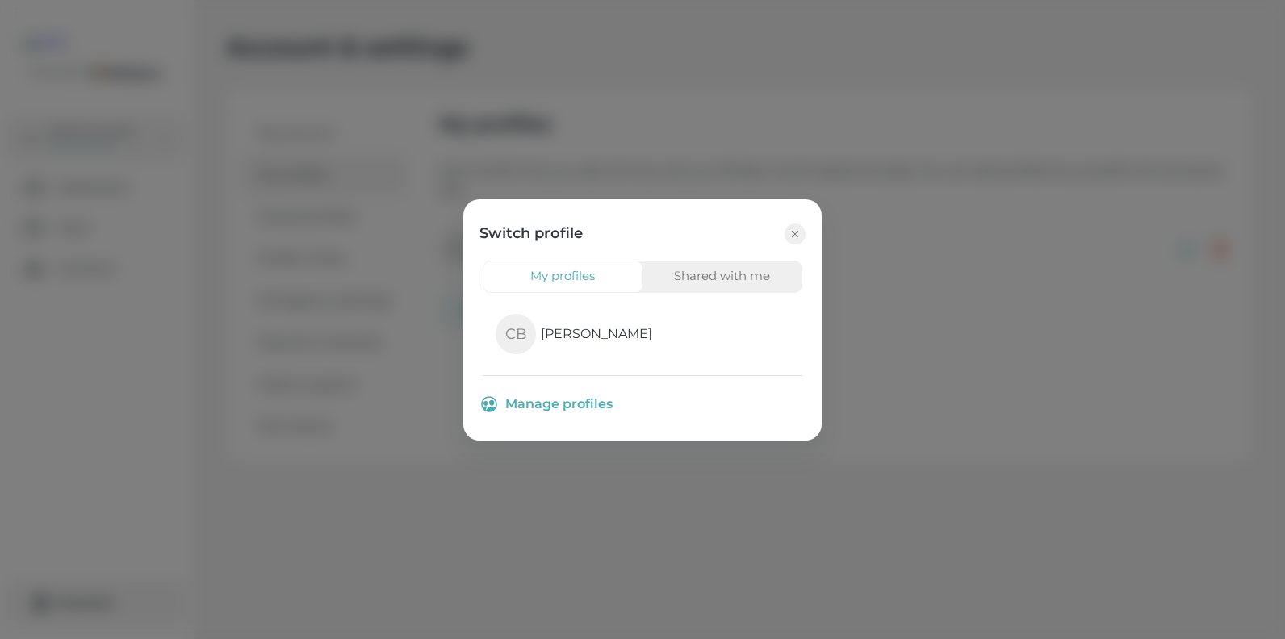
click at [766, 280] on button "Shared with me" at bounding box center [722, 277] width 161 height 32
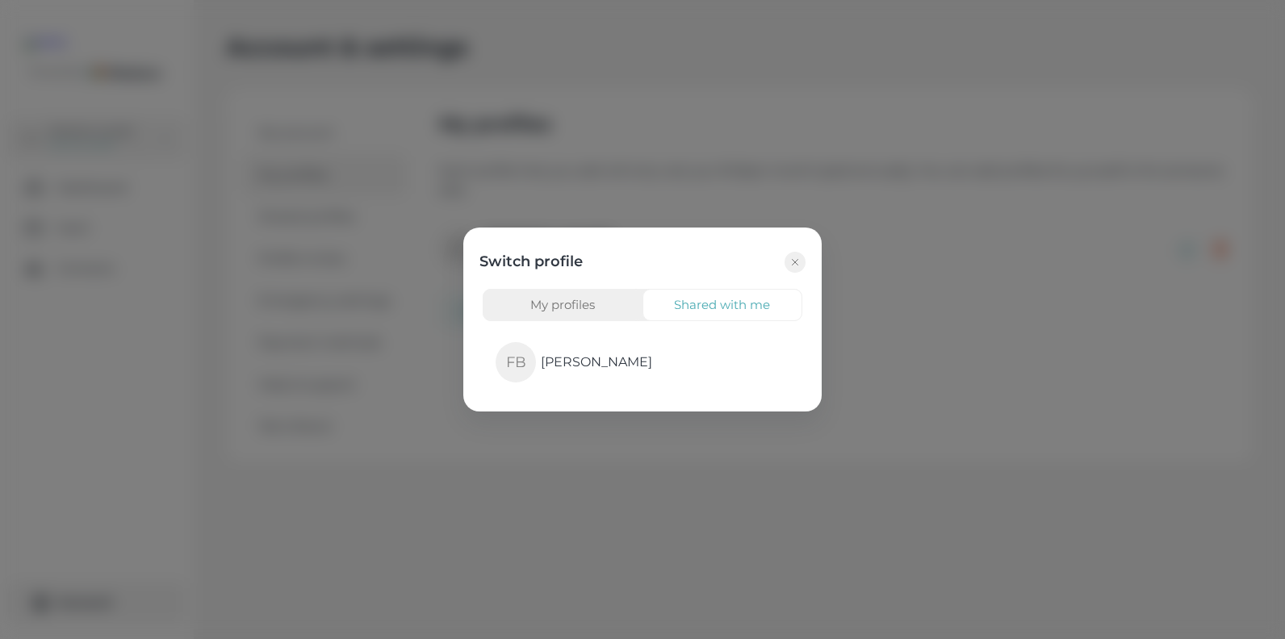
click at [576, 304] on button "My profiles" at bounding box center [563, 305] width 161 height 32
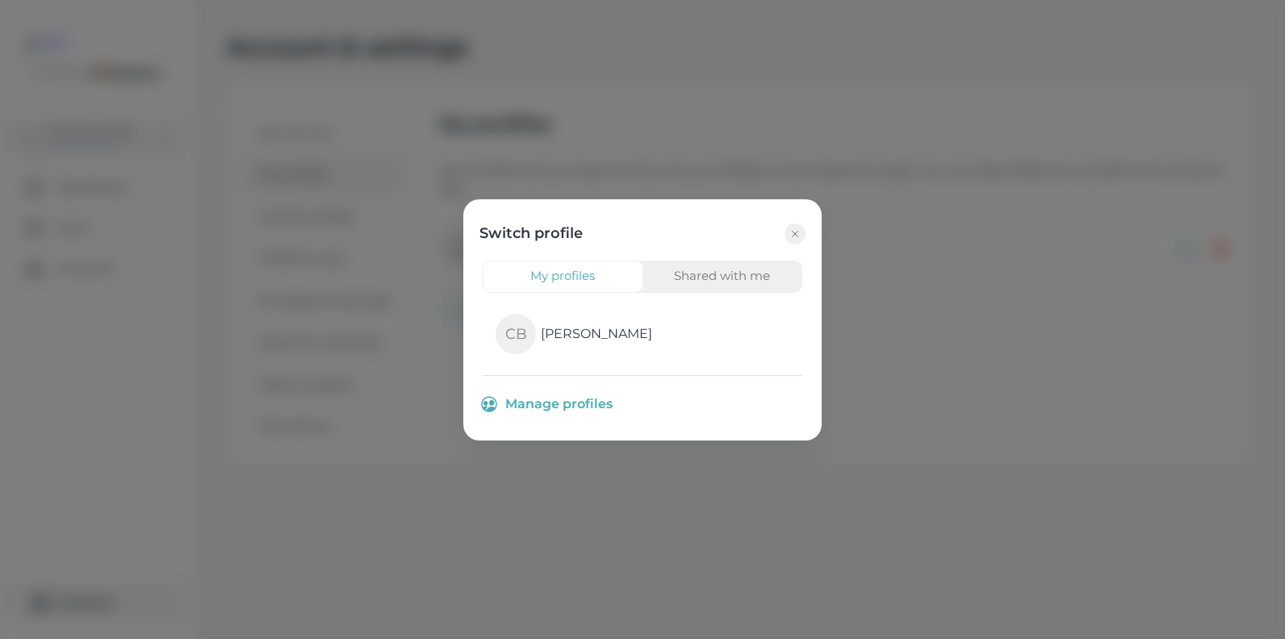
click at [695, 279] on button "Shared with me" at bounding box center [722, 277] width 161 height 32
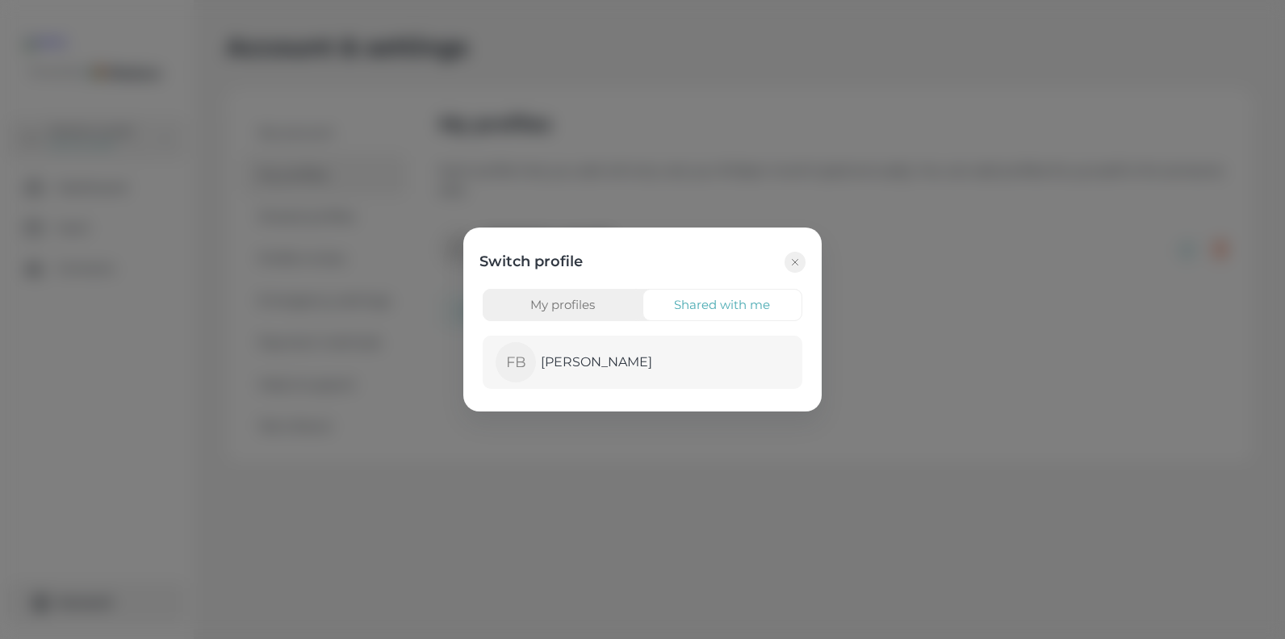
click at [601, 365] on p "[PERSON_NAME]" at bounding box center [596, 362] width 111 height 19
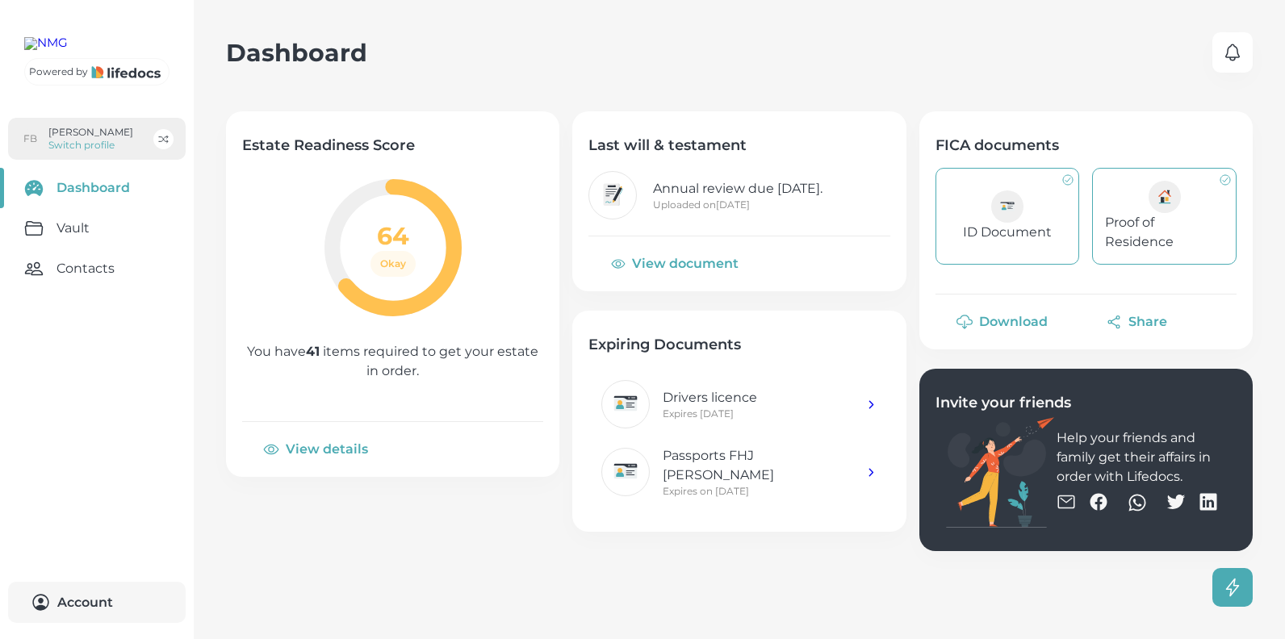
click at [90, 139] on p "[PERSON_NAME]" at bounding box center [90, 132] width 85 height 13
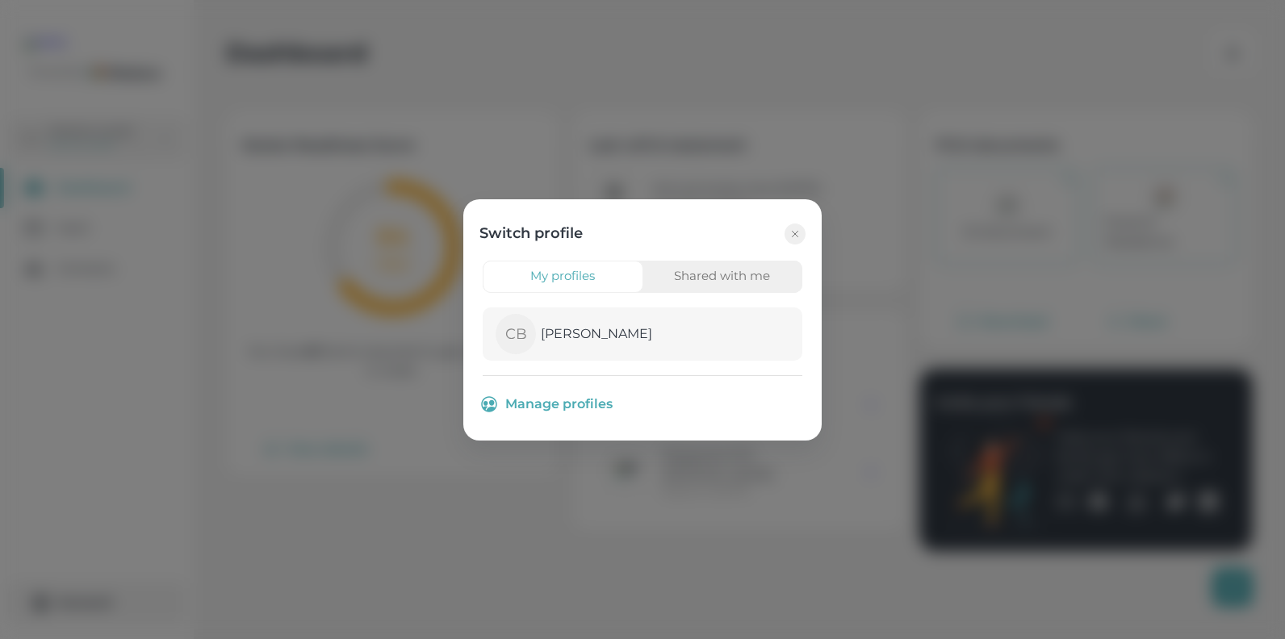
click at [579, 328] on p "[PERSON_NAME]" at bounding box center [596, 333] width 111 height 19
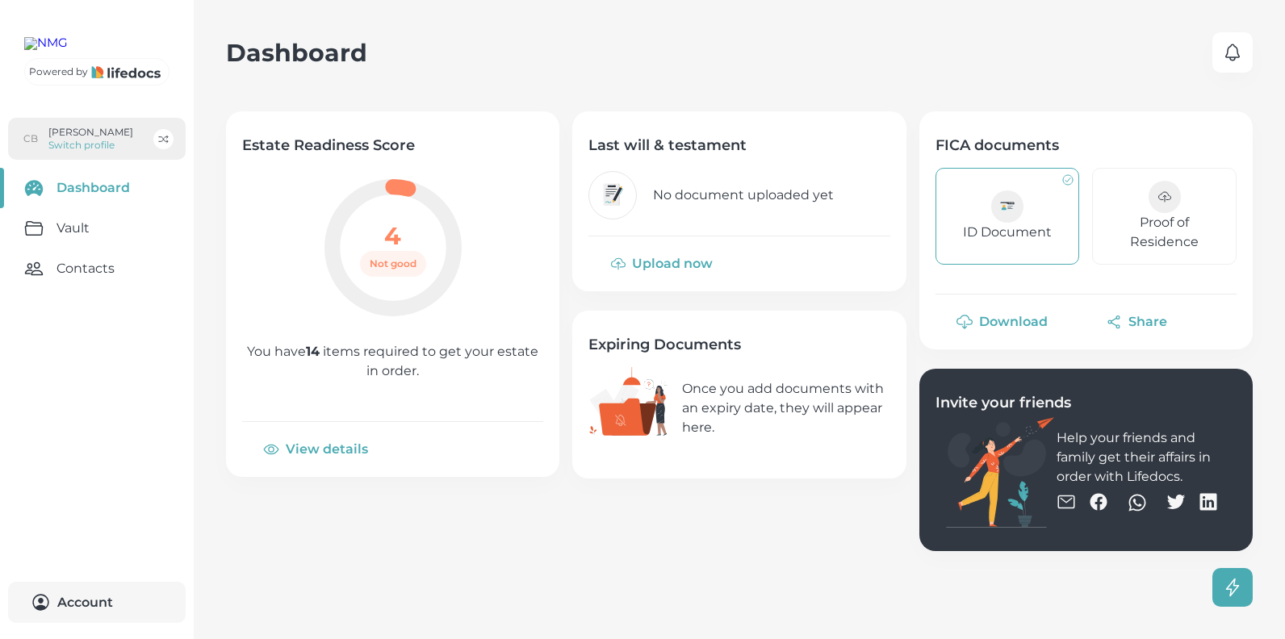
click at [53, 139] on p "[PERSON_NAME]" at bounding box center [90, 132] width 85 height 13
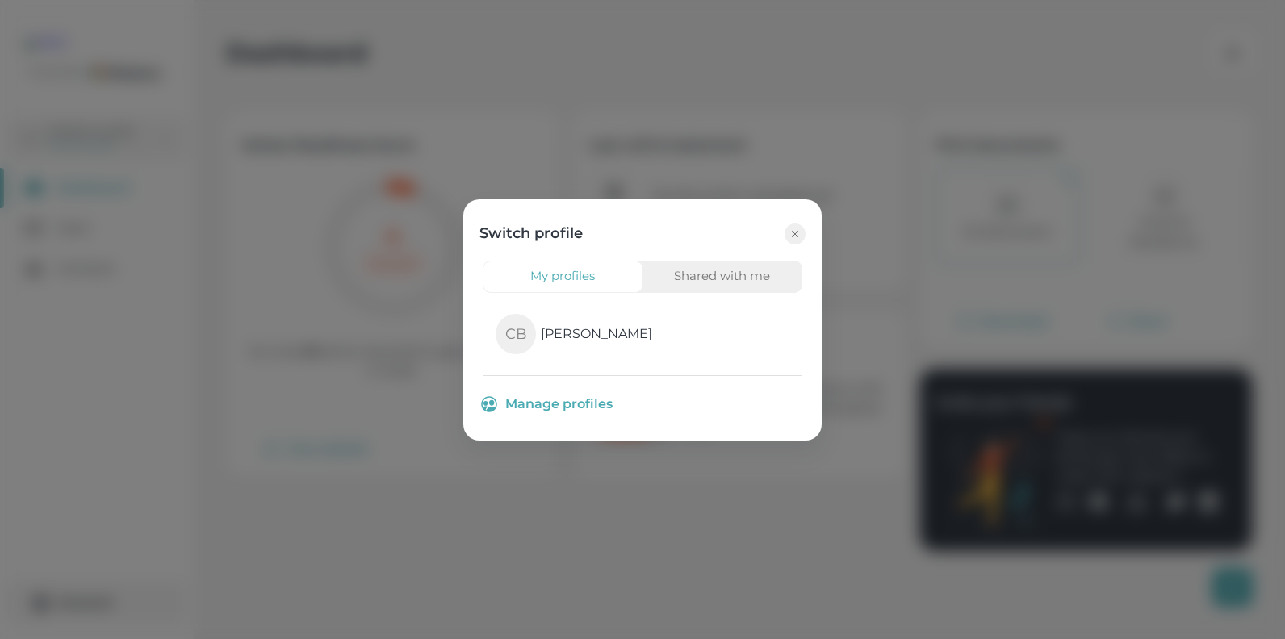
click at [693, 279] on button "Shared with me" at bounding box center [722, 277] width 161 height 32
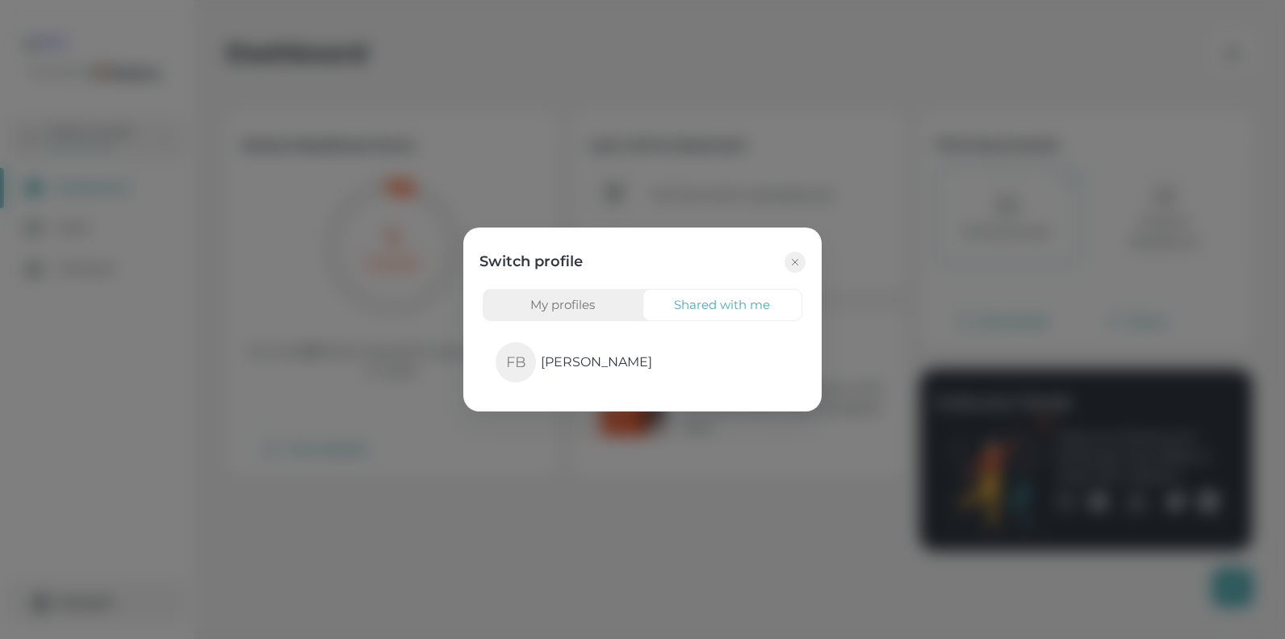
click at [550, 301] on button "My profiles" at bounding box center [563, 305] width 161 height 32
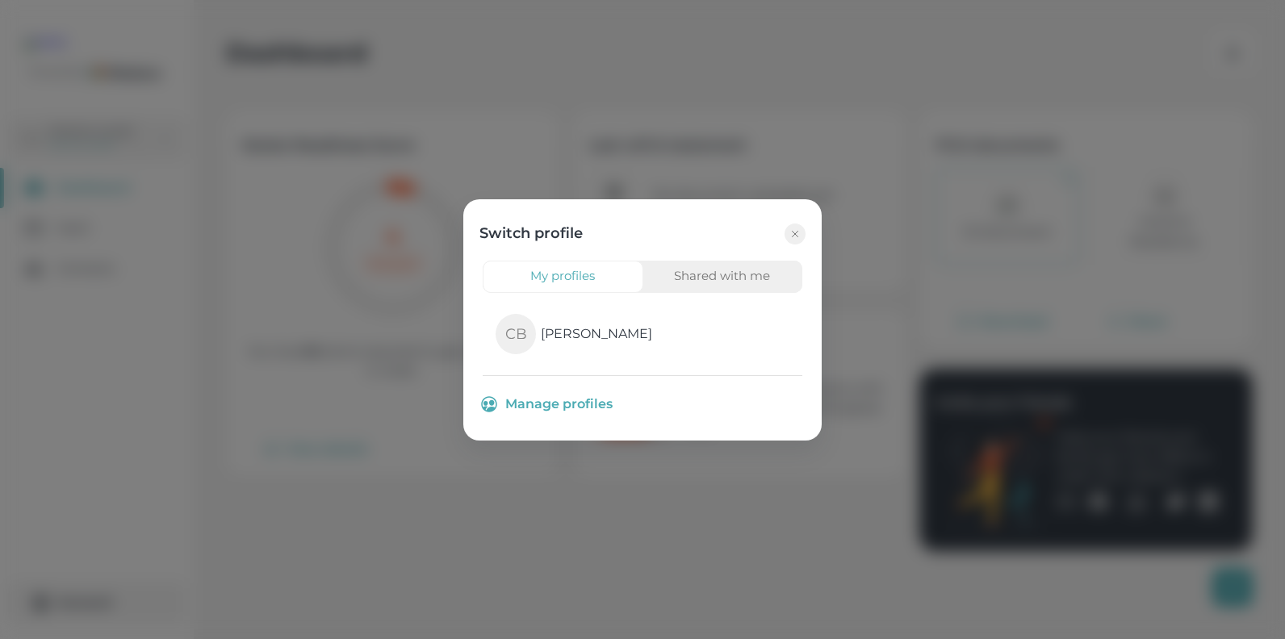
click at [578, 401] on button "Manage profiles" at bounding box center [643, 404] width 320 height 40
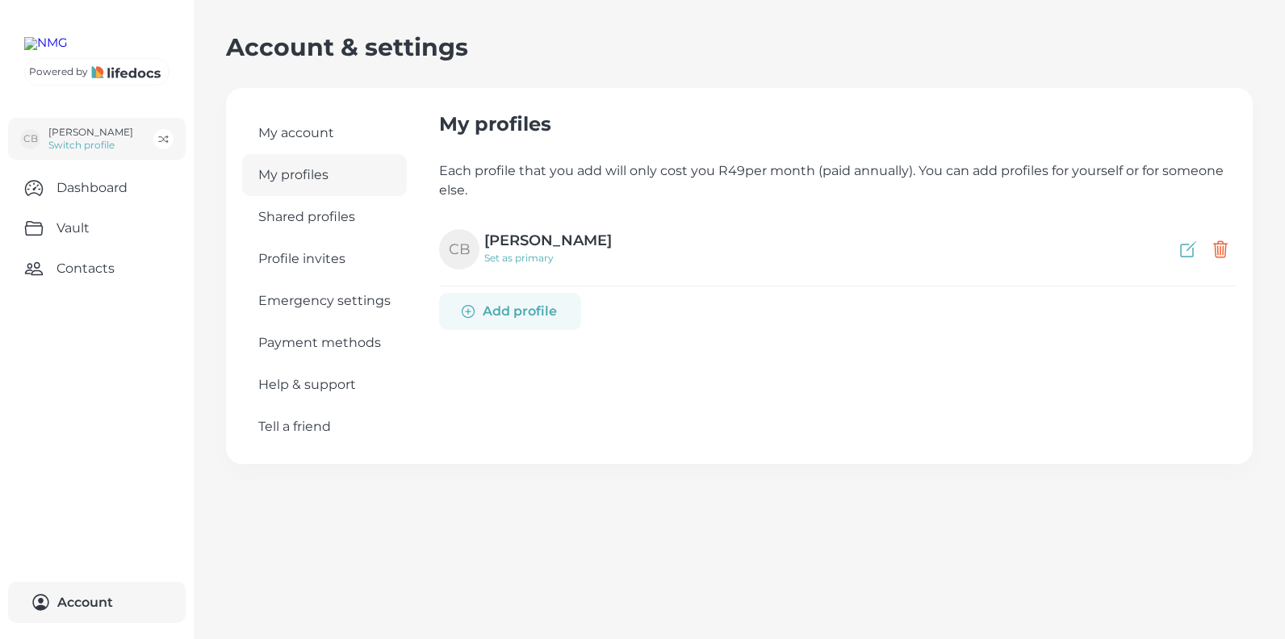
click at [337, 214] on link "Shared profiles" at bounding box center [324, 217] width 165 height 42
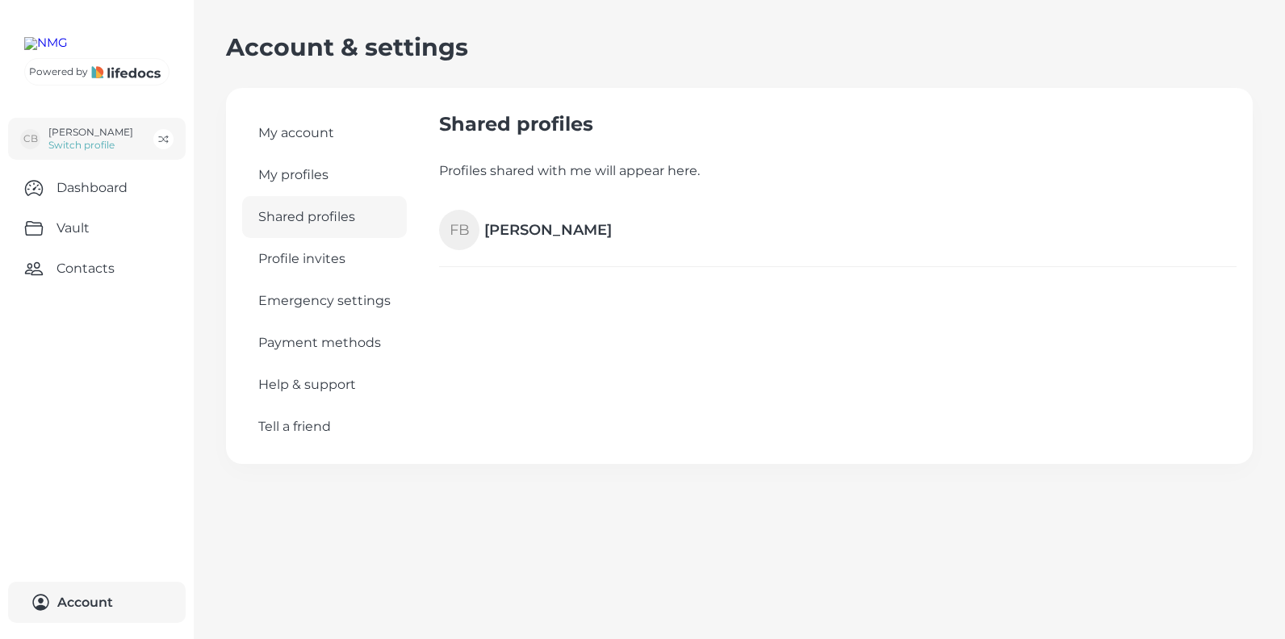
click at [522, 228] on h4 "[PERSON_NAME]" at bounding box center [547, 229] width 127 height 19
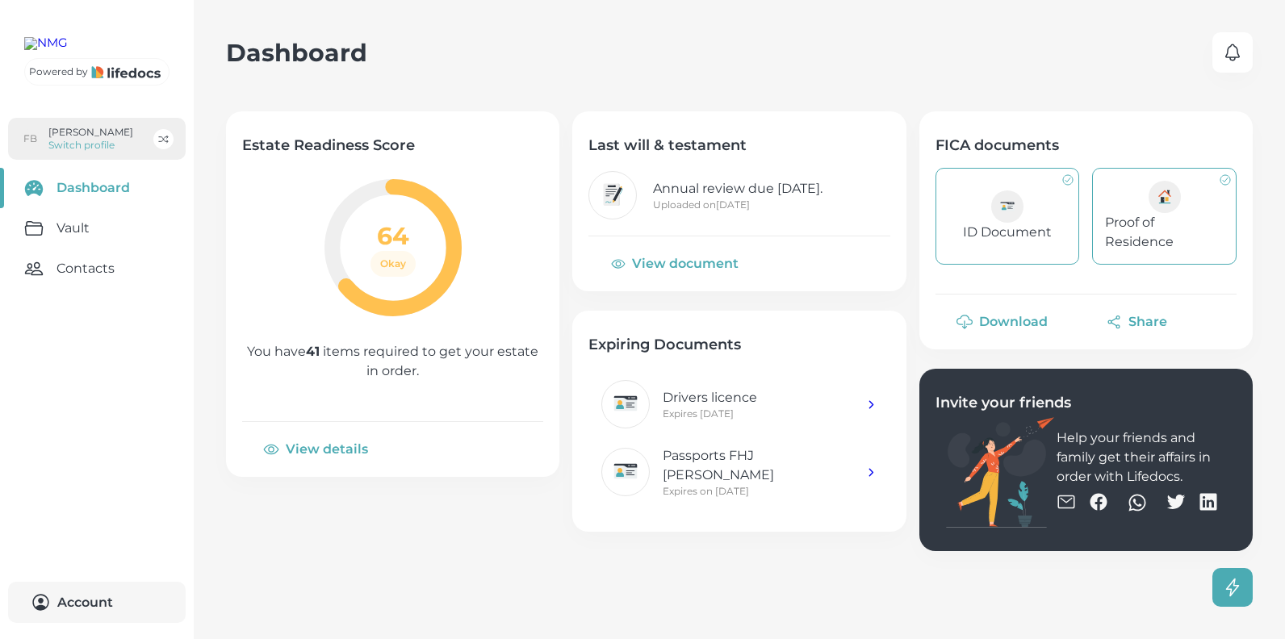
click at [105, 139] on p "[PERSON_NAME]" at bounding box center [90, 132] width 85 height 13
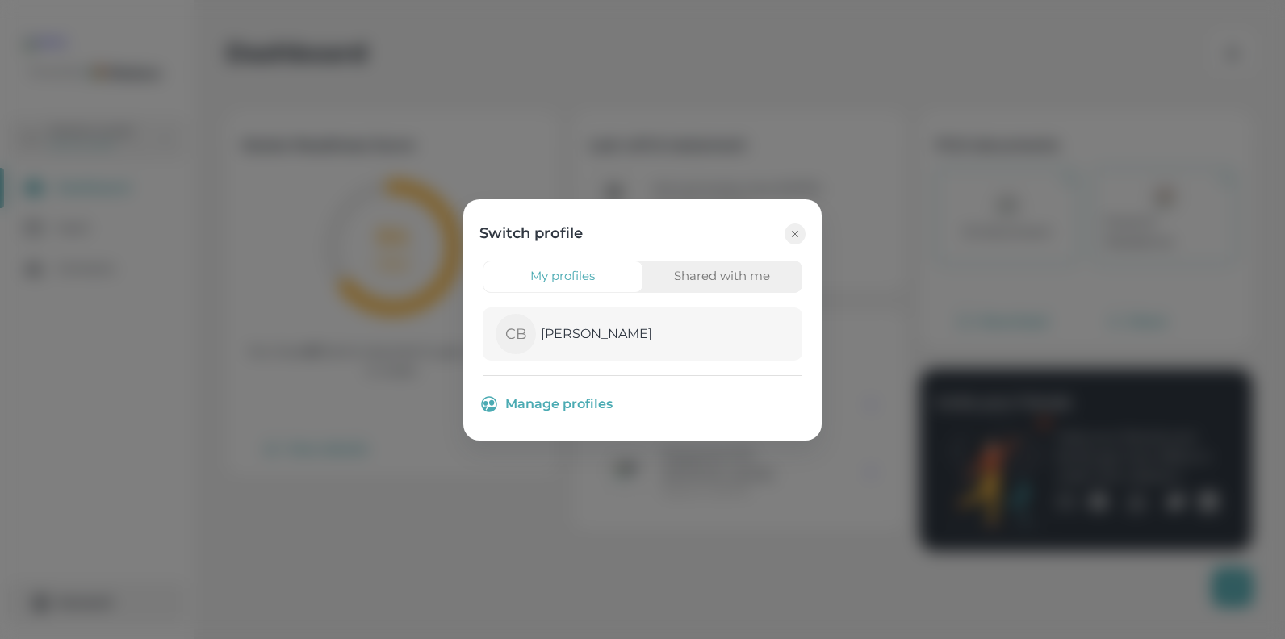
click at [582, 333] on p "[PERSON_NAME]" at bounding box center [596, 333] width 111 height 19
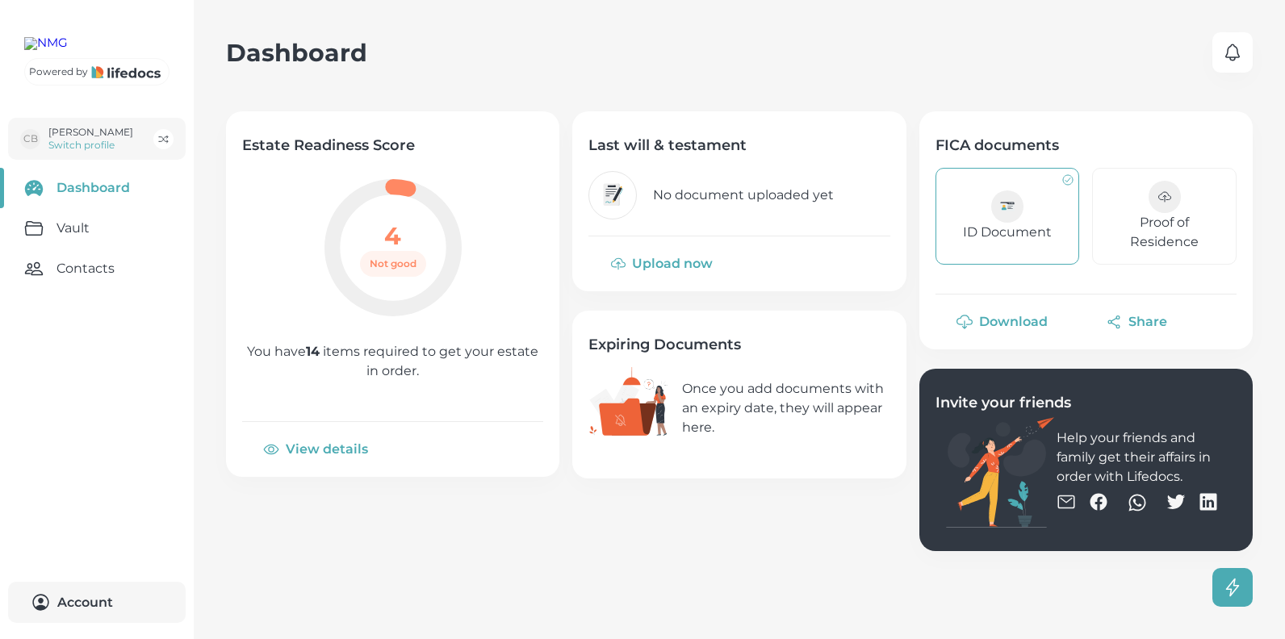
click at [1001, 202] on icon at bounding box center [1006, 206] width 19 height 19
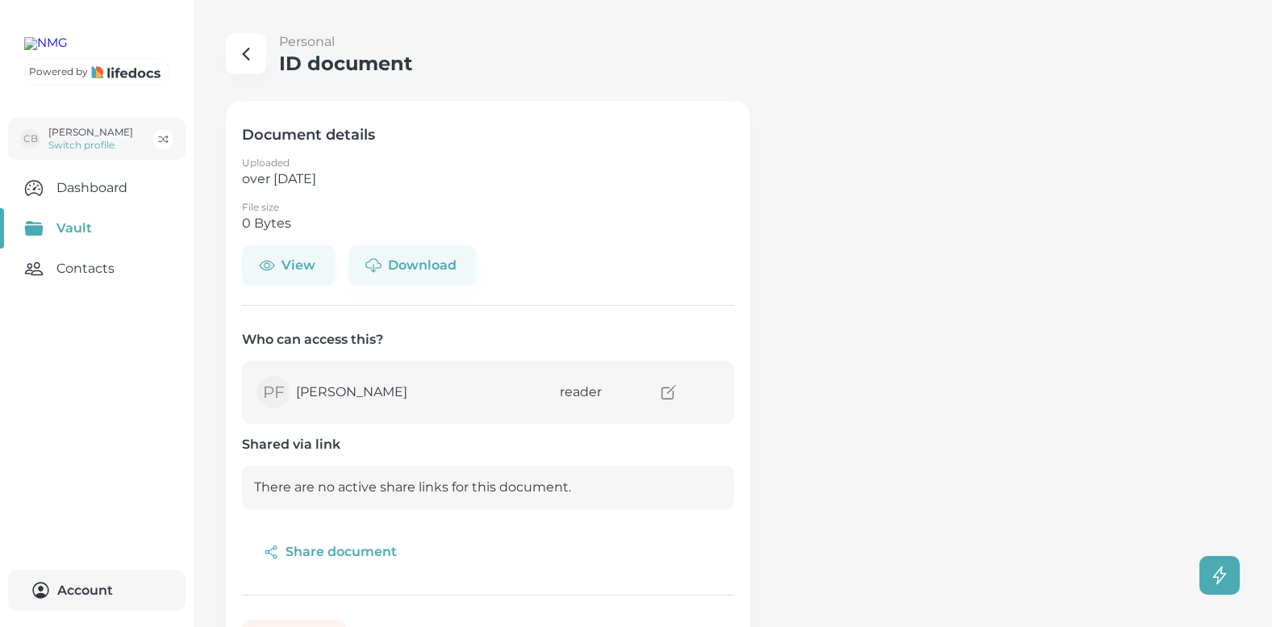
click at [297, 270] on button "View" at bounding box center [289, 265] width 94 height 40
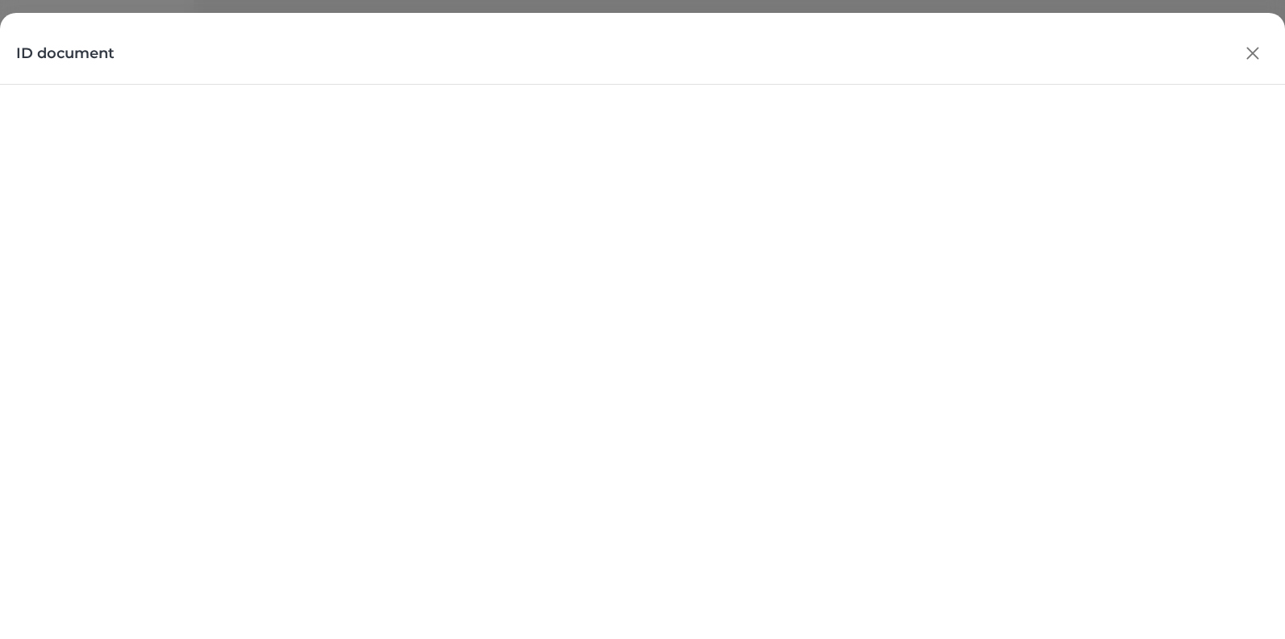
click at [1252, 53] on icon "button" at bounding box center [1252, 53] width 10 height 10
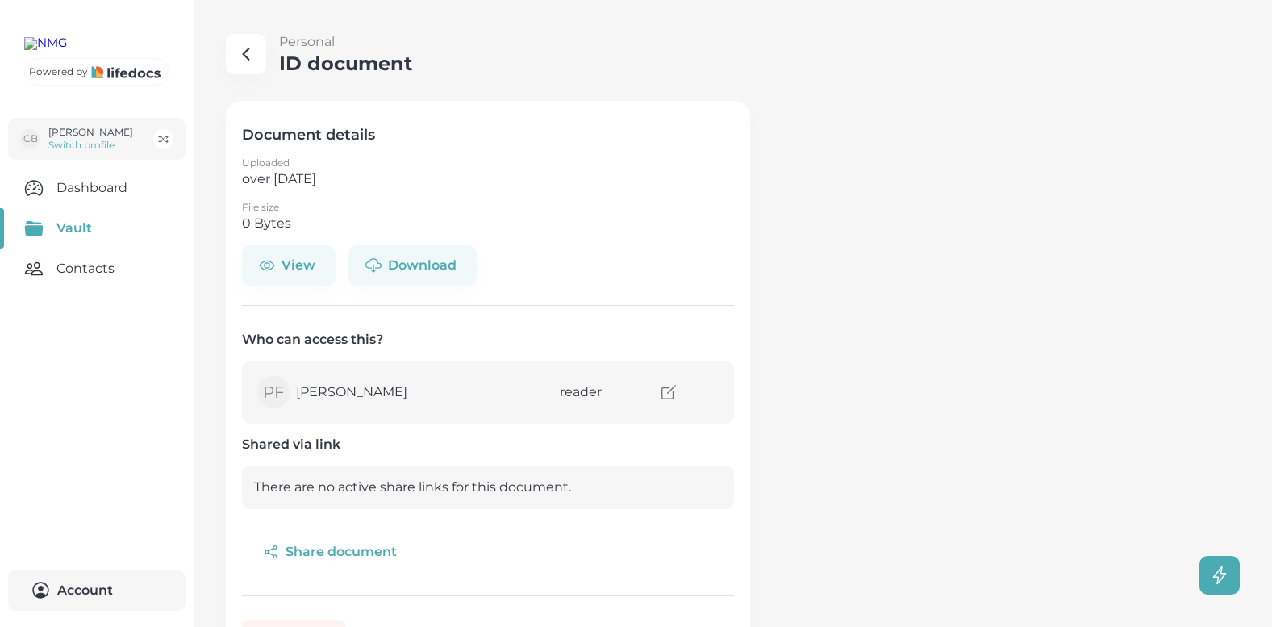
click at [90, 289] on link "Contacts" at bounding box center [97, 269] width 194 height 40
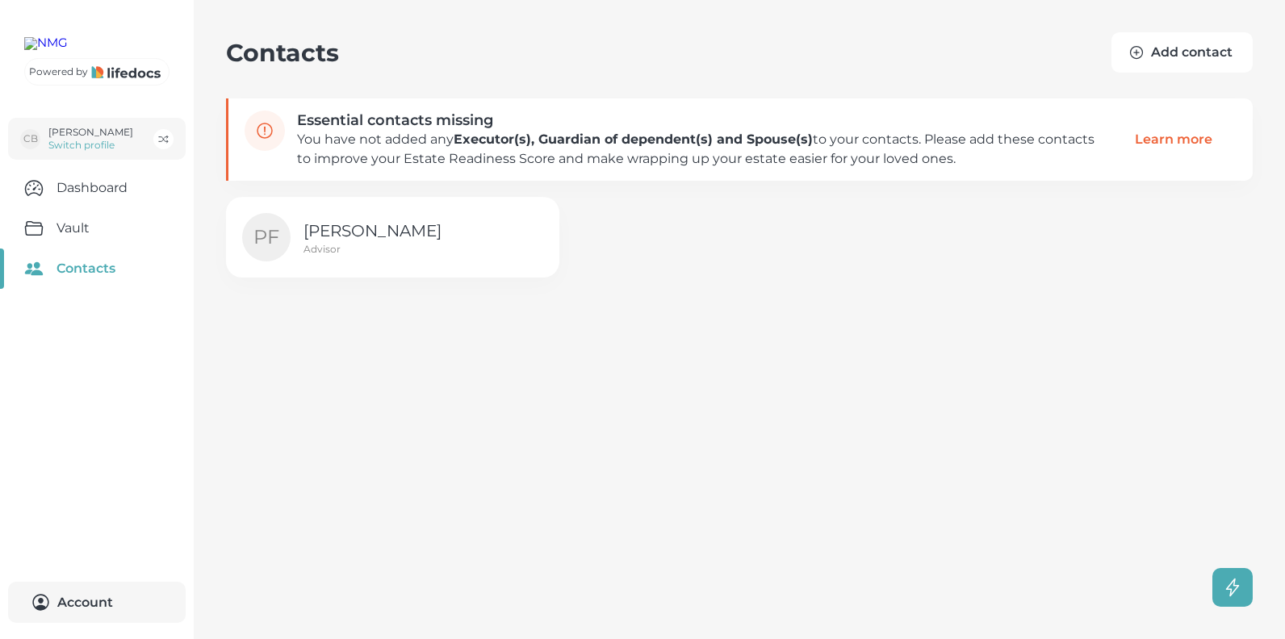
click at [1189, 52] on button "Add contact" at bounding box center [1181, 52] width 141 height 40
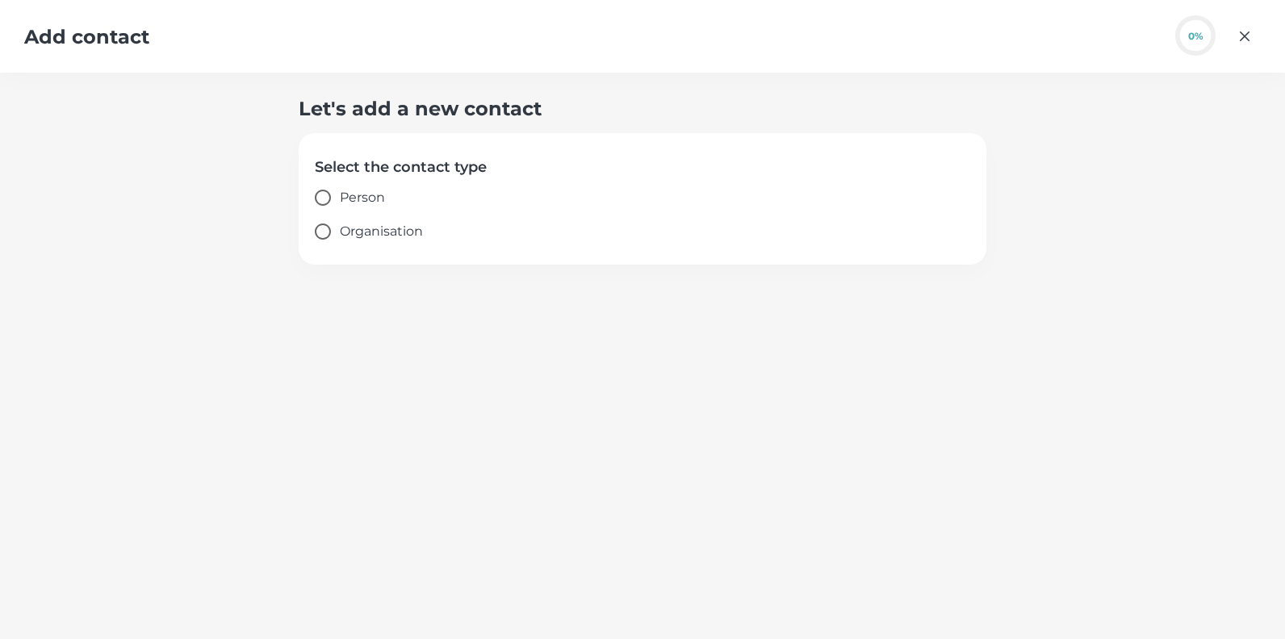
click at [312, 196] on input "Person" at bounding box center [323, 198] width 34 height 34
radio input "true"
select select "ZA"
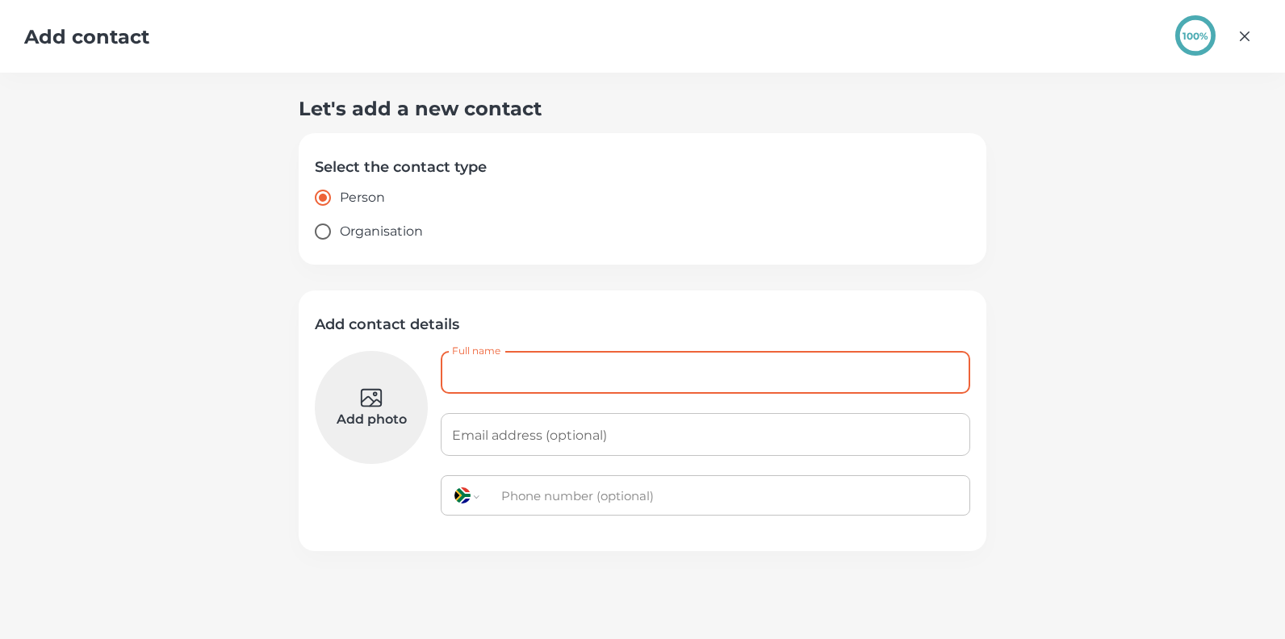
click at [493, 363] on input "Full name" at bounding box center [705, 372] width 529 height 43
type input "Fred Brandt"
type input "[EMAIL_ADDRESS][PERSON_NAME][DOMAIN_NAME]"
type input "+27 83 649 6599"
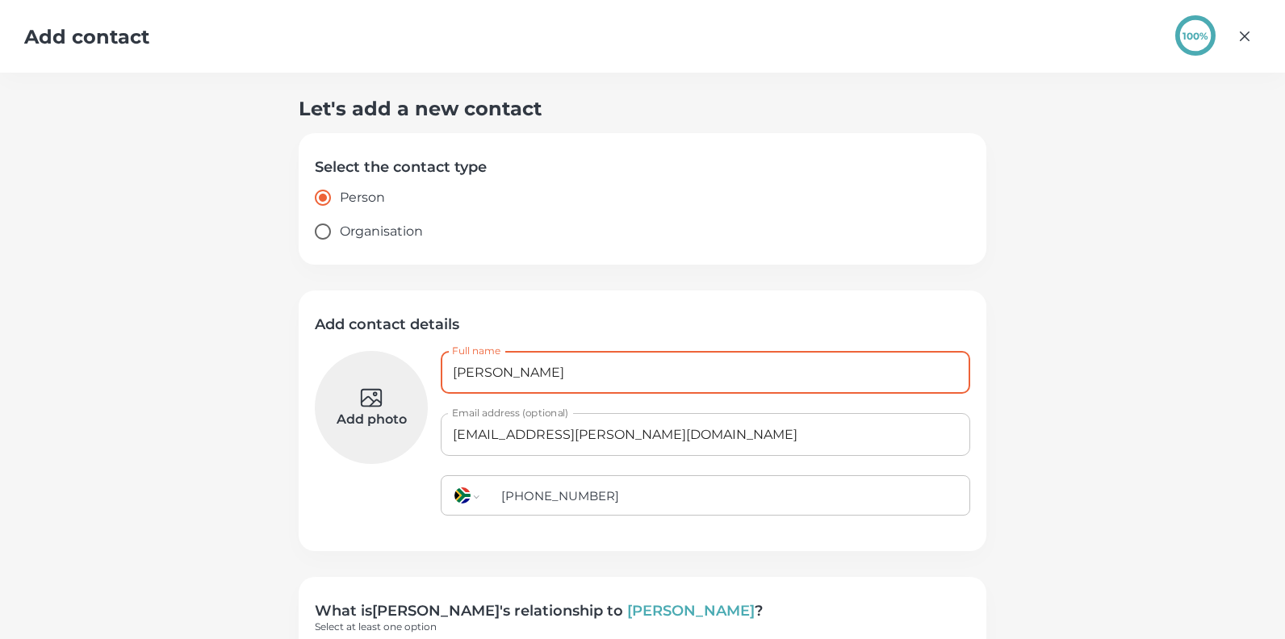
scroll to position [98, 0]
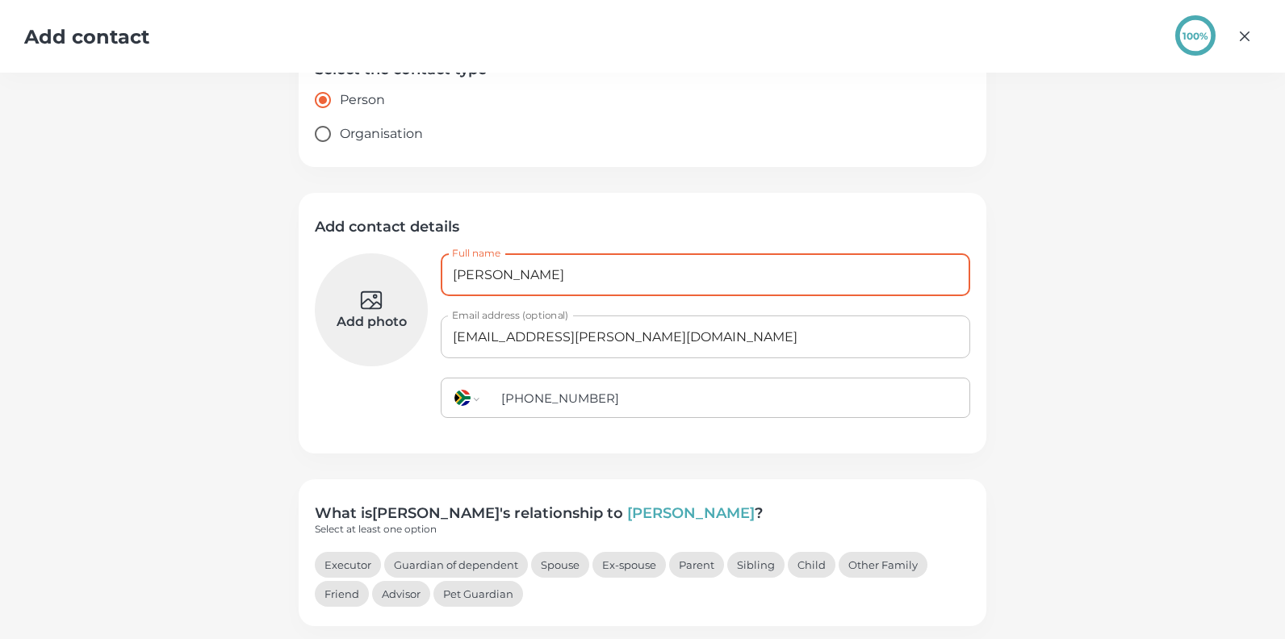
drag, startPoint x: 458, startPoint y: 277, endPoint x: 467, endPoint y: 286, distance: 13.1
click at [460, 277] on input "Fred Brandt" at bounding box center [705, 274] width 529 height 43
click at [478, 272] on input "Fried Brandt" at bounding box center [705, 274] width 529 height 43
type input "[PERSON_NAME]"
click at [561, 565] on button "Spouse" at bounding box center [560, 565] width 58 height 26
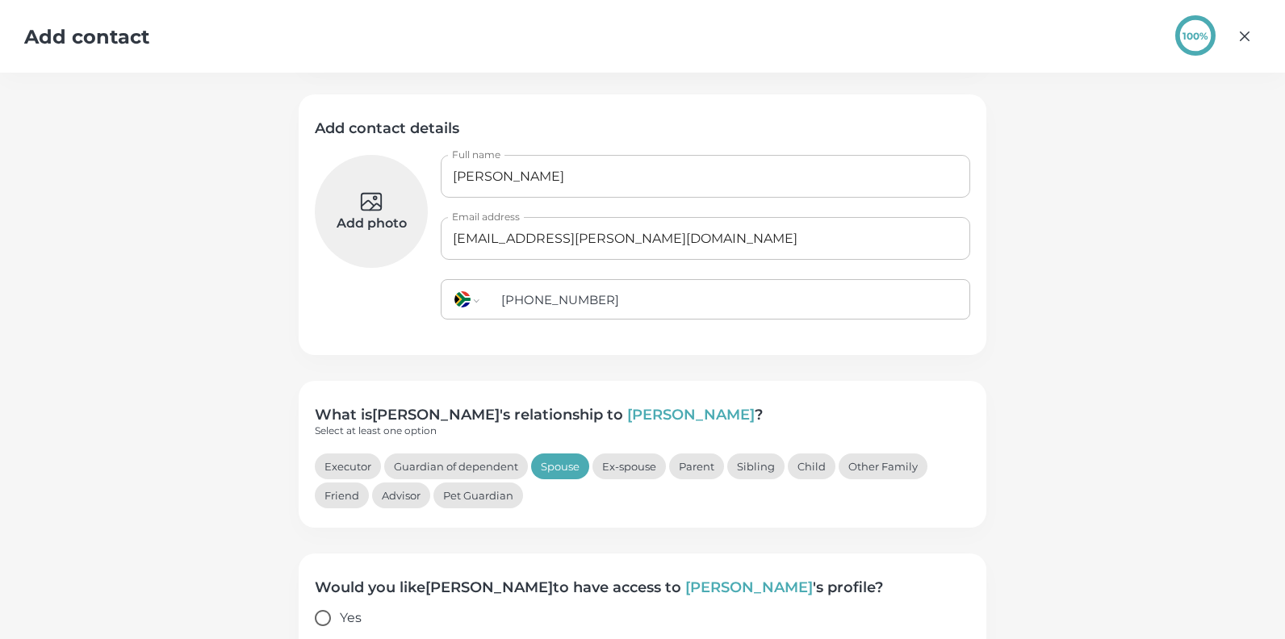
scroll to position [255, 0]
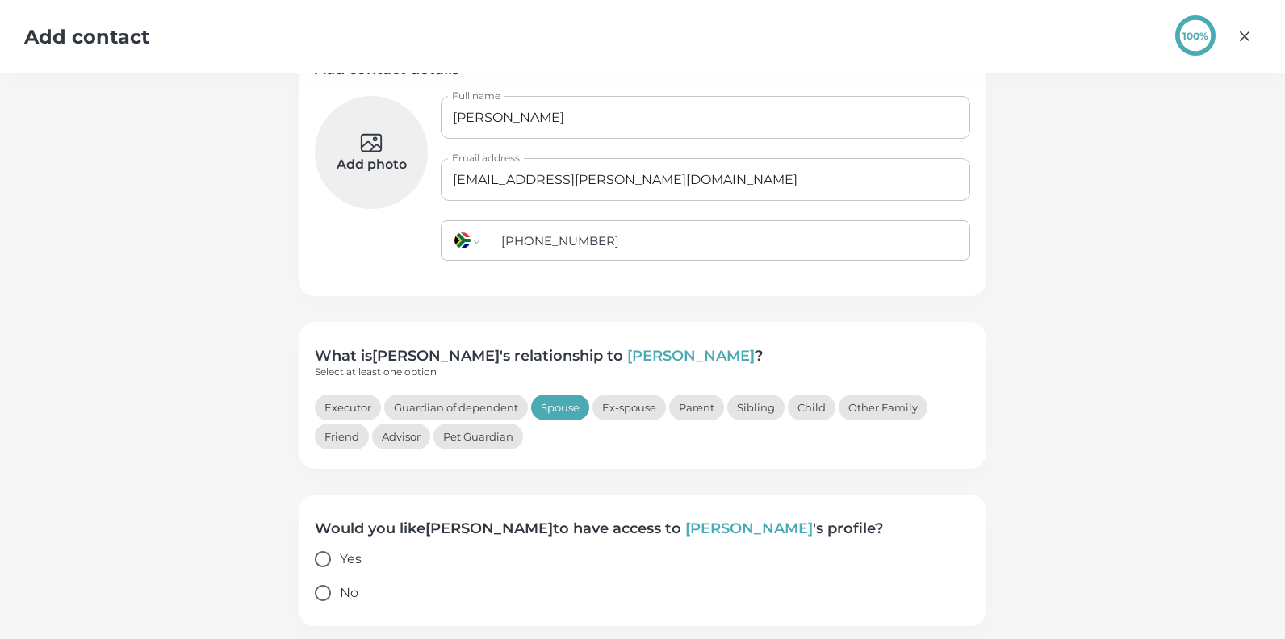
click at [319, 558] on input "Yes" at bounding box center [323, 559] width 34 height 34
radio input "true"
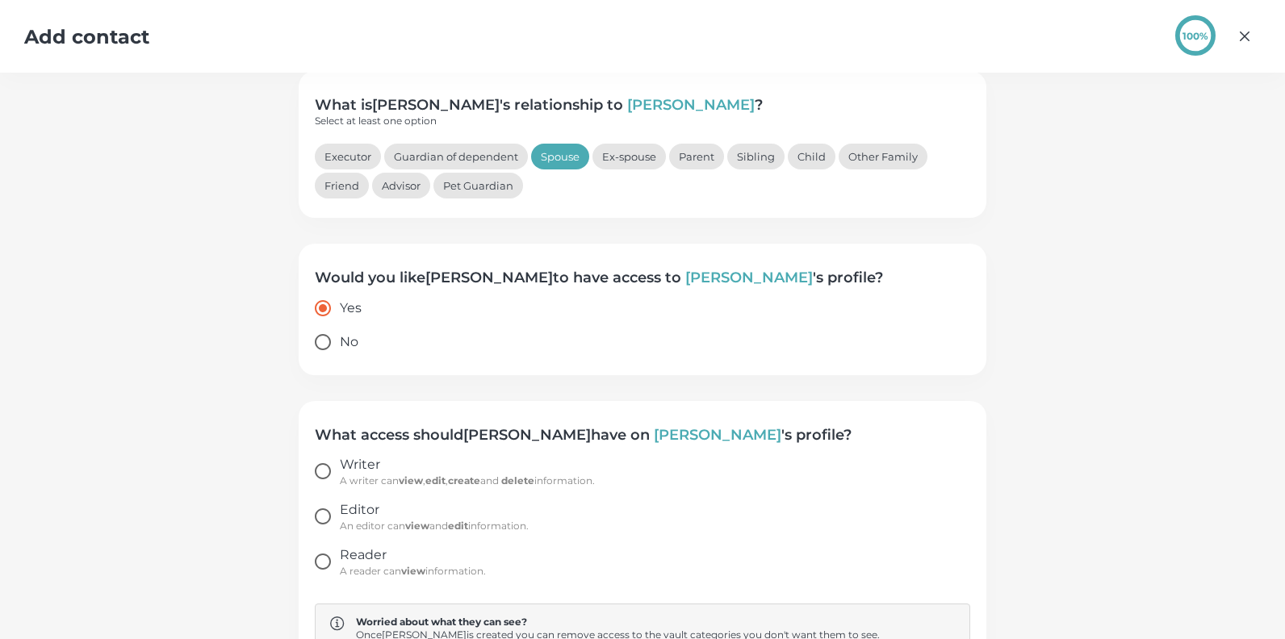
scroll to position [549, 0]
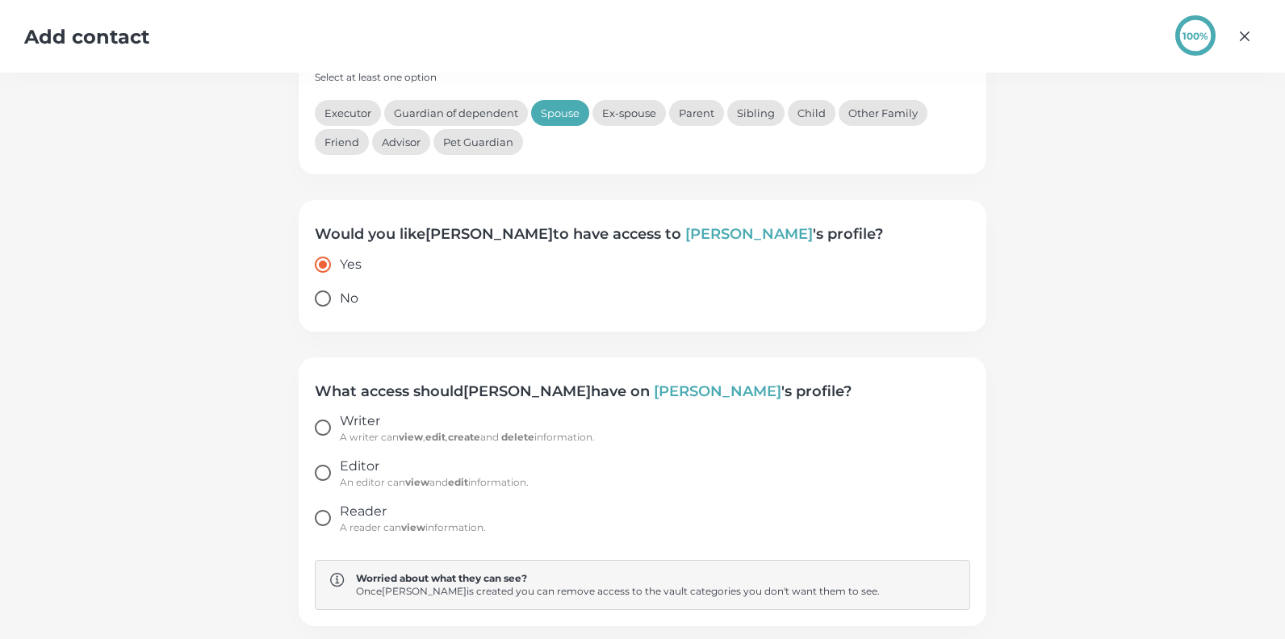
click at [321, 428] on input "Writer A writer can view , edit , create and delete information." at bounding box center [323, 428] width 34 height 34
radio input "true"
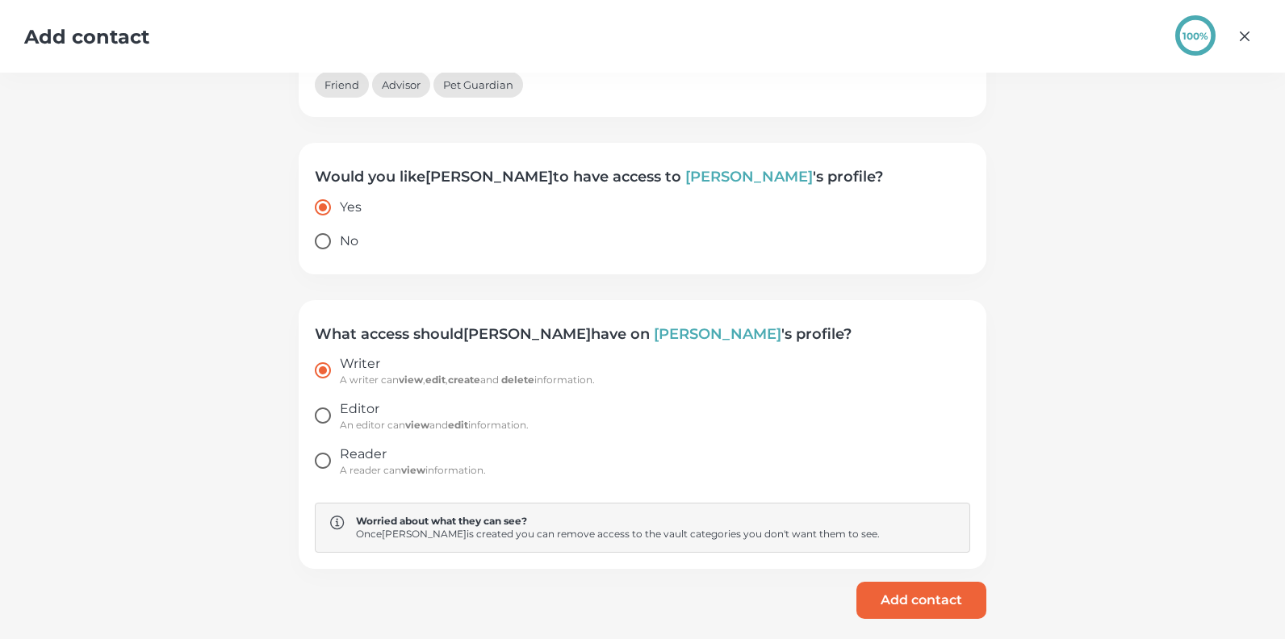
scroll to position [612, 0]
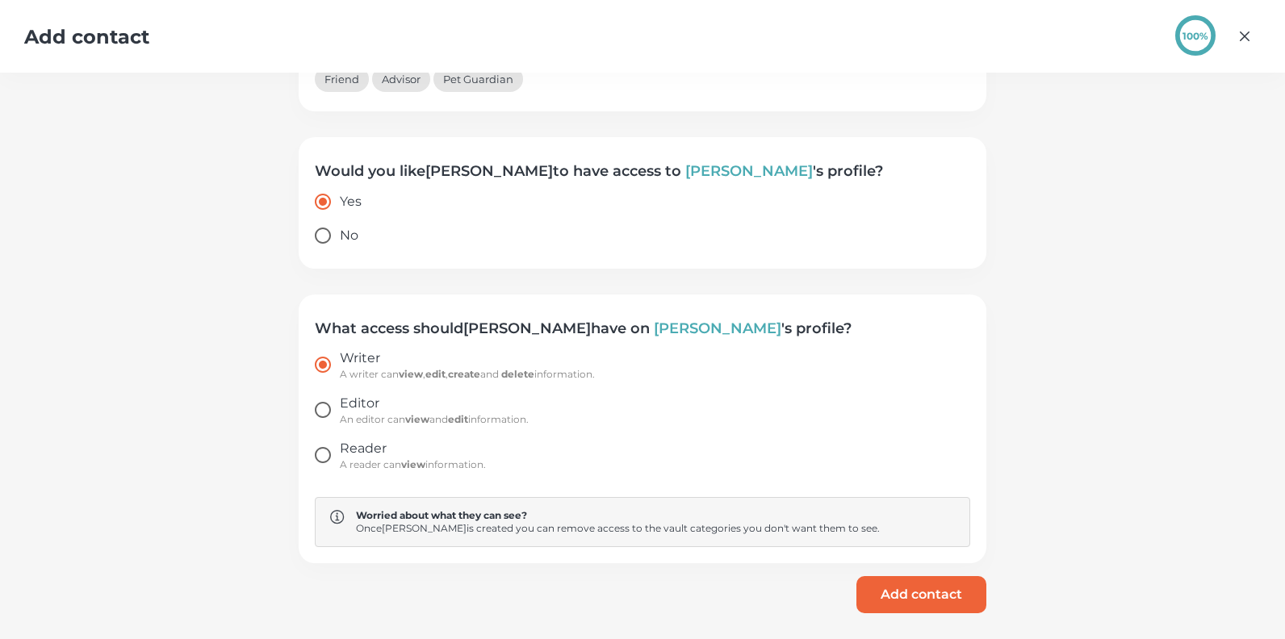
click at [923, 595] on button "Add contact" at bounding box center [921, 594] width 130 height 37
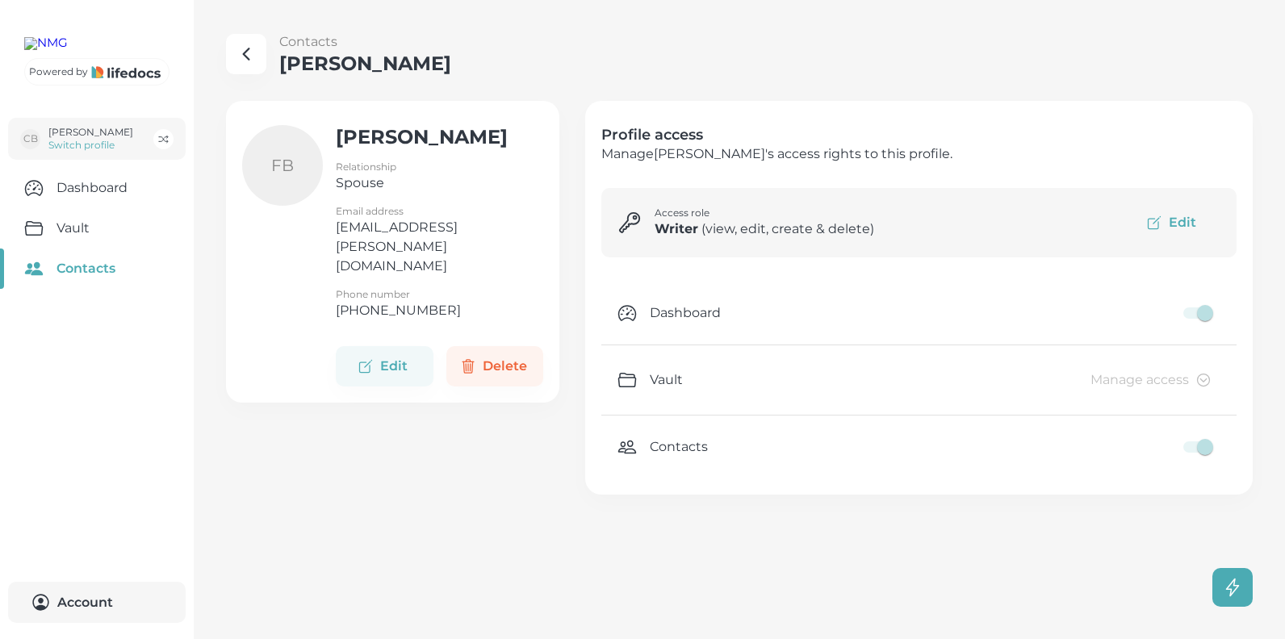
click at [252, 52] on icon "button" at bounding box center [245, 53] width 19 height 19
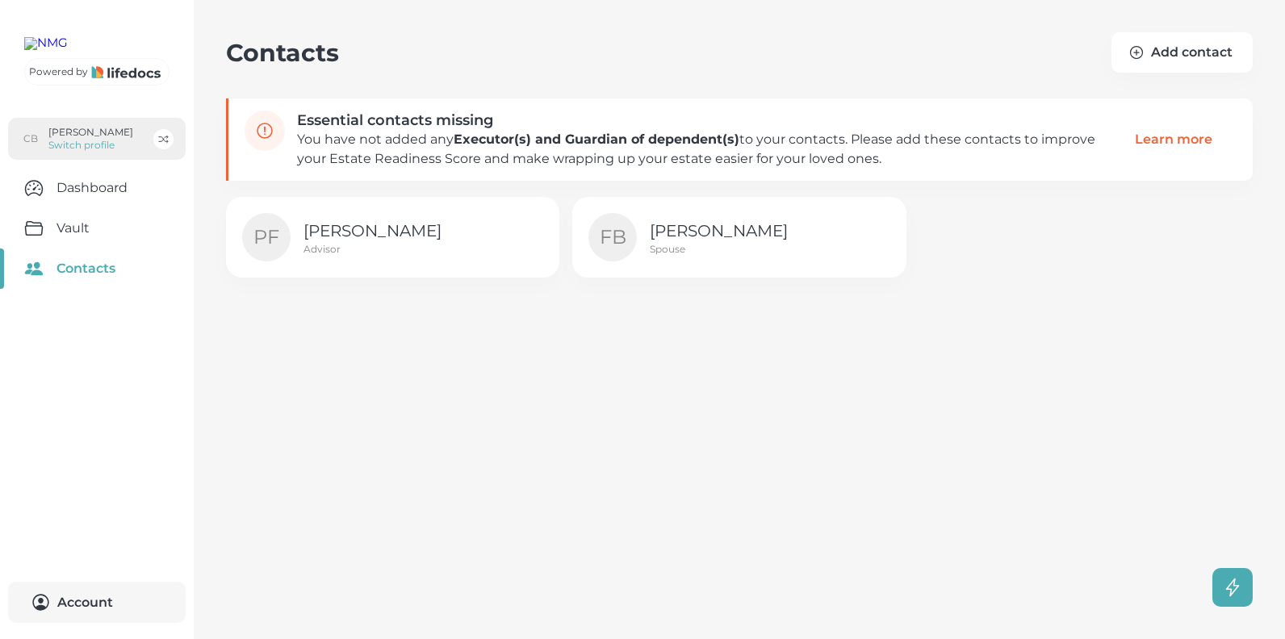
click at [73, 139] on p "[PERSON_NAME]" at bounding box center [90, 132] width 85 height 13
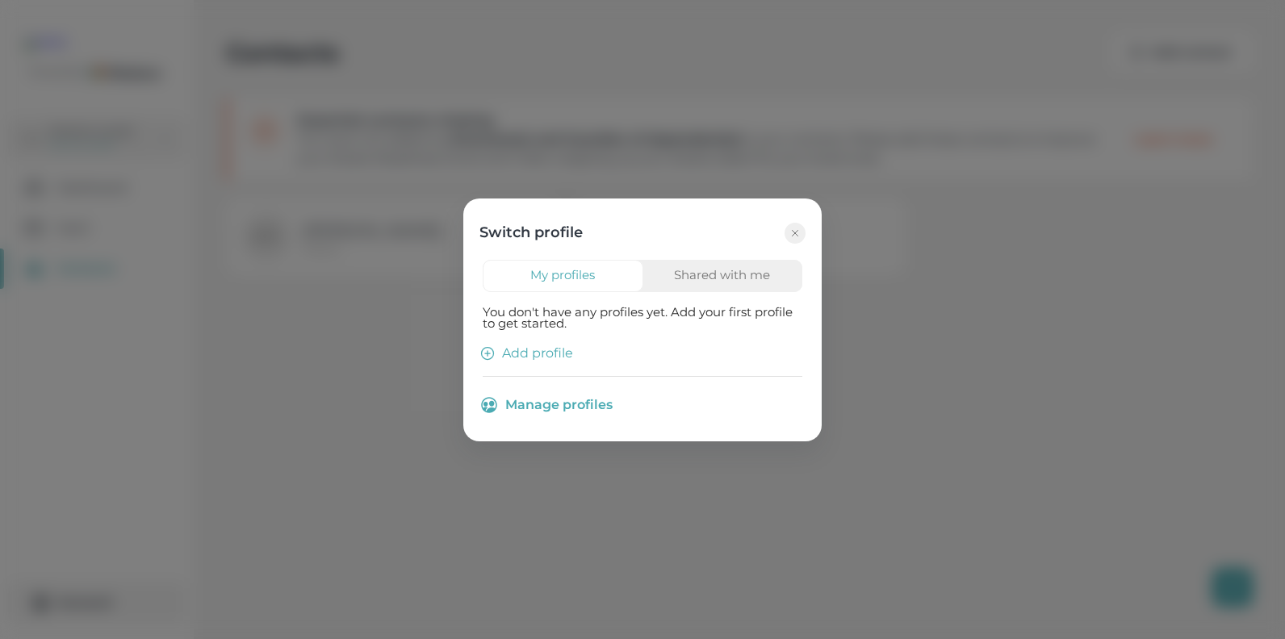
click at [697, 275] on button "Shared with me" at bounding box center [722, 276] width 161 height 32
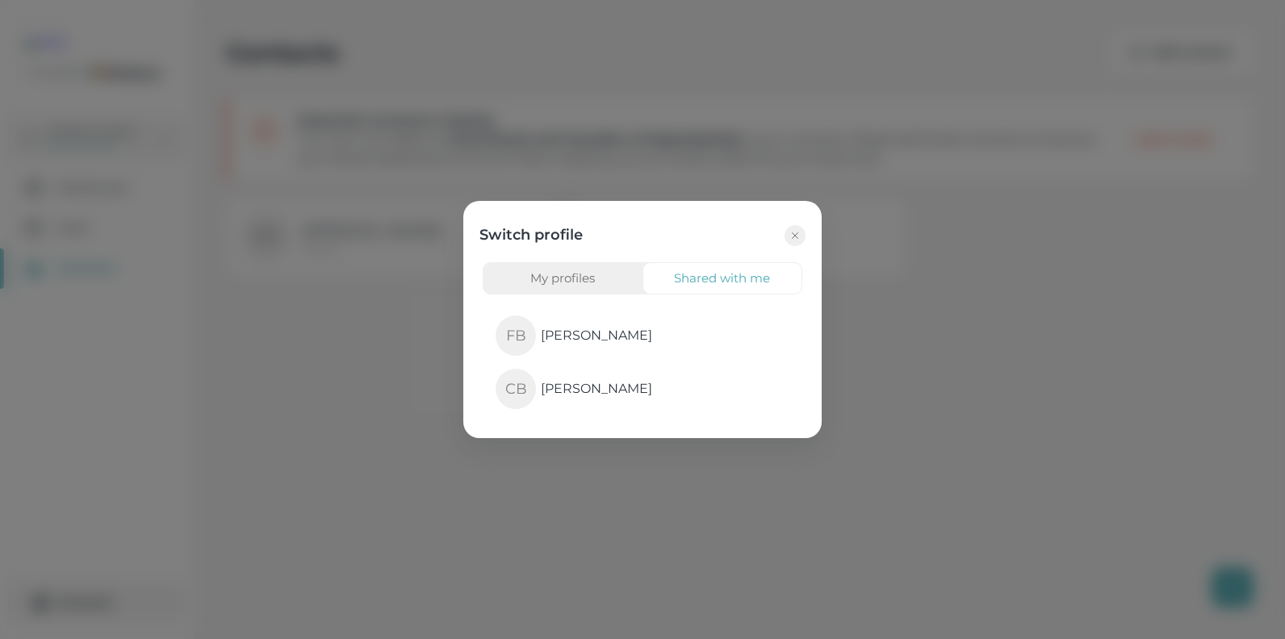
click at [555, 275] on button "My profiles" at bounding box center [563, 278] width 161 height 32
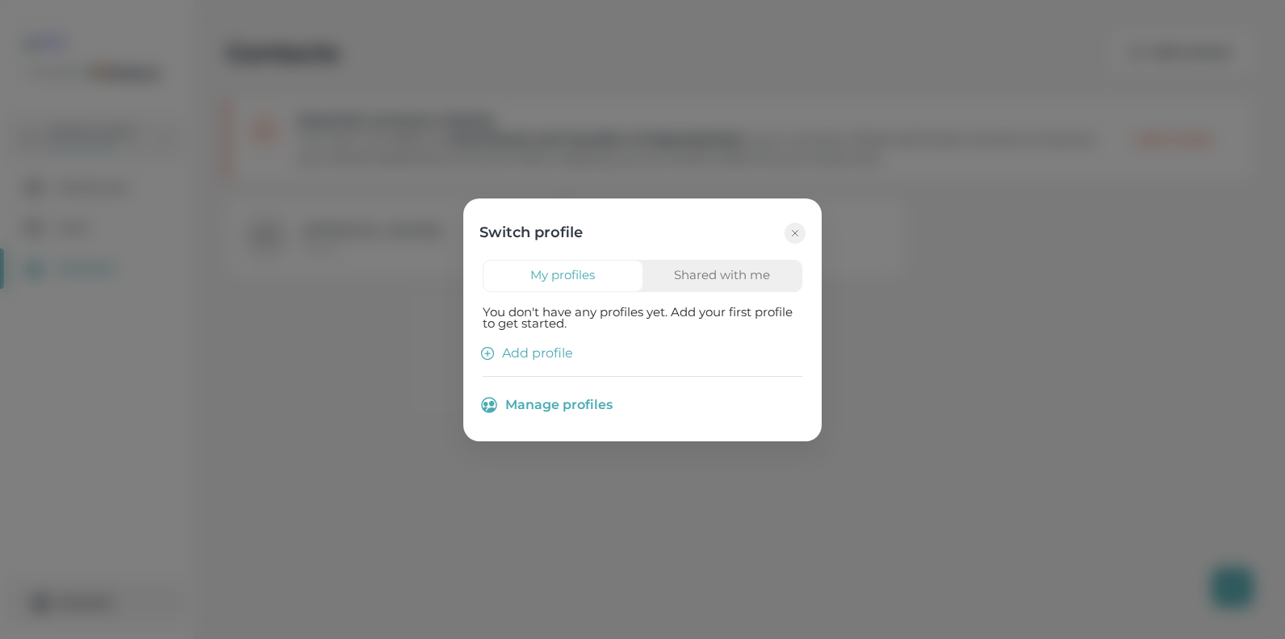
click at [716, 278] on button "Shared with me" at bounding box center [722, 276] width 161 height 32
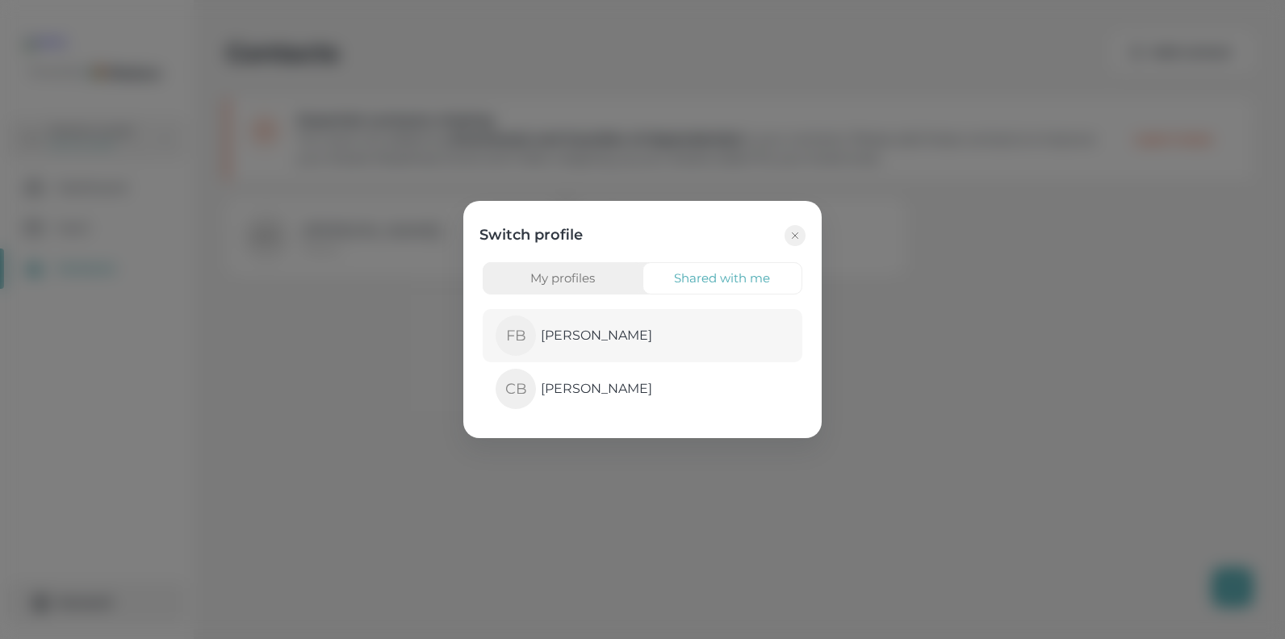
click at [623, 331] on p "[PERSON_NAME]" at bounding box center [596, 335] width 111 height 19
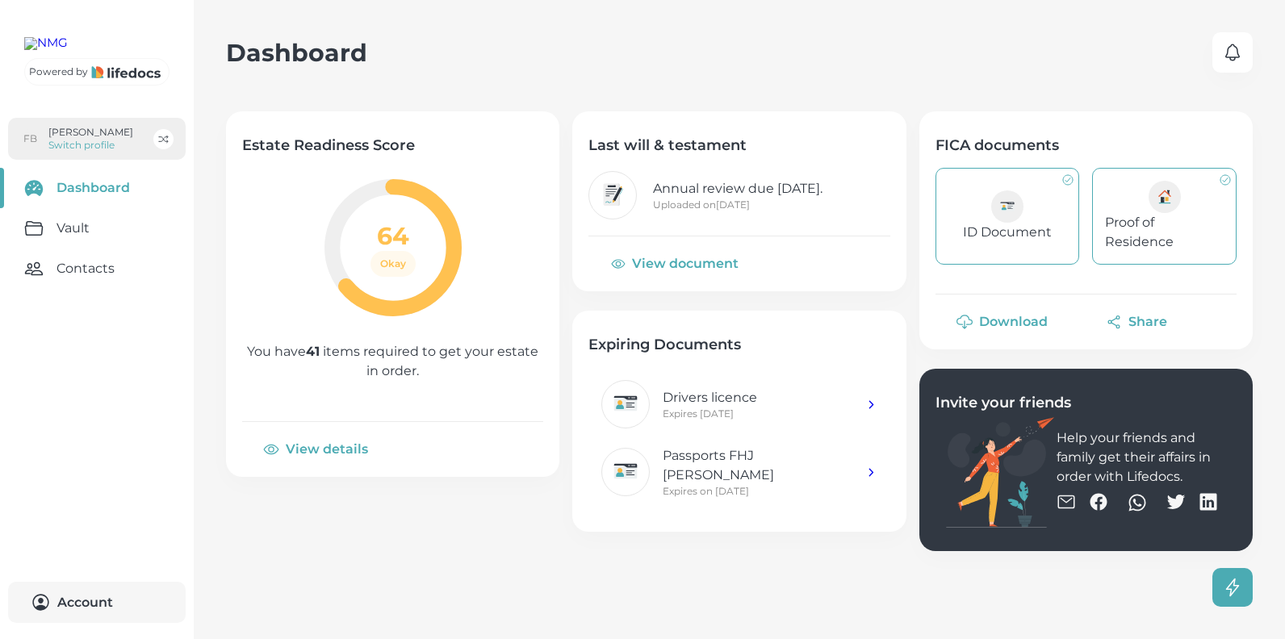
click at [65, 139] on p "[PERSON_NAME]" at bounding box center [90, 132] width 85 height 13
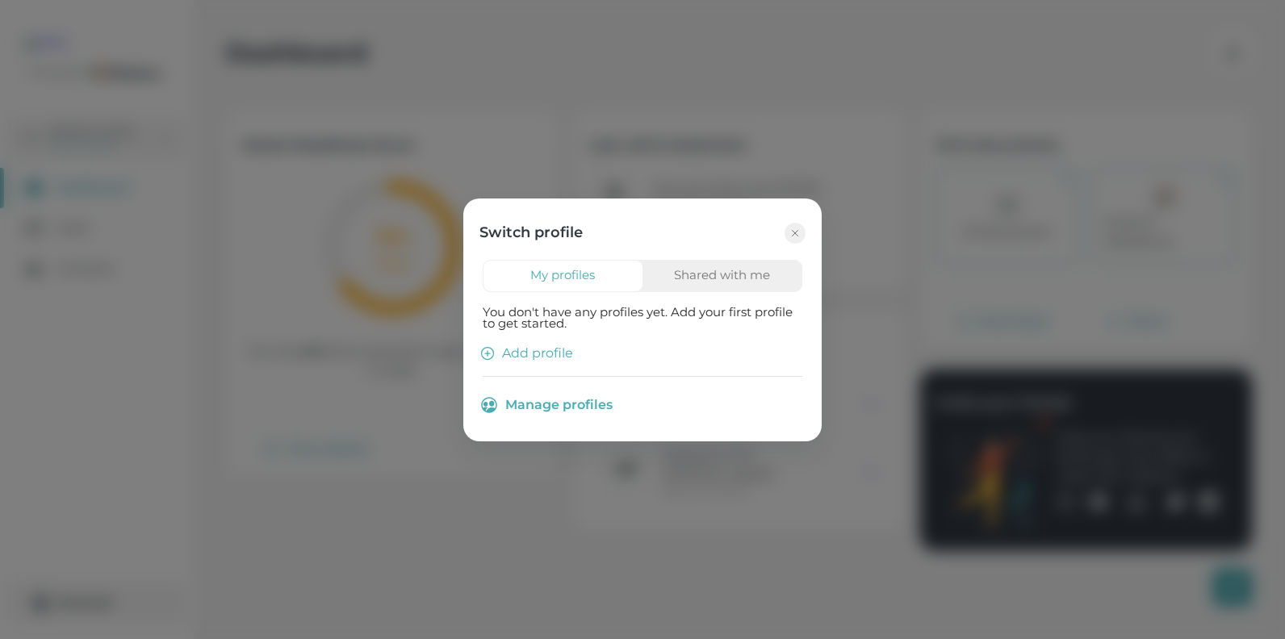
click at [543, 275] on button "My profiles" at bounding box center [563, 276] width 161 height 32
click at [695, 272] on button "Shared with me" at bounding box center [722, 276] width 161 height 32
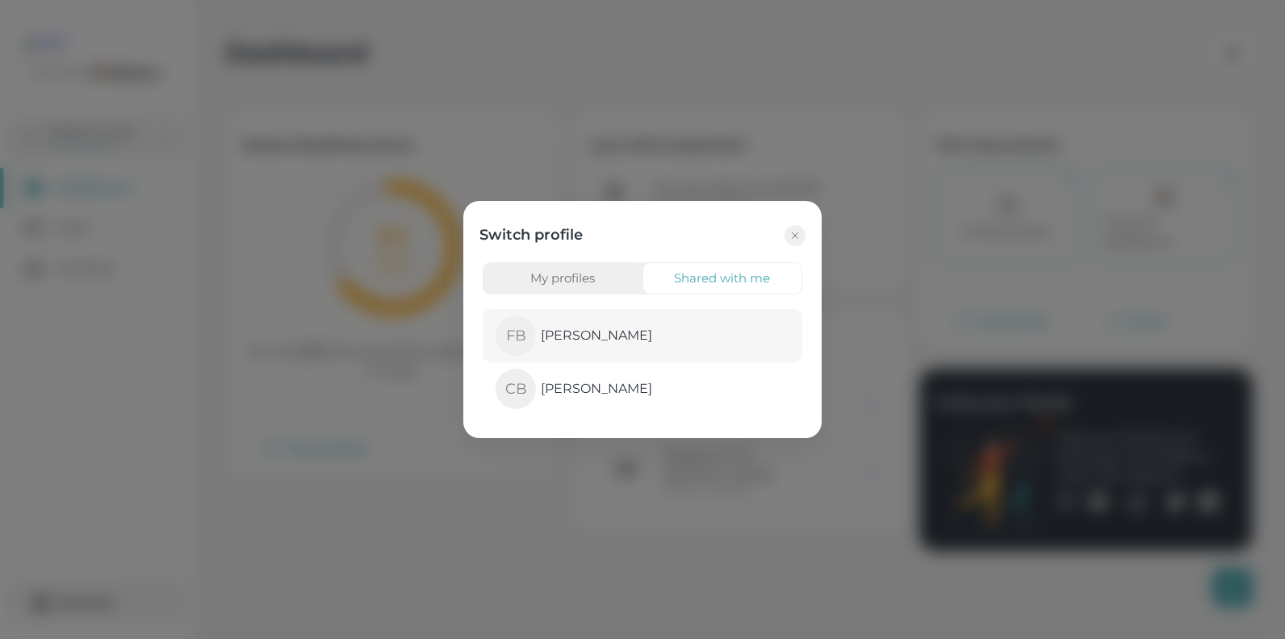
click at [565, 336] on p "[PERSON_NAME]" at bounding box center [596, 335] width 111 height 19
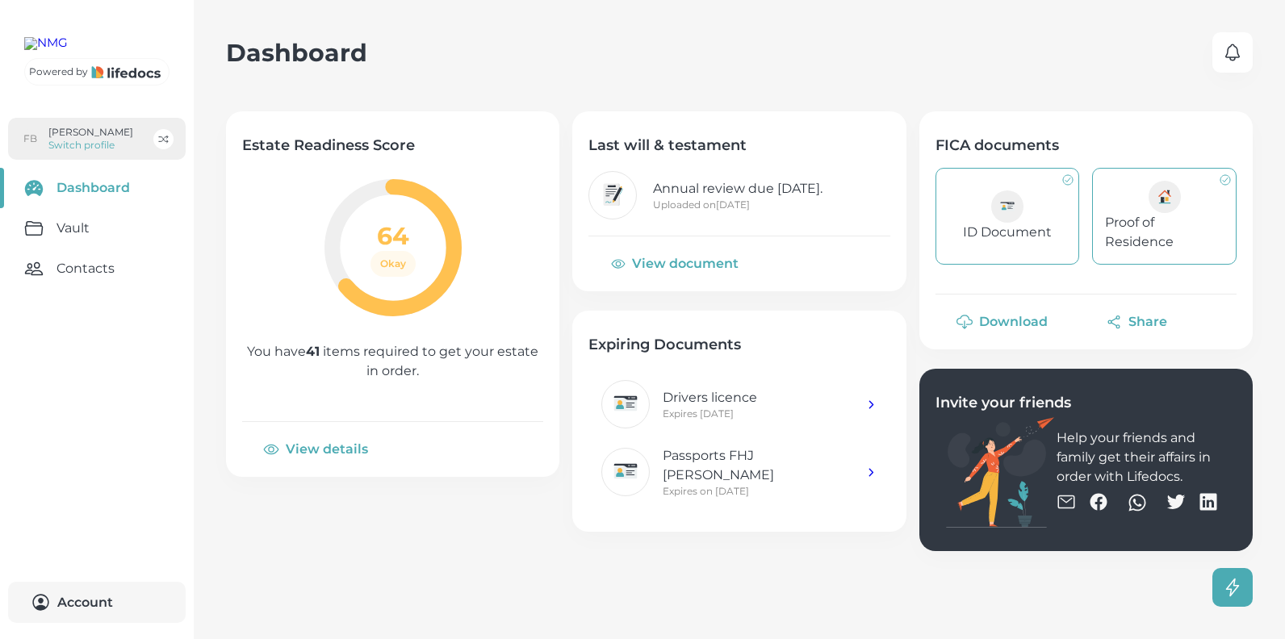
click at [84, 139] on p "[PERSON_NAME]" at bounding box center [90, 132] width 85 height 13
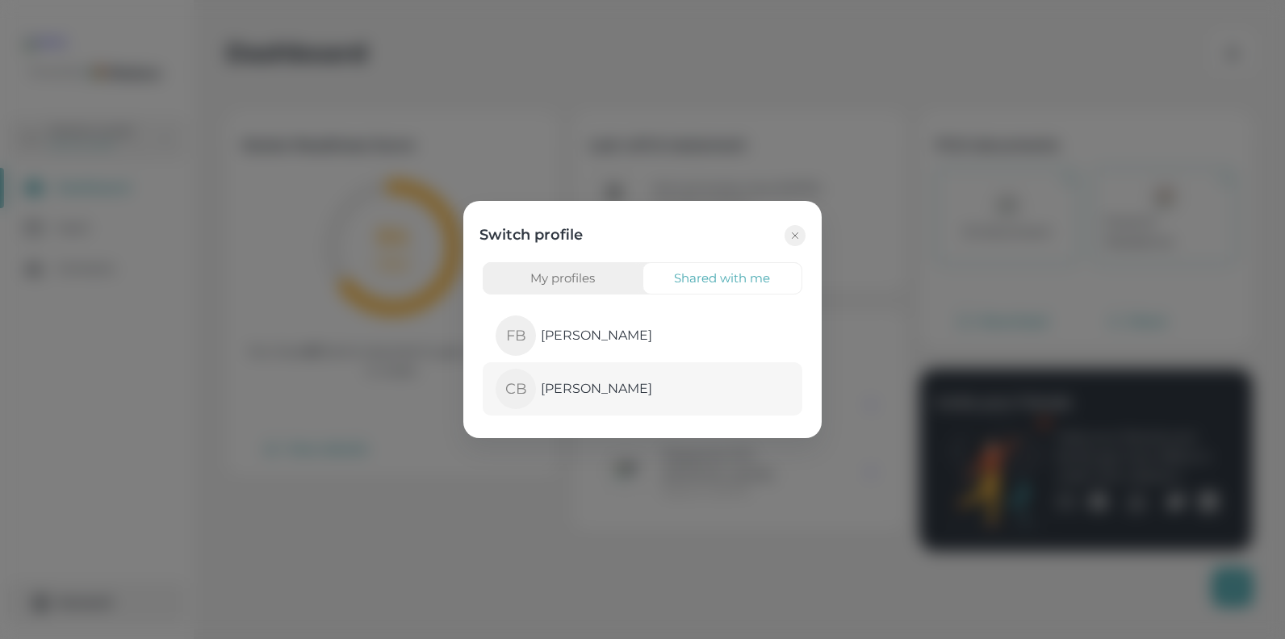
click at [576, 383] on p "[PERSON_NAME]" at bounding box center [596, 388] width 111 height 19
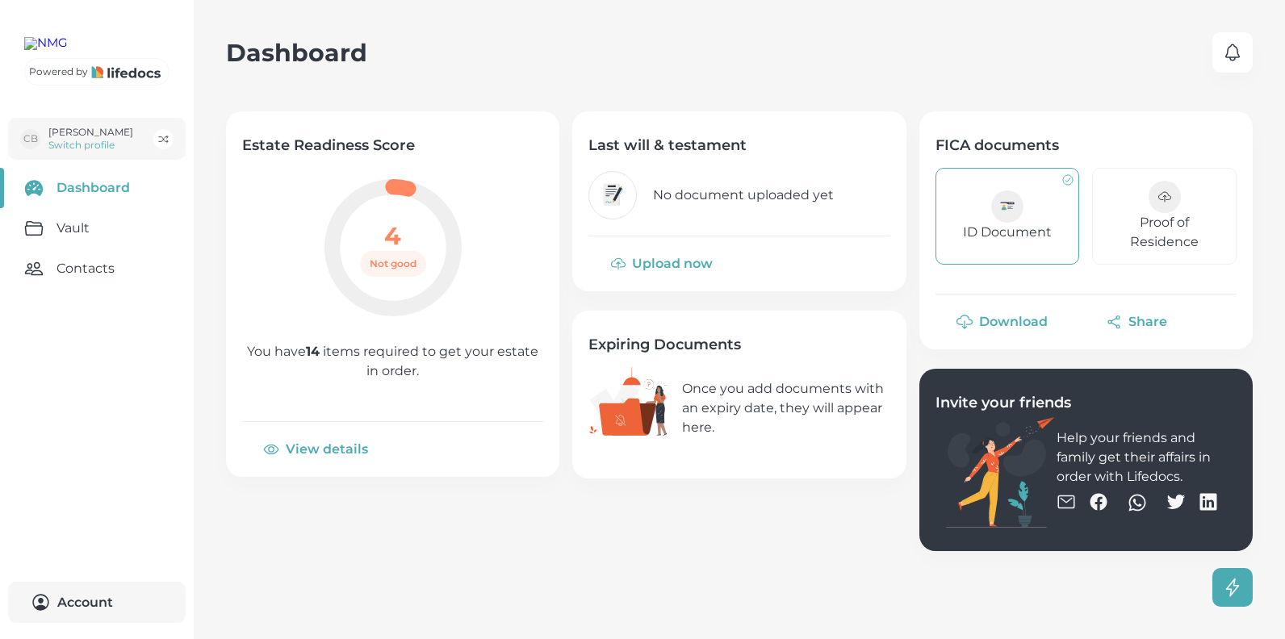
click at [305, 449] on button "View details" at bounding box center [317, 449] width 150 height 39
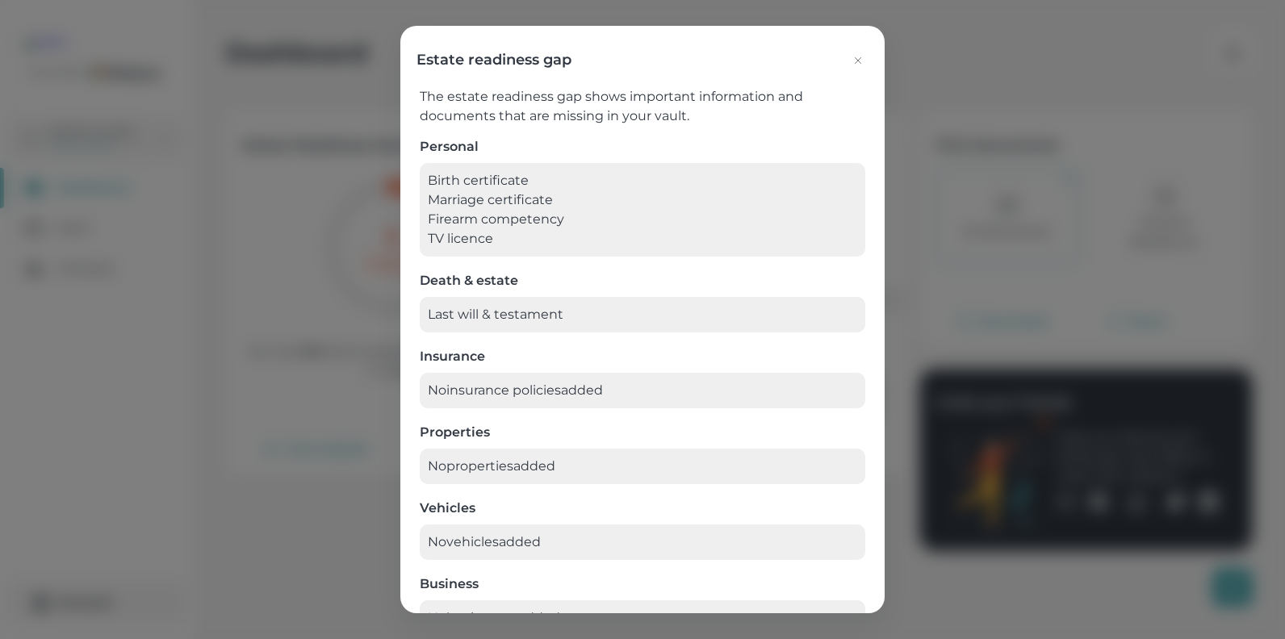
click at [856, 58] on icon "button" at bounding box center [857, 60] width 13 height 13
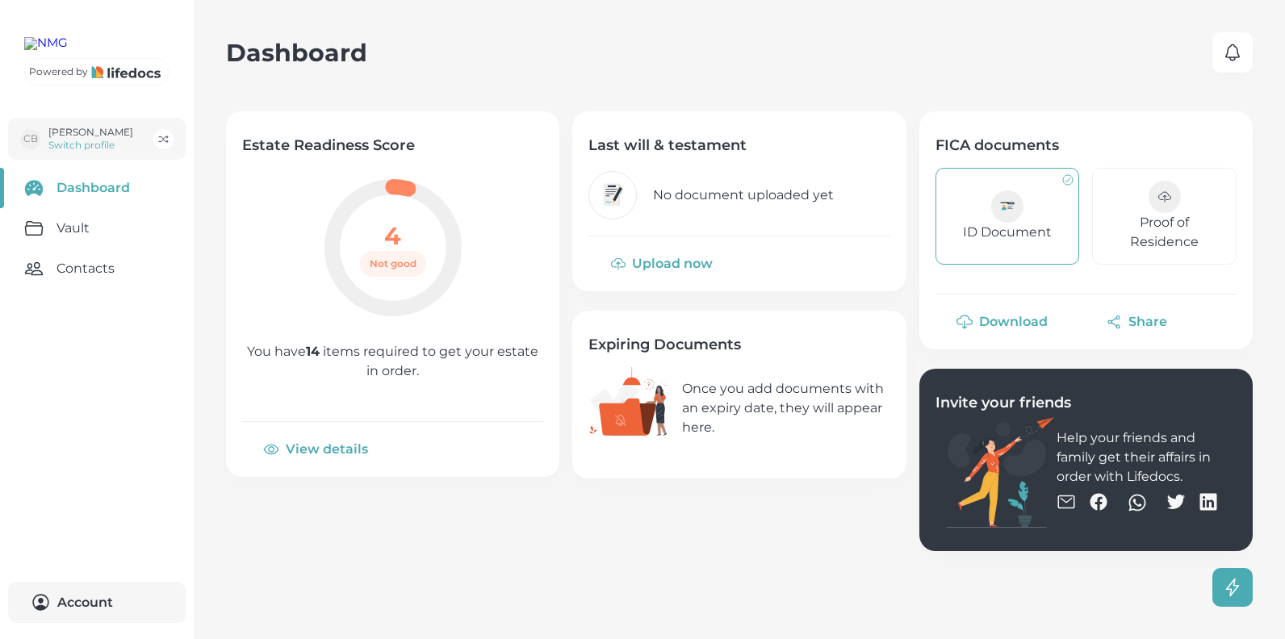
click at [403, 260] on span "Not good" at bounding box center [393, 263] width 66 height 13
click at [395, 231] on h2 "4" at bounding box center [392, 236] width 17 height 30
click at [78, 249] on link "Vault" at bounding box center [97, 228] width 194 height 40
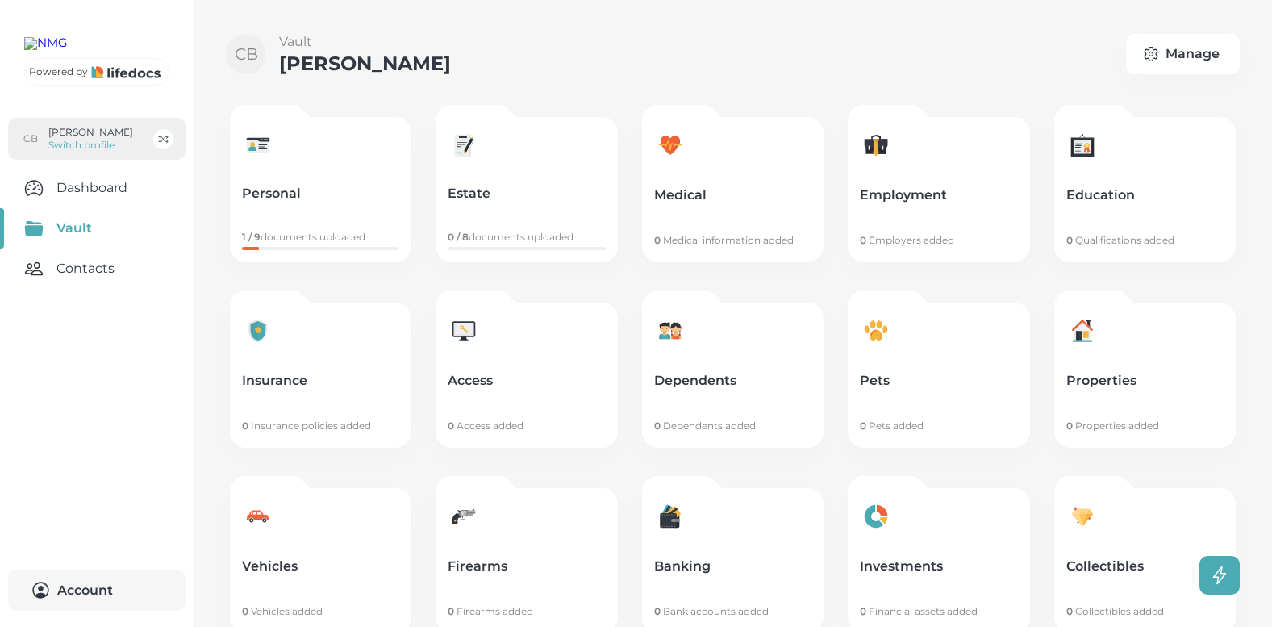
click at [75, 152] on p "Switch profile" at bounding box center [90, 145] width 85 height 13
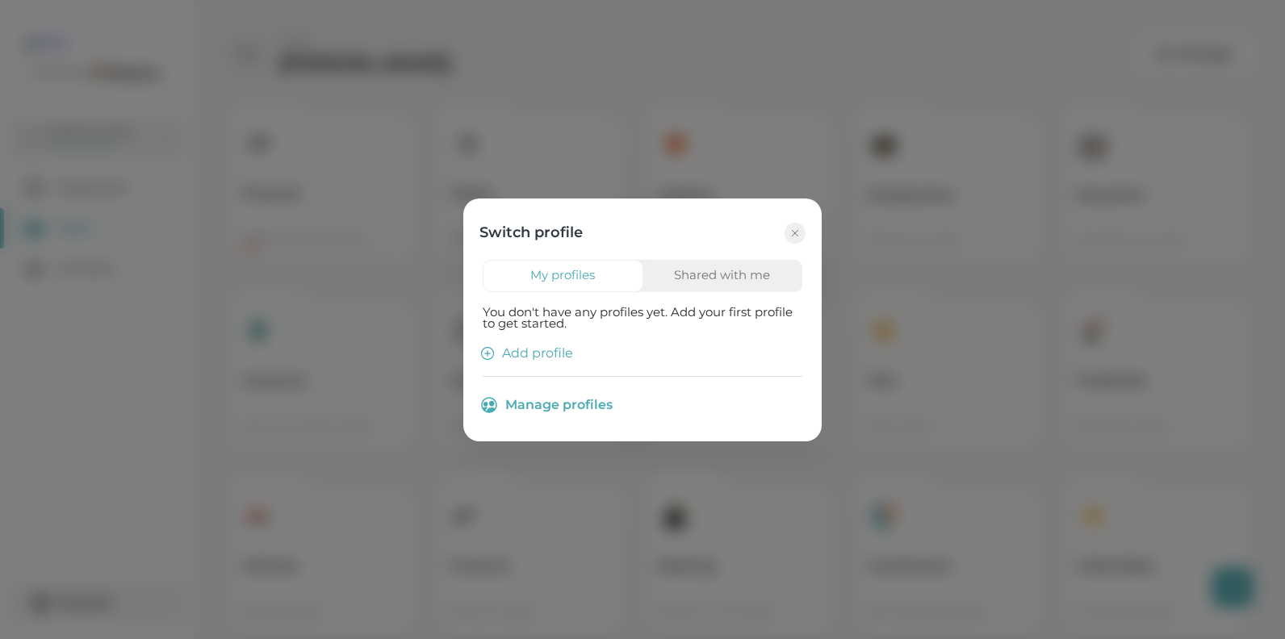
click at [525, 353] on button "Add profile" at bounding box center [528, 353] width 90 height 16
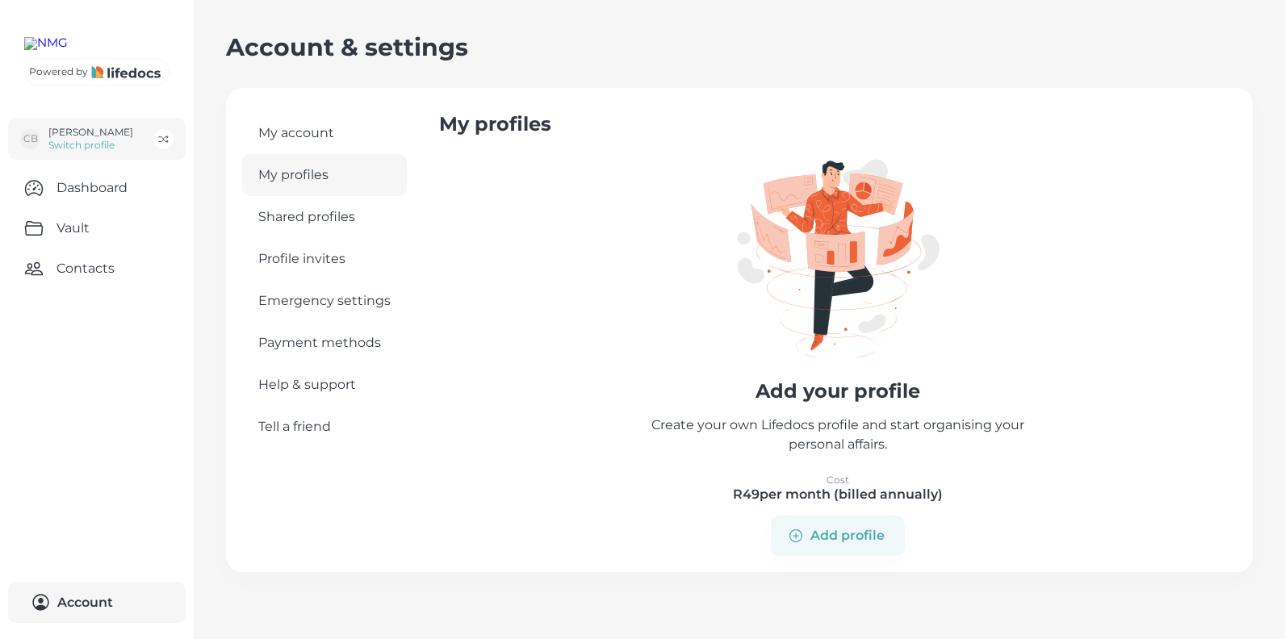
click at [302, 132] on link "My account" at bounding box center [324, 133] width 165 height 42
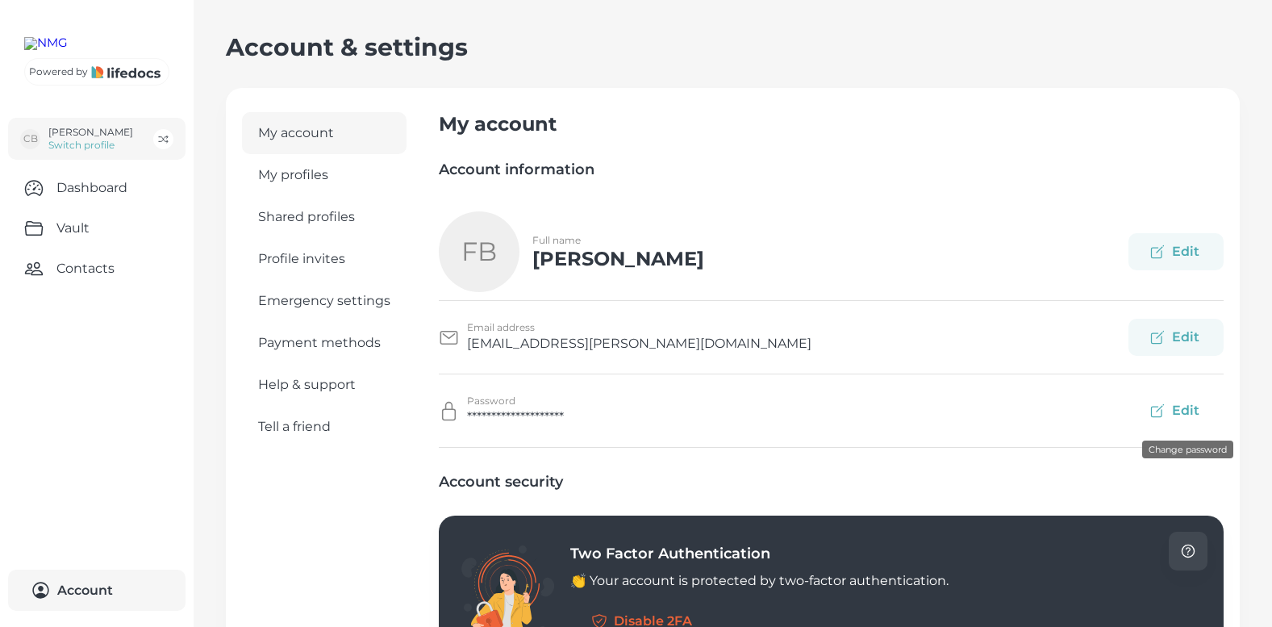
click at [1205, 410] on button "Edit" at bounding box center [1176, 410] width 95 height 37
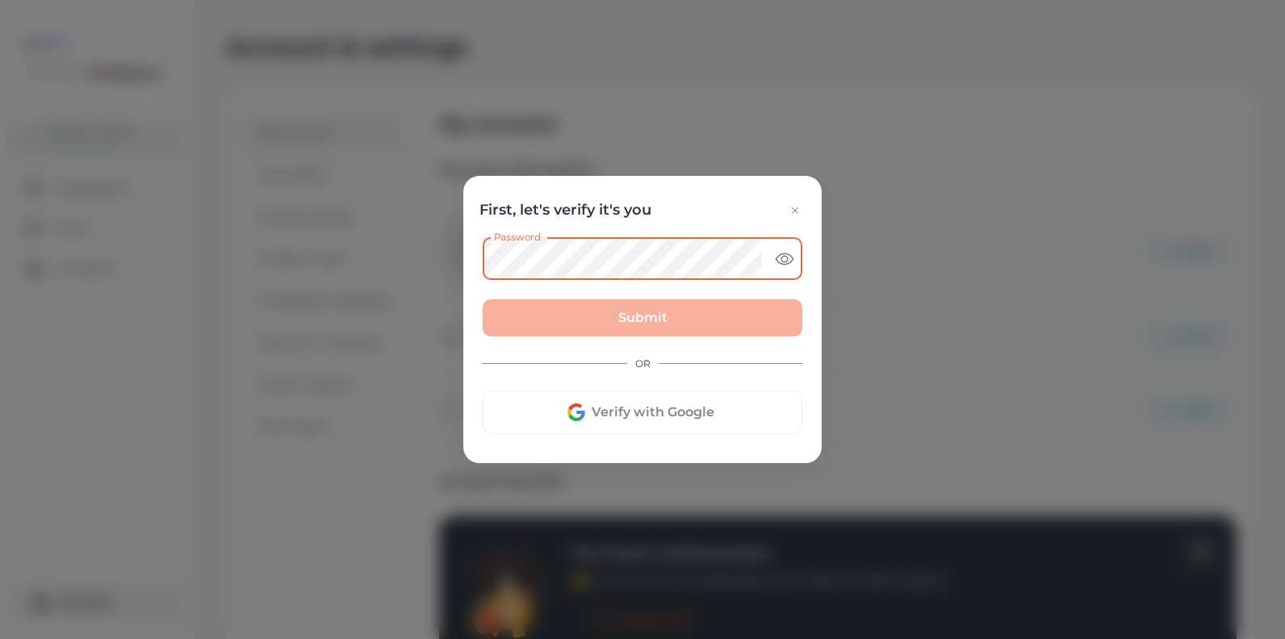
click at [799, 212] on button "button" at bounding box center [794, 210] width 21 height 21
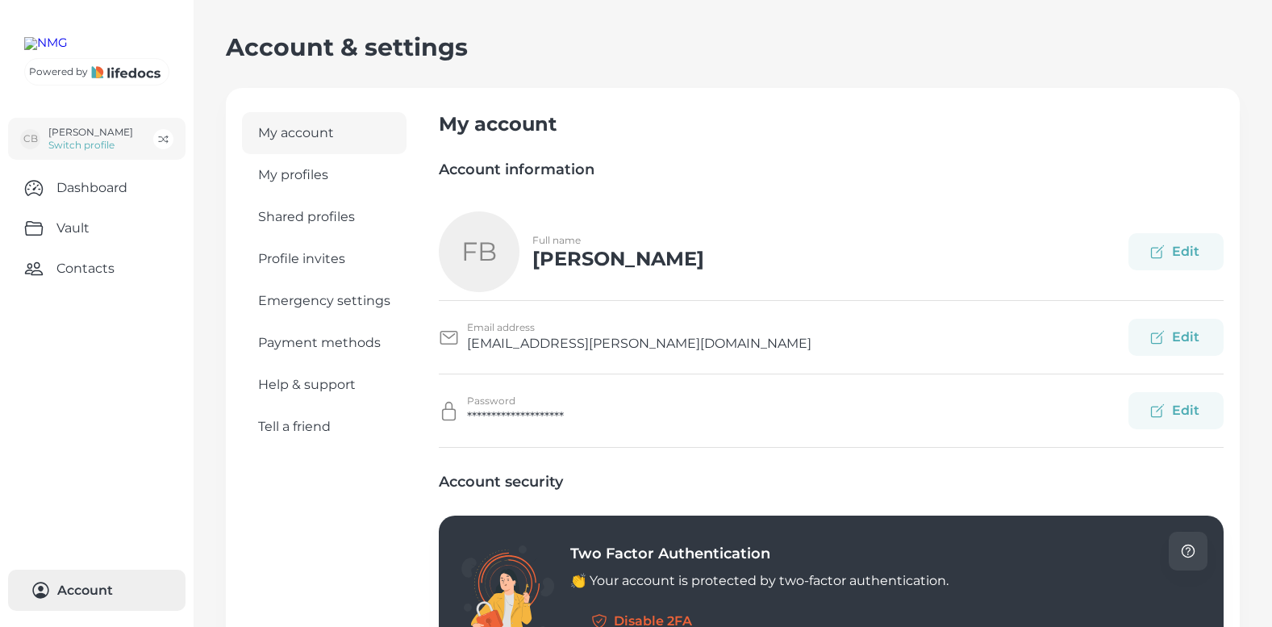
click at [86, 589] on button "Account 0" at bounding box center [97, 590] width 178 height 41
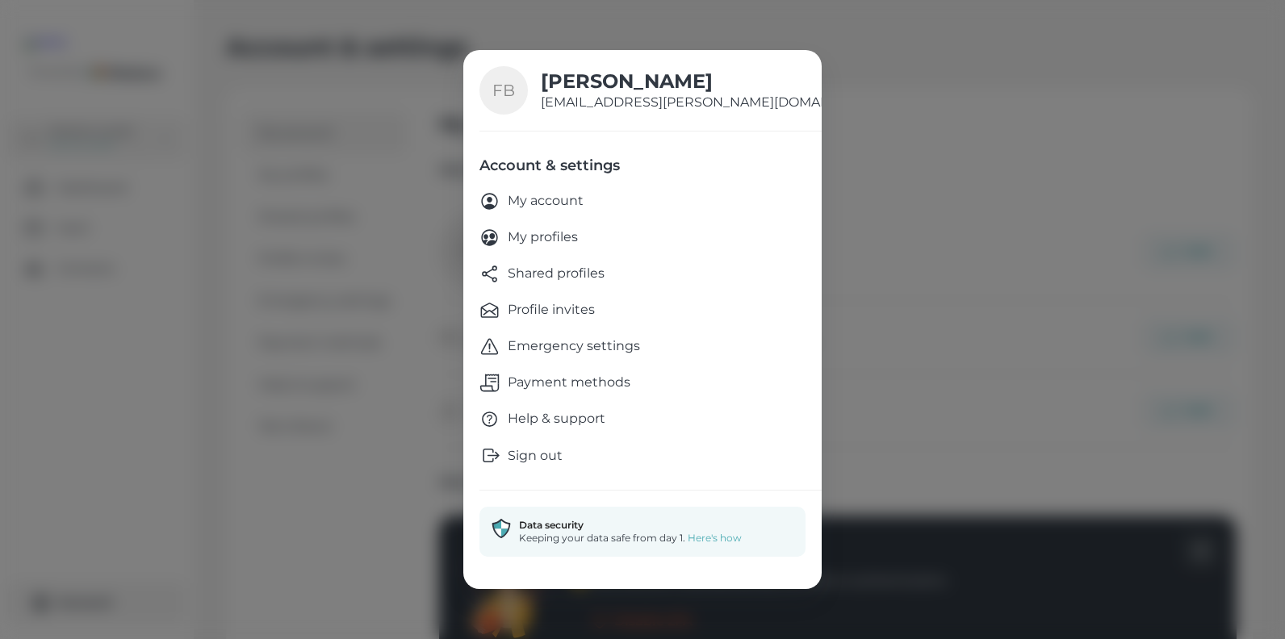
click at [546, 231] on p "My profiles" at bounding box center [543, 238] width 70 height 20
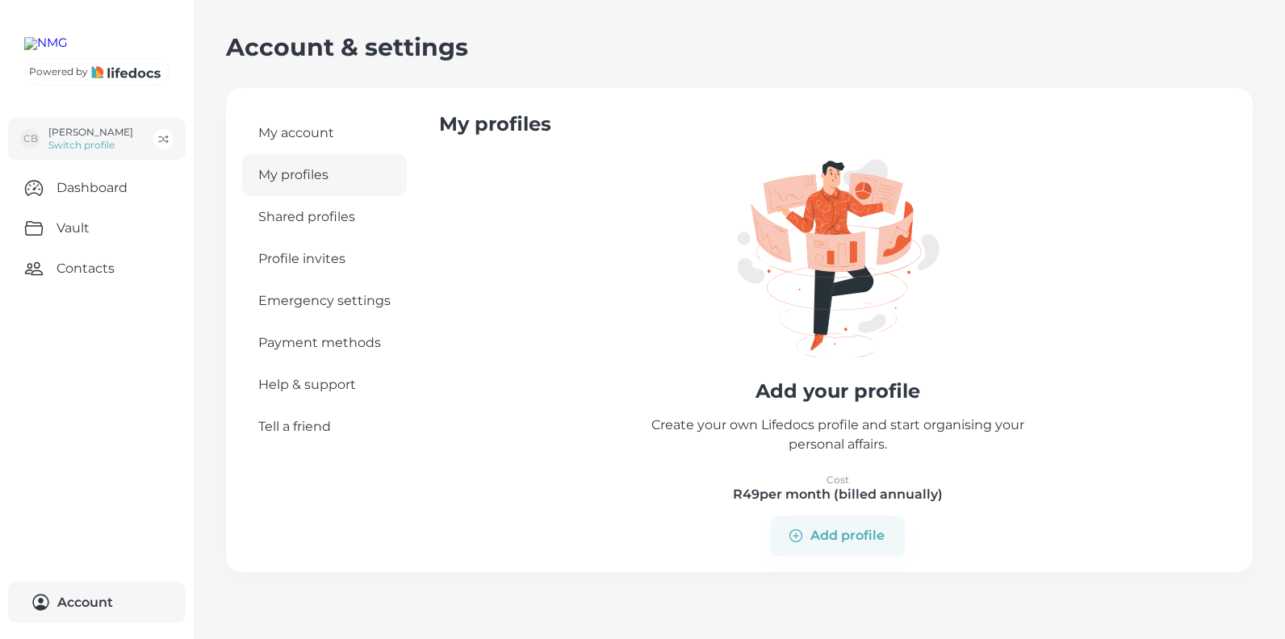
click at [288, 257] on span "Profile invites" at bounding box center [301, 259] width 87 height 18
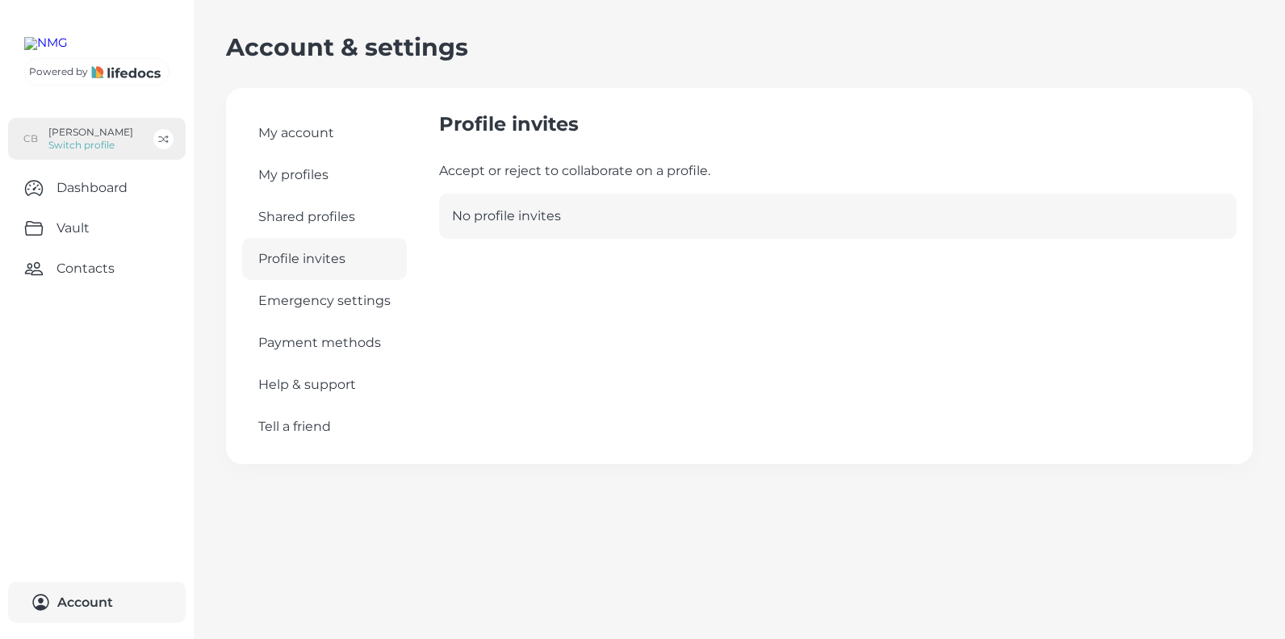
click at [94, 139] on p "[PERSON_NAME]" at bounding box center [90, 132] width 85 height 13
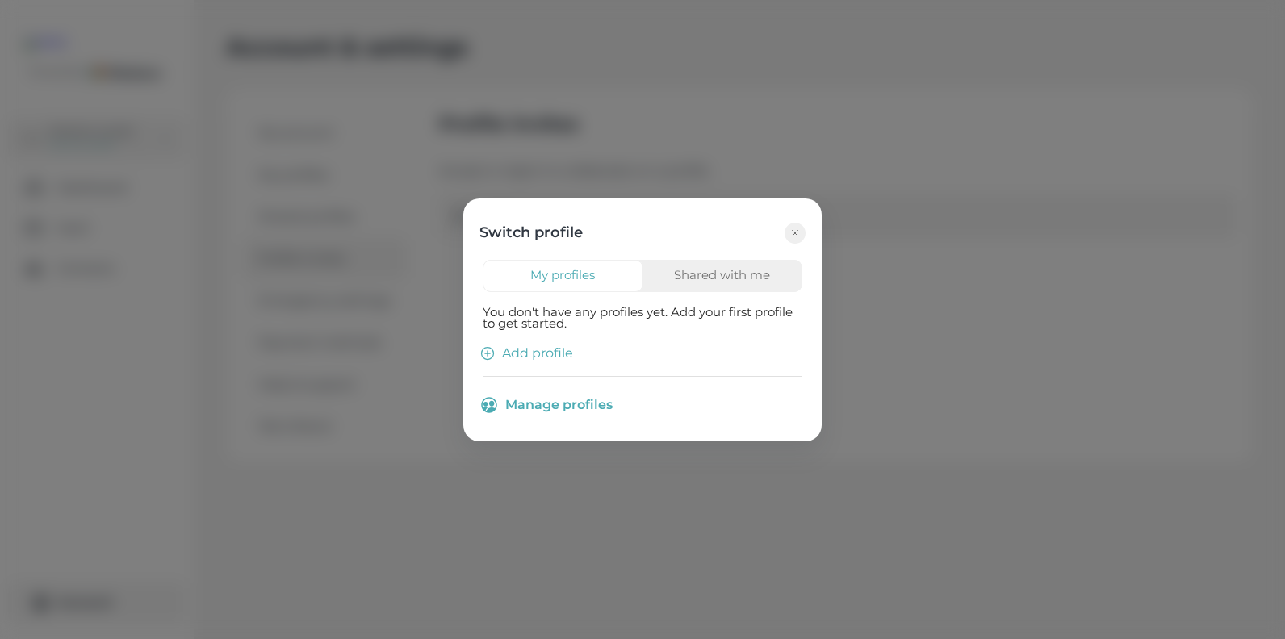
click at [722, 278] on button "Shared with me" at bounding box center [722, 276] width 161 height 32
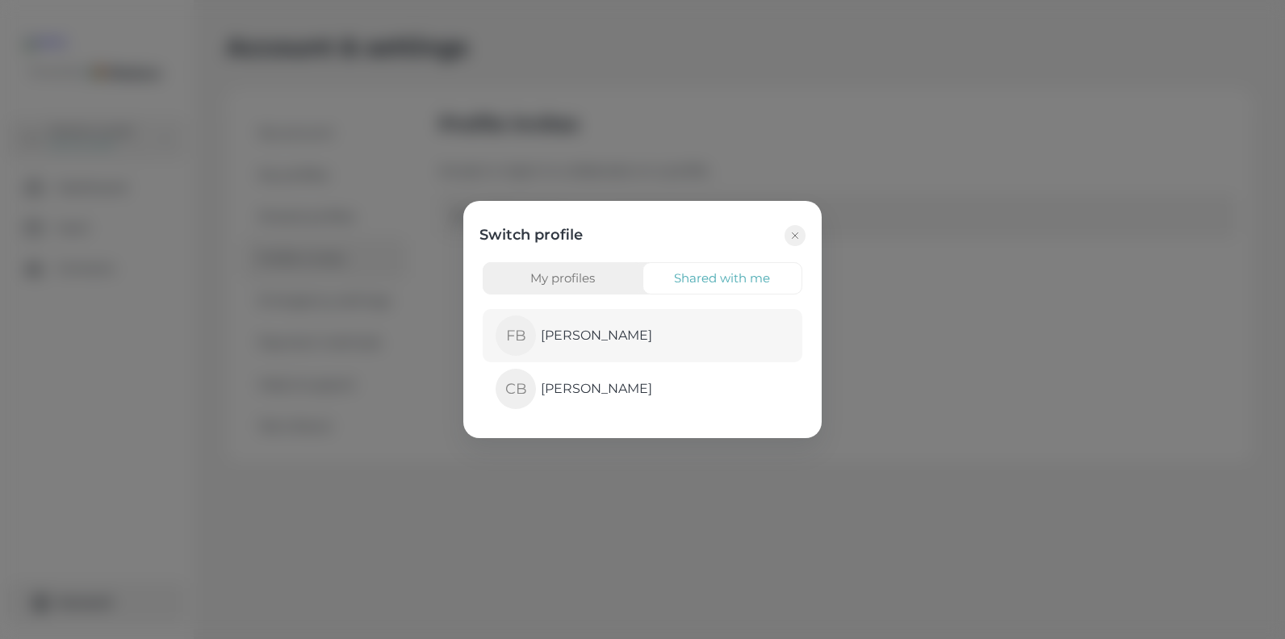
click at [627, 334] on p "[PERSON_NAME]" at bounding box center [596, 335] width 111 height 19
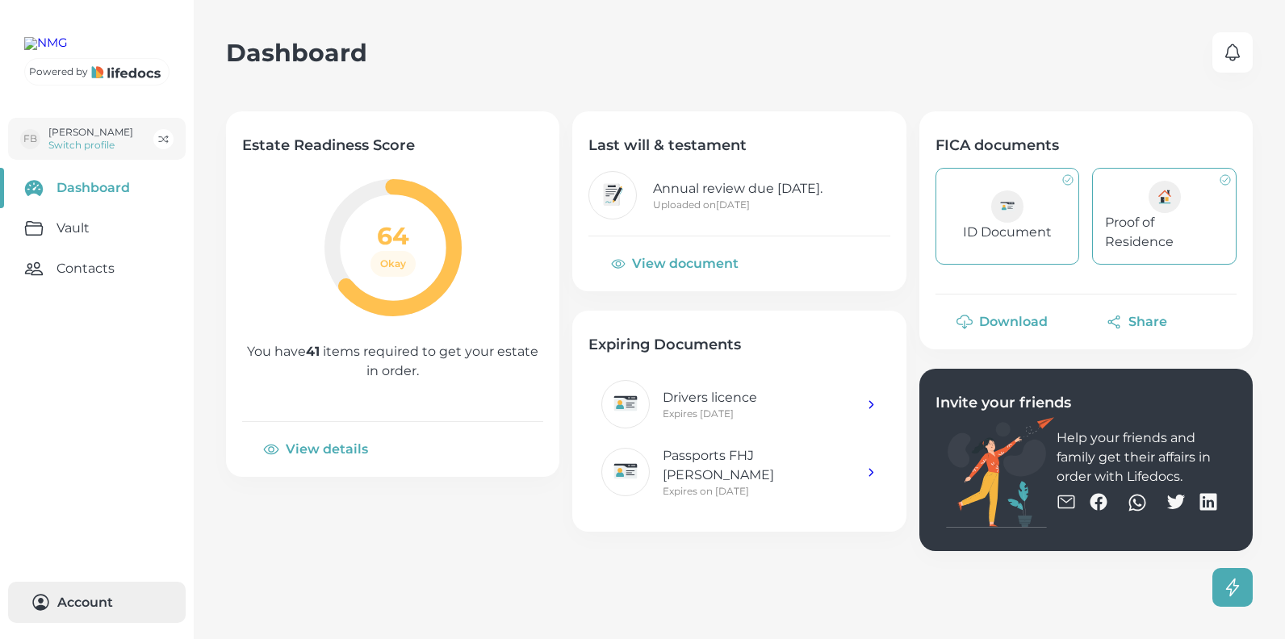
click at [110, 594] on button "Account 0" at bounding box center [97, 602] width 178 height 41
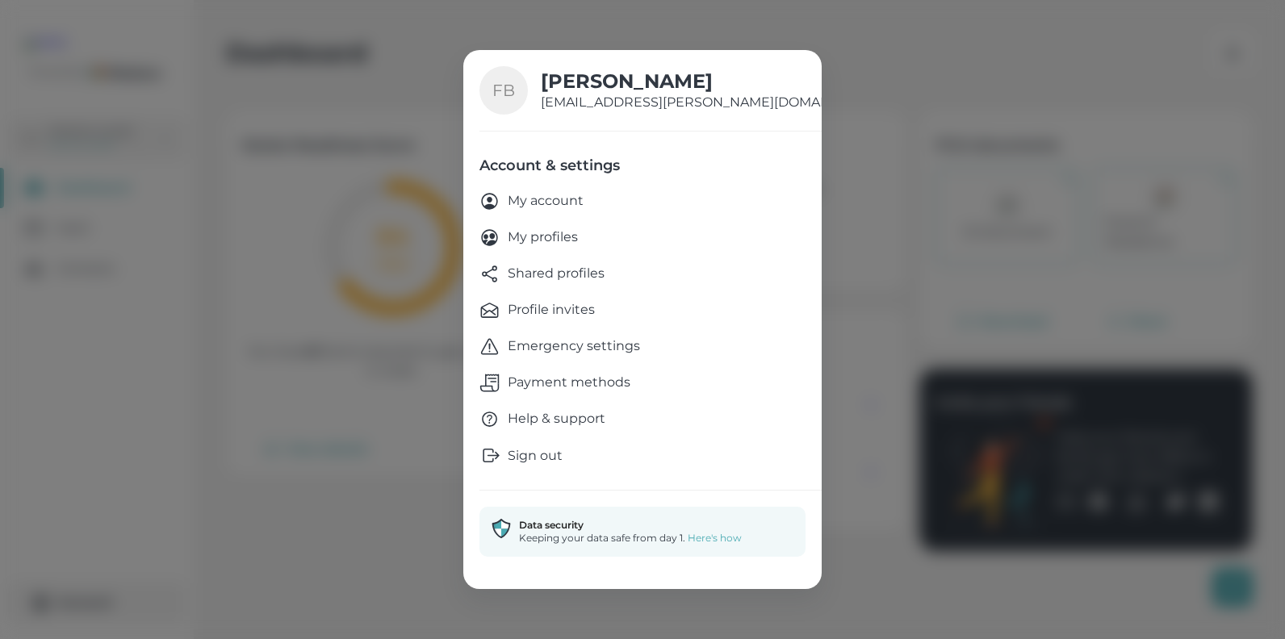
click at [564, 202] on p "My account" at bounding box center [546, 201] width 76 height 20
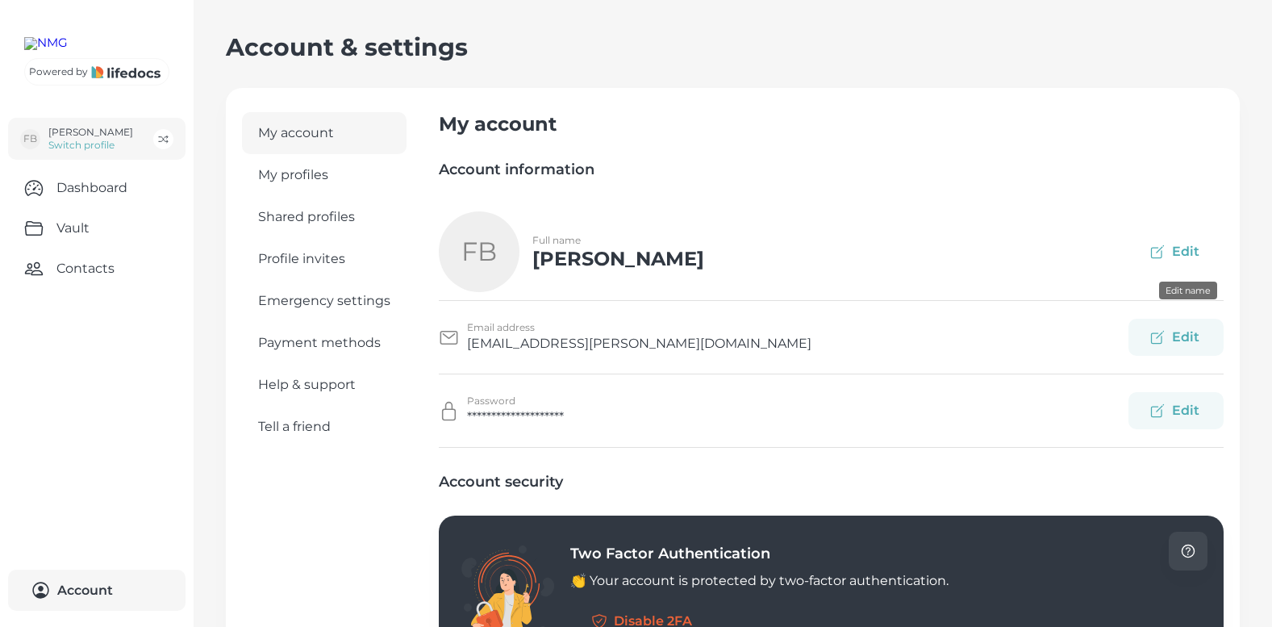
click at [1198, 246] on button "Edit" at bounding box center [1176, 251] width 95 height 37
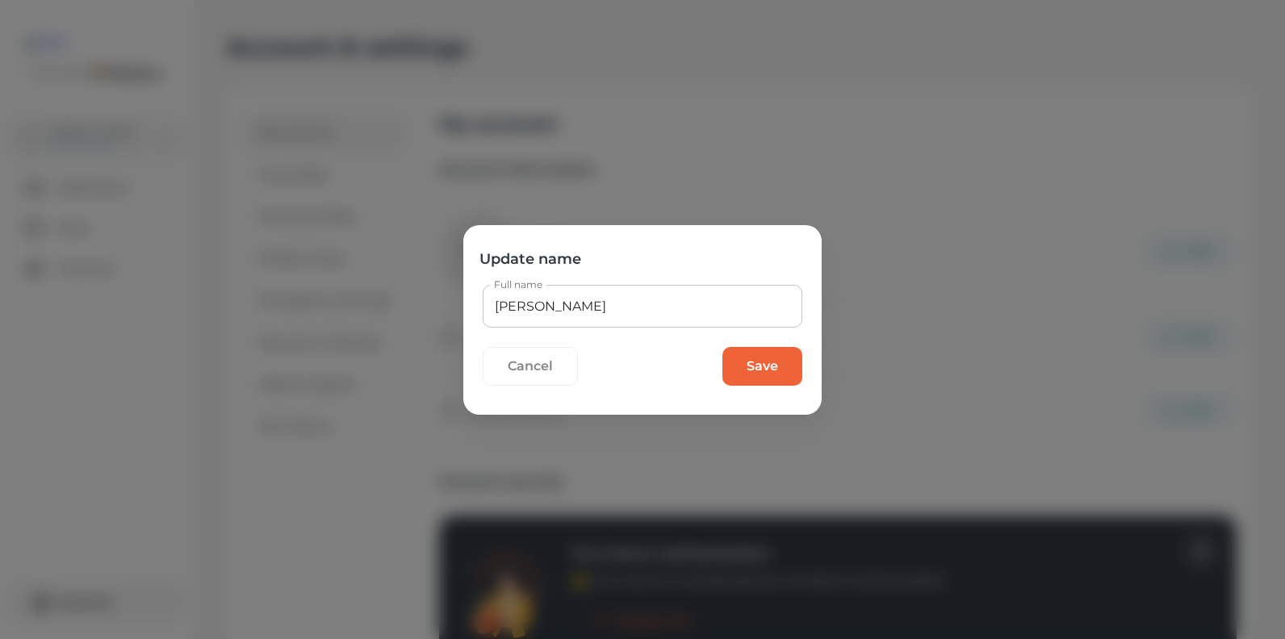
click at [555, 307] on input "[PERSON_NAME]" at bounding box center [643, 306] width 320 height 43
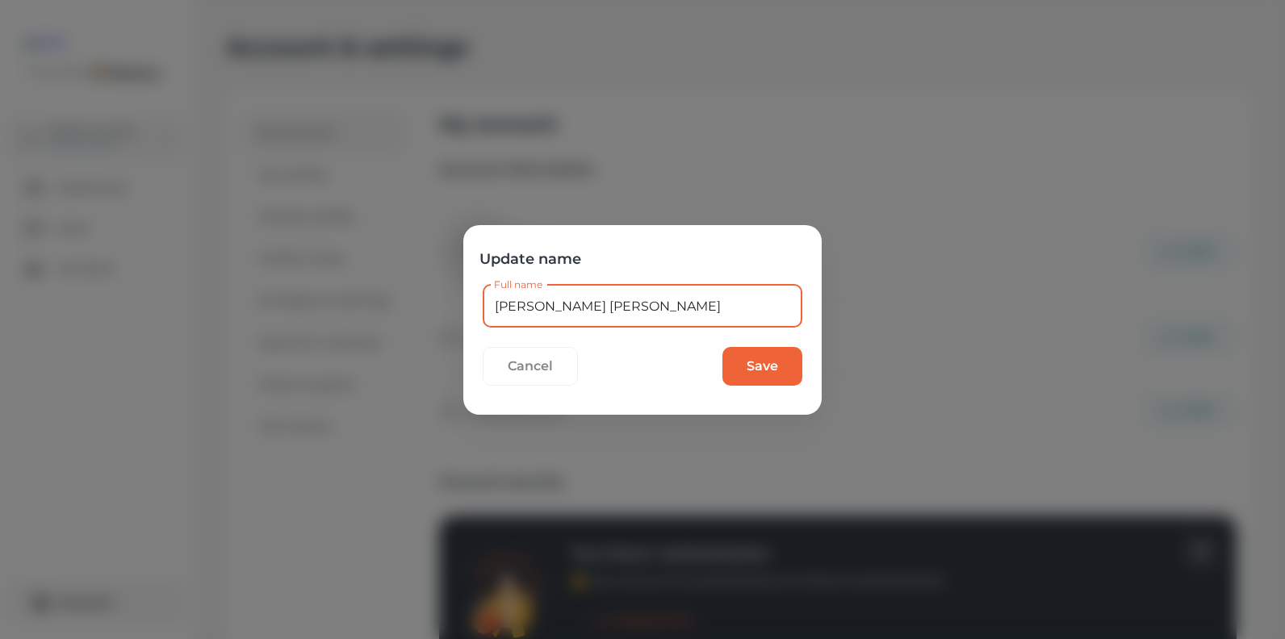
type input "[PERSON_NAME] [PERSON_NAME]"
click at [752, 366] on button "Save" at bounding box center [762, 366] width 80 height 39
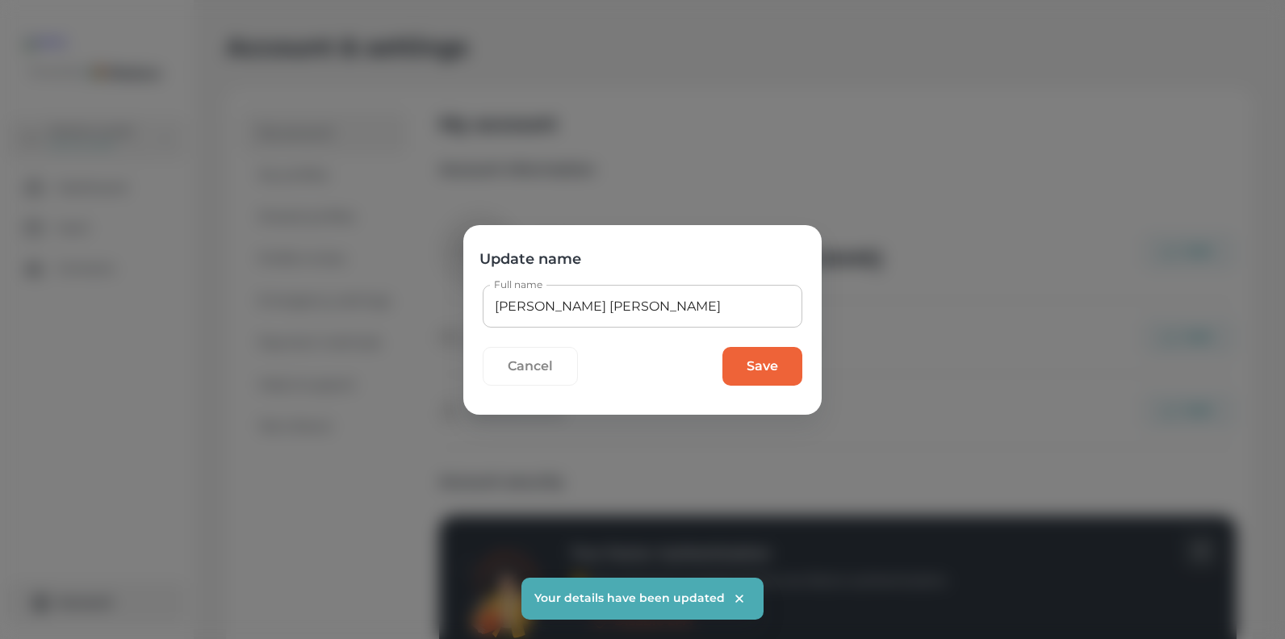
click at [538, 367] on button "Cancel" at bounding box center [530, 366] width 95 height 39
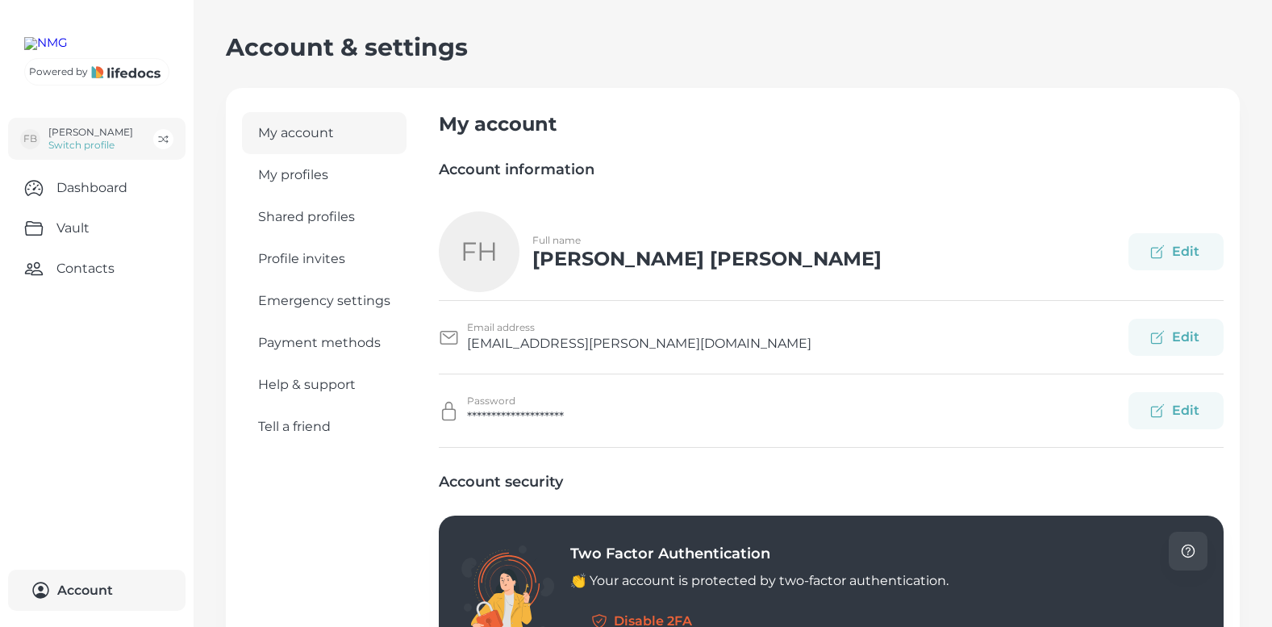
click at [62, 403] on nav "Dashboard Vault Contacts" at bounding box center [97, 369] width 194 height 402
click at [97, 583] on button "Account 0" at bounding box center [97, 590] width 178 height 41
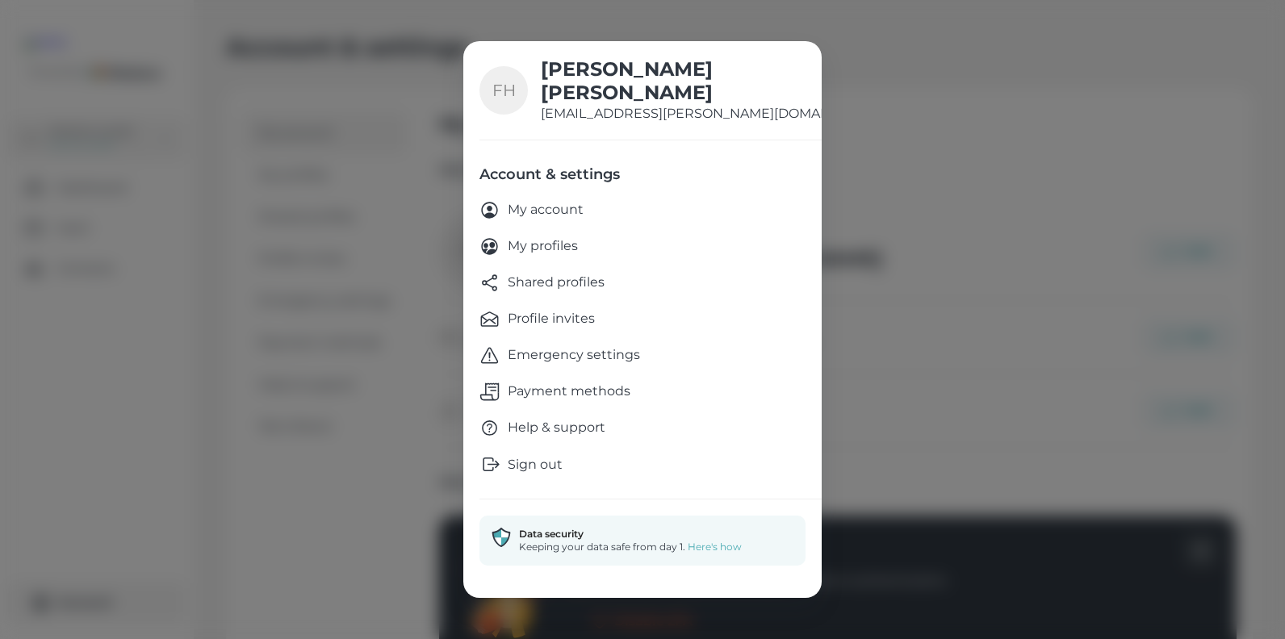
click at [547, 459] on p "Sign out" at bounding box center [535, 464] width 55 height 19
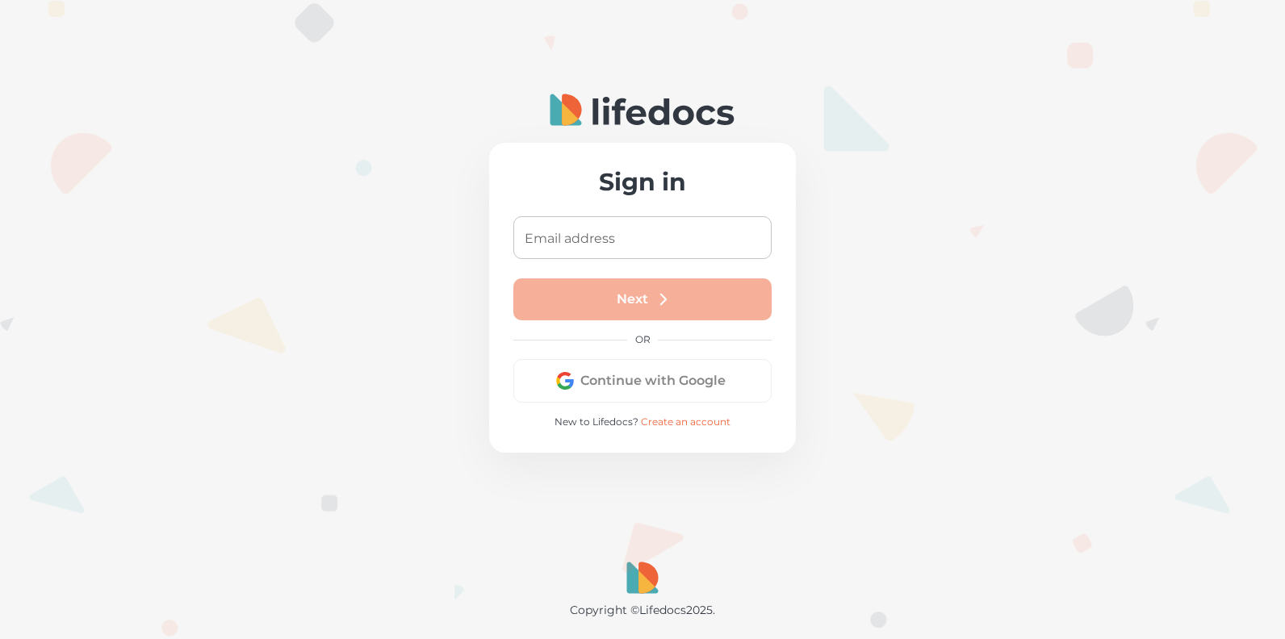
drag, startPoint x: 1027, startPoint y: 203, endPoint x: 1047, endPoint y: 190, distance: 23.3
click at [1027, 203] on div at bounding box center [642, 319] width 1285 height 639
click at [583, 236] on input "Email address" at bounding box center [642, 237] width 258 height 43
type input "[EMAIL_ADDRESS][DOMAIN_NAME]"
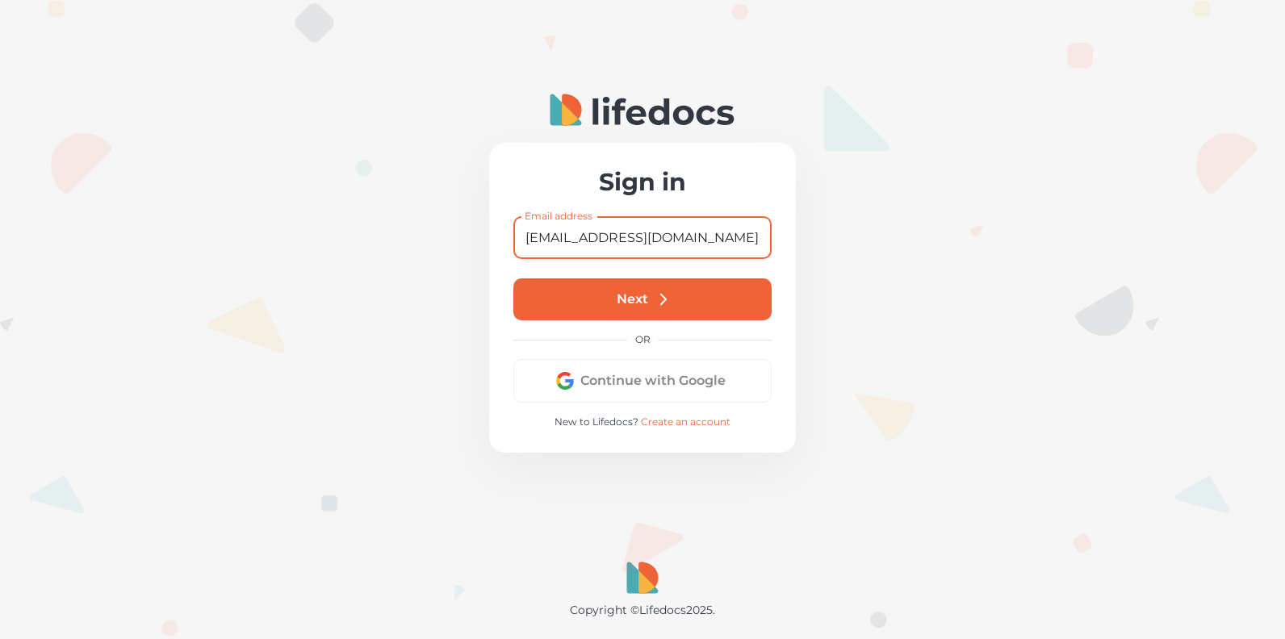
click at [633, 302] on button "Next" at bounding box center [642, 299] width 258 height 42
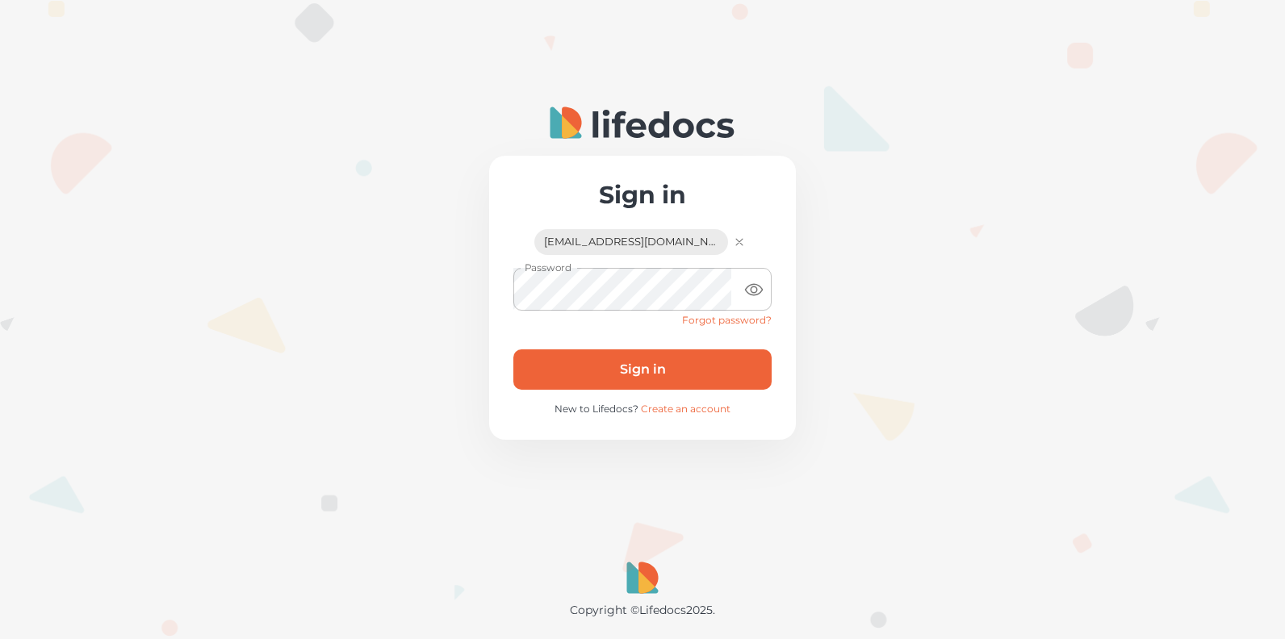
click at [656, 363] on button "Sign in" at bounding box center [642, 369] width 258 height 40
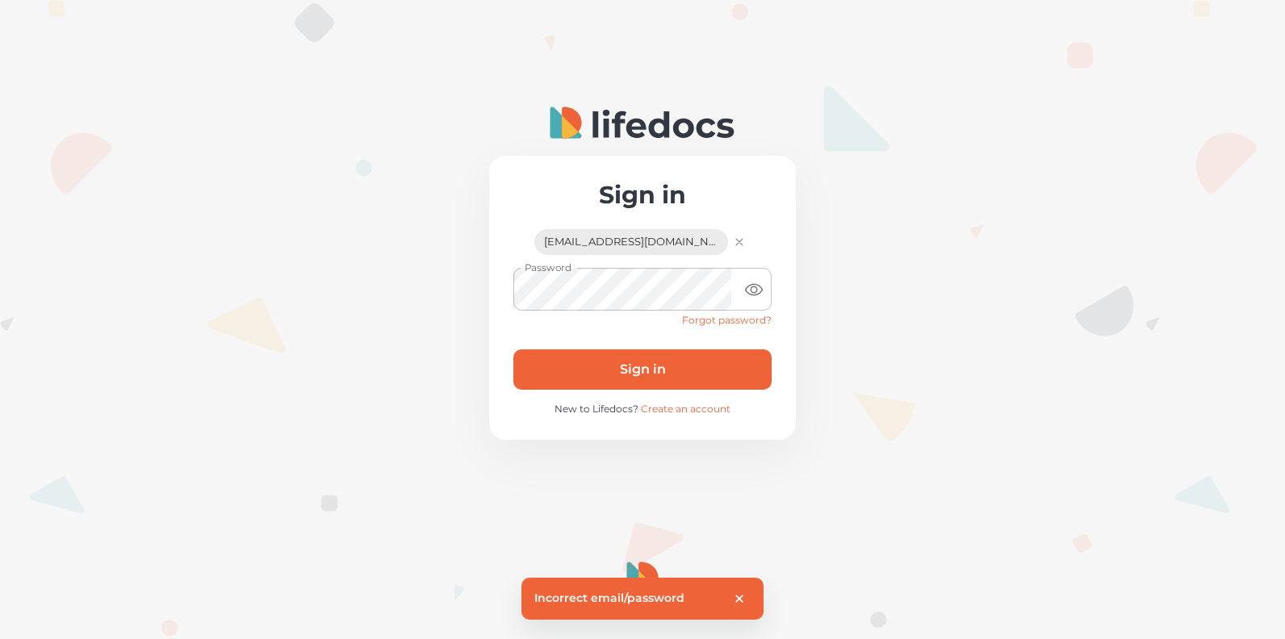
click at [737, 591] on icon "close" at bounding box center [739, 598] width 15 height 15
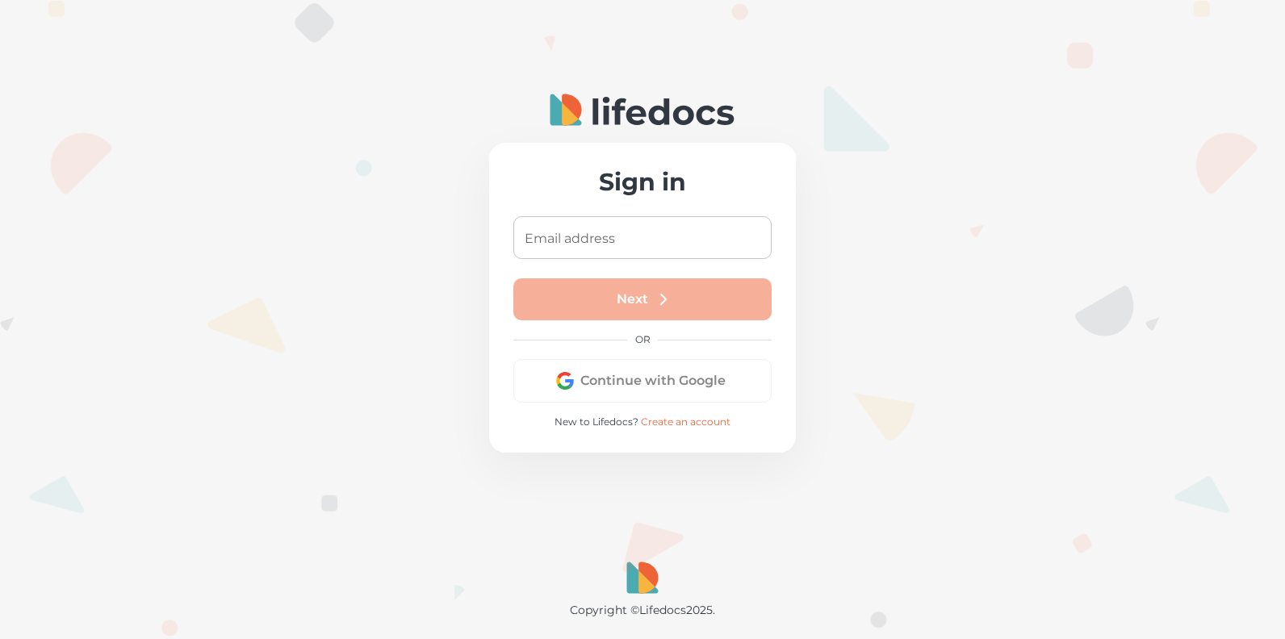
click at [633, 237] on input "Email address" at bounding box center [642, 237] width 258 height 43
type input "[EMAIL_ADDRESS][PERSON_NAME][DOMAIN_NAME]"
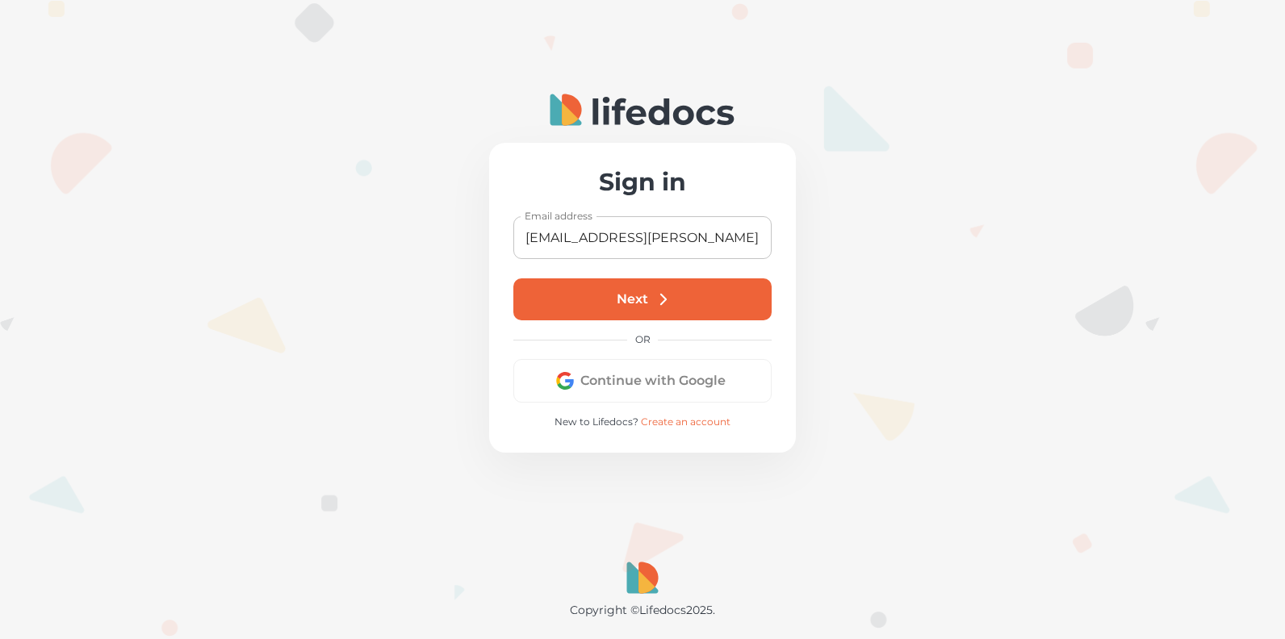
click at [634, 299] on button "Next" at bounding box center [642, 299] width 258 height 42
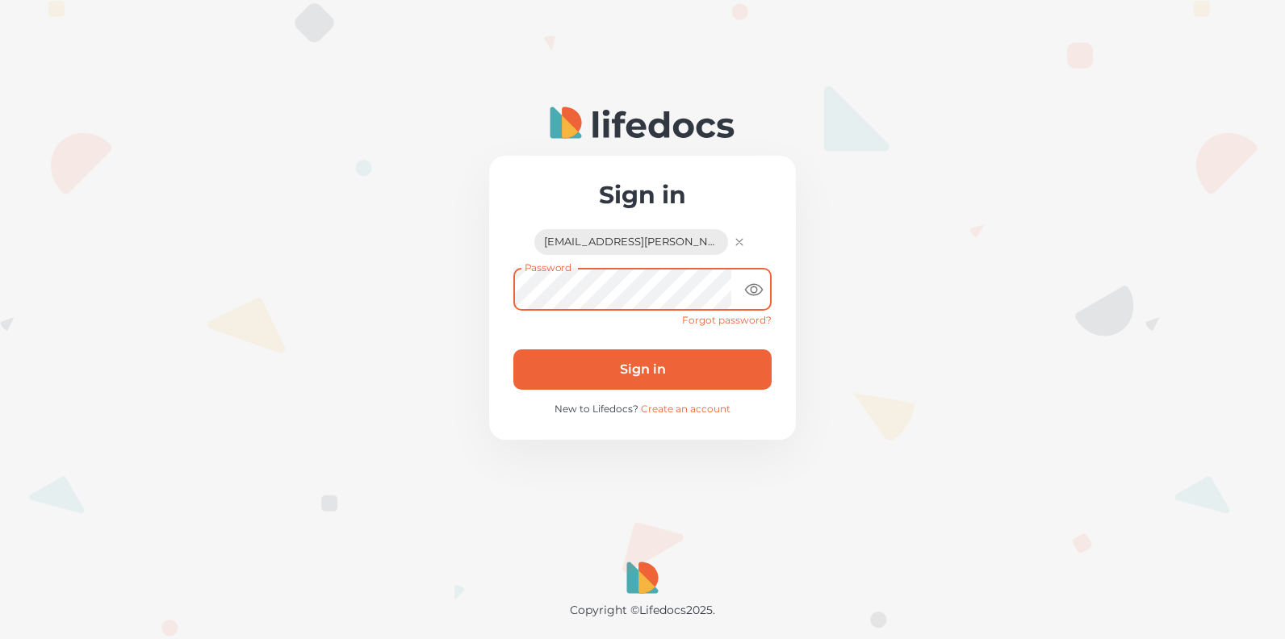
click at [641, 368] on button "Sign in" at bounding box center [642, 369] width 258 height 40
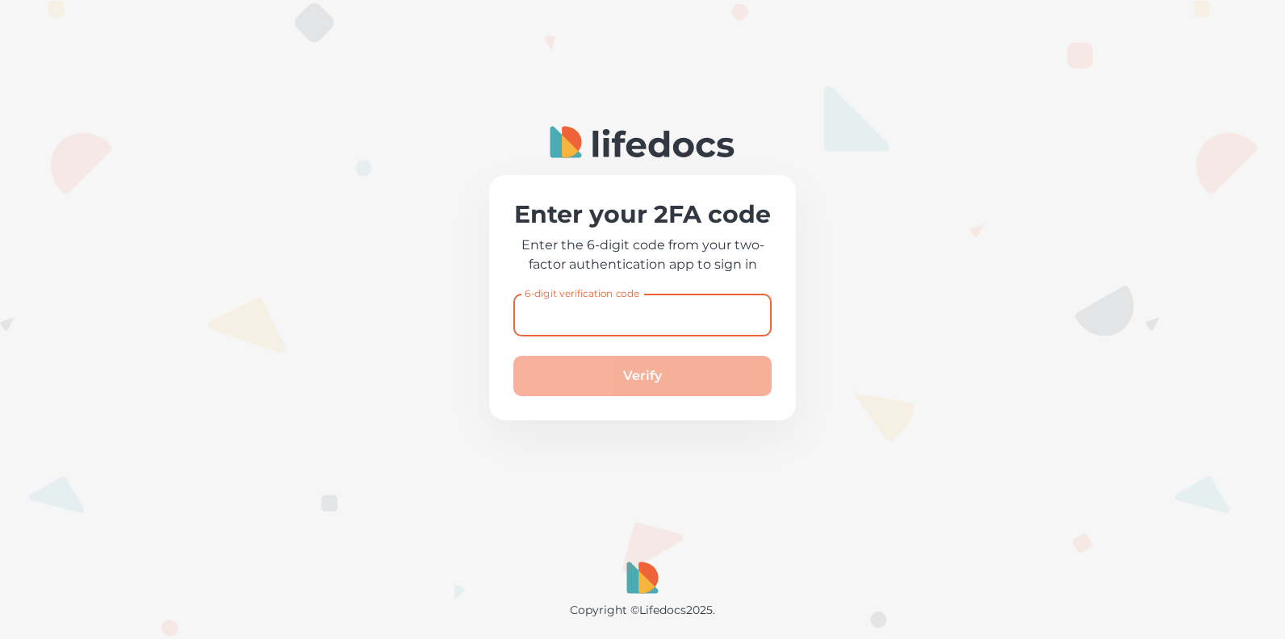
click at [621, 320] on input "6-digit verification code" at bounding box center [642, 315] width 258 height 43
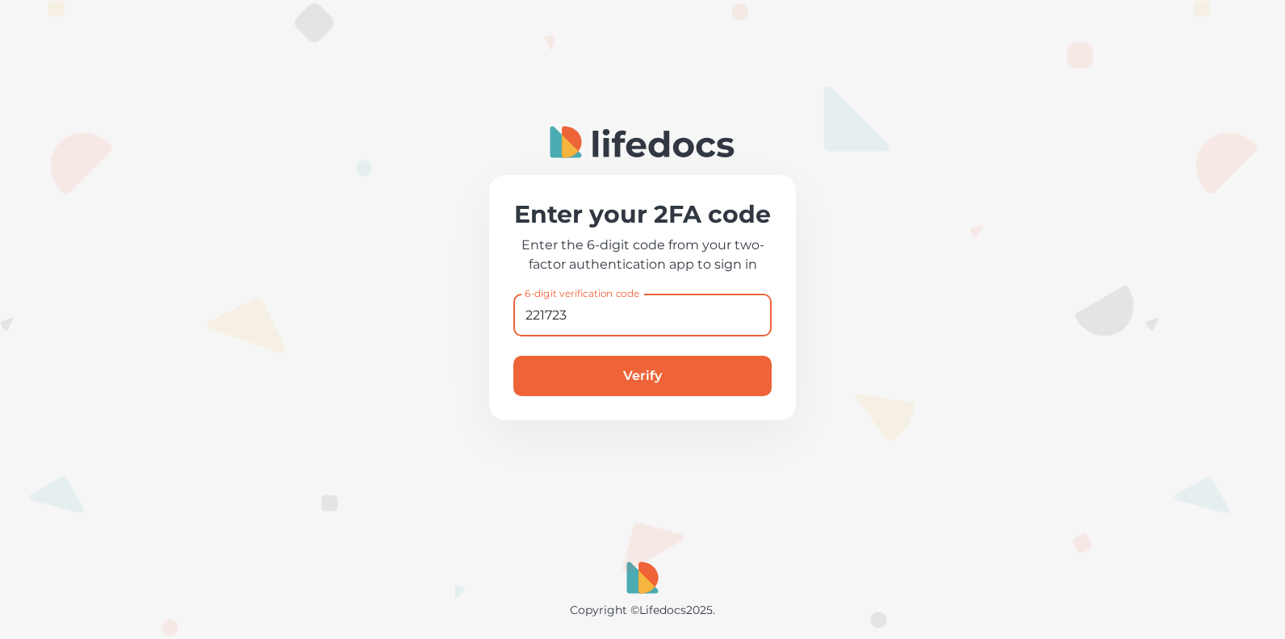
type input "221723"
click at [513, 356] on button "Verify" at bounding box center [642, 376] width 258 height 40
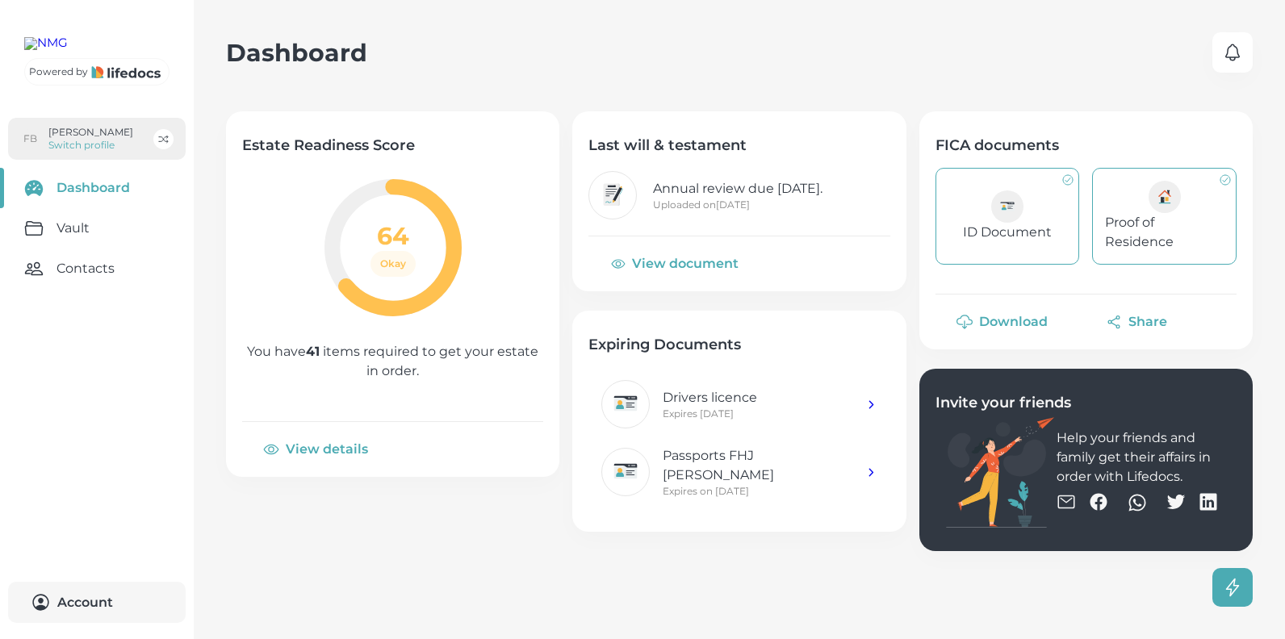
click at [84, 152] on p "Switch profile" at bounding box center [90, 145] width 85 height 13
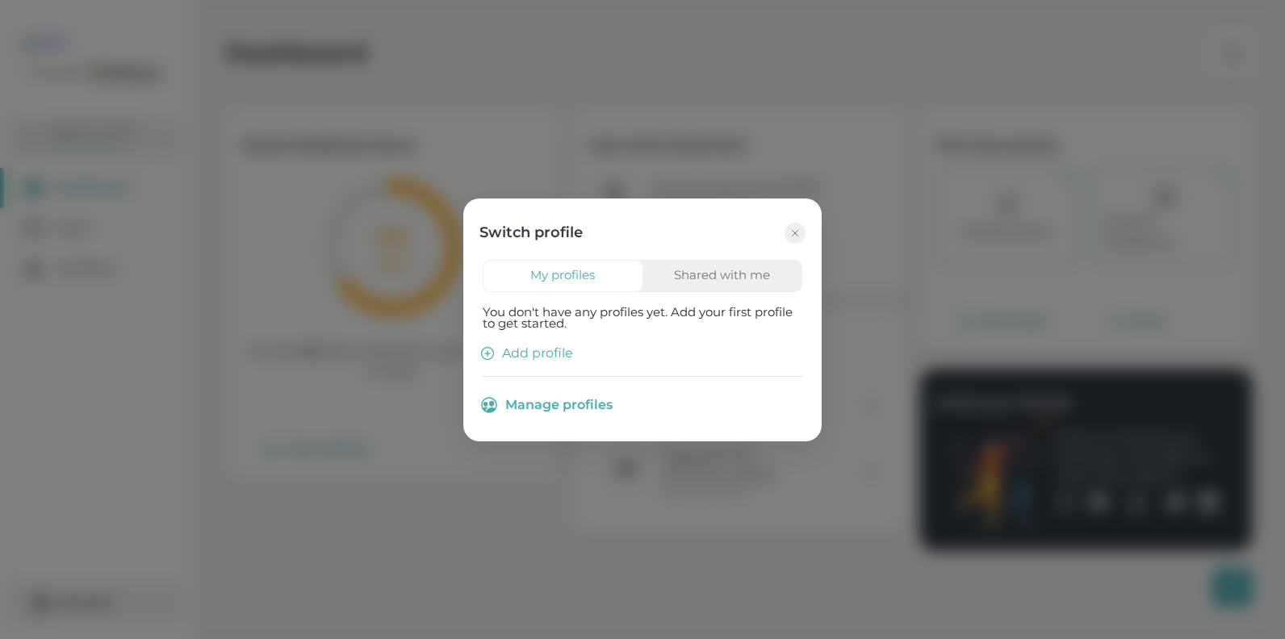
click at [751, 268] on button "Shared with me" at bounding box center [722, 276] width 161 height 32
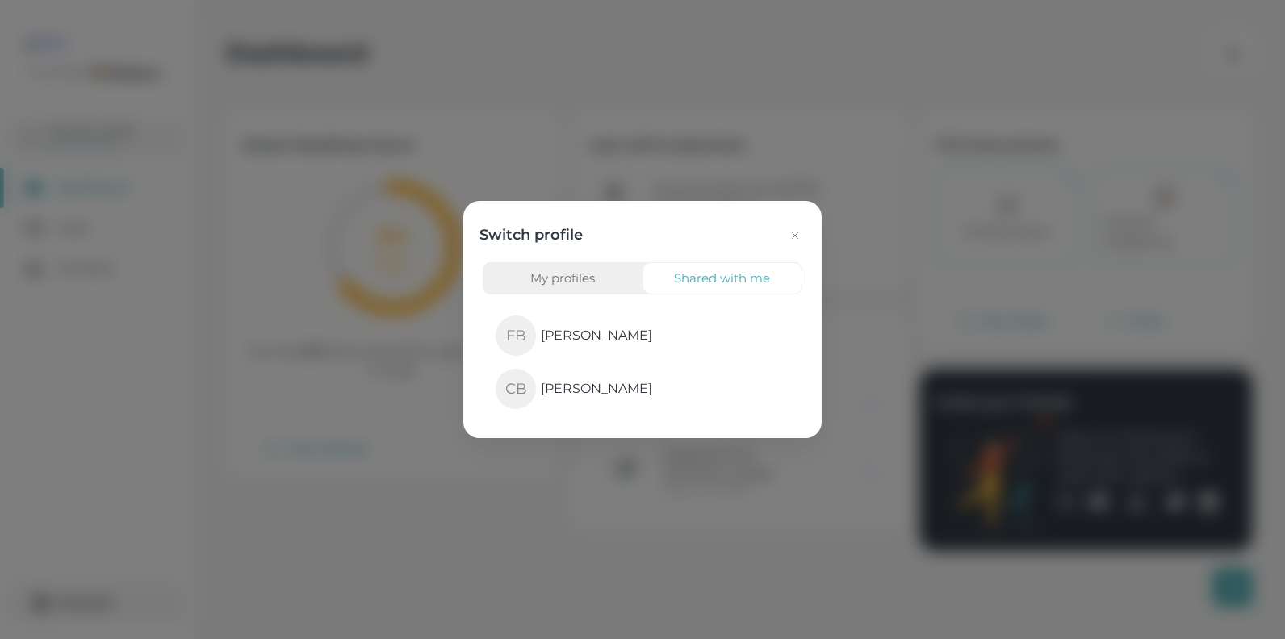
click at [792, 235] on icon "button" at bounding box center [794, 235] width 13 height 13
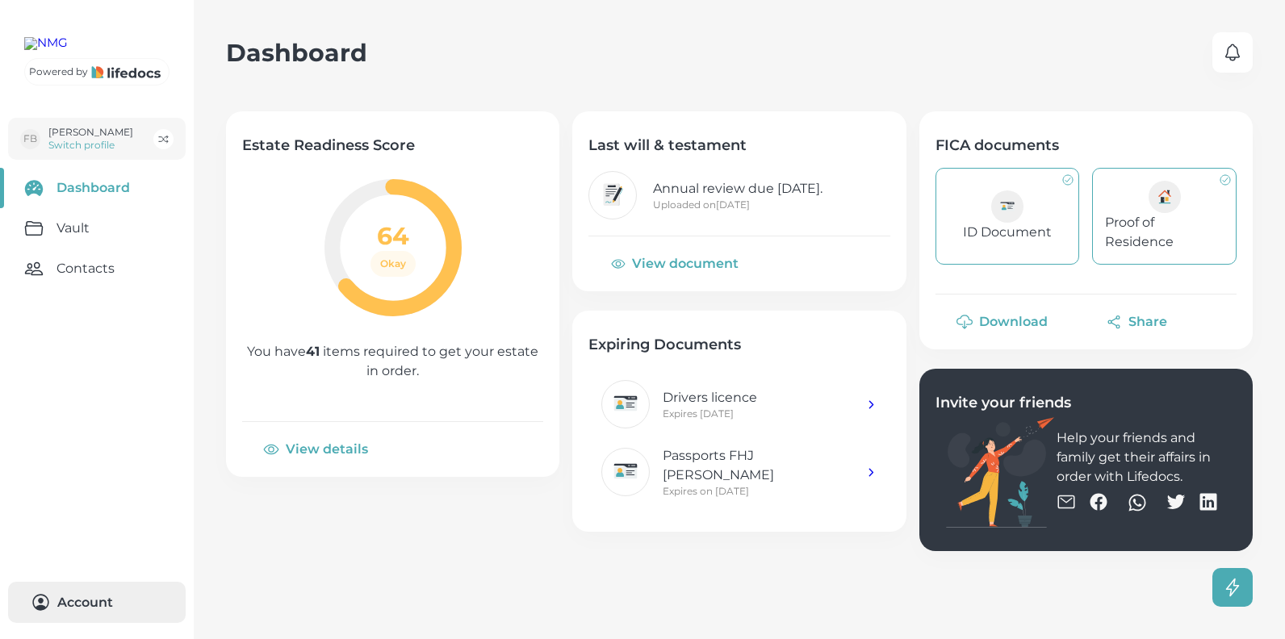
click at [104, 600] on button "Account 0" at bounding box center [97, 602] width 178 height 41
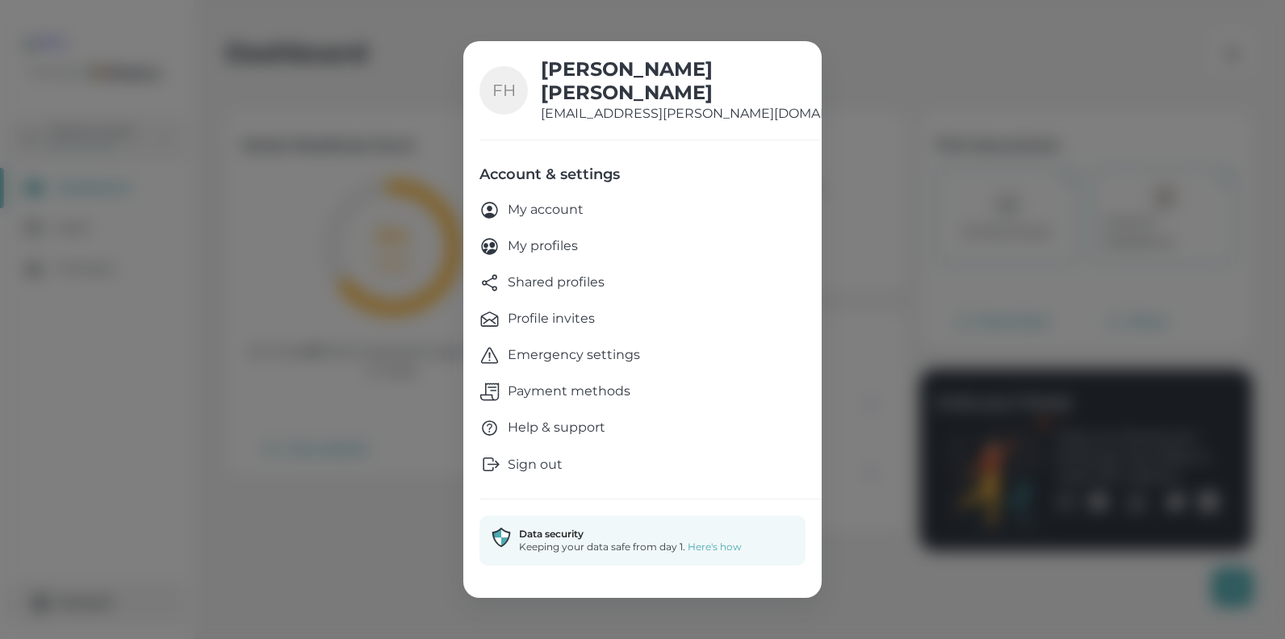
click at [541, 466] on p "Sign out" at bounding box center [535, 464] width 55 height 19
